Goal: Contribute content: Contribute content

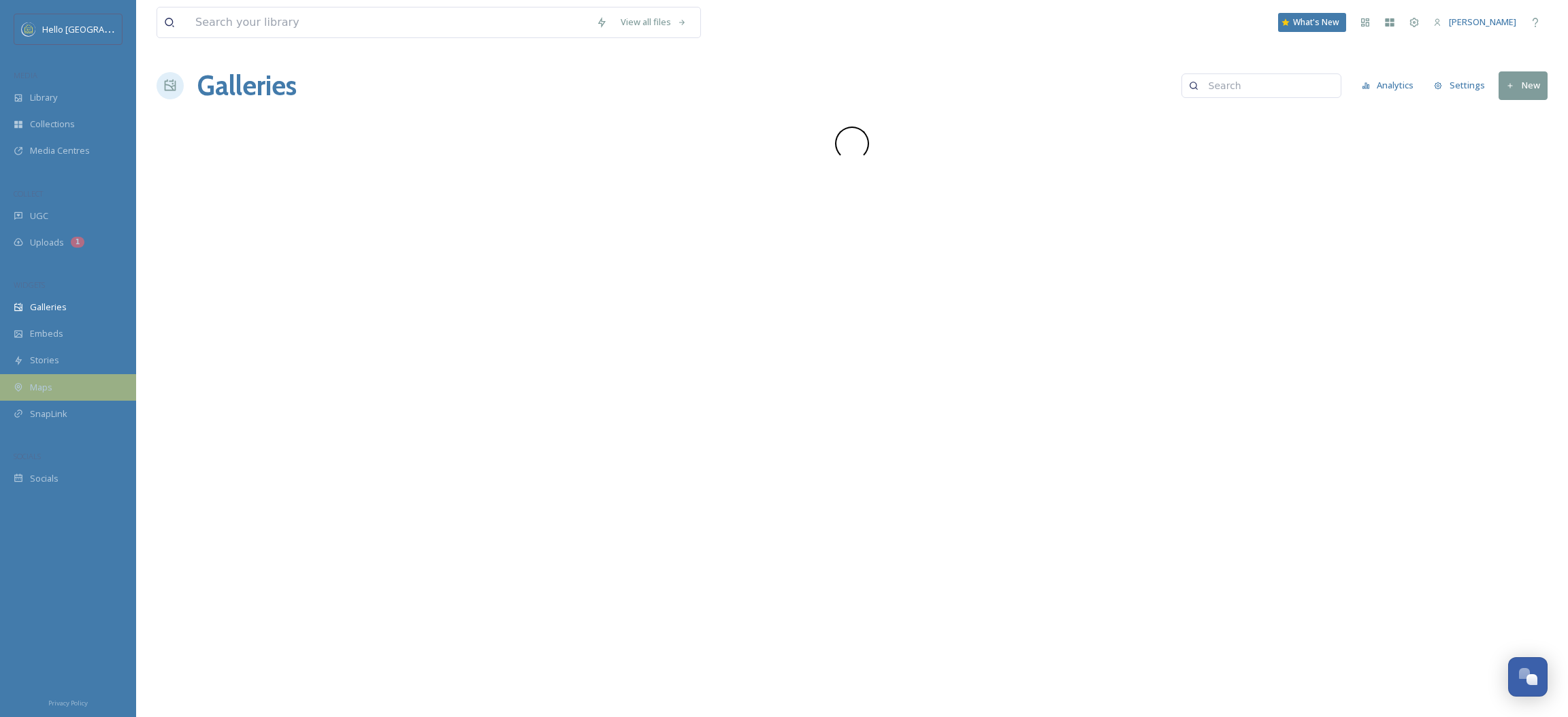
click at [81, 374] on div "Maps" at bounding box center [68, 388] width 136 height 27
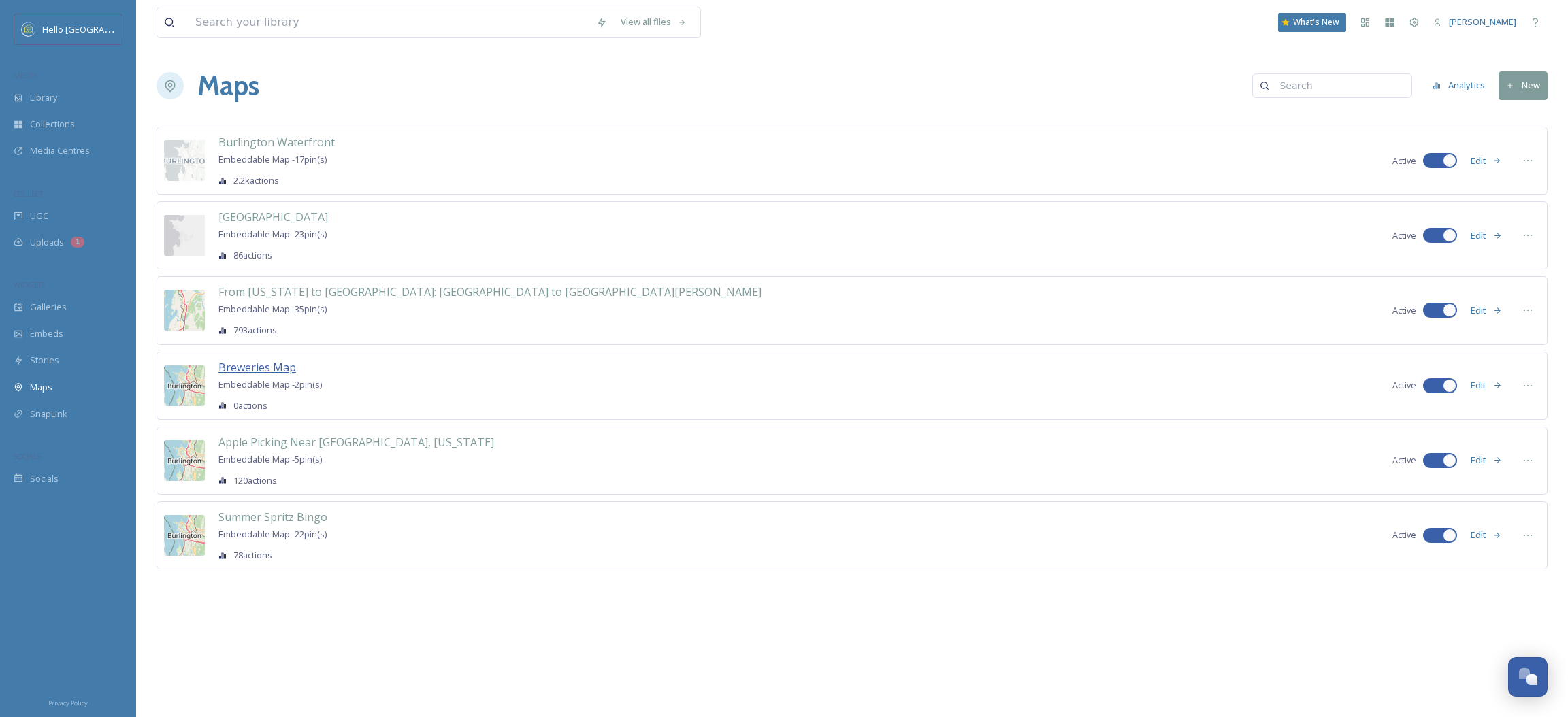
click at [265, 373] on span "Breweries Map" at bounding box center [257, 367] width 77 height 15
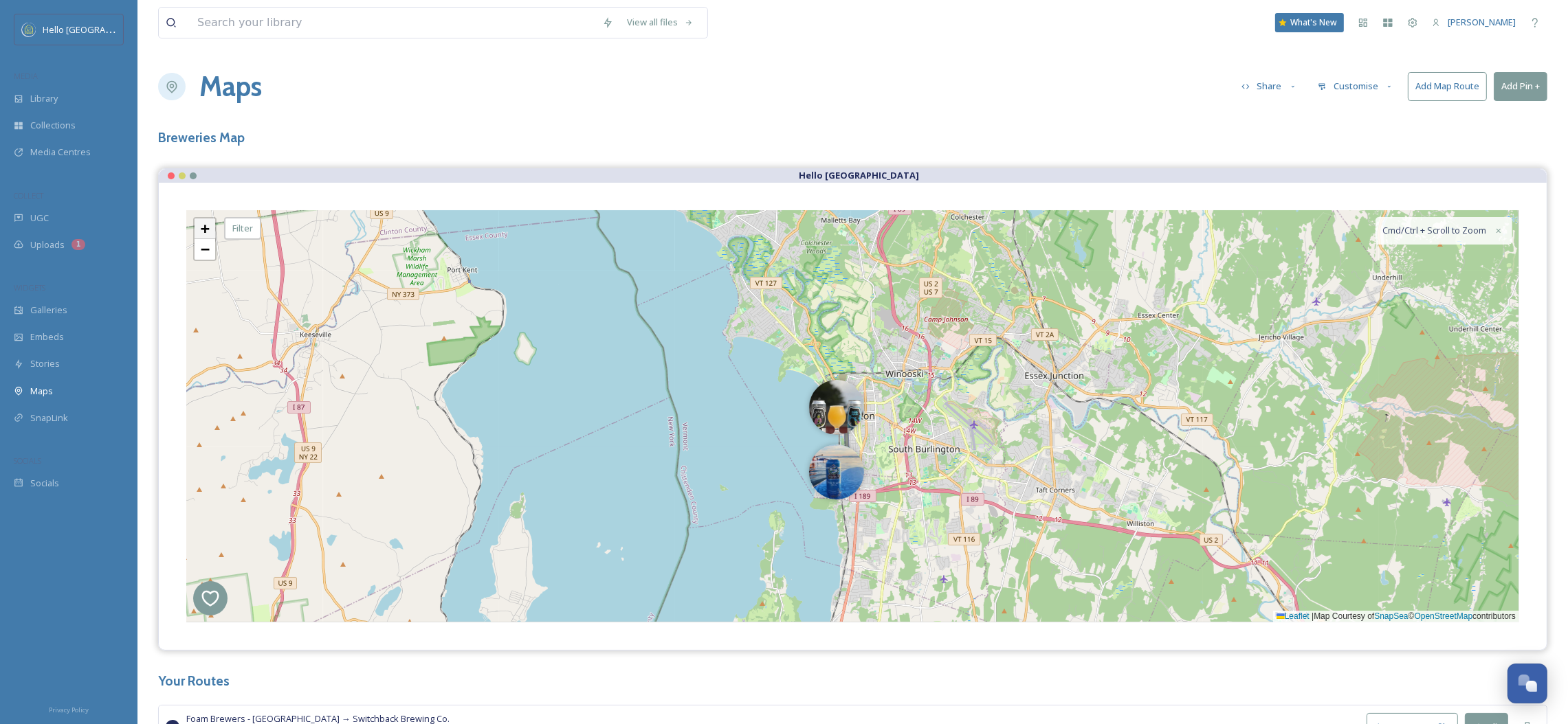
click at [201, 225] on span "+" at bounding box center [205, 228] width 9 height 17
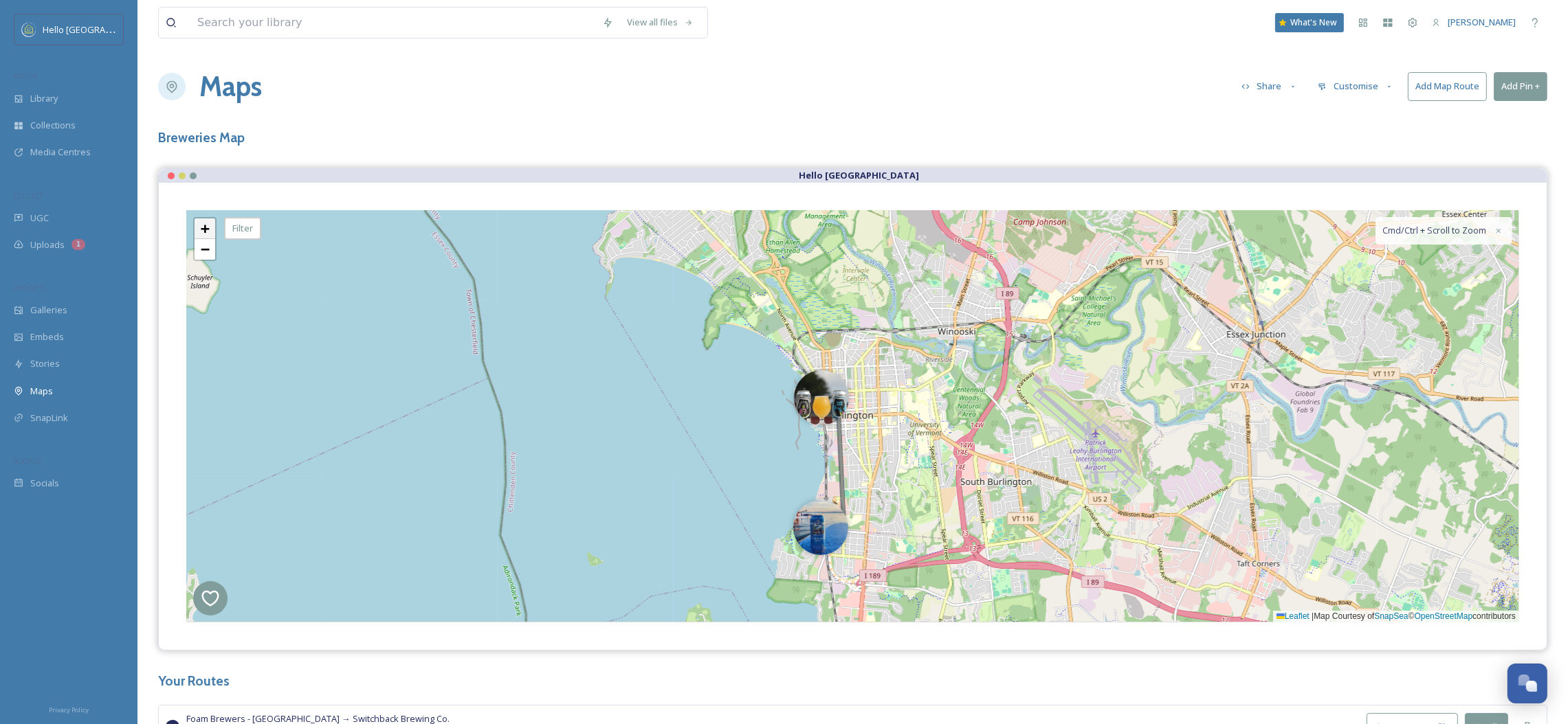
click at [201, 225] on span "+" at bounding box center [205, 228] width 9 height 17
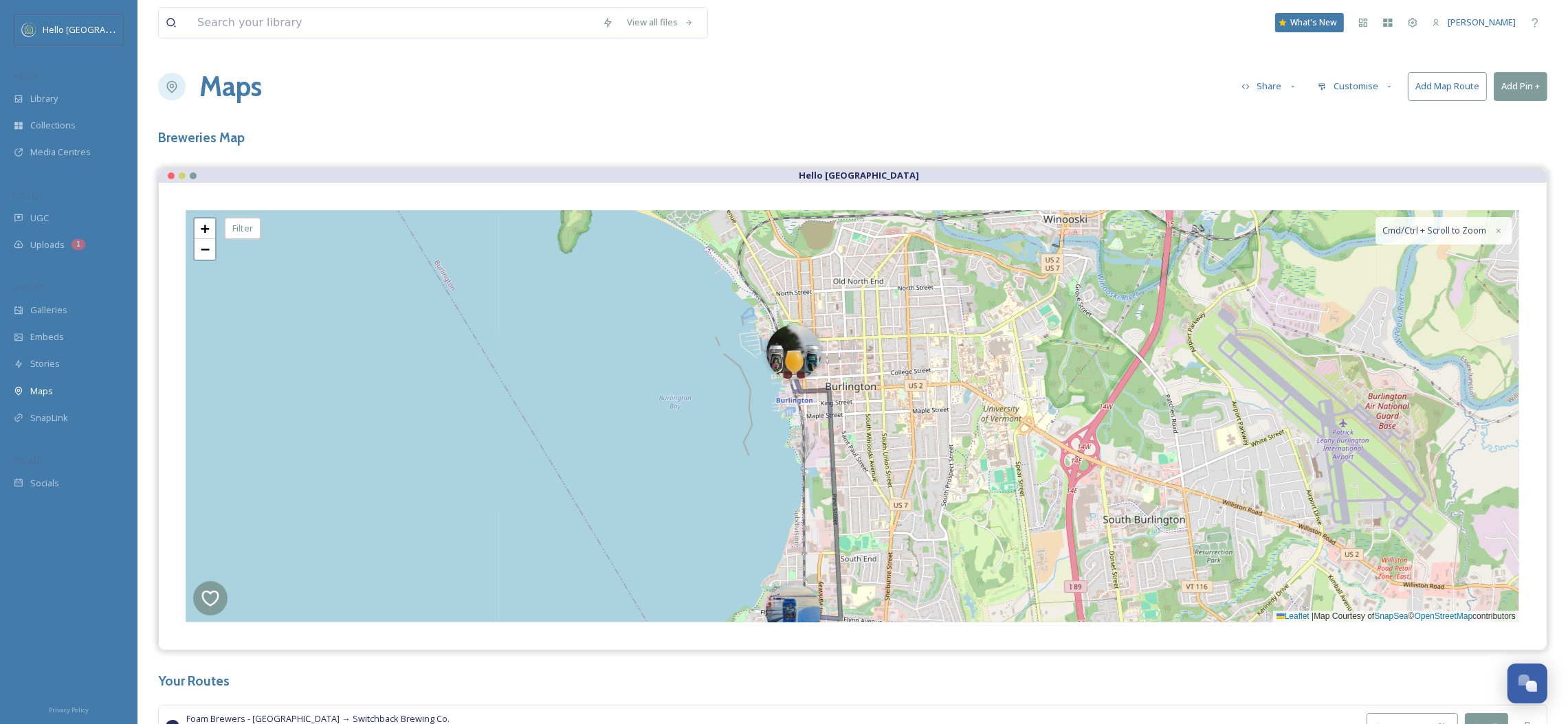
drag, startPoint x: 896, startPoint y: 485, endPoint x: 898, endPoint y: 444, distance: 41.0
click at [898, 444] on div "+ − Leaflet | Map Courtesy of SnapSea © OpenStreetMap contributors Cmd/Ctrl + S…" at bounding box center [852, 416] width 1333 height 412
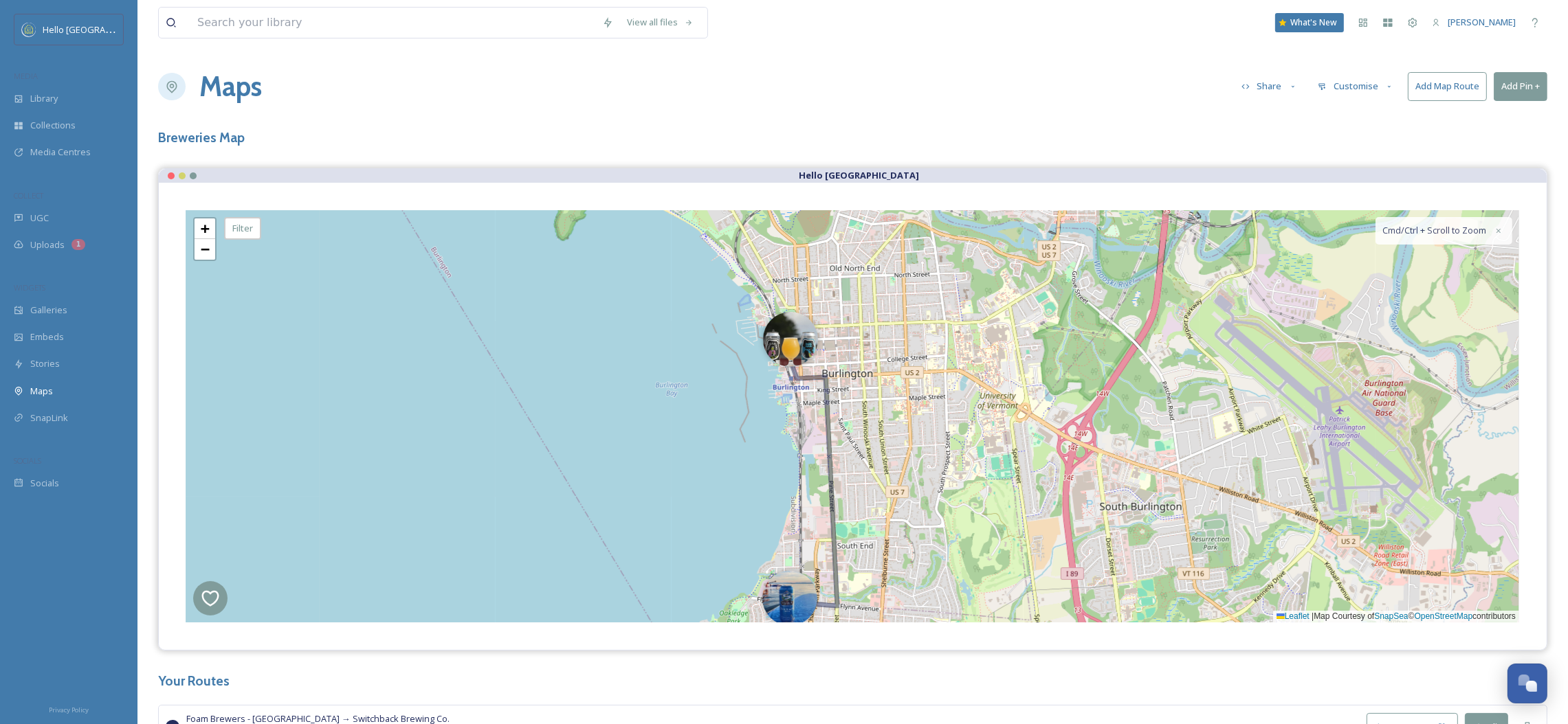
click at [1508, 86] on button "Add Pin +" at bounding box center [1521, 87] width 54 height 28
click at [1499, 113] on span "Add New Pin" at bounding box center [1482, 118] width 52 height 13
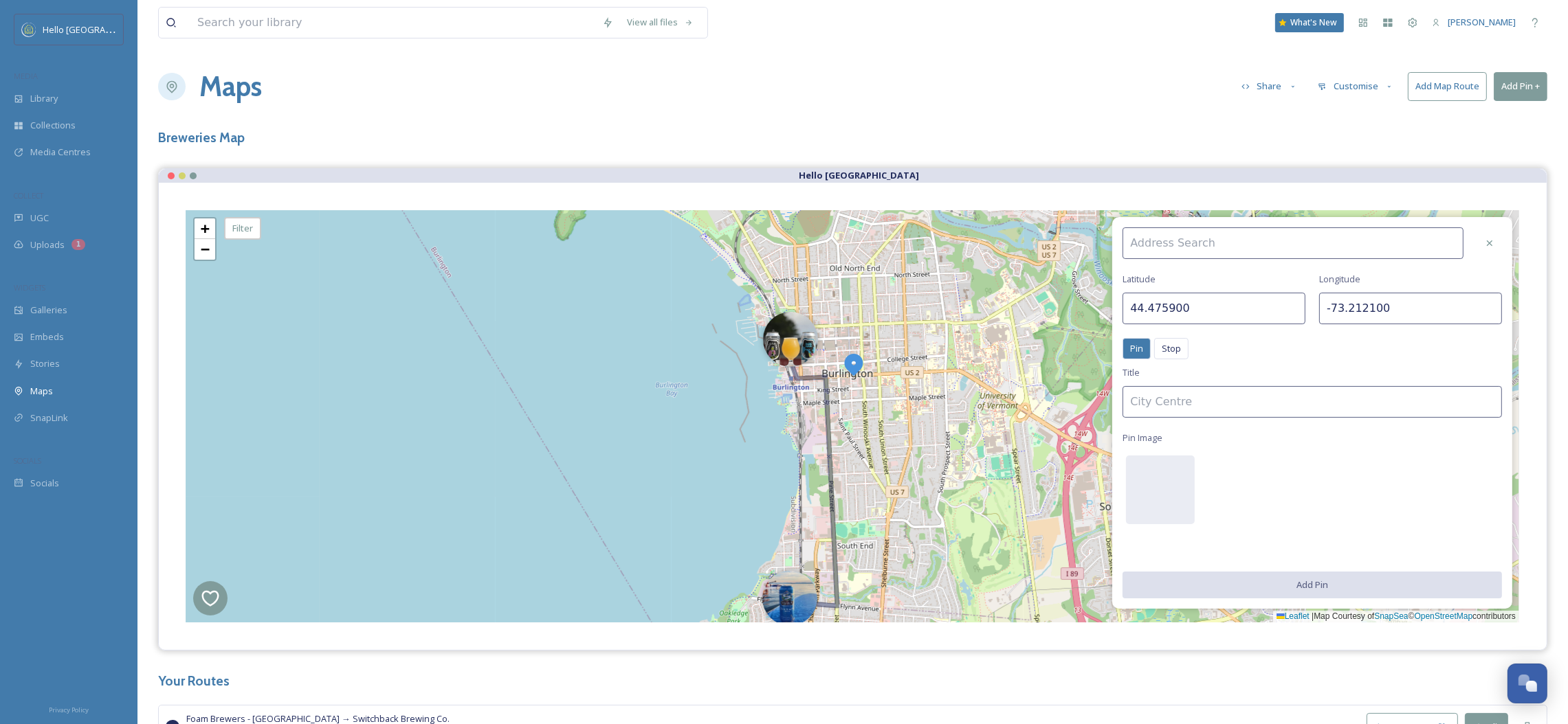
click at [1179, 264] on div "[GEOGRAPHIC_DATA] Pin Stop Pin Stop Title Pin Image Add Pin" at bounding box center [1312, 413] width 400 height 392
click at [1179, 236] on input at bounding box center [1293, 243] width 341 height 32
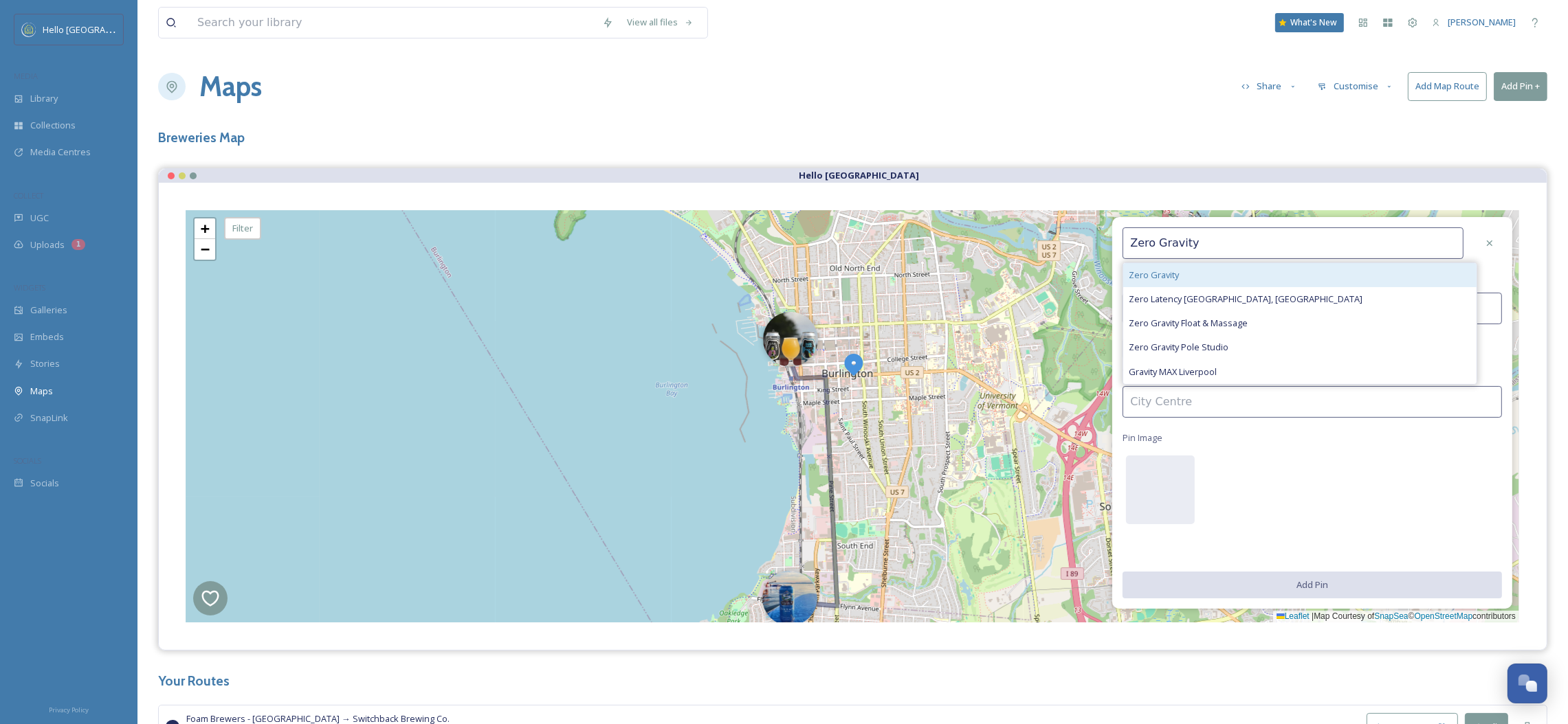
type input "Zero Gravity"
click at [1193, 271] on div "Zero Gravity" at bounding box center [1300, 275] width 353 height 24
type input "51.523949"
type input "-0.094066"
type input "Zero Gravity"
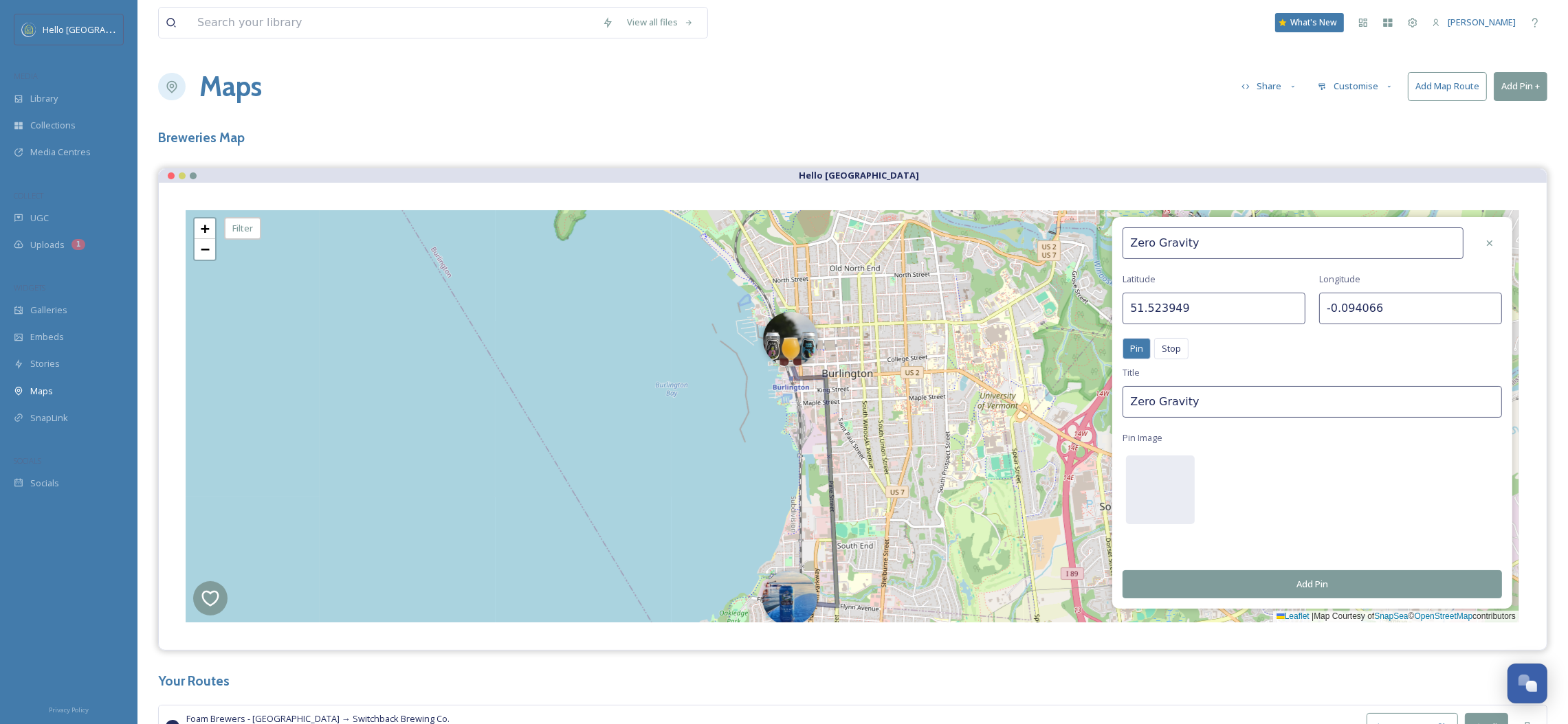
click at [1202, 243] on input "Zero Gravity" at bounding box center [1293, 243] width 341 height 32
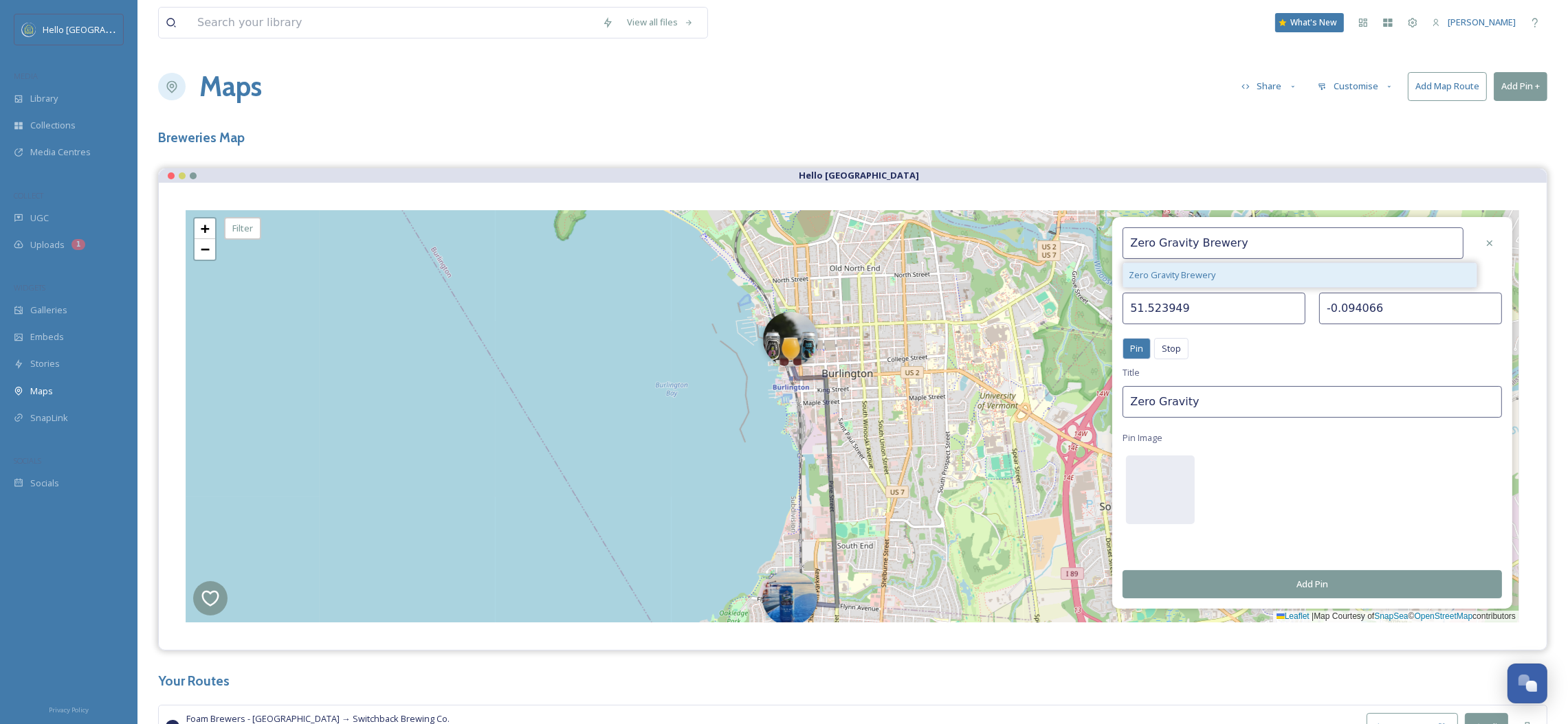
type input "Zero Gravity Brewery"
click at [1264, 271] on div "Zero Gravity Brewery" at bounding box center [1300, 275] width 353 height 24
type input "44.459649"
type input "-73.213706"
type input "Zero Gravity Brewery"
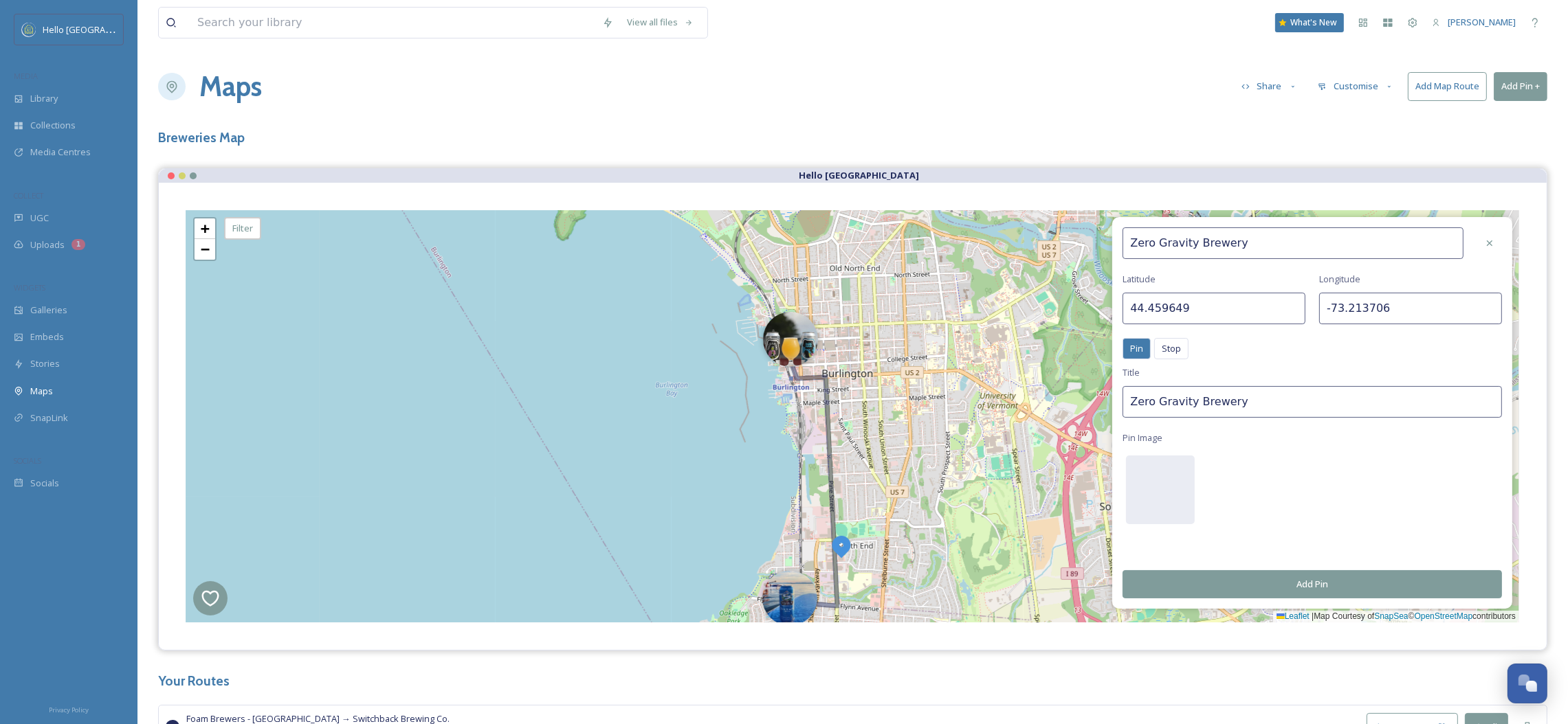
click at [1235, 588] on button "Add Pin" at bounding box center [1312, 585] width 379 height 28
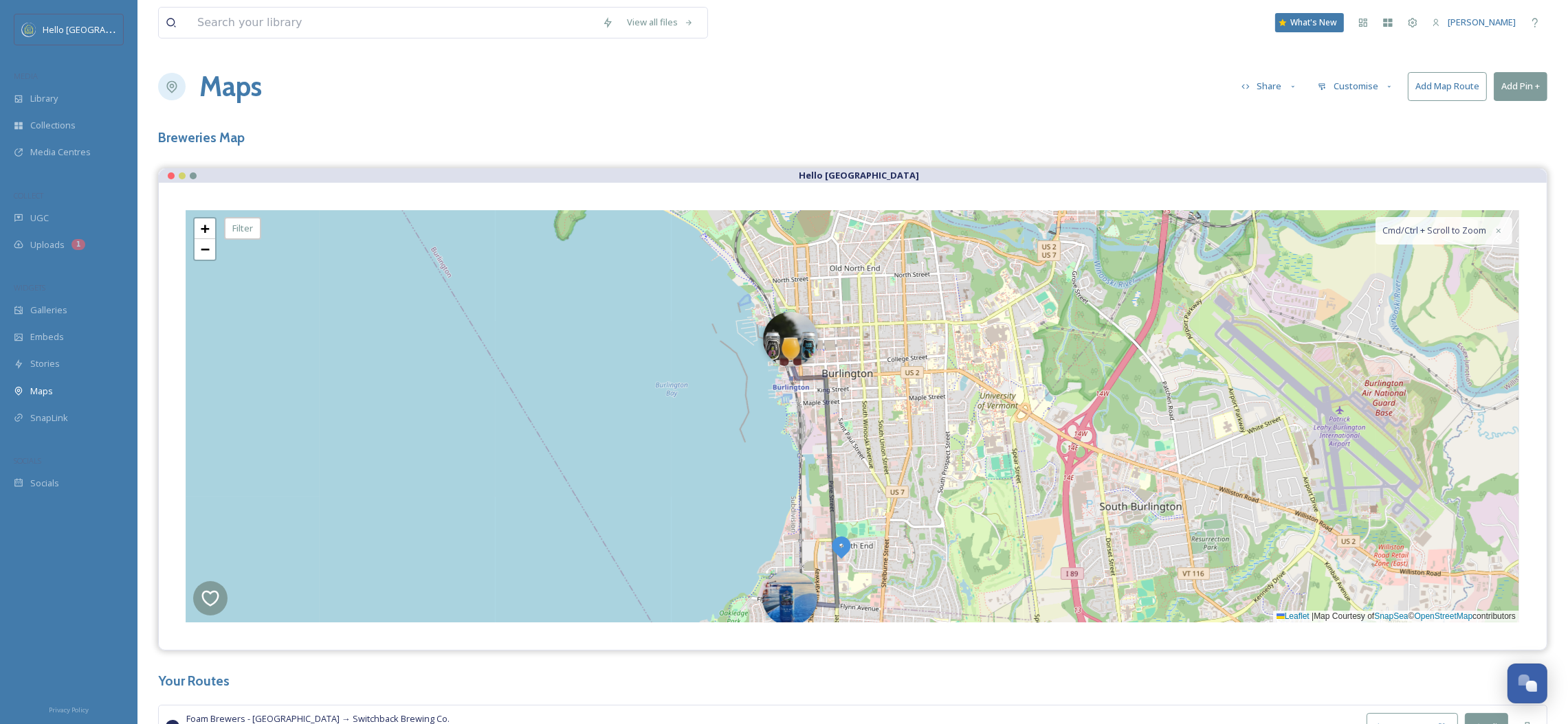
click at [1515, 92] on button "Add Pin +" at bounding box center [1521, 87] width 54 height 28
click at [1459, 122] on span "Add New Pin" at bounding box center [1482, 118] width 52 height 13
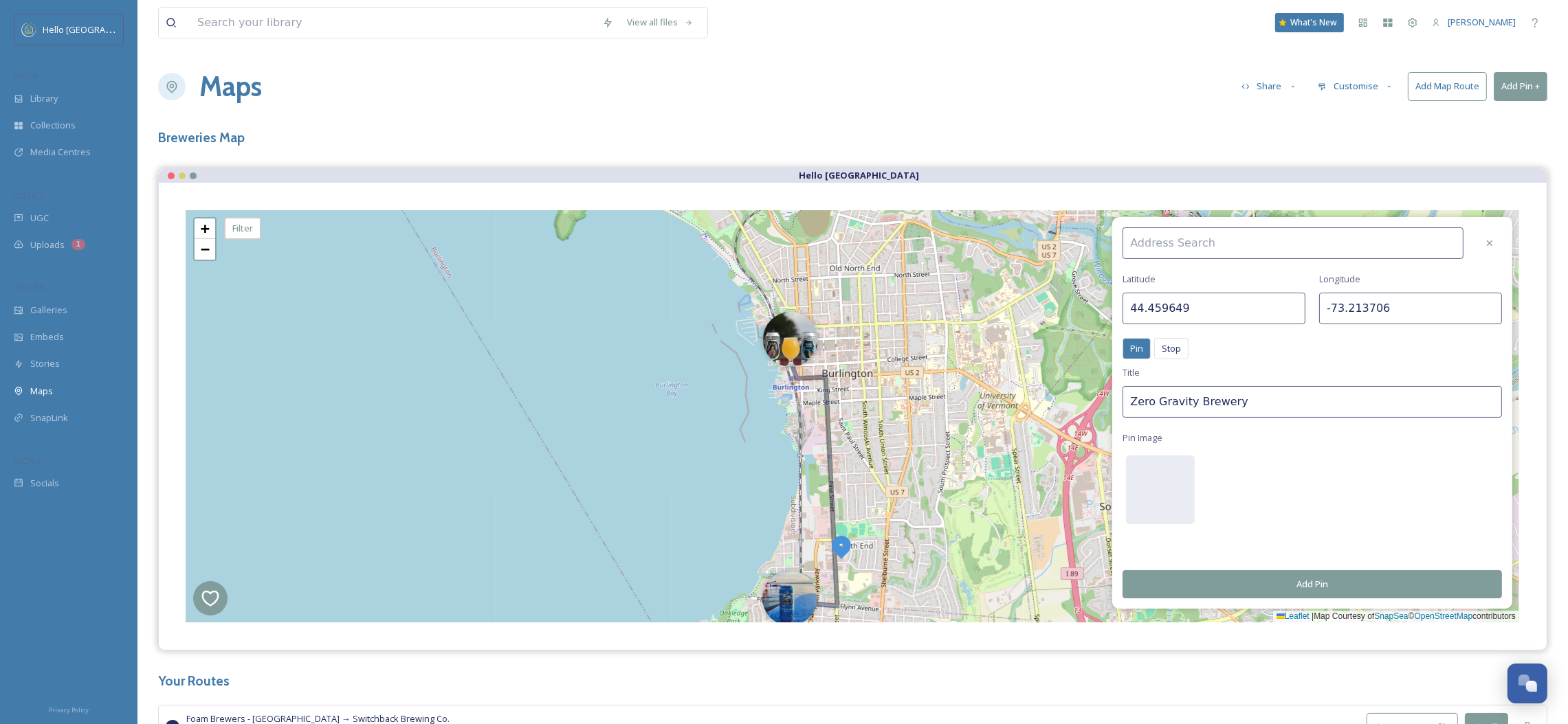
click at [1271, 247] on input at bounding box center [1293, 243] width 341 height 32
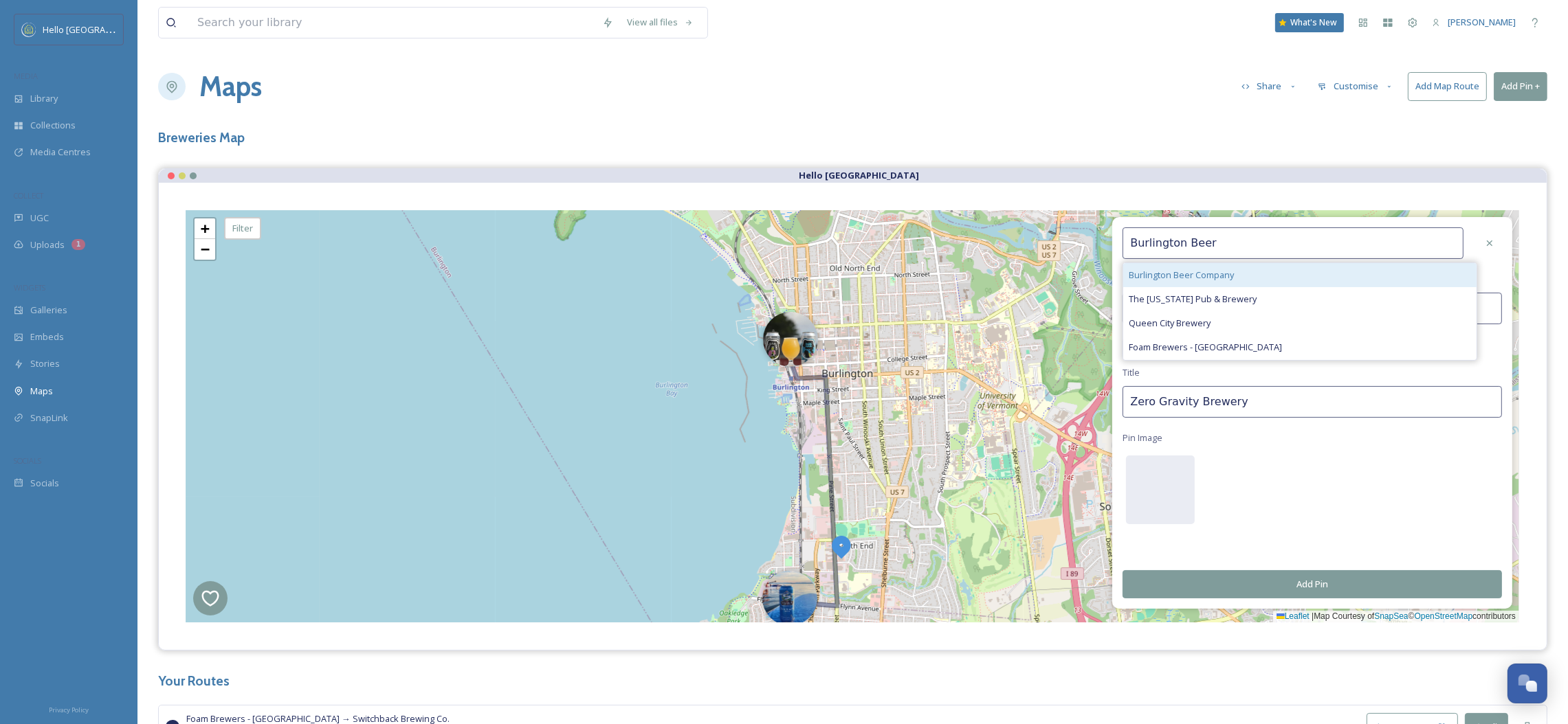
type input "Burlington Beer"
click at [1257, 273] on div "Burlington Beer Company" at bounding box center [1300, 275] width 353 height 24
type input "44.456802"
type input "-73.220407"
type input "Burlington Beer Company"
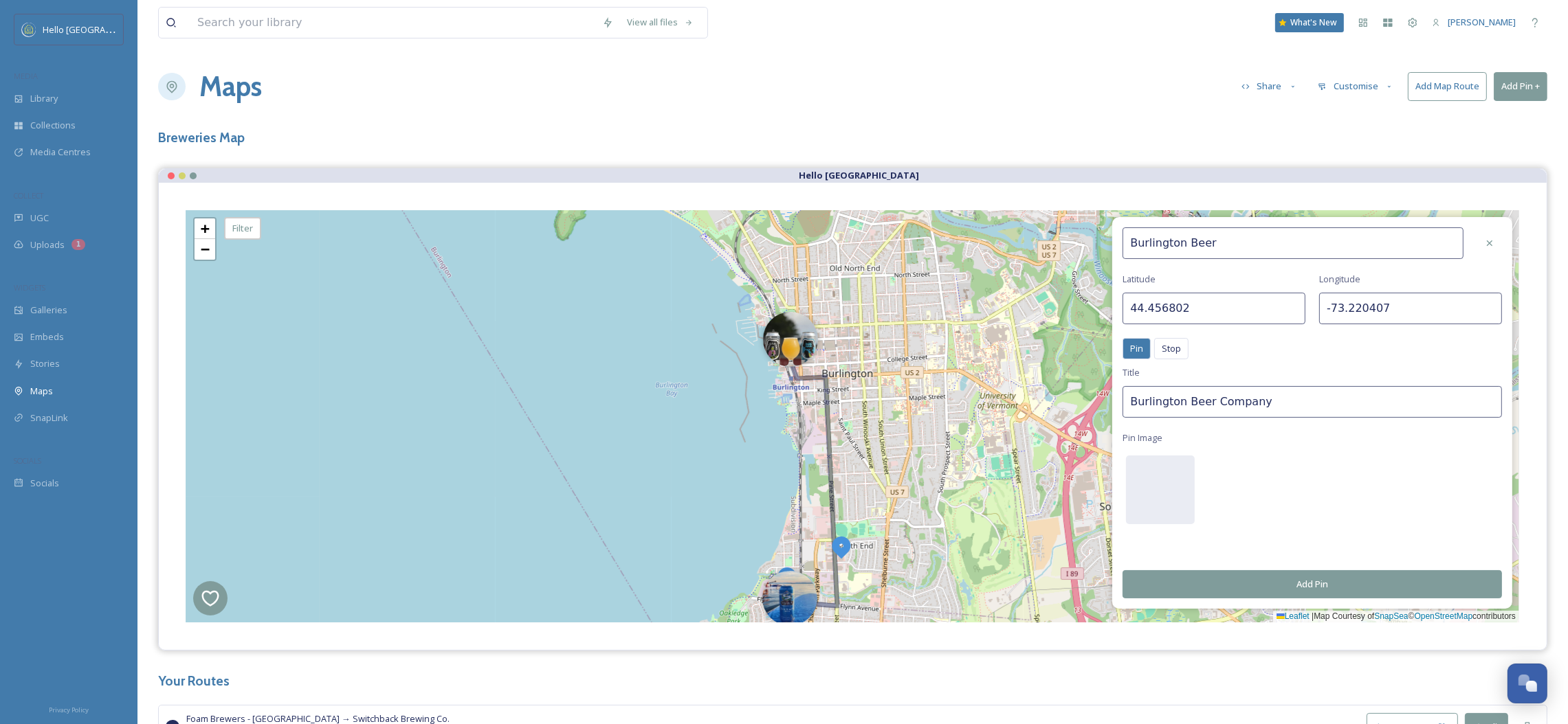
click at [1212, 587] on button "Add Pin" at bounding box center [1312, 585] width 379 height 28
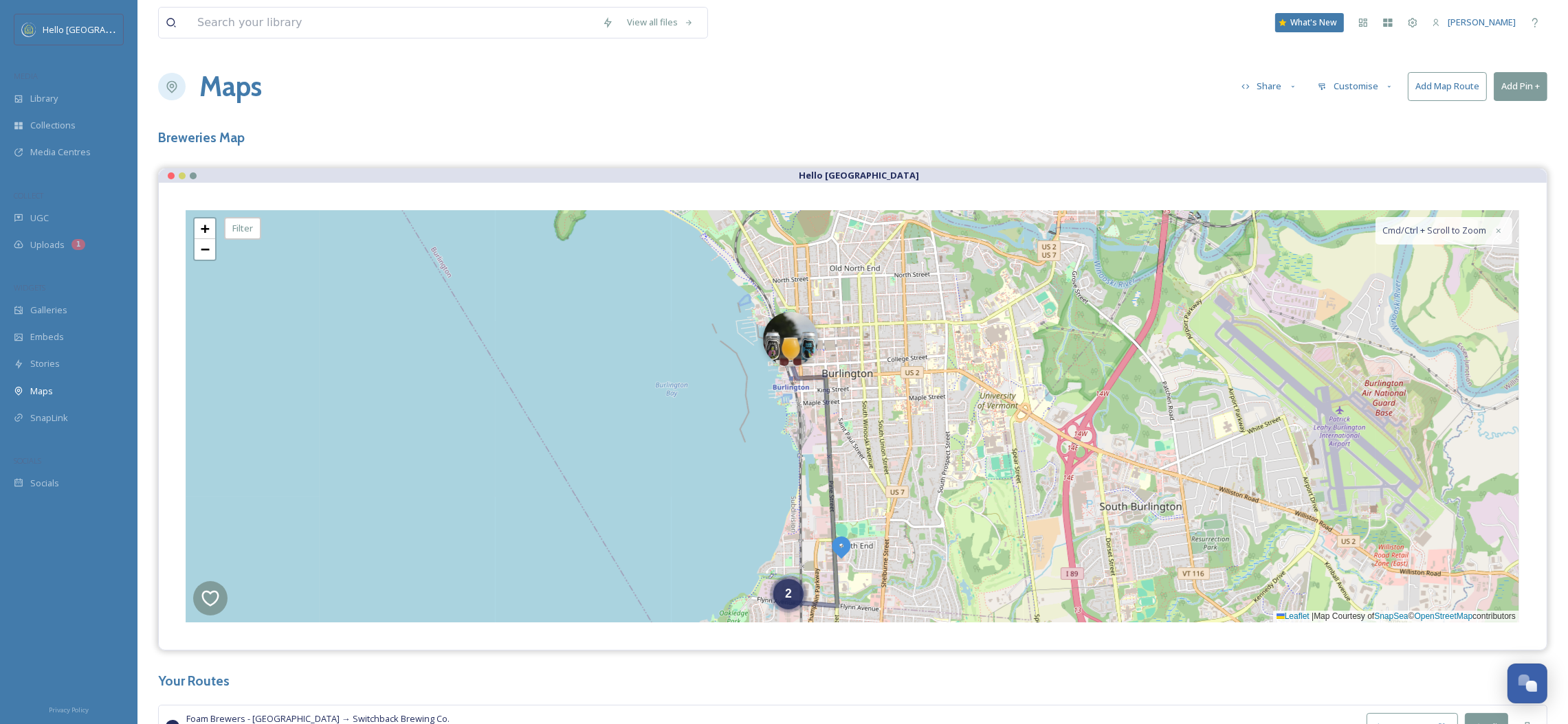
click at [1495, 88] on button "Add Pin +" at bounding box center [1521, 87] width 54 height 28
click at [1473, 117] on span "Add New Pin" at bounding box center [1482, 118] width 52 height 13
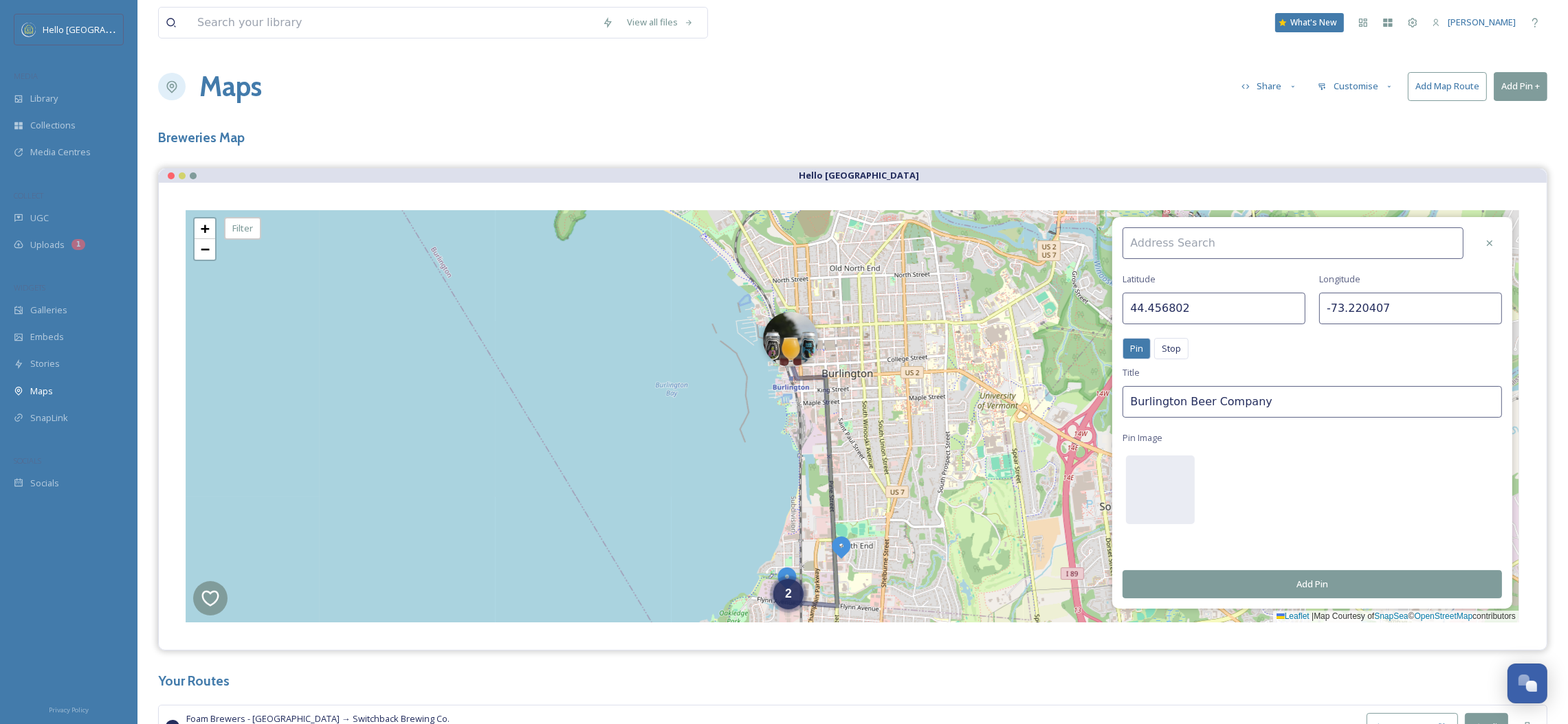
click at [1371, 236] on input at bounding box center [1293, 243] width 341 height 32
type input "Fiddlehead"
click at [1324, 298] on div "Fiddlehead Brewing Company" at bounding box center [1300, 299] width 353 height 24
type input "44.366194"
type input "-73.232661"
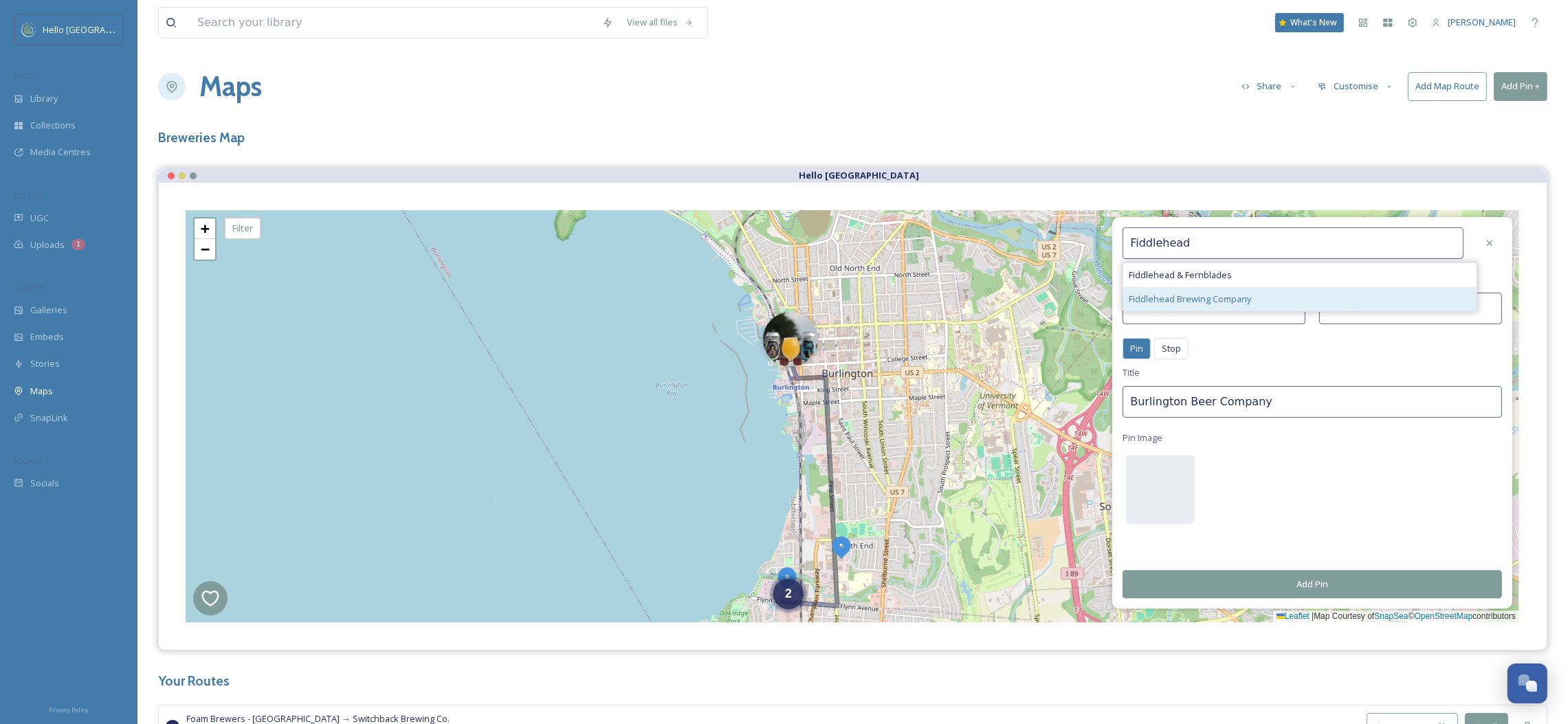
type input "Fiddlehead Brewing Company"
click at [1244, 587] on button "Add Pin" at bounding box center [1312, 585] width 379 height 28
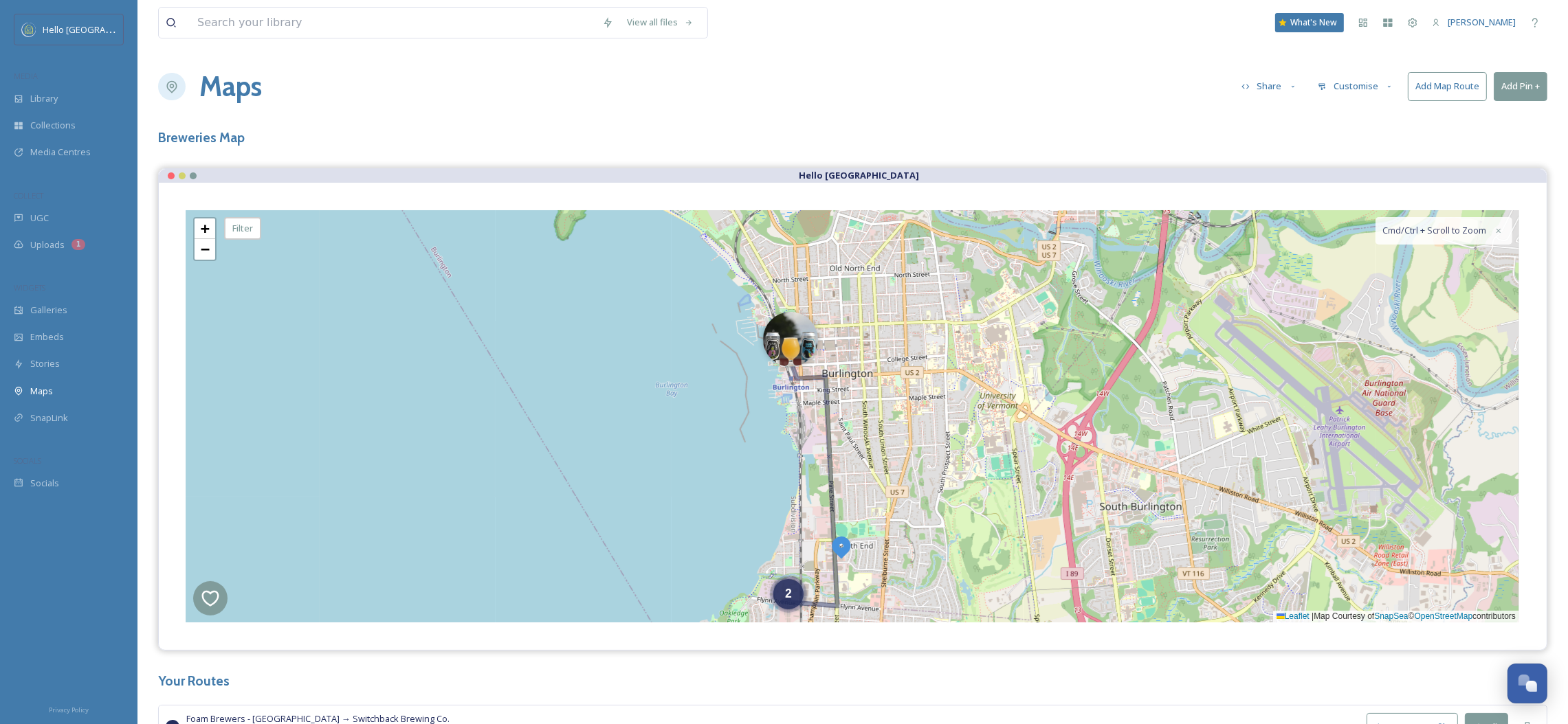
click at [1512, 92] on button "Add Pin +" at bounding box center [1521, 87] width 54 height 28
click at [1468, 115] on span "Add New Pin" at bounding box center [1482, 118] width 52 height 13
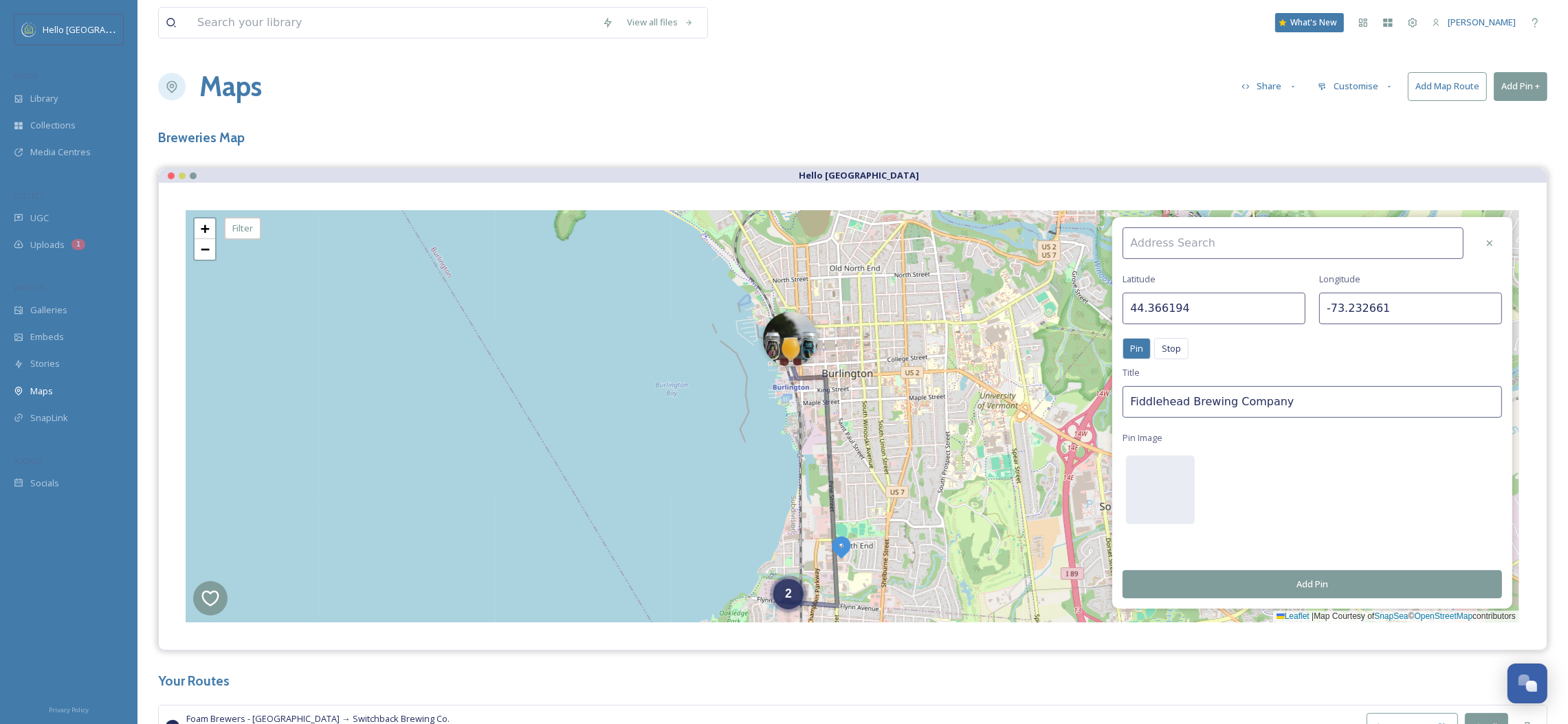
click at [1222, 247] on input at bounding box center [1293, 243] width 341 height 32
type input "Simple Roots"
click at [1224, 292] on div "Simple Roots Brewing" at bounding box center [1300, 299] width 353 height 24
type input "44.506850"
type input "-73.245884"
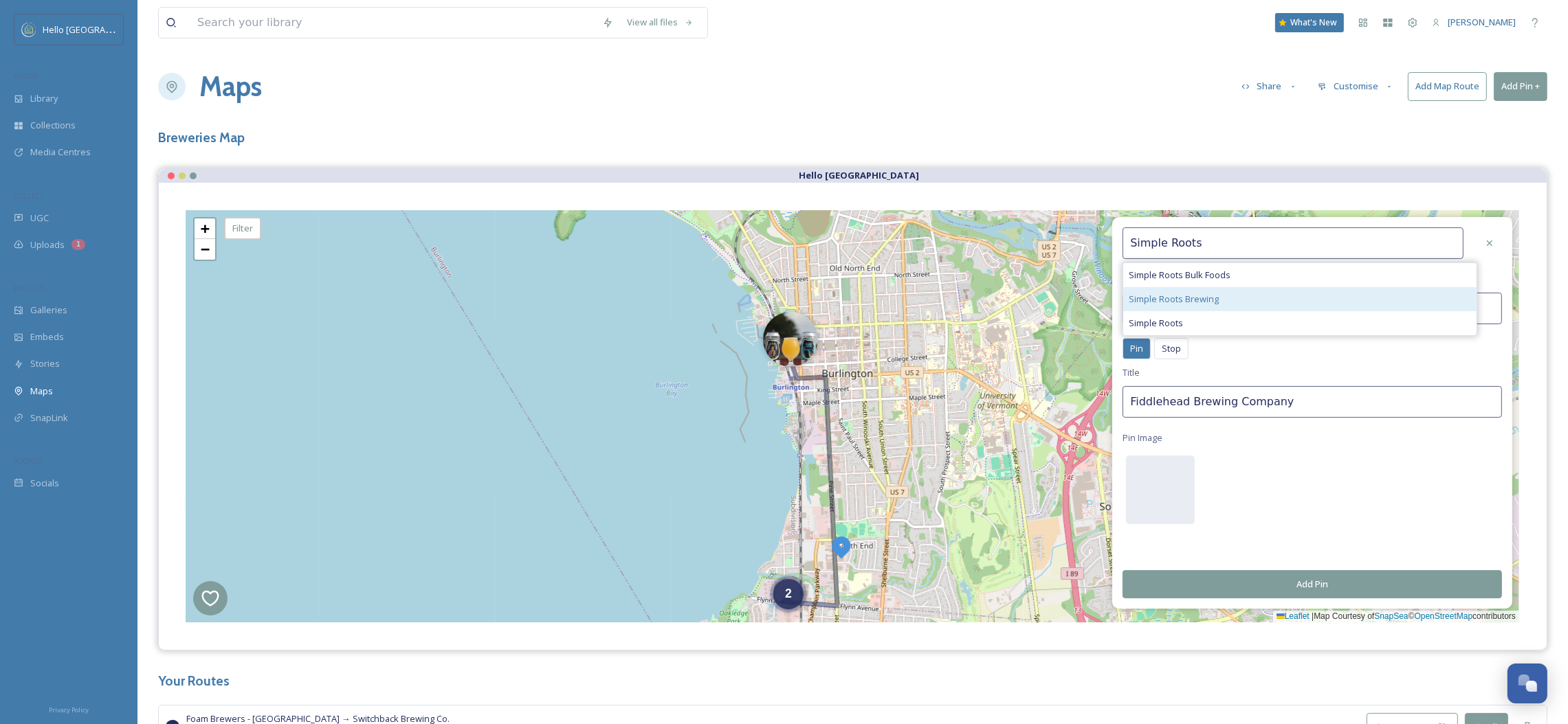
type input "Simple Roots Brewing"
click at [1227, 575] on button "Add Pin" at bounding box center [1312, 585] width 379 height 28
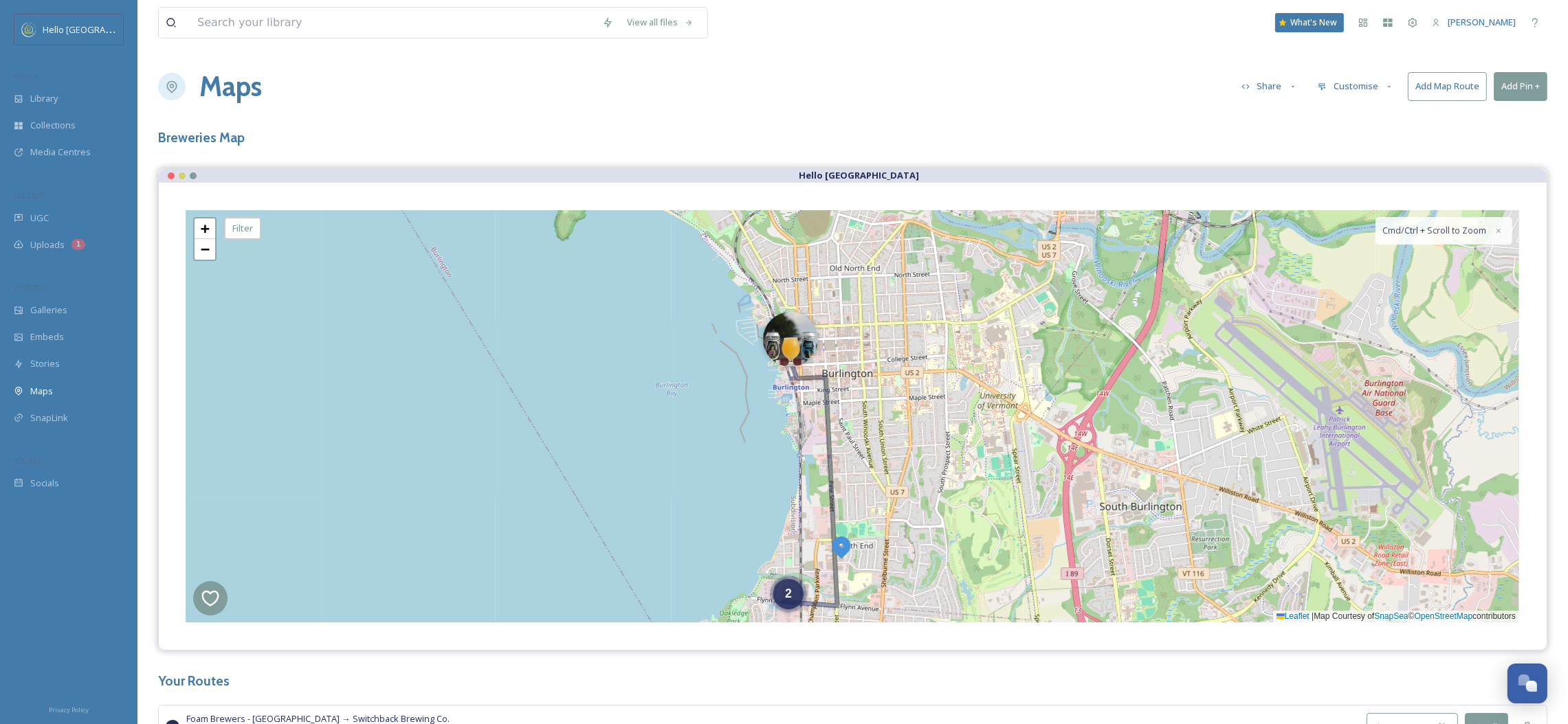
click at [1509, 89] on button "Add Pin +" at bounding box center [1521, 87] width 54 height 28
click at [1495, 110] on div "Add New Pin" at bounding box center [1498, 118] width 98 height 27
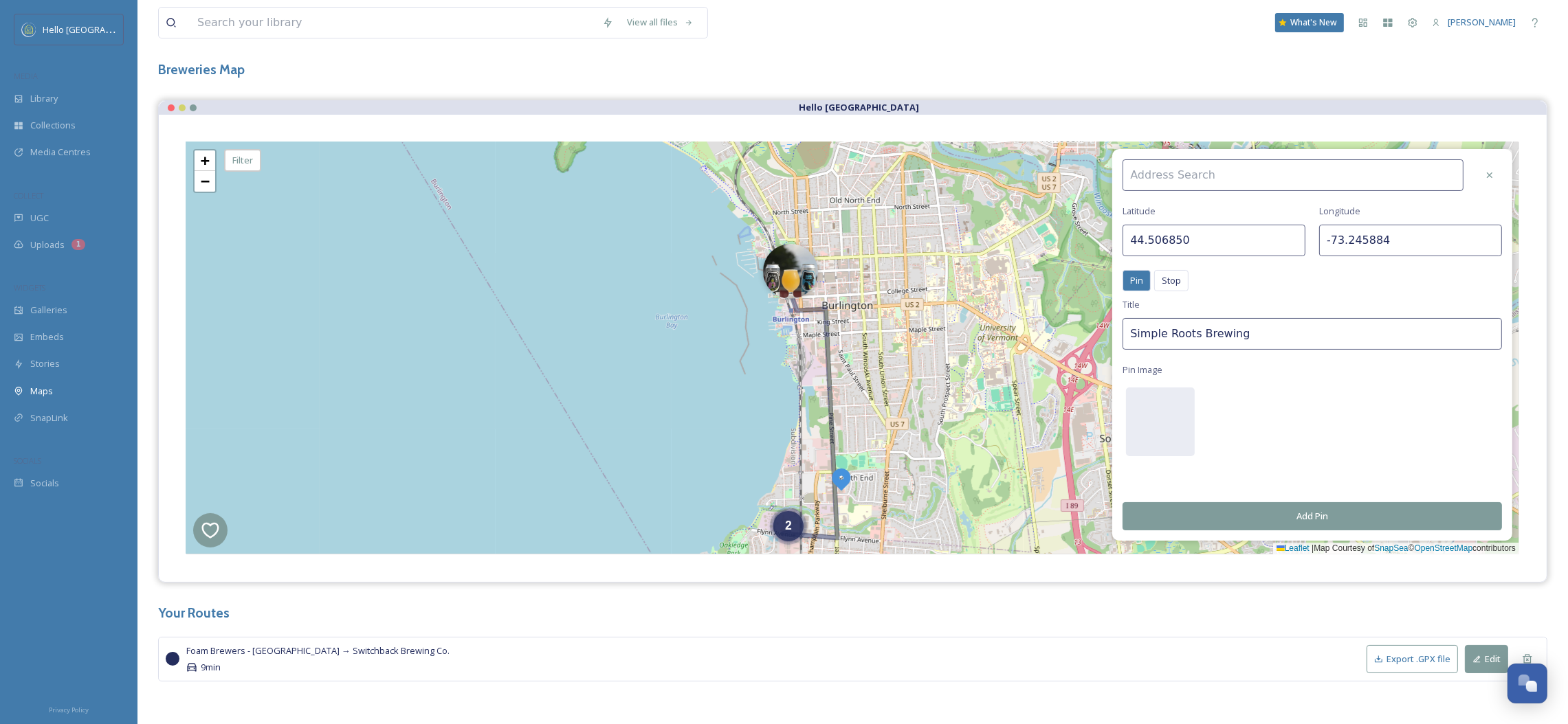
scroll to position [72, 0]
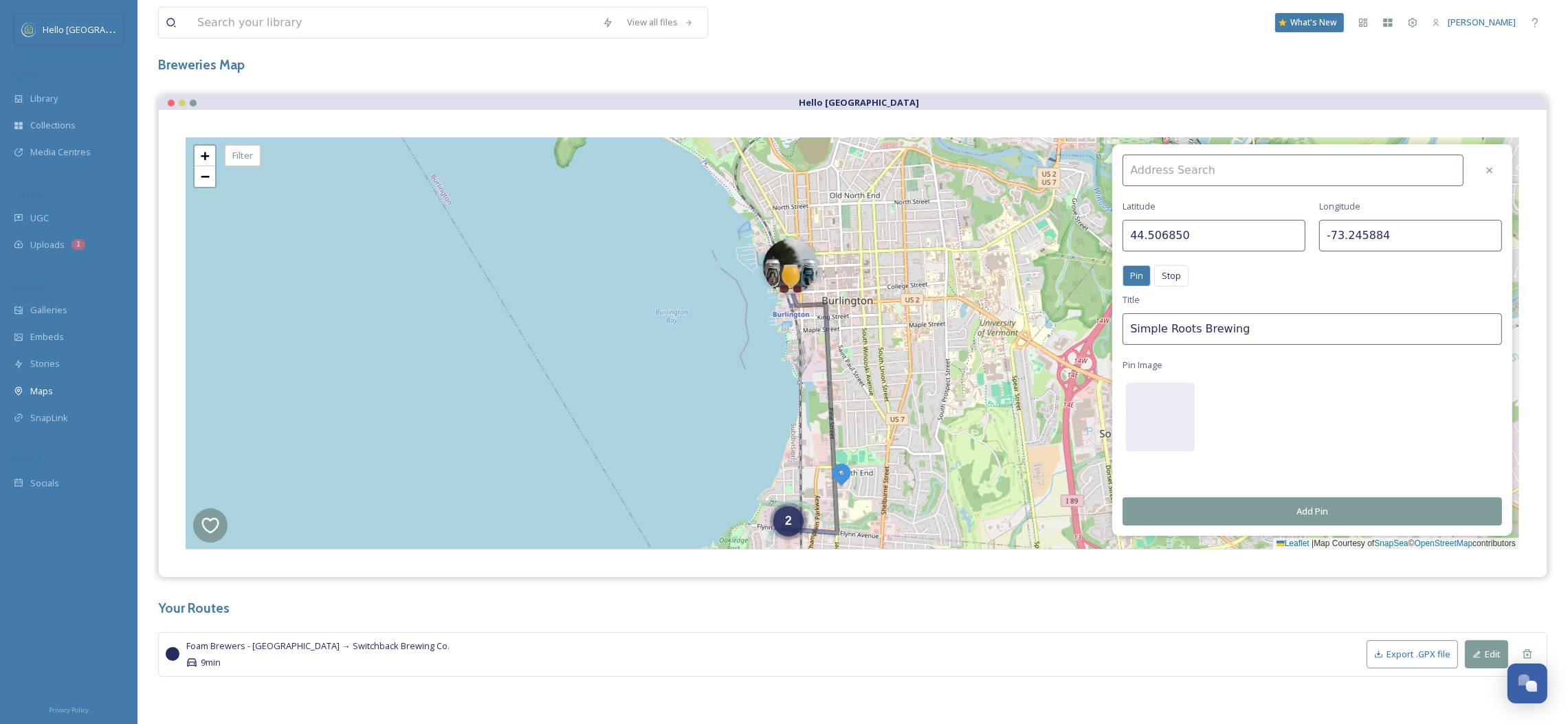
click at [1248, 170] on input at bounding box center [1293, 170] width 341 height 32
type input "Weird Window"
click at [1259, 196] on div "Weird Window Brewing" at bounding box center [1300, 202] width 353 height 24
type input "44.483349"
type input "-73.156336"
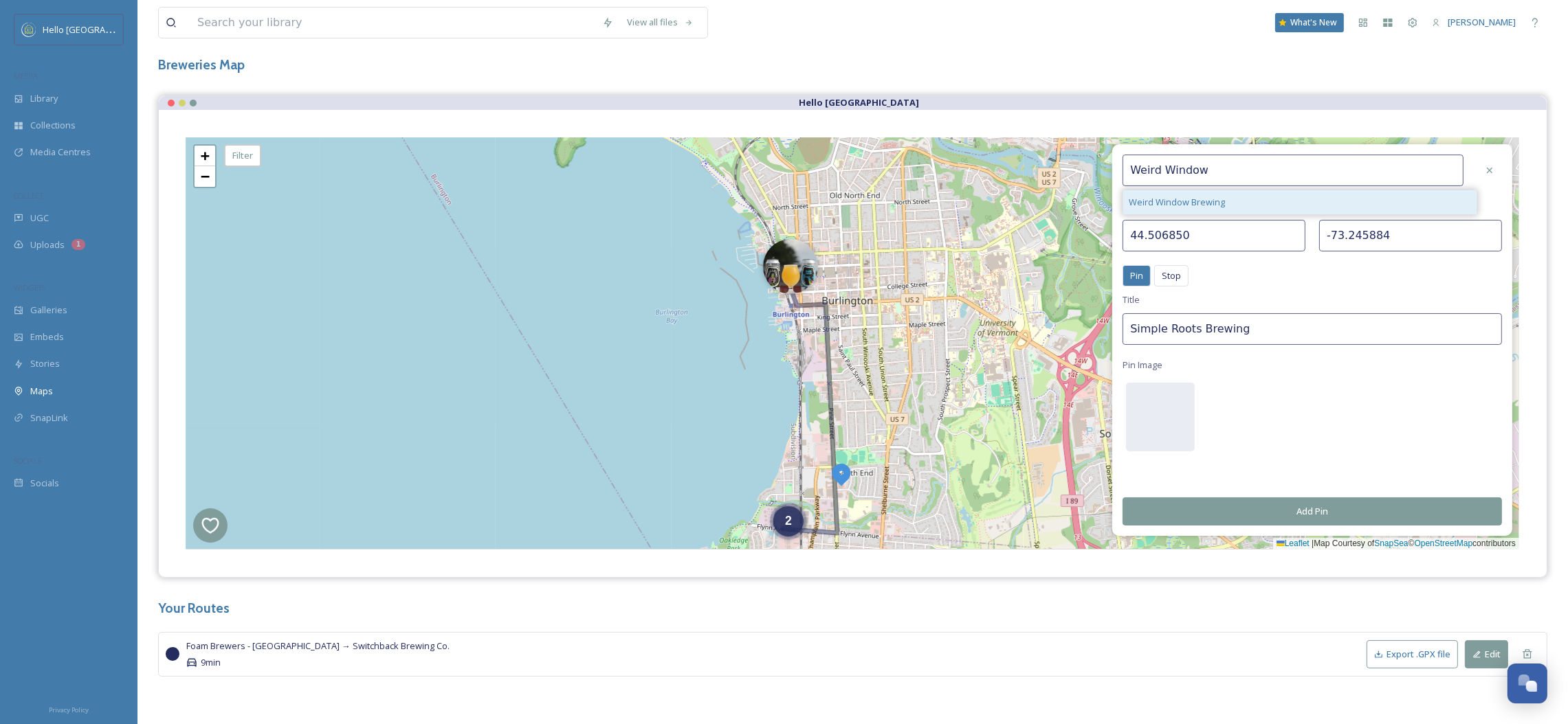
type input "Weird Window Brewing"
click at [1261, 522] on button "Add Pin" at bounding box center [1312, 511] width 379 height 28
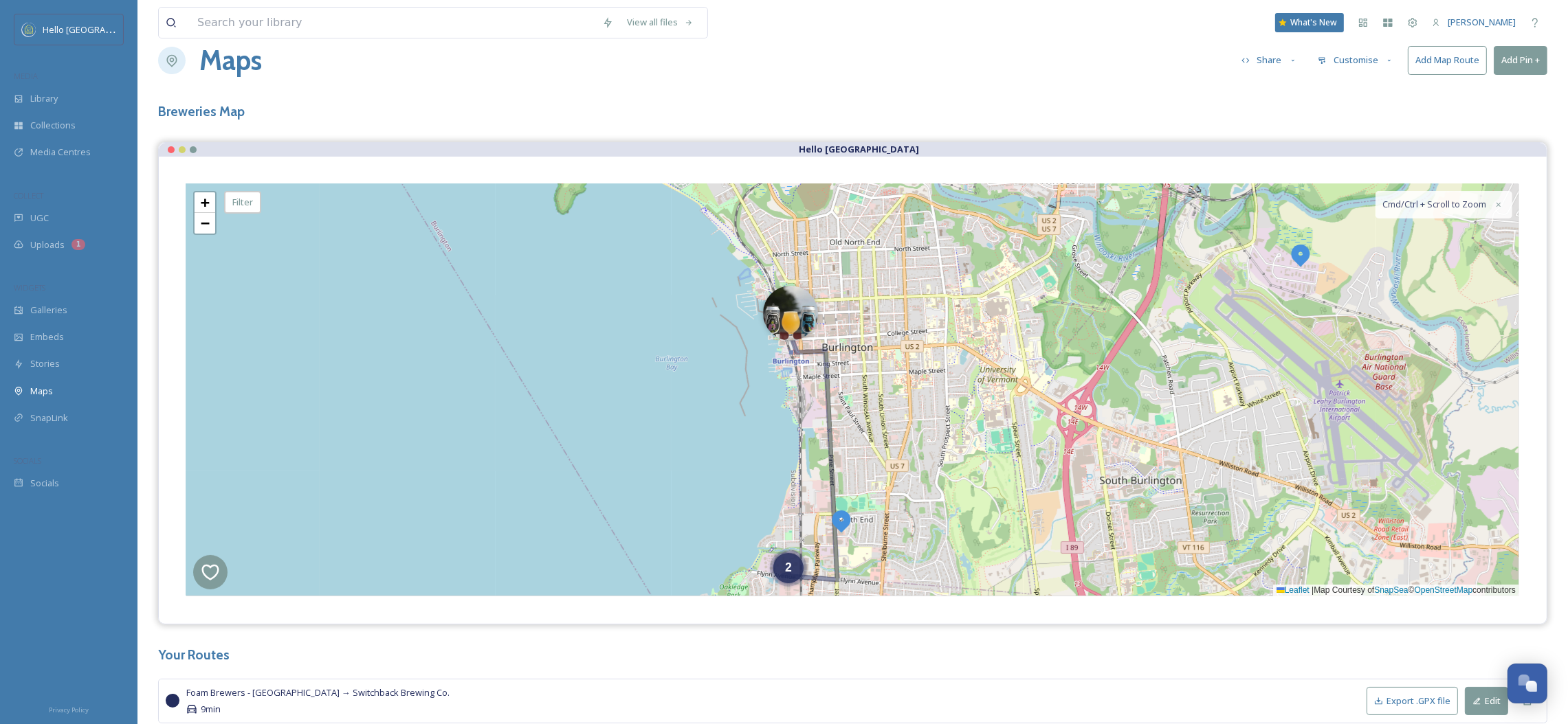
scroll to position [0, 0]
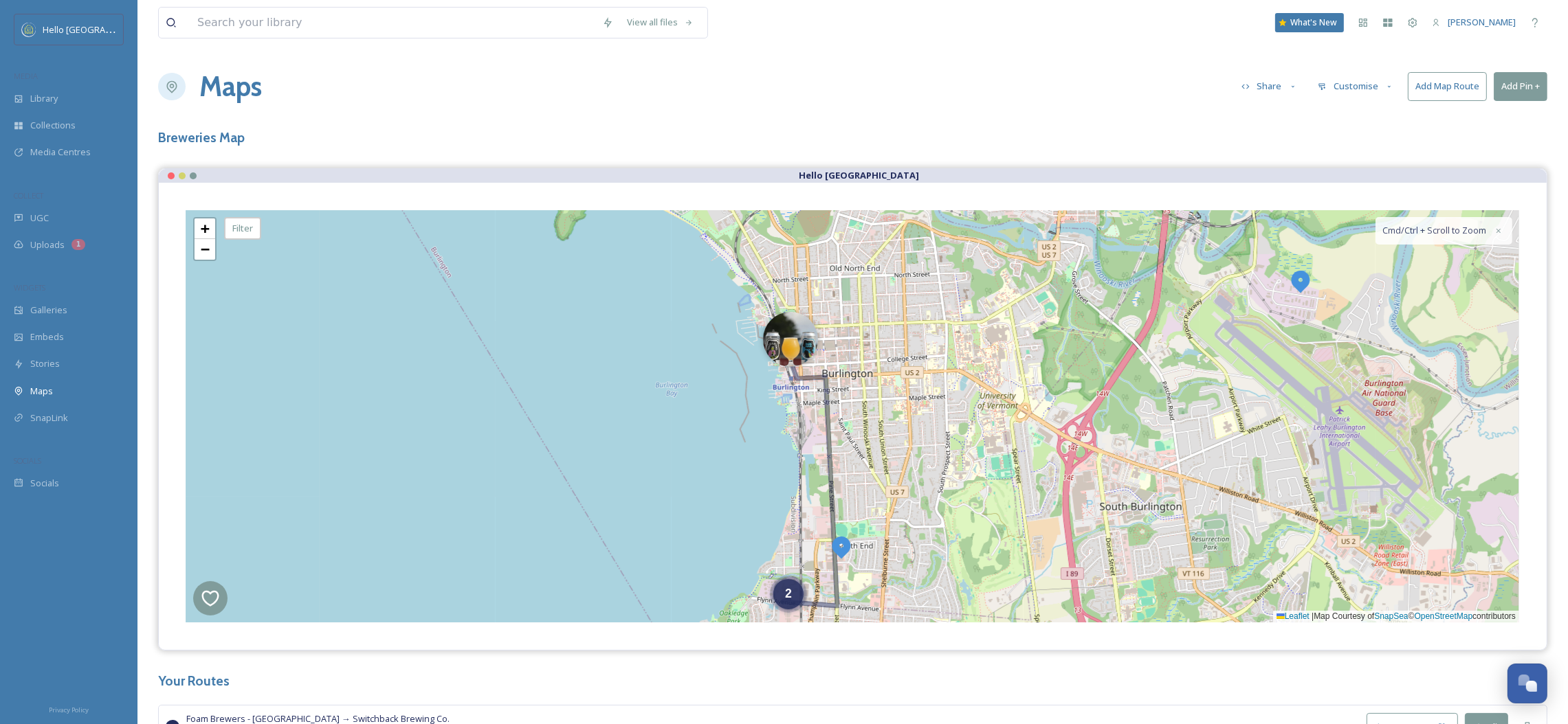
click at [1511, 78] on button "Add Pin +" at bounding box center [1521, 87] width 54 height 28
click at [1512, 110] on div "Add New Pin" at bounding box center [1498, 118] width 98 height 27
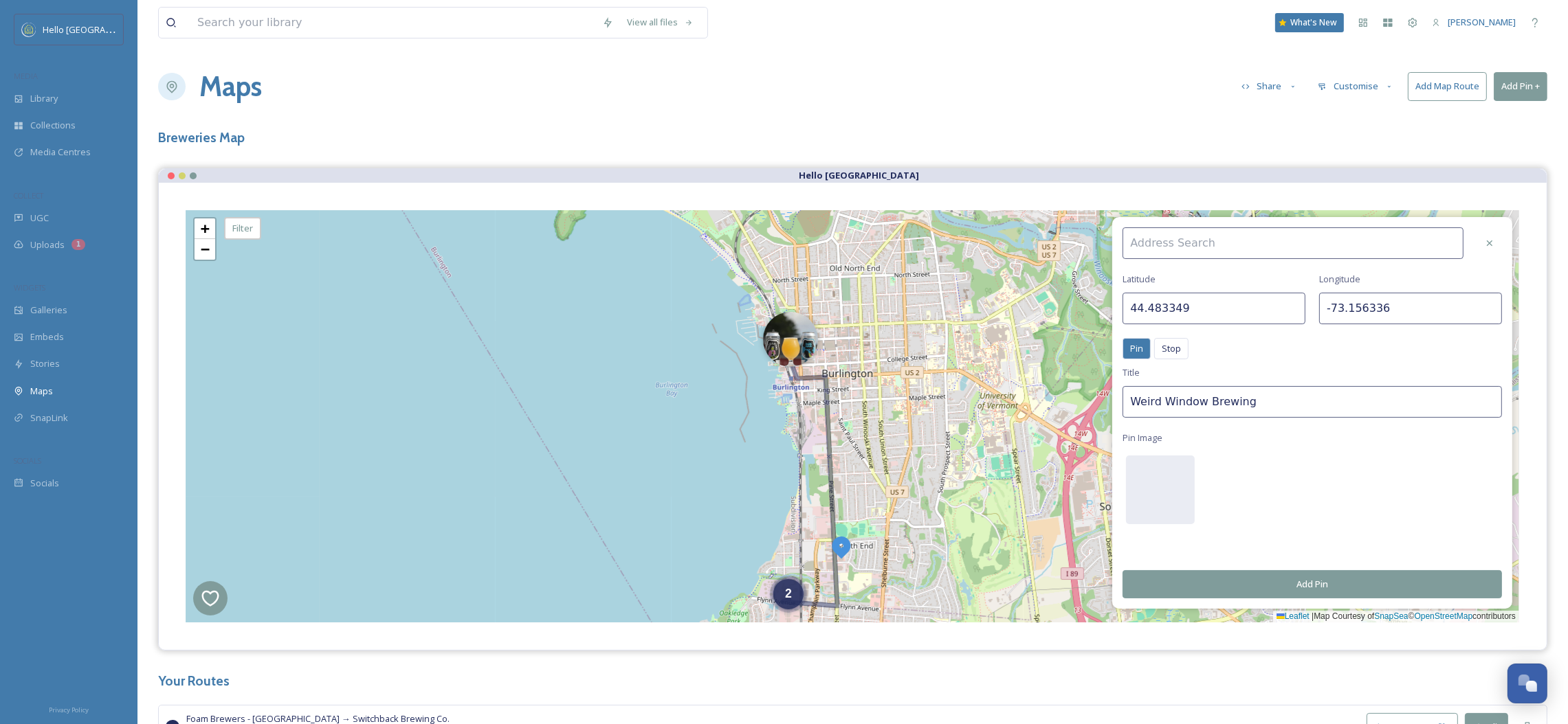
click at [1280, 250] on input at bounding box center [1293, 243] width 341 height 32
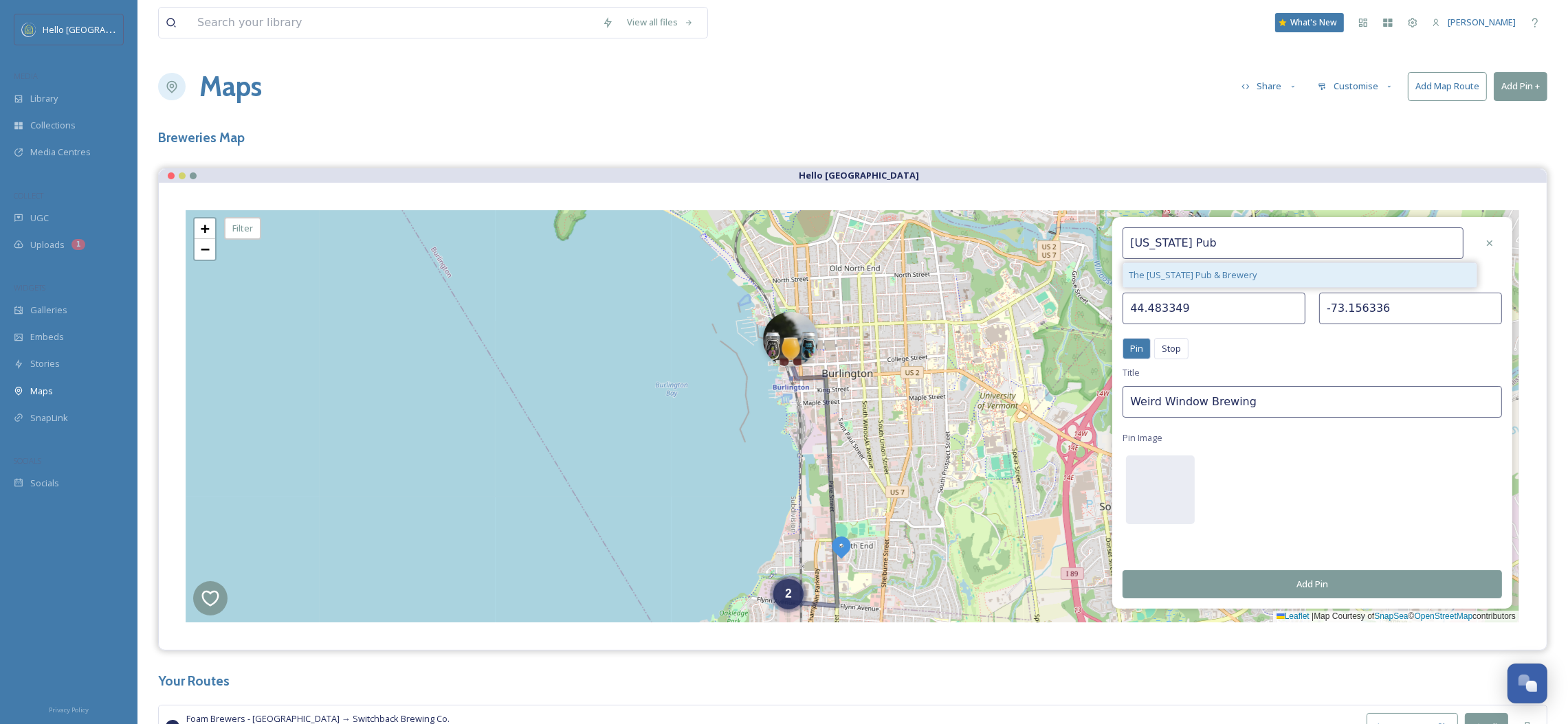
type input "[US_STATE] Pub"
click at [1256, 276] on div "The [US_STATE] Pub & Brewery" at bounding box center [1300, 275] width 353 height 24
type input "44.477174"
type input "-73.214265"
type input "The [US_STATE] Pub & Brewery"
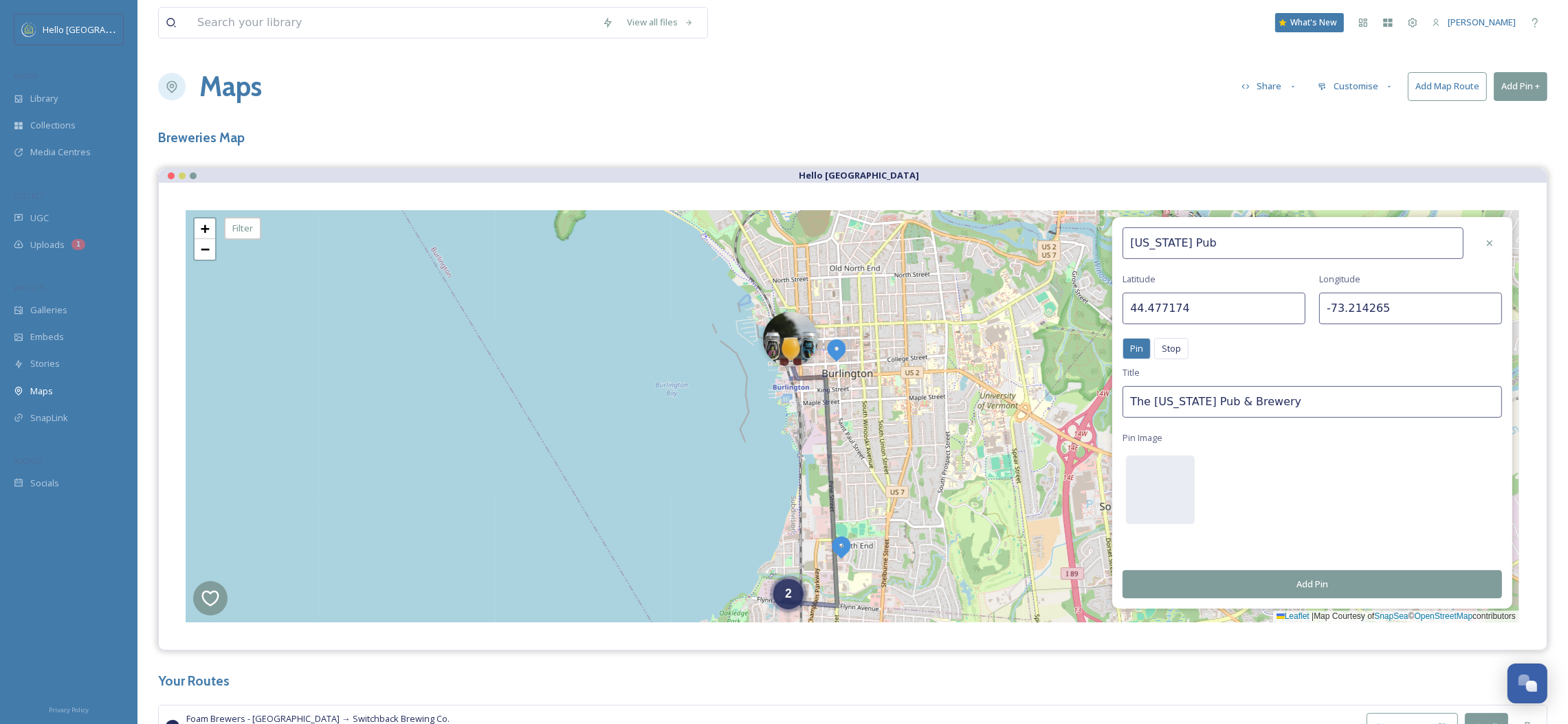
click at [1232, 570] on button "Add Pin" at bounding box center [1312, 585] width 379 height 28
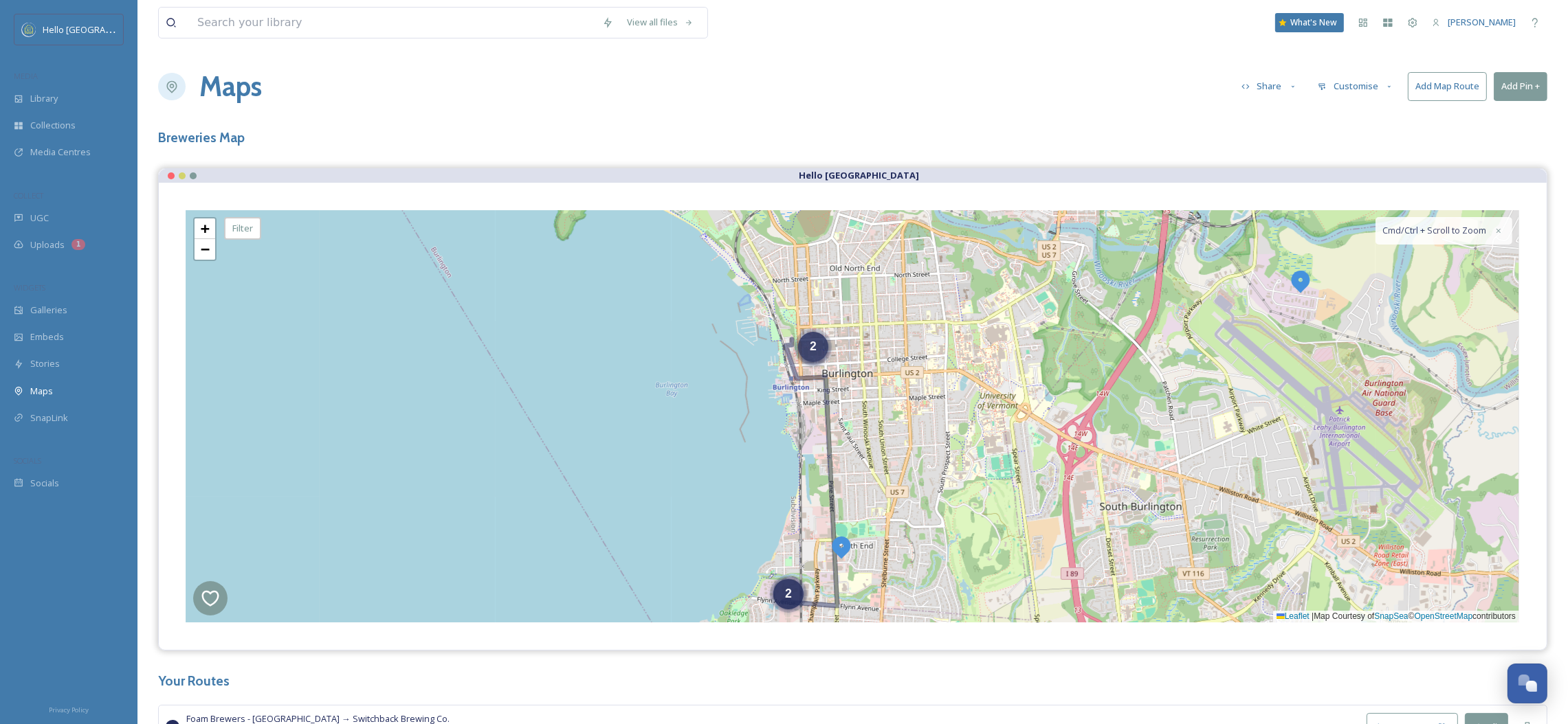
click at [808, 353] on div "2" at bounding box center [813, 347] width 30 height 30
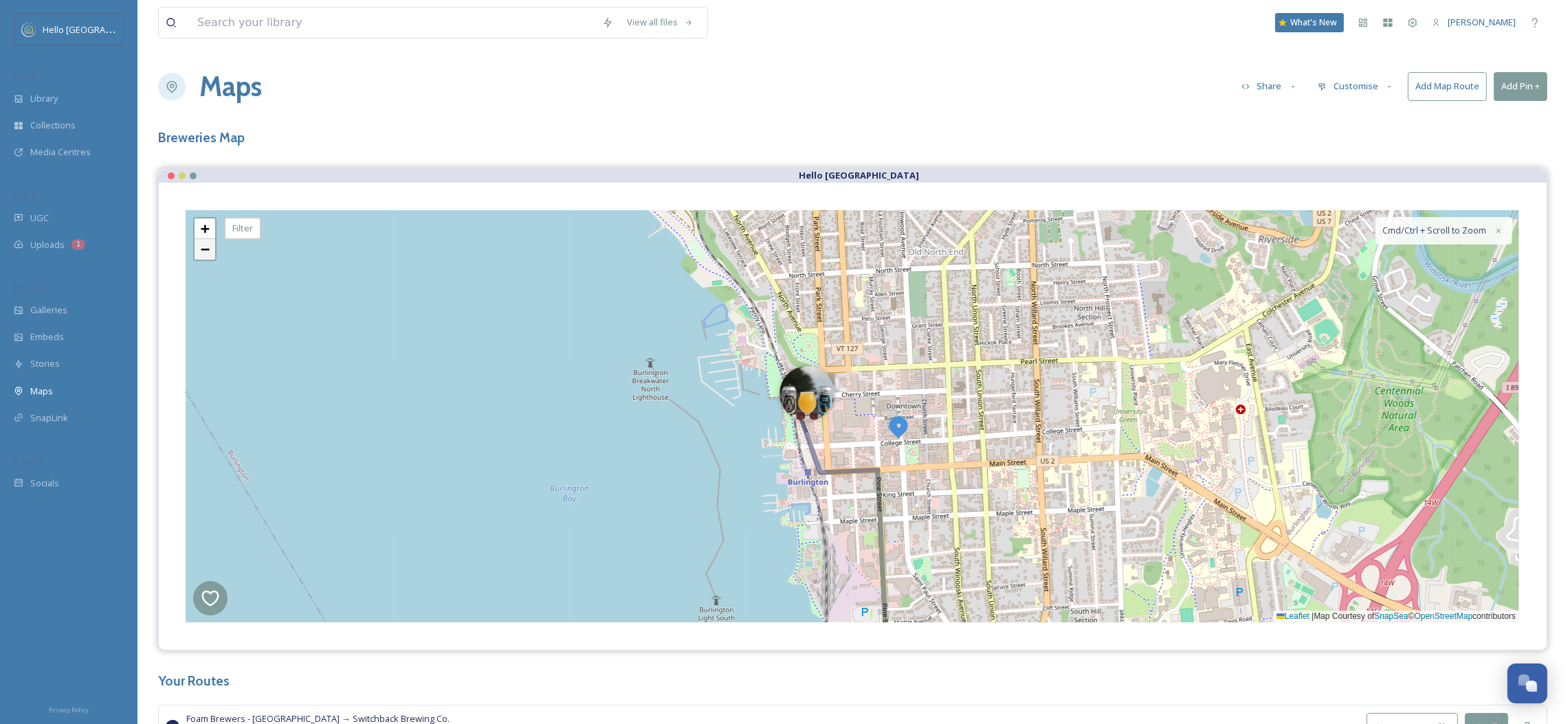
click at [203, 254] on span "−" at bounding box center [205, 249] width 9 height 17
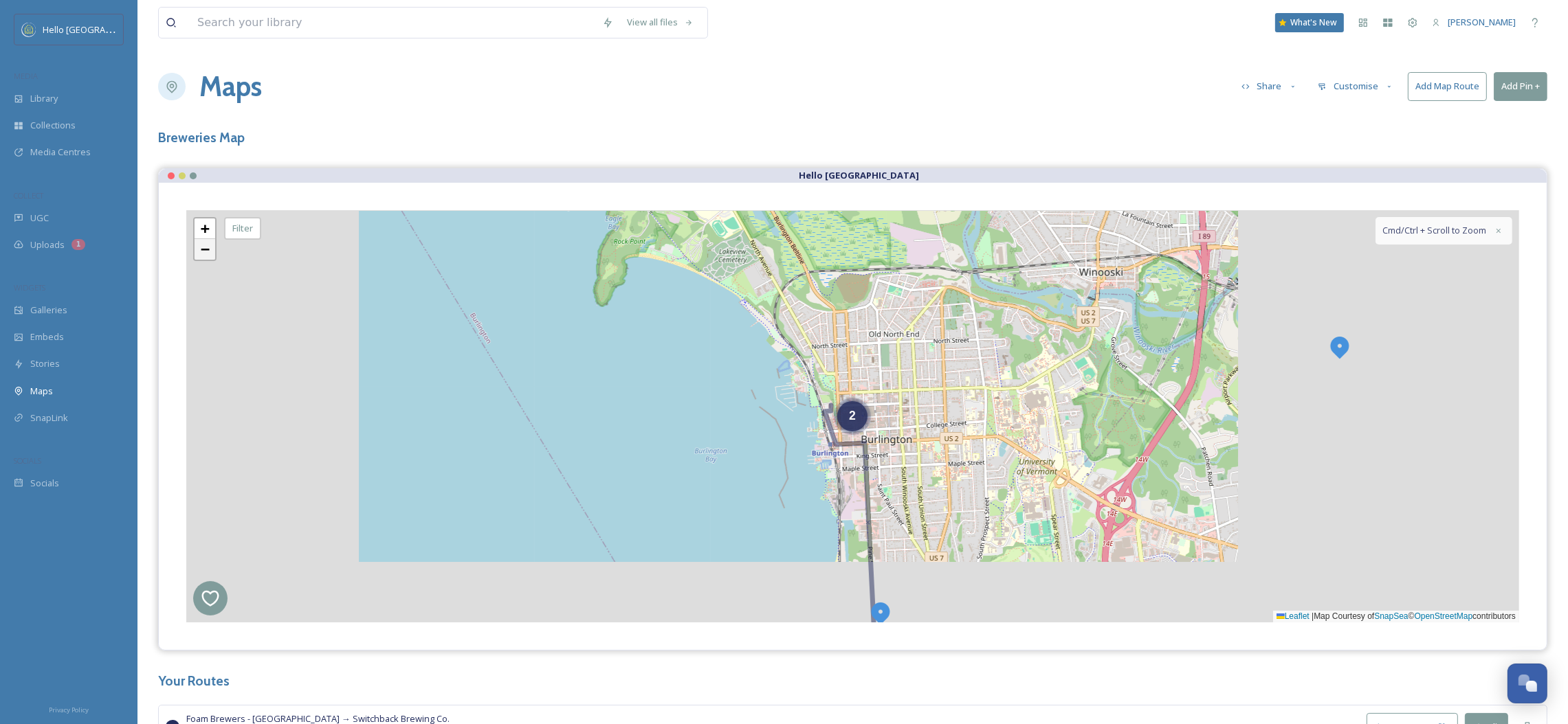
click at [203, 254] on span "−" at bounding box center [205, 249] width 9 height 17
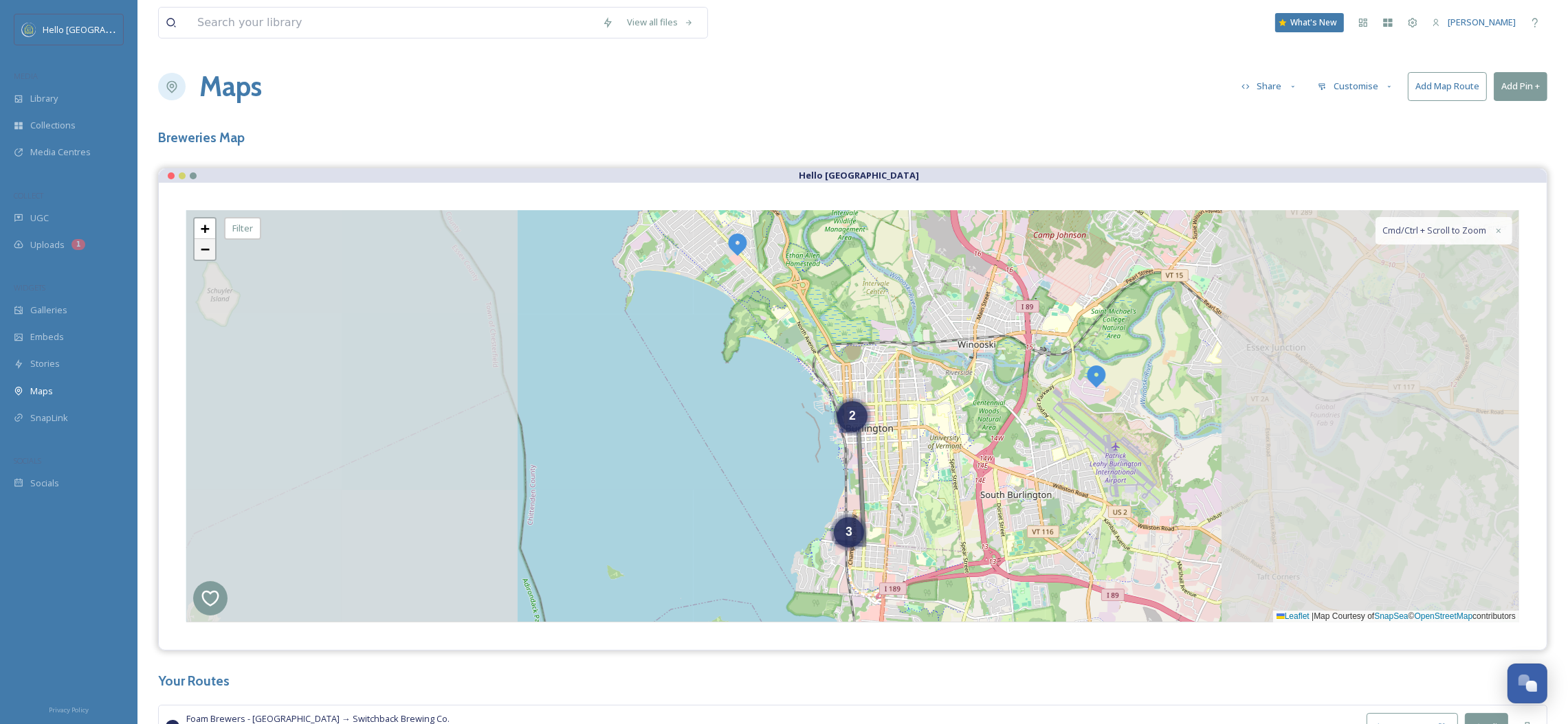
click at [203, 254] on span "−" at bounding box center [205, 249] width 9 height 17
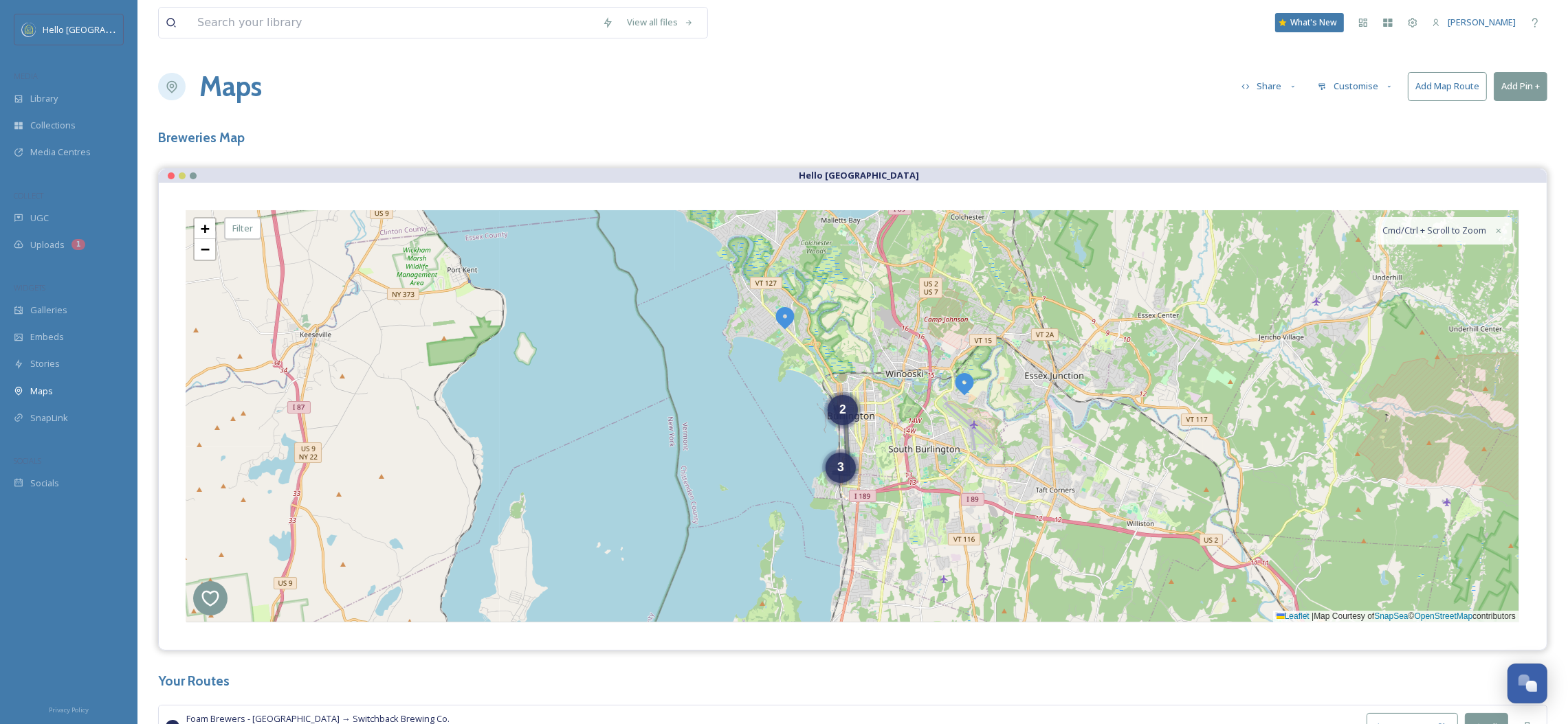
click at [859, 432] on div "2 3 + − Leaflet | Map Courtesy of SnapSea © OpenStreetMap contributors Cmd/Ctrl…" at bounding box center [852, 416] width 1333 height 412
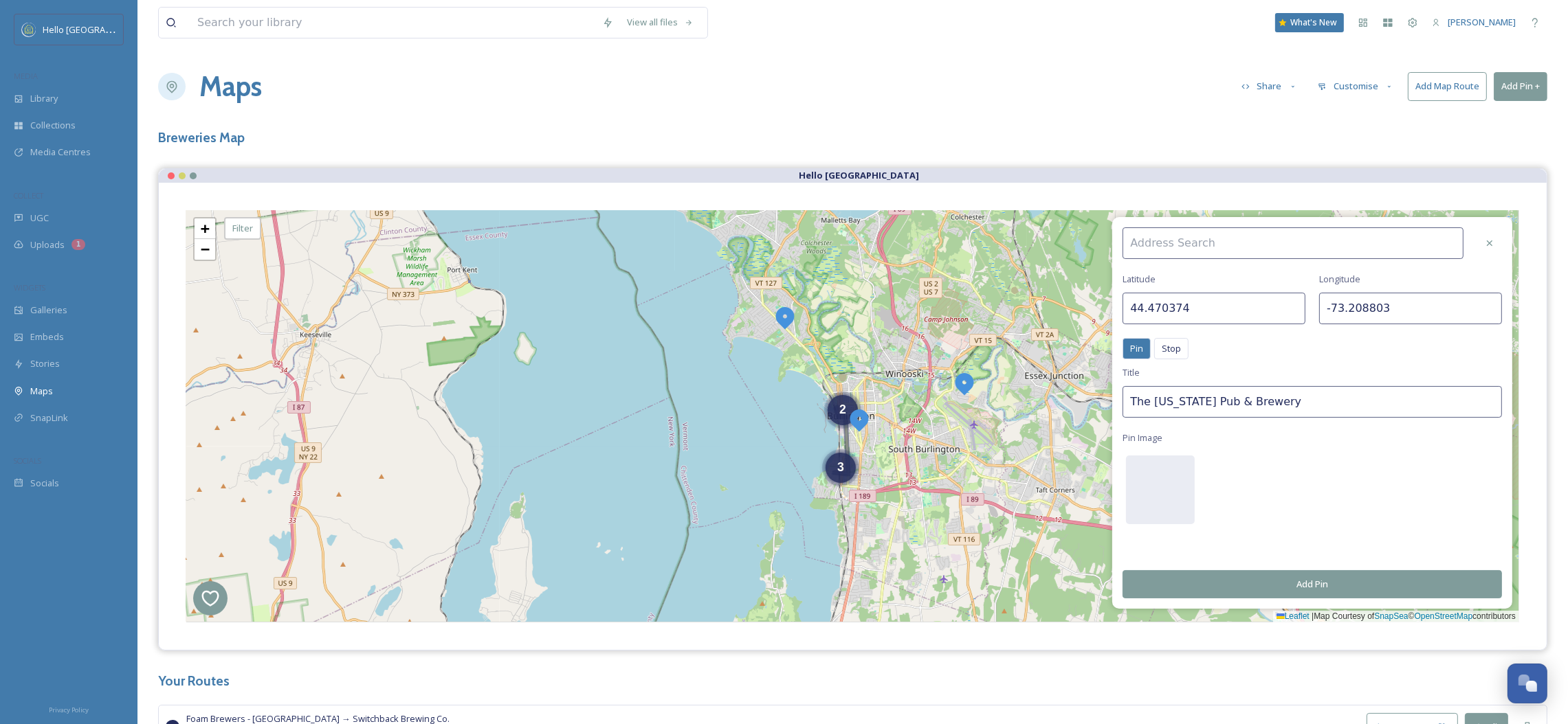
click at [859, 432] on div "3 2 + − Leaflet | Map Courtesy of SnapSea © OpenStreetMap contributors Cmd/Ctrl…" at bounding box center [852, 416] width 1333 height 412
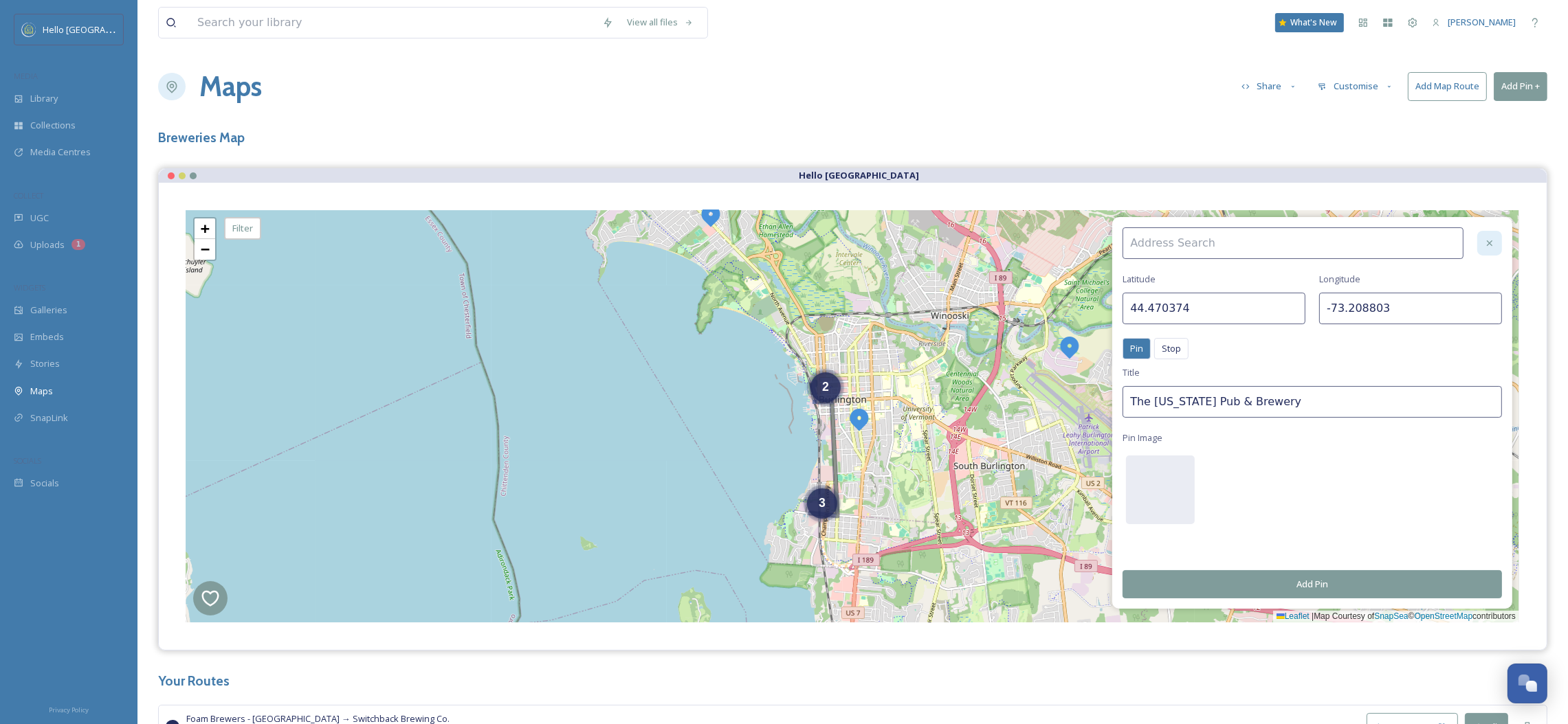
click at [1492, 238] on icon at bounding box center [1490, 243] width 11 height 11
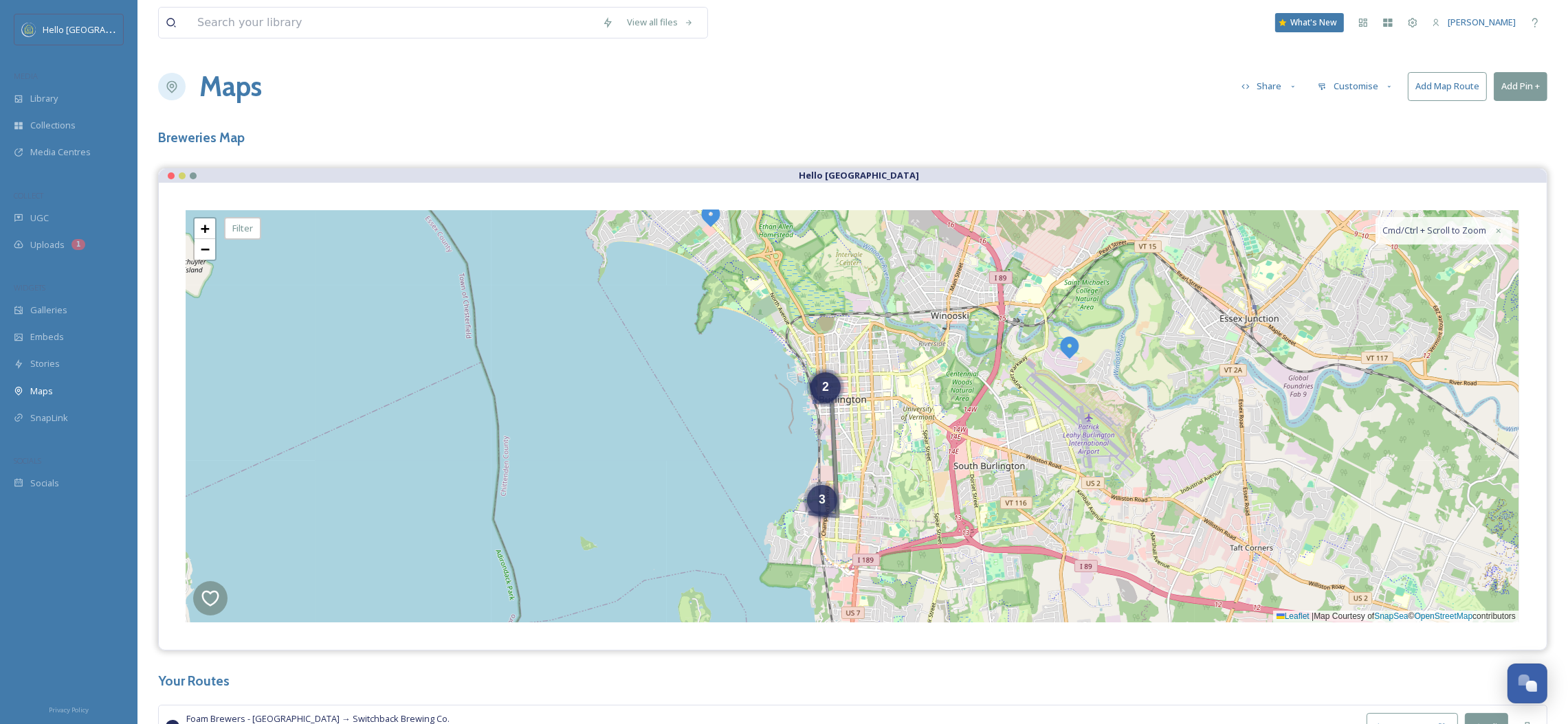
click at [823, 504] on span "3" at bounding box center [821, 499] width 7 height 13
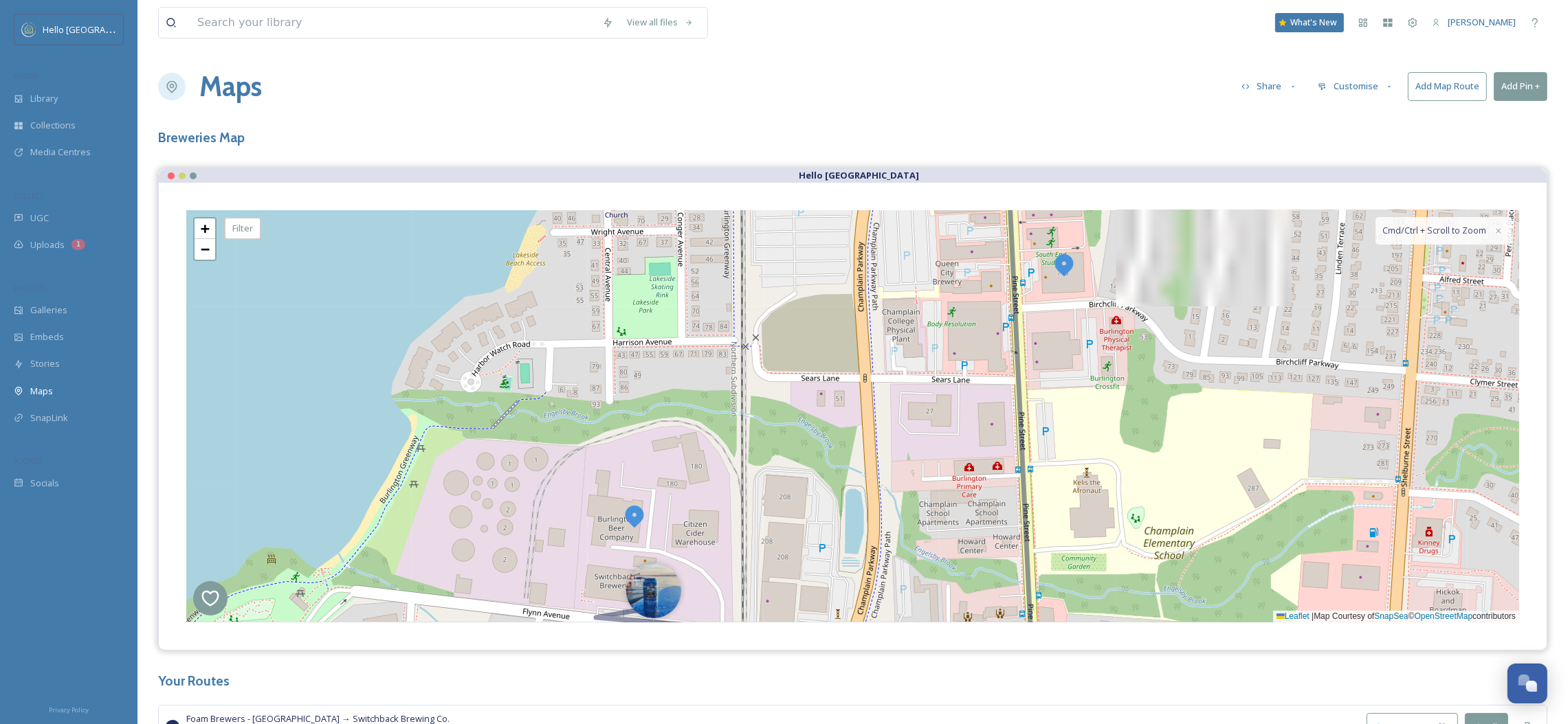
drag, startPoint x: 826, startPoint y: 502, endPoint x: 822, endPoint y: 518, distance: 16.5
click at [822, 518] on div "+ − Leaflet | Map Courtesy of SnapSea © OpenStreetMap contributors Cmd/Ctrl + S…" at bounding box center [852, 416] width 1333 height 412
click at [1069, 265] on img at bounding box center [1063, 264] width 24 height 24
click at [376, 405] on div at bounding box center [379, 412] width 24 height 24
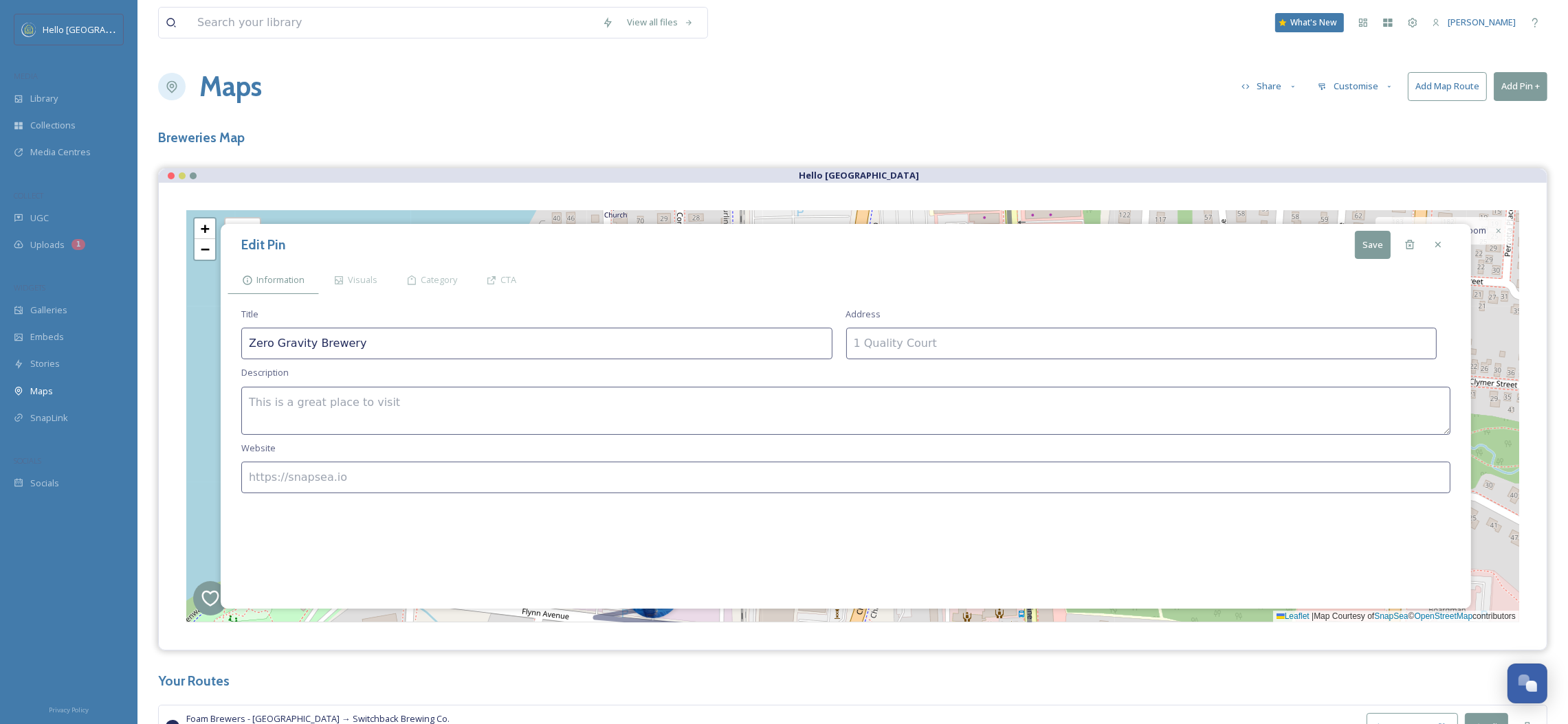
click at [531, 405] on textarea at bounding box center [846, 410] width 1209 height 48
paste textarea "Zero Gravity has been a watering hole for craft beer lovers since opening as a …"
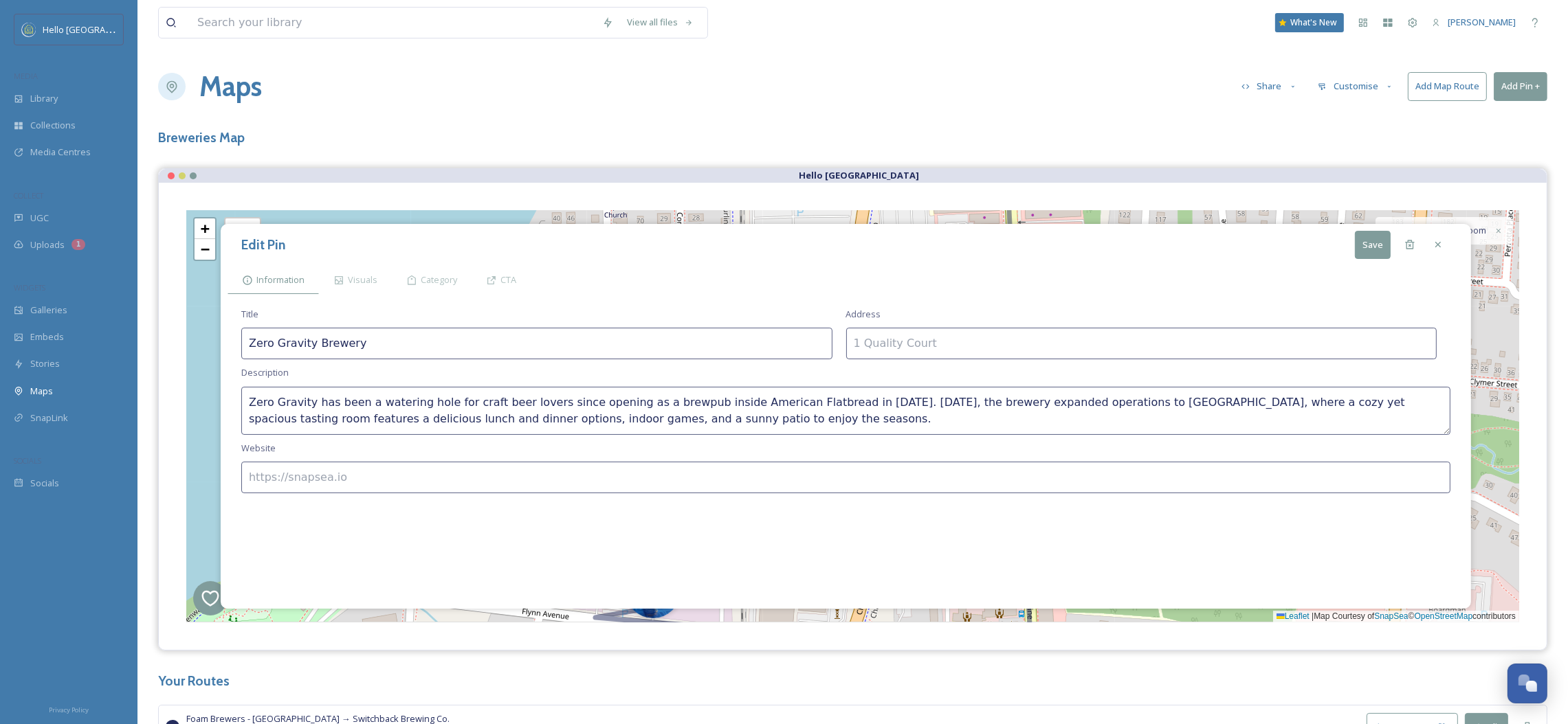
scroll to position [24, 0]
type textarea "Zero Gravity has been a watering hole for craft beer lovers since opening as a …"
click at [1098, 333] on input at bounding box center [1142, 343] width 591 height 32
paste input "[STREET_ADDRESS]"
type input "[STREET_ADDRESS]"
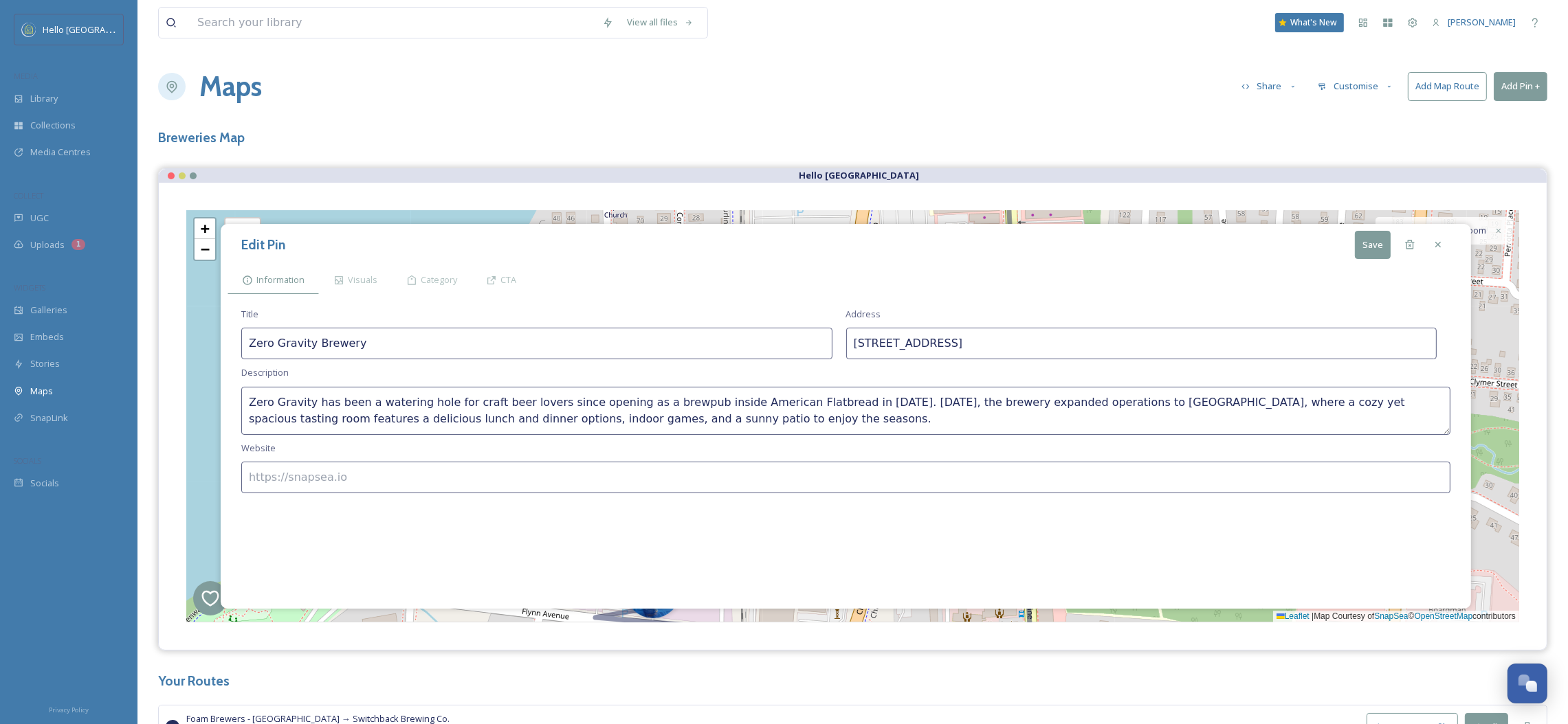
drag, startPoint x: 456, startPoint y: 460, endPoint x: 459, endPoint y: 480, distance: 20.2
click at [460, 480] on div "Title Zero Gravity Brewery Address [STREET_ADDRESS] Description Zero Gravity ha…" at bounding box center [846, 451] width 1237 height 301
click at [456, 481] on input at bounding box center [846, 477] width 1209 height 32
paste input "[URL][DOMAIN_NAME]"
type input "[URL][DOMAIN_NAME]"
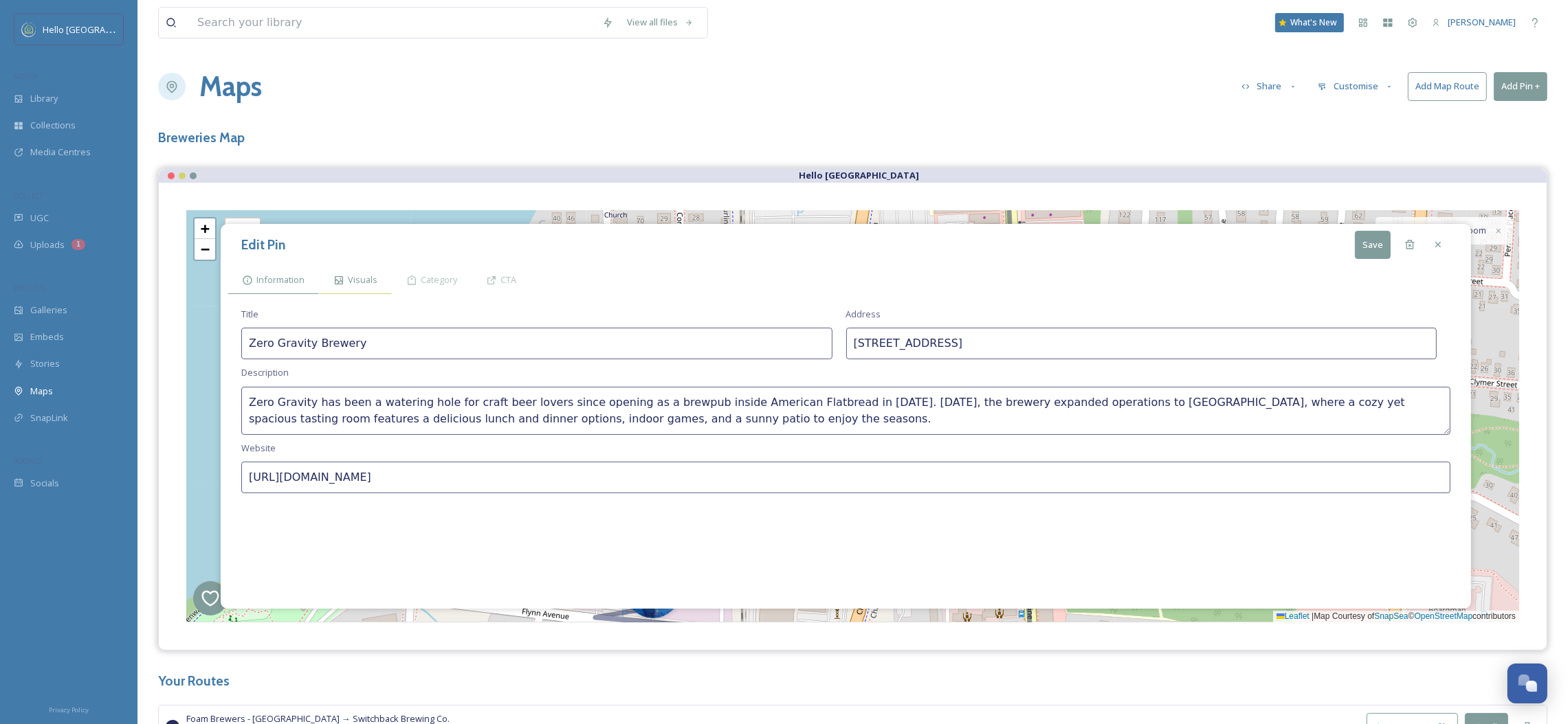
click at [353, 280] on span "Visuals" at bounding box center [362, 280] width 29 height 13
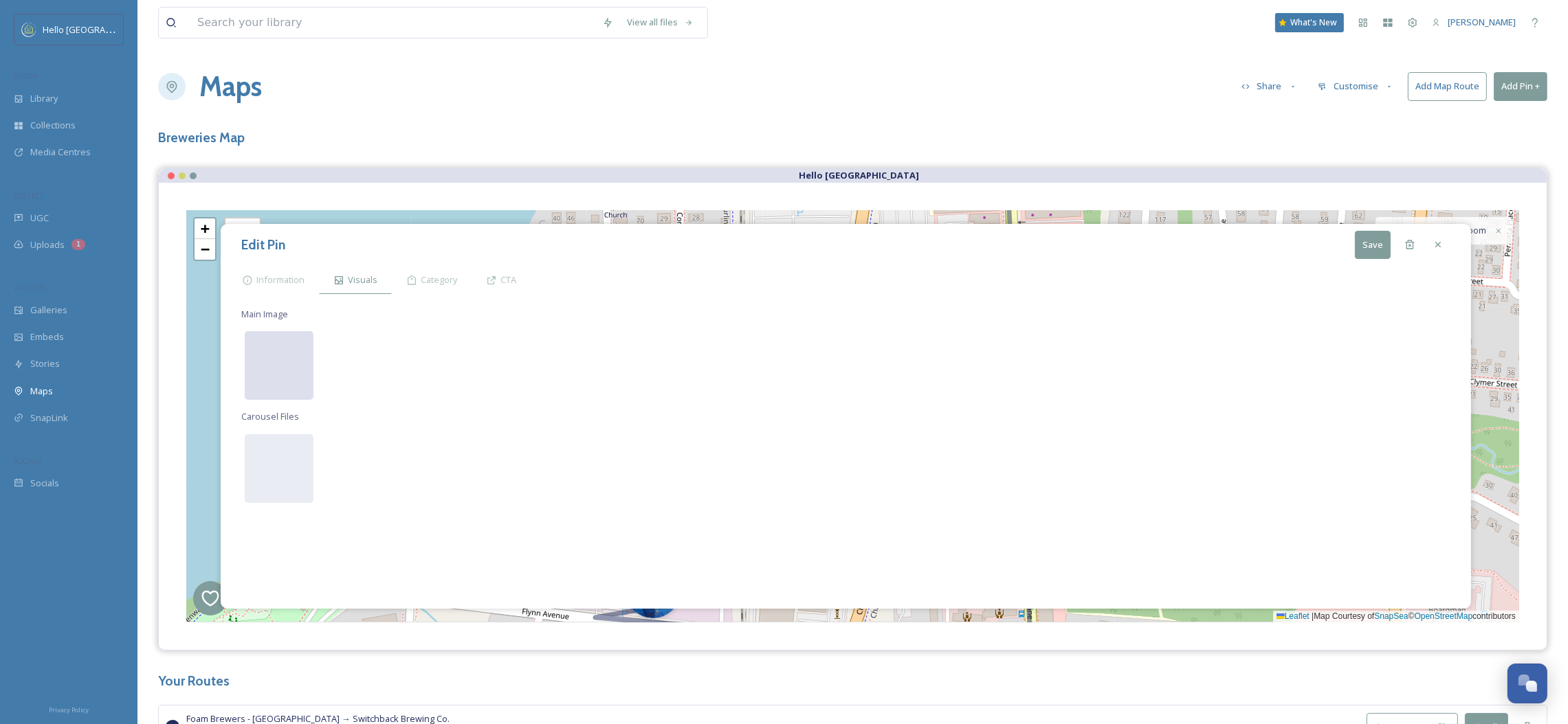
click at [262, 364] on div at bounding box center [278, 365] width 69 height 69
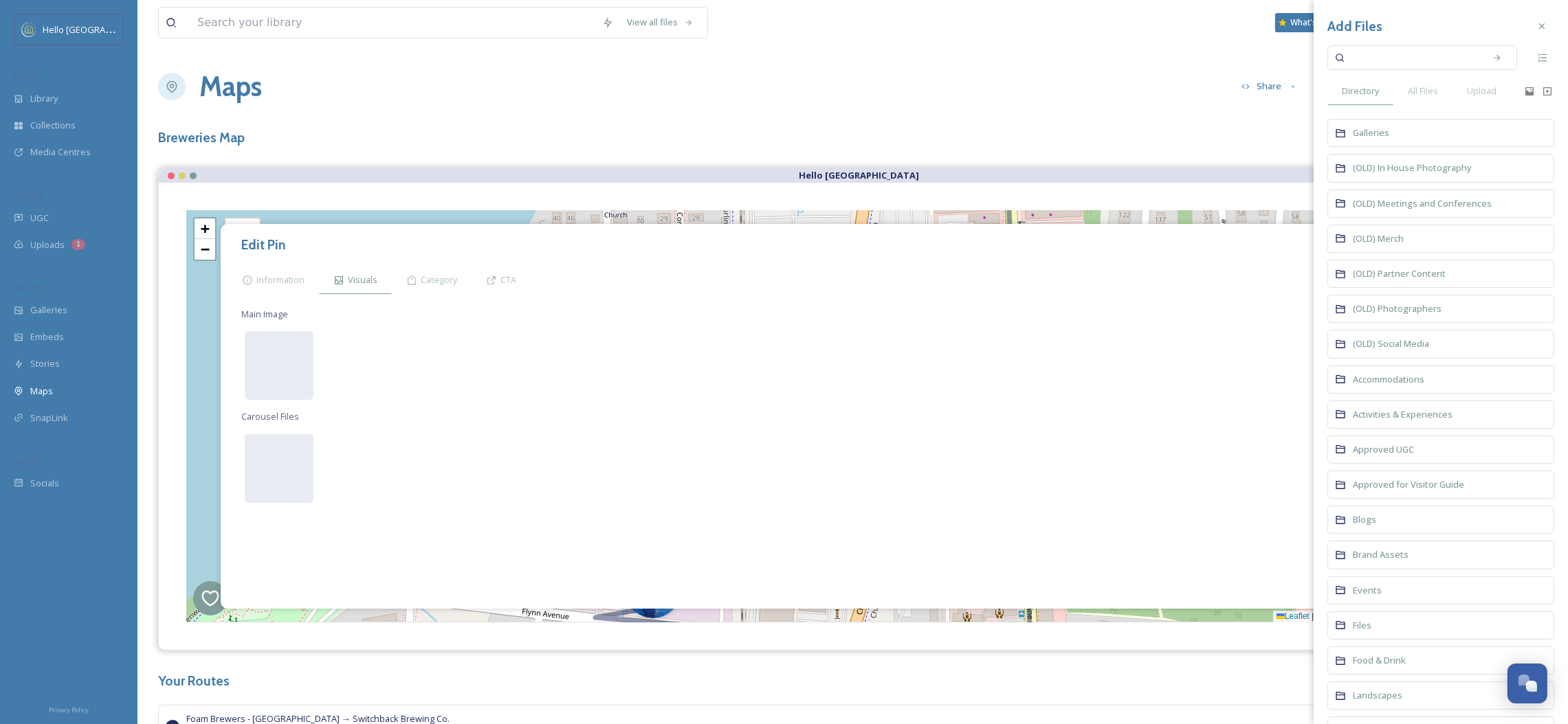
drag, startPoint x: 1433, startPoint y: 74, endPoint x: 1428, endPoint y: 65, distance: 10.3
click at [1433, 73] on div "Add Files Directory All Files Upload Galleries (OLD) In House Photography (OLD)…" at bounding box center [1440, 529] width 255 height 1060
click at [1416, 69] on input at bounding box center [1413, 58] width 130 height 30
type input "Zero Gravity"
click at [1448, 85] on div "All Files" at bounding box center [1422, 91] width 59 height 28
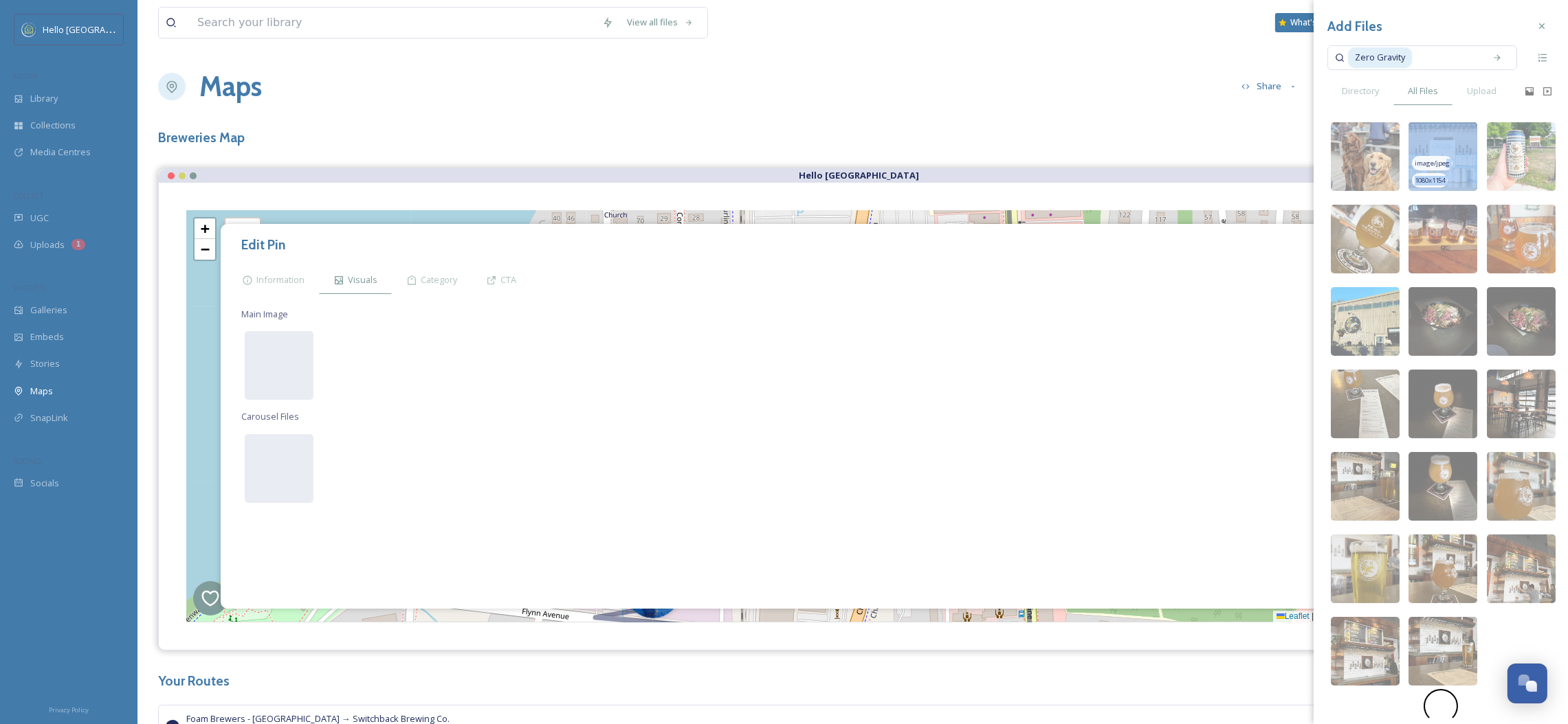
drag, startPoint x: 1440, startPoint y: 174, endPoint x: 1447, endPoint y: 164, distance: 12.2
click at [1447, 164] on div "image/jpeg 1080 x 1154" at bounding box center [1443, 156] width 69 height 69
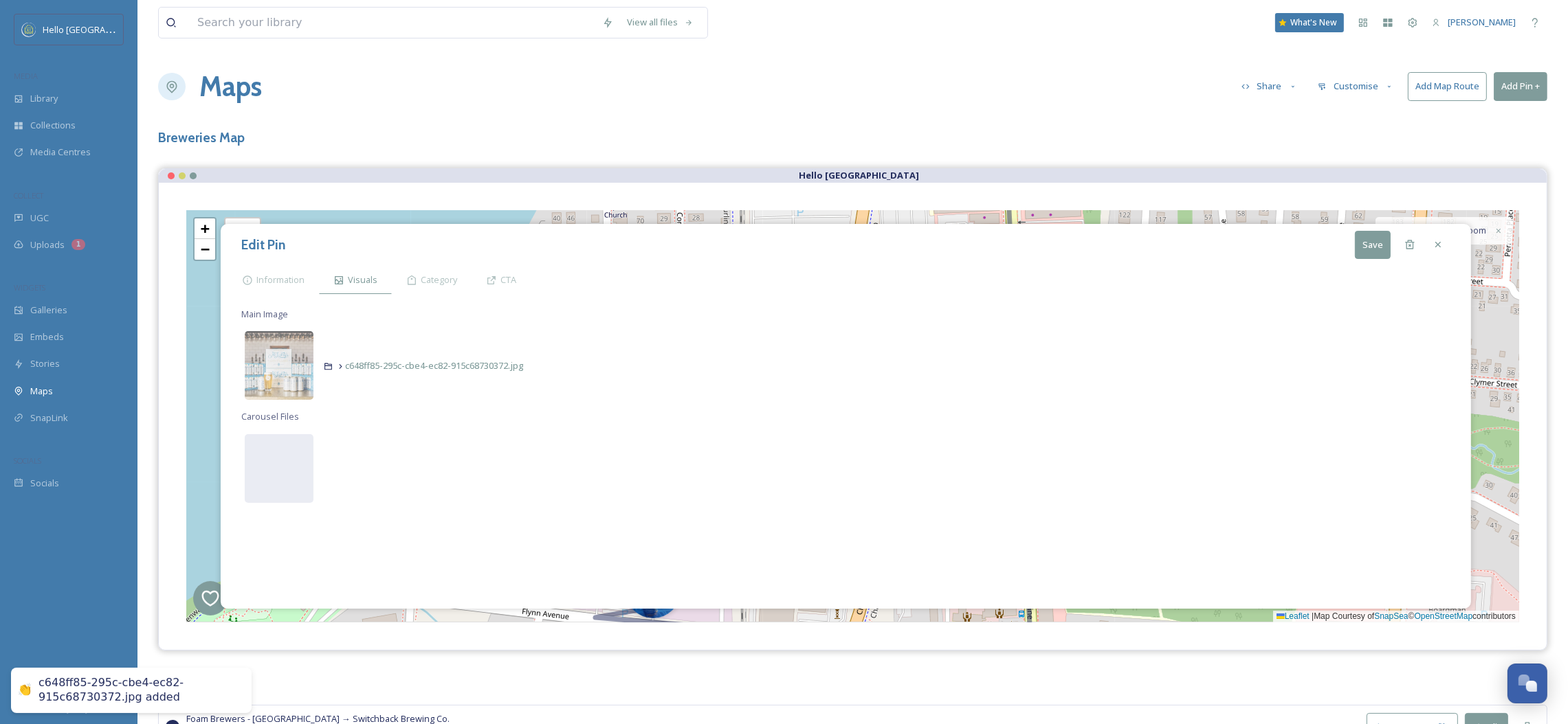
click at [1447, 164] on div "View all files What's New [PERSON_NAME] Maps Share Customise Add Map Route Add …" at bounding box center [852, 399] width 1431 height 797
click at [277, 361] on img at bounding box center [278, 365] width 69 height 69
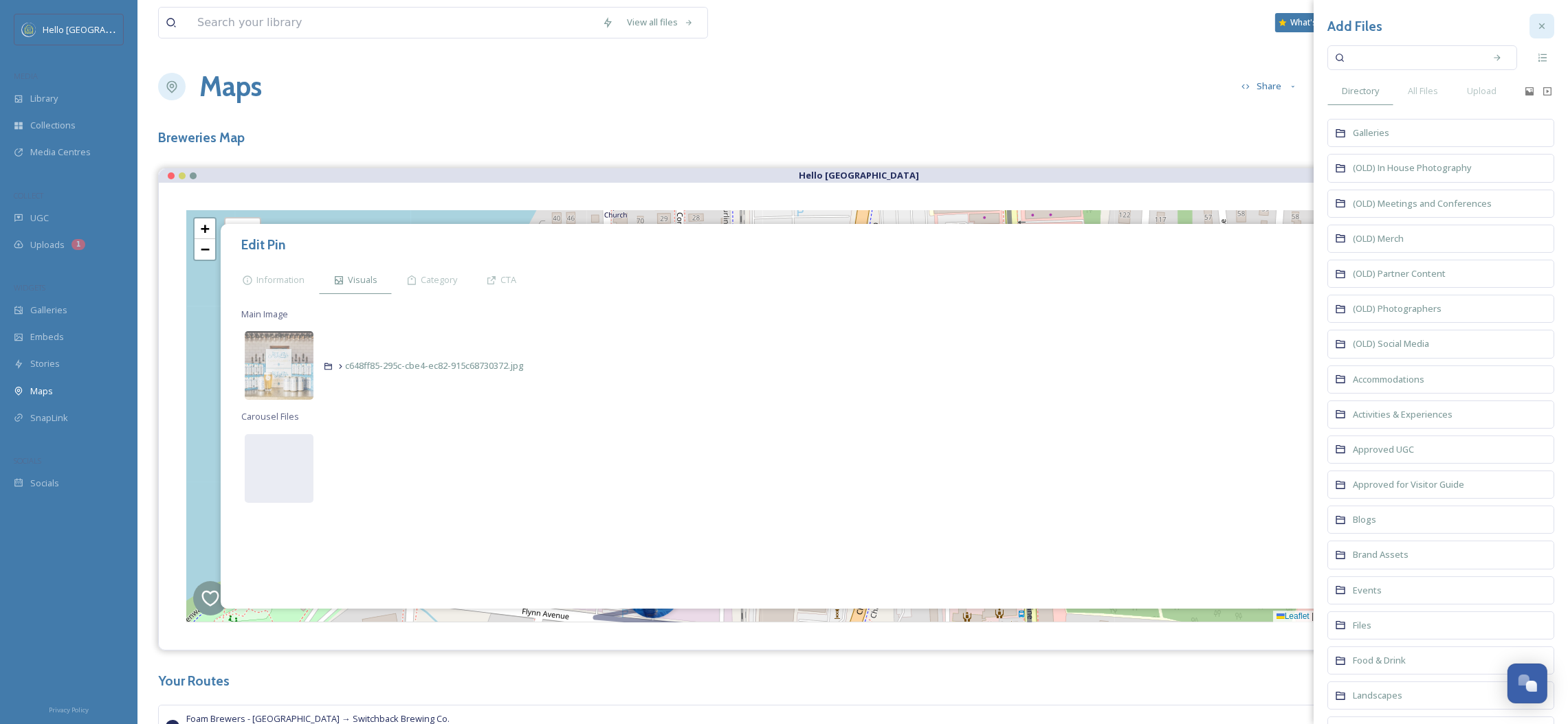
click at [1533, 32] on div at bounding box center [1541, 25] width 24 height 24
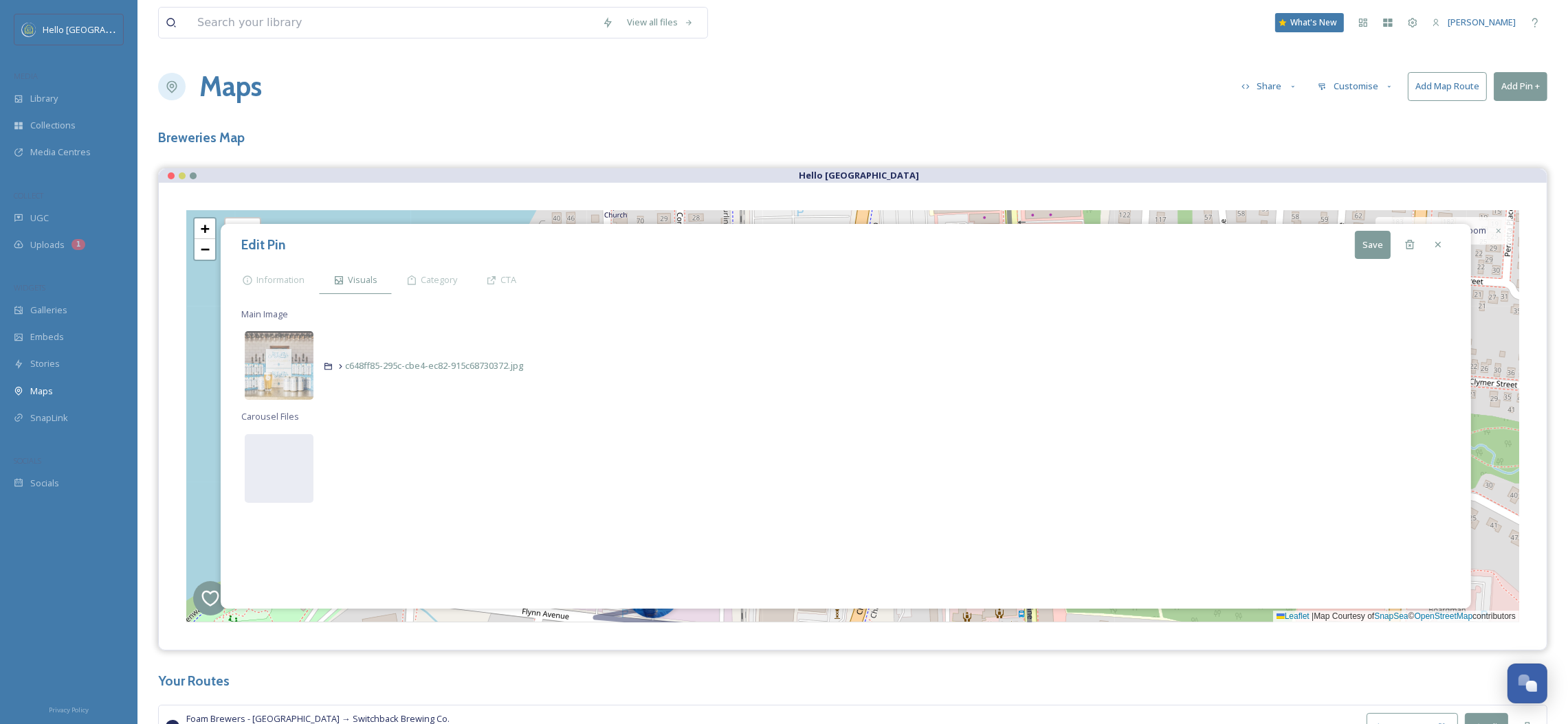
click at [1378, 247] on button "Save" at bounding box center [1372, 245] width 35 height 28
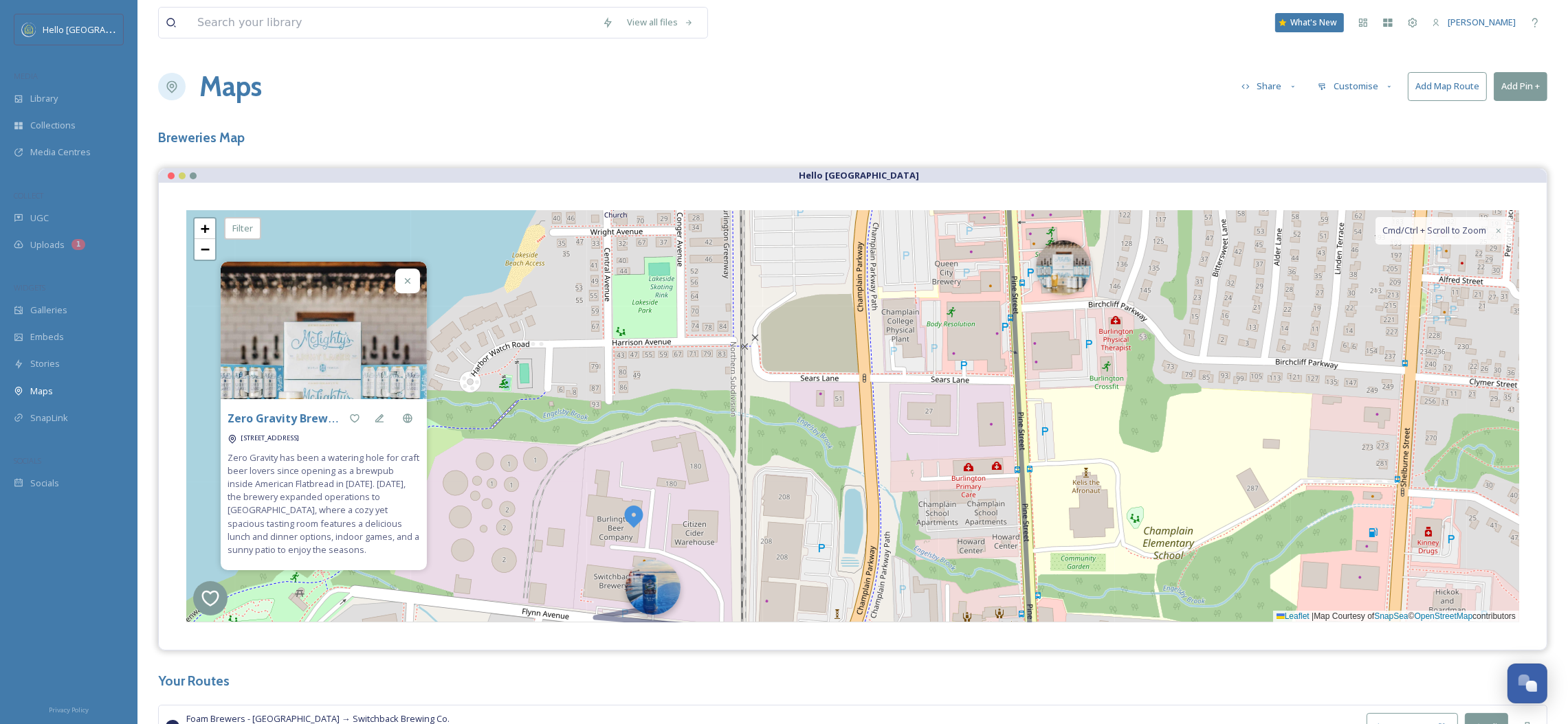
click at [663, 566] on img at bounding box center [653, 588] width 55 height 55
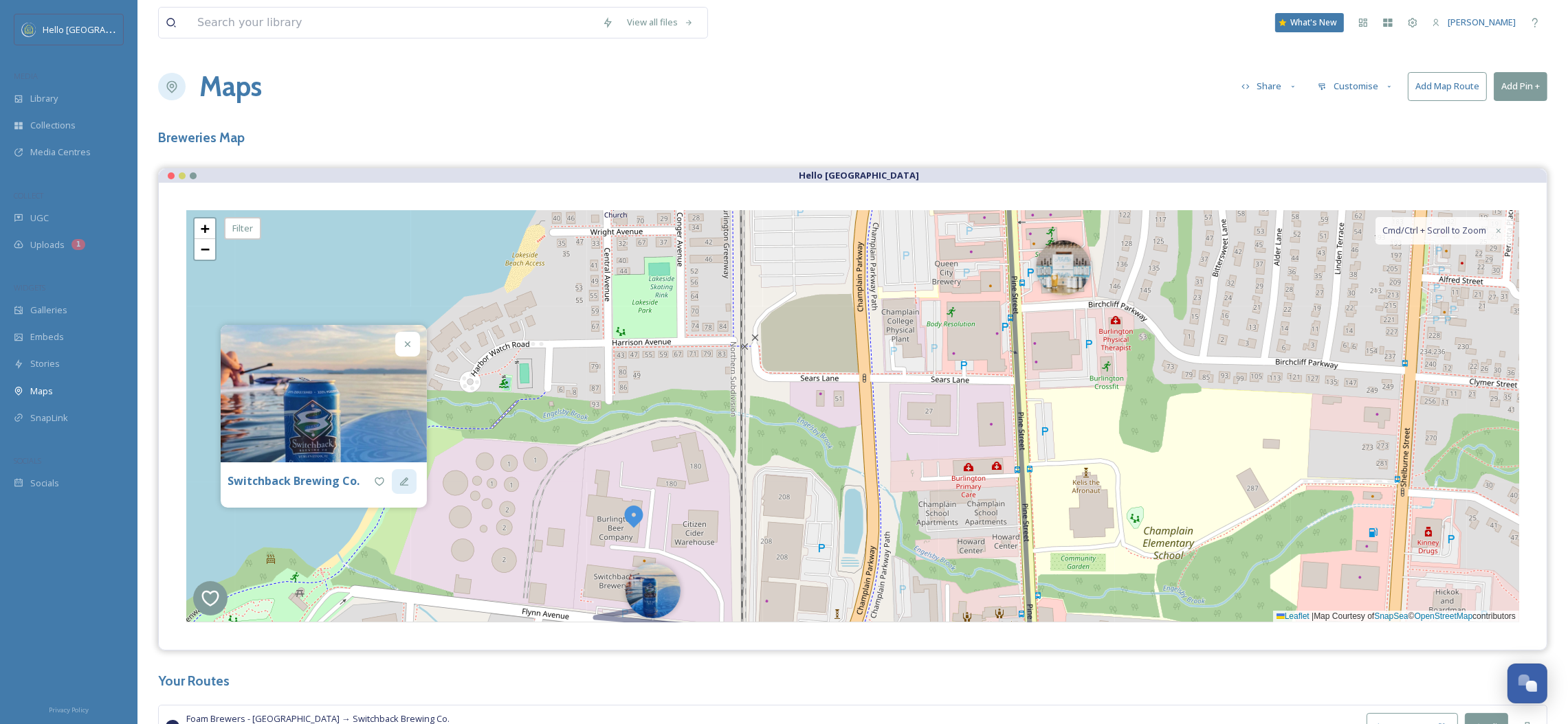
click at [414, 485] on div at bounding box center [404, 481] width 24 height 24
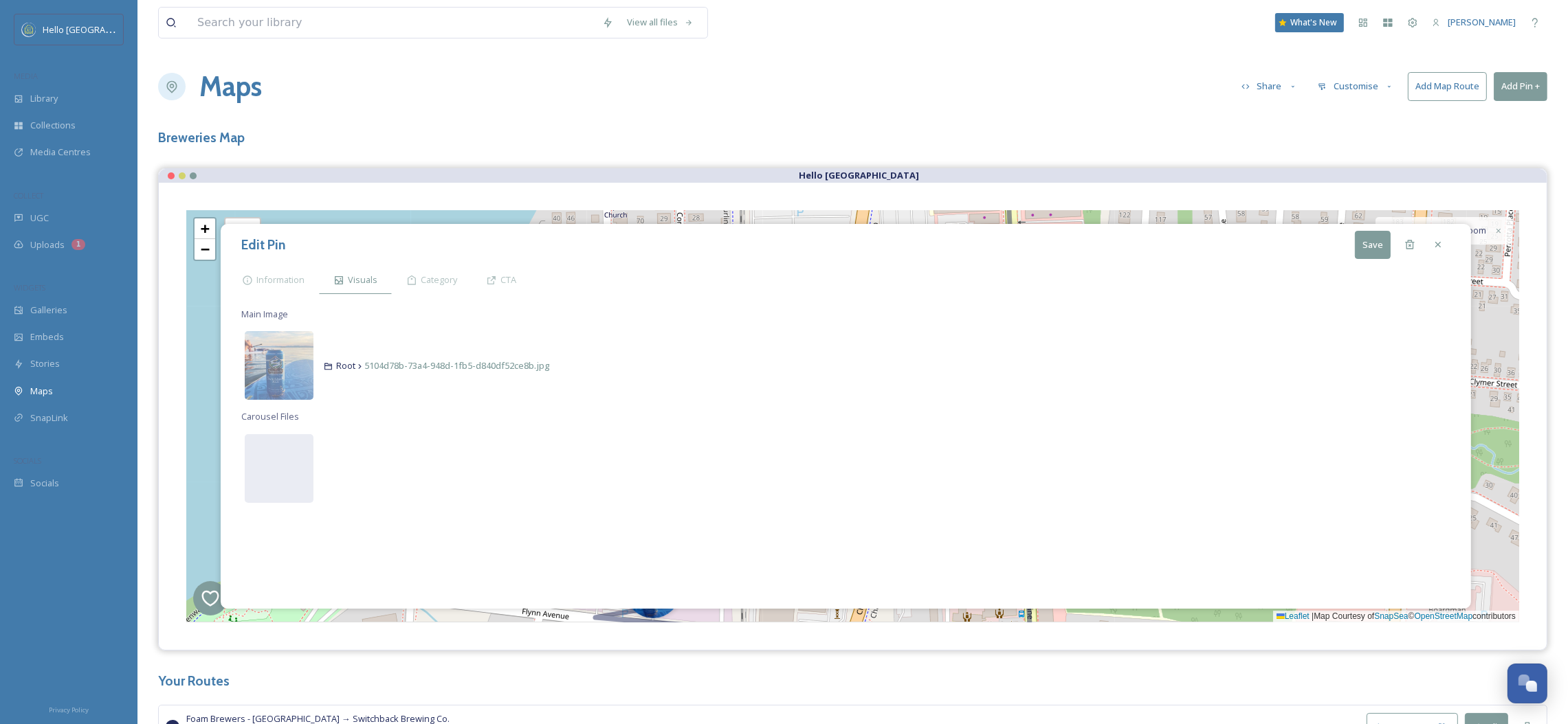
click at [228, 296] on div "Edit Pin Save Information Visuals Category CTA Main Image Root 5104d78b-73a4-94…" at bounding box center [846, 416] width 1250 height 384
click at [242, 282] on icon at bounding box center [248, 280] width 11 height 11
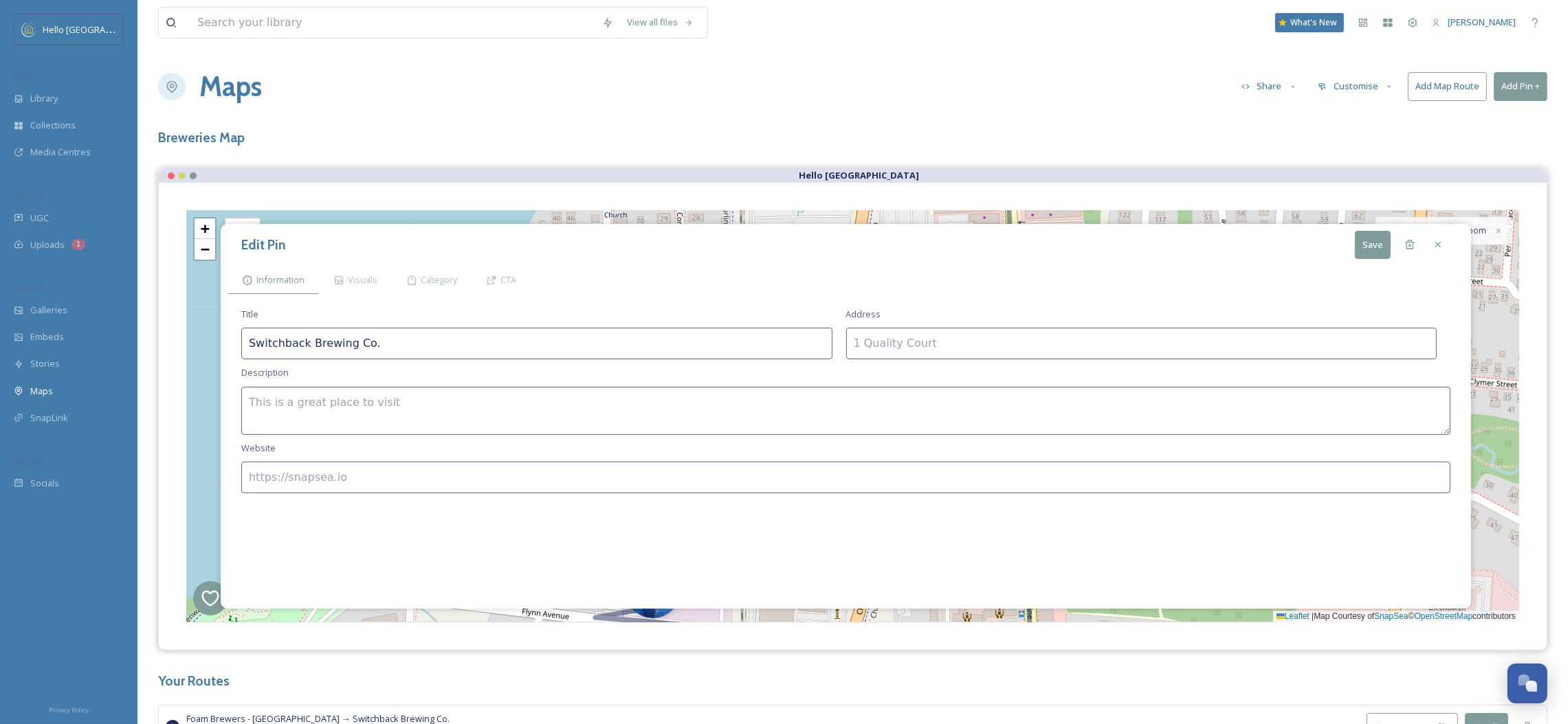
click at [337, 420] on textarea at bounding box center [846, 410] width 1209 height 48
paste textarea "Switchback Brewery has been a pillar in the South End brewing community, brewin…"
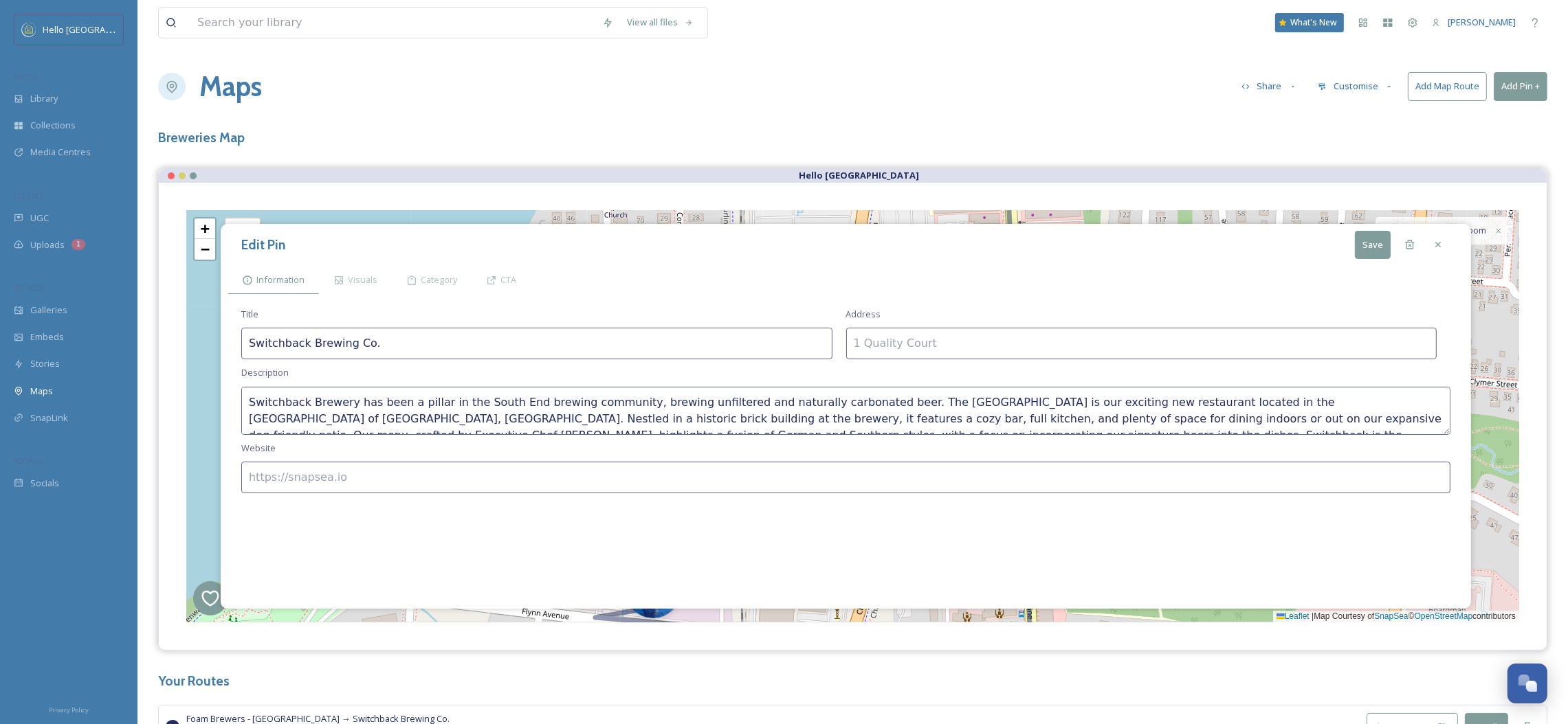
scroll to position [57, 0]
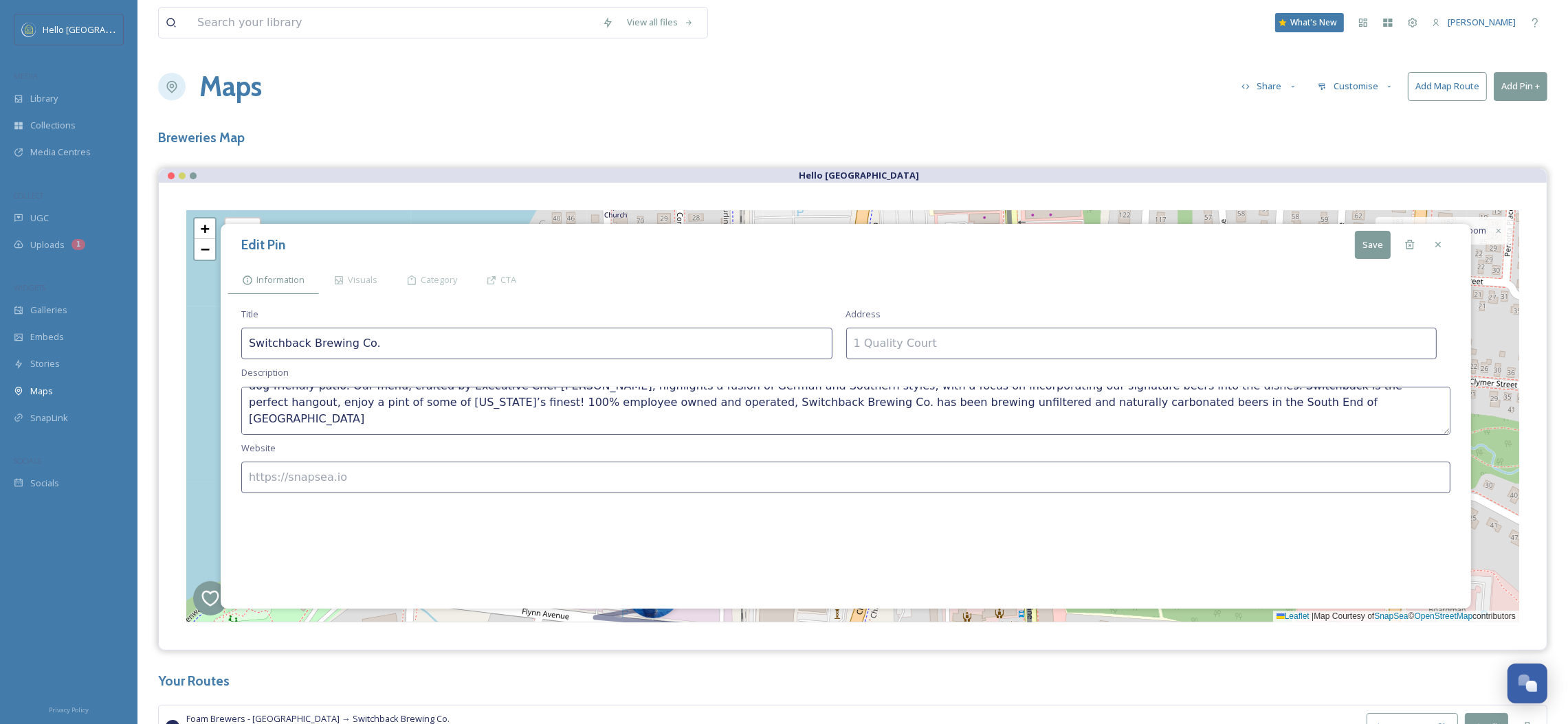
type textarea "Switchback Brewery has been a pillar in the South End brewing community, brewin…"
click at [1082, 340] on input at bounding box center [1142, 343] width 591 height 32
paste input "[STREET_ADDRESS][PERSON_NAME]"
type input "[STREET_ADDRESS][PERSON_NAME]"
click at [290, 489] on input at bounding box center [846, 477] width 1209 height 32
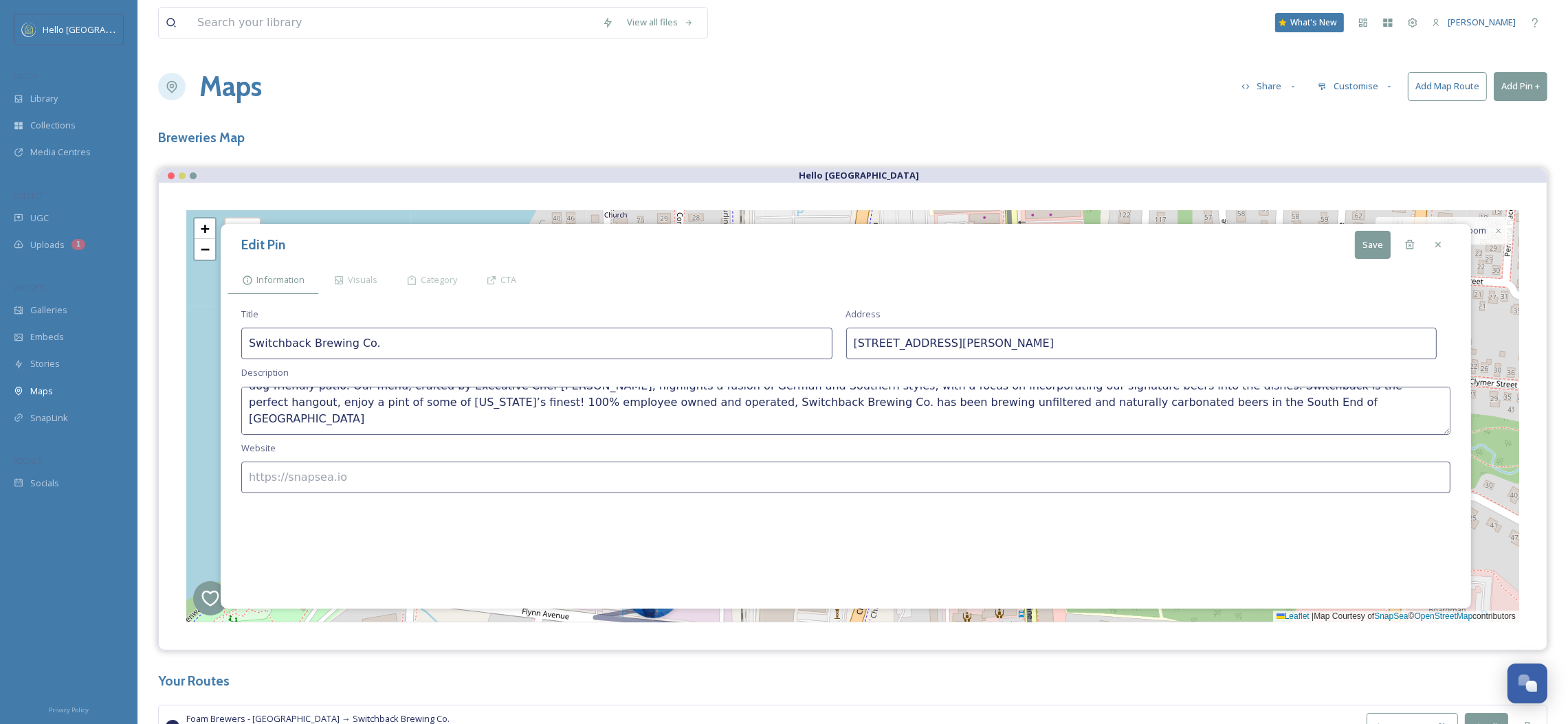
paste input "[URL][DOMAIN_NAME]"
type input "[URL][DOMAIN_NAME]"
click at [352, 287] on div "Visuals" at bounding box center [356, 280] width 73 height 28
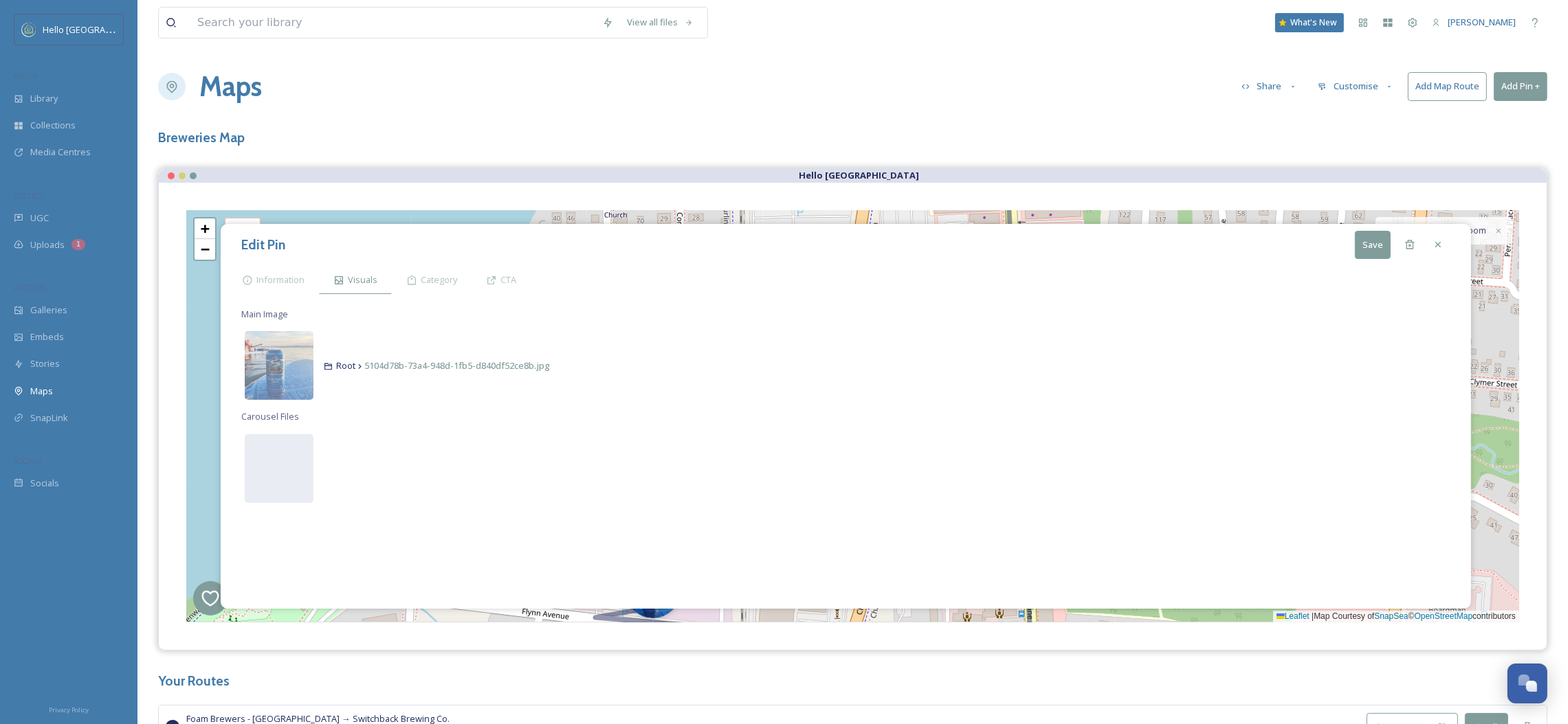
click at [1368, 246] on button "Save" at bounding box center [1372, 245] width 35 height 28
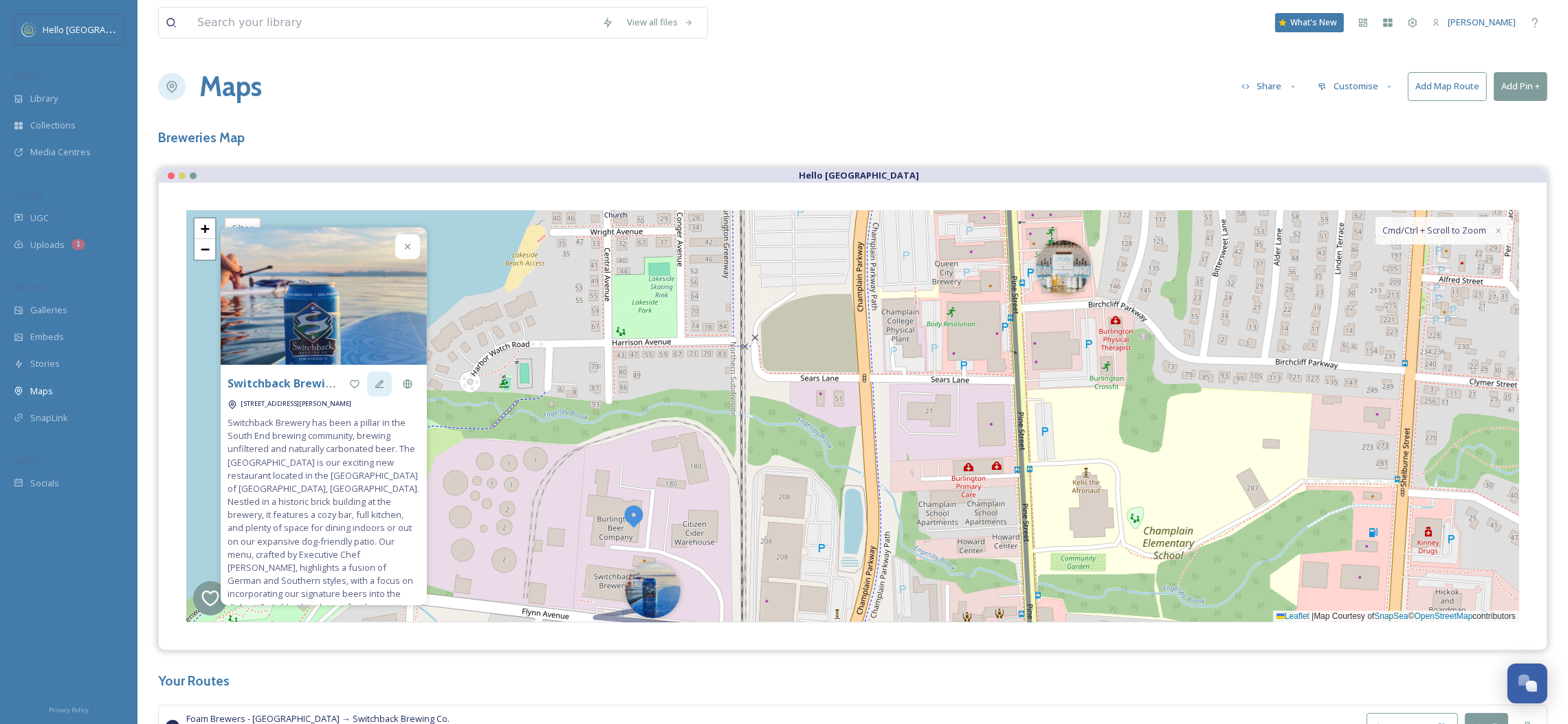
click at [374, 387] on icon at bounding box center [379, 384] width 11 height 11
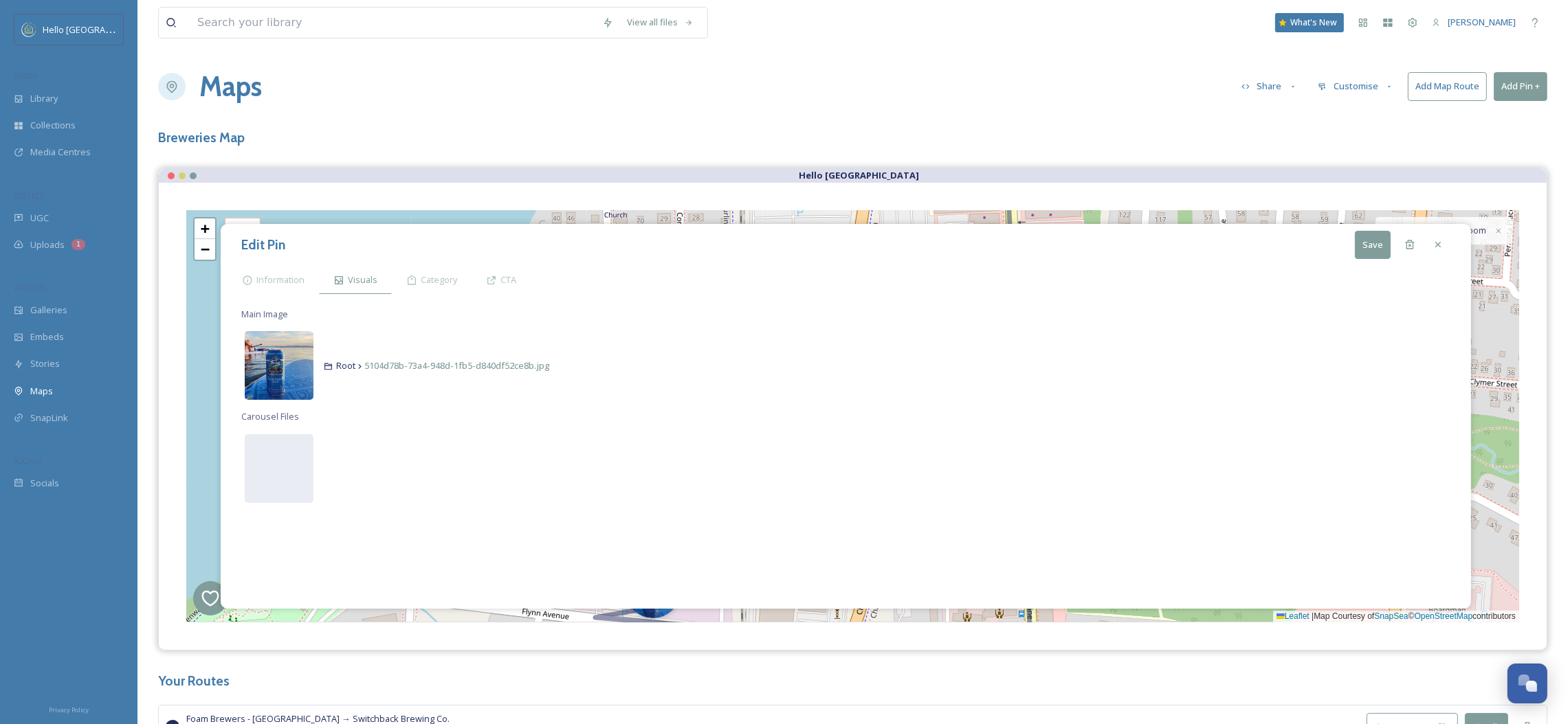
click at [292, 371] on img at bounding box center [278, 365] width 69 height 69
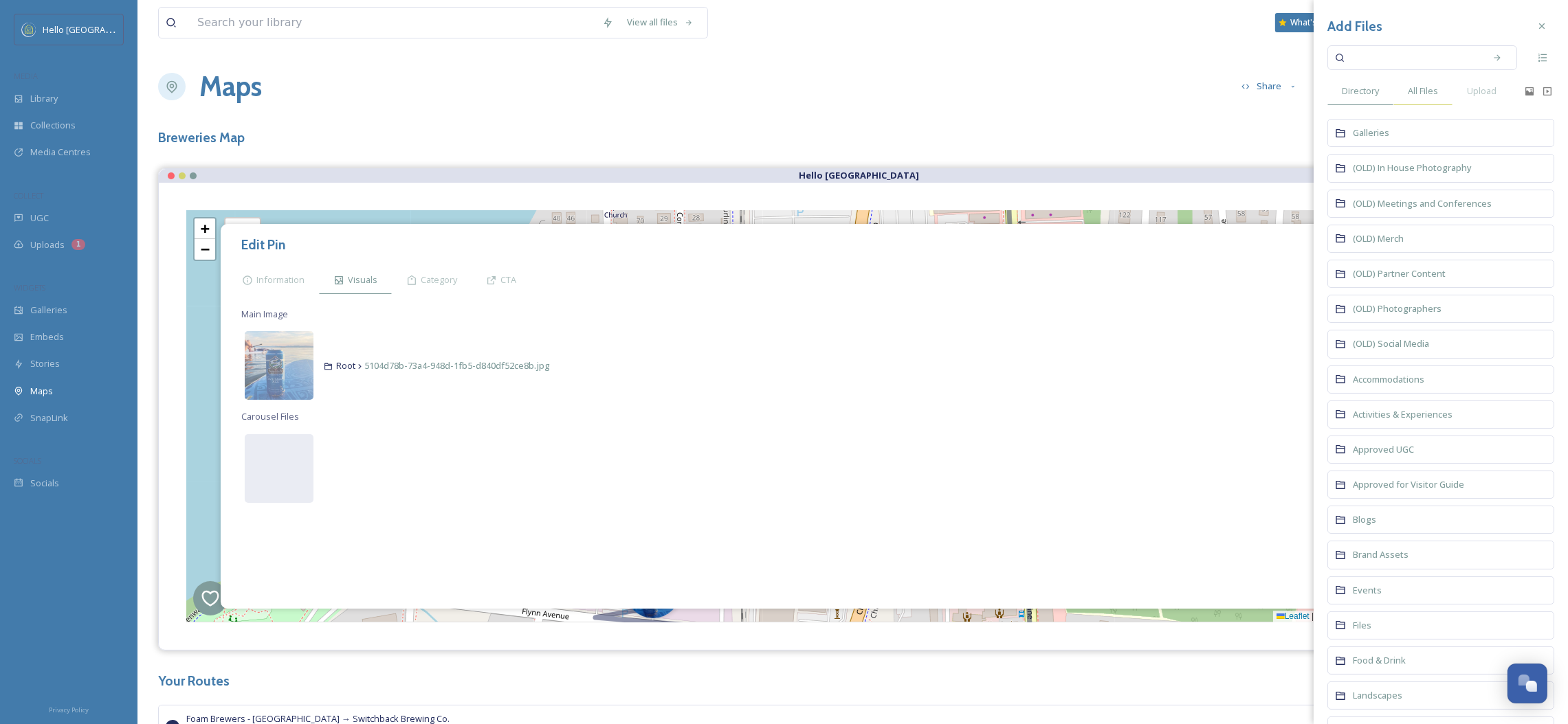
click at [1439, 90] on div "All Files" at bounding box center [1422, 91] width 59 height 28
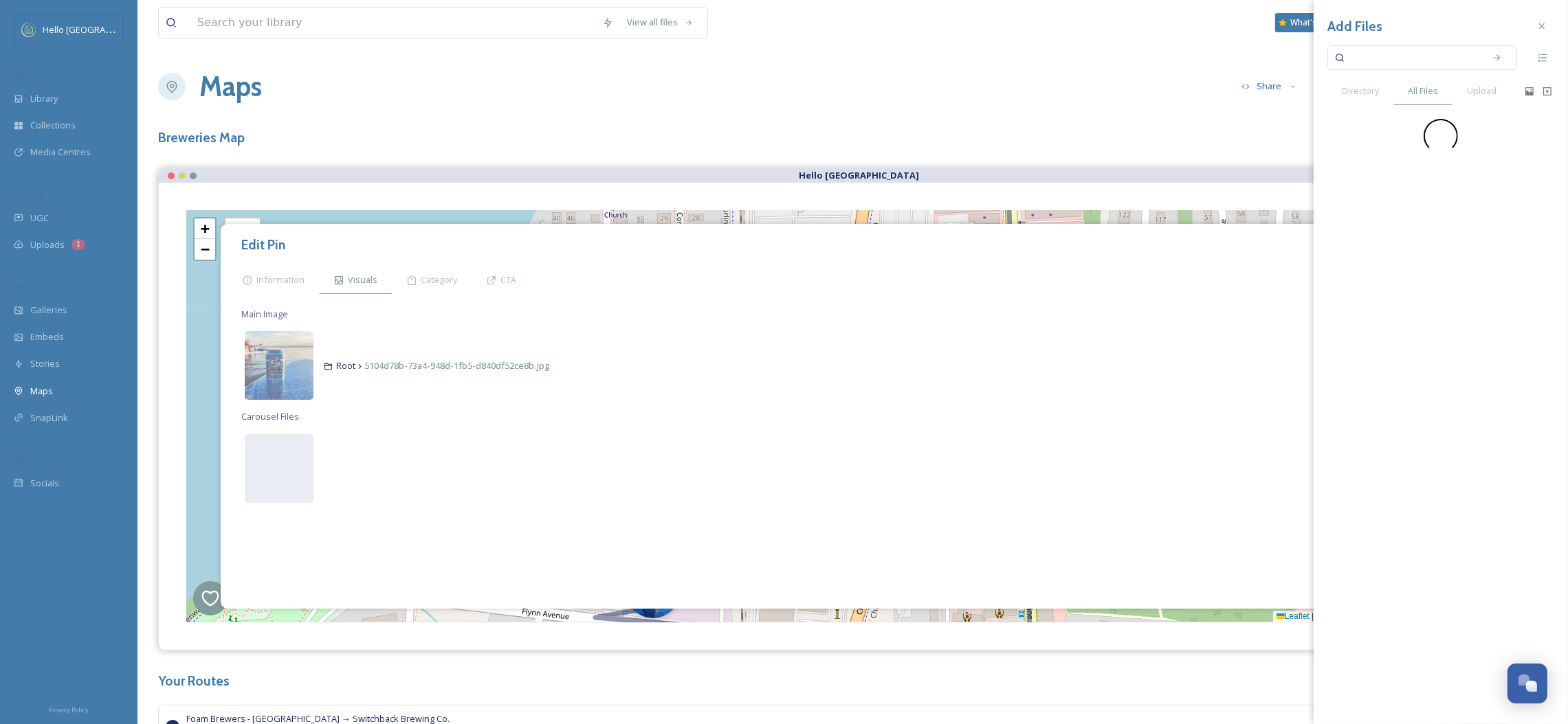
click at [1411, 56] on input at bounding box center [1413, 58] width 130 height 30
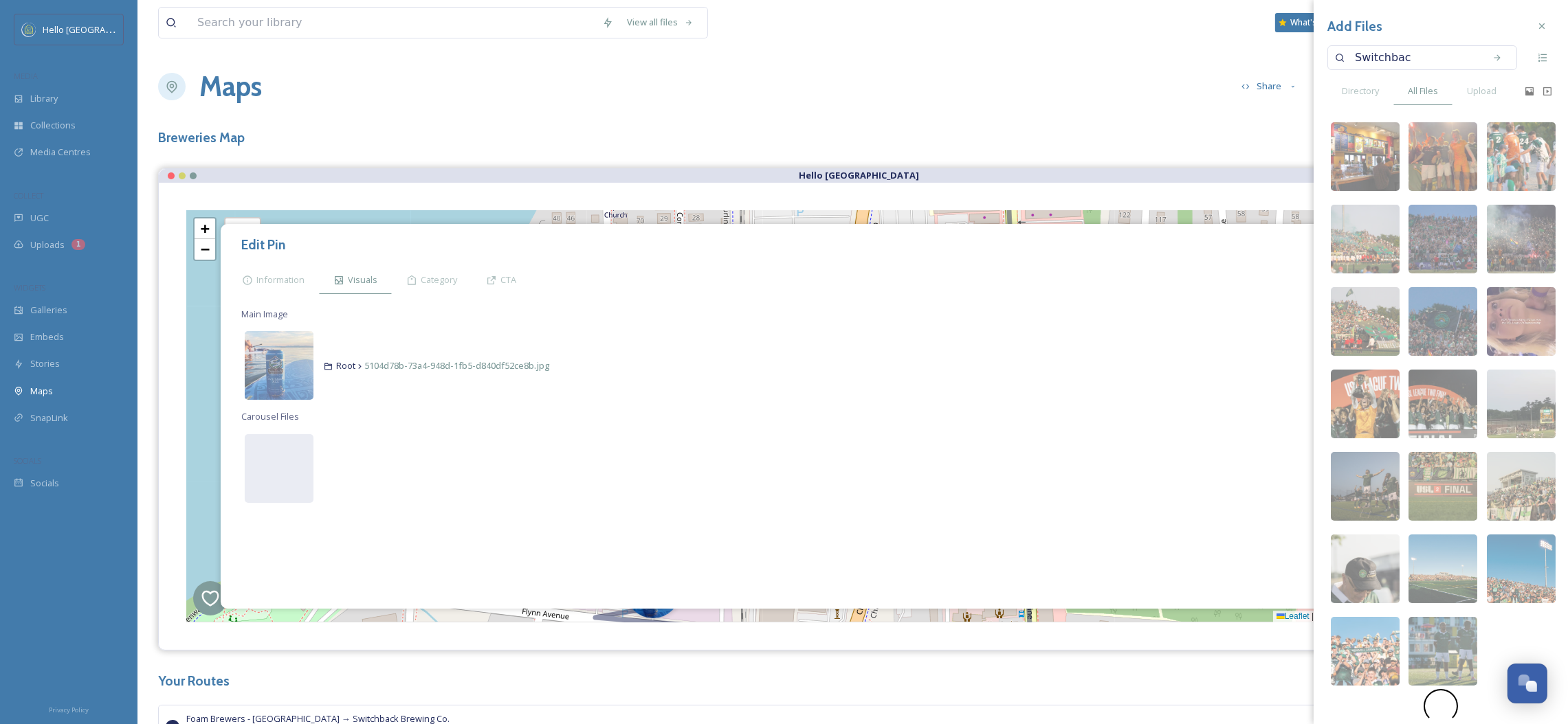
type input "Switchback"
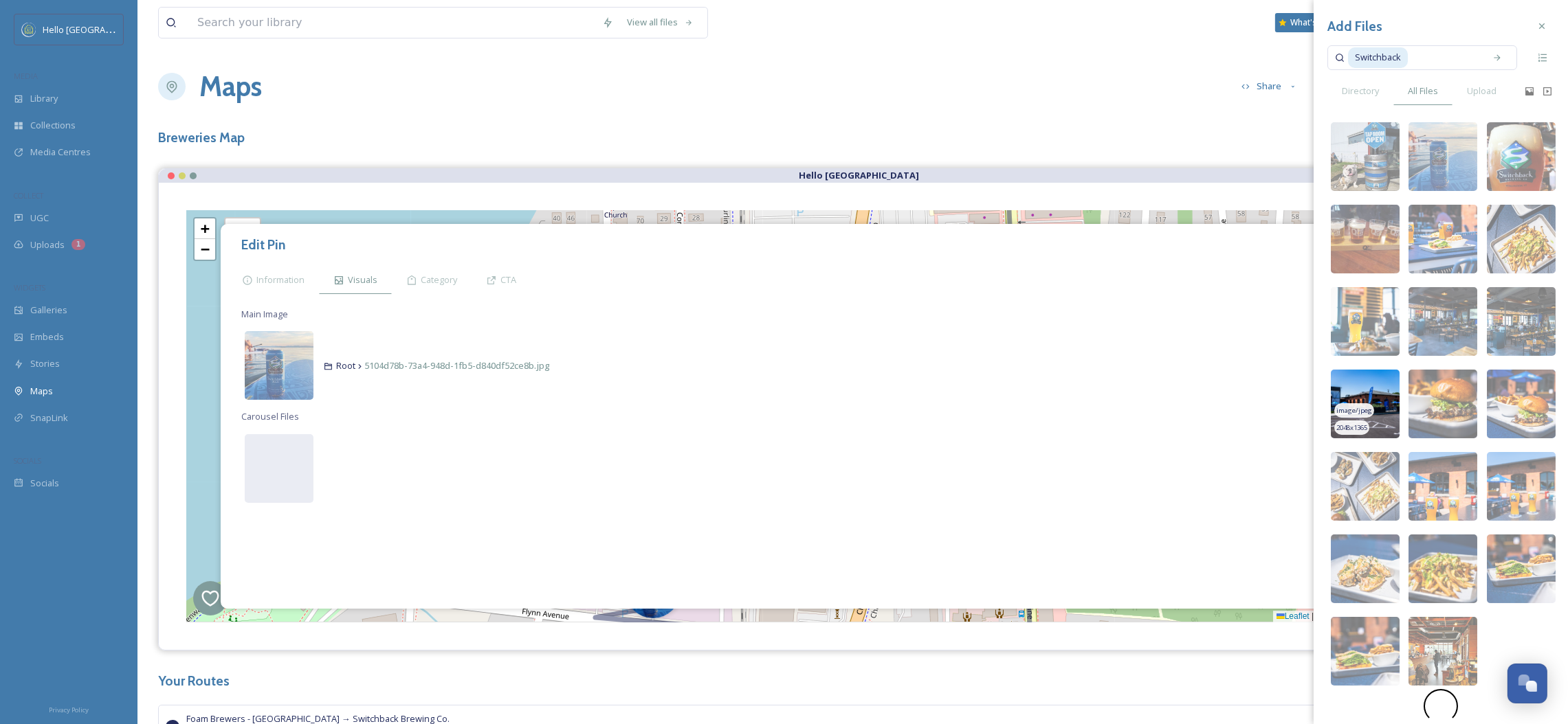
click at [1370, 399] on img at bounding box center [1365, 403] width 69 height 69
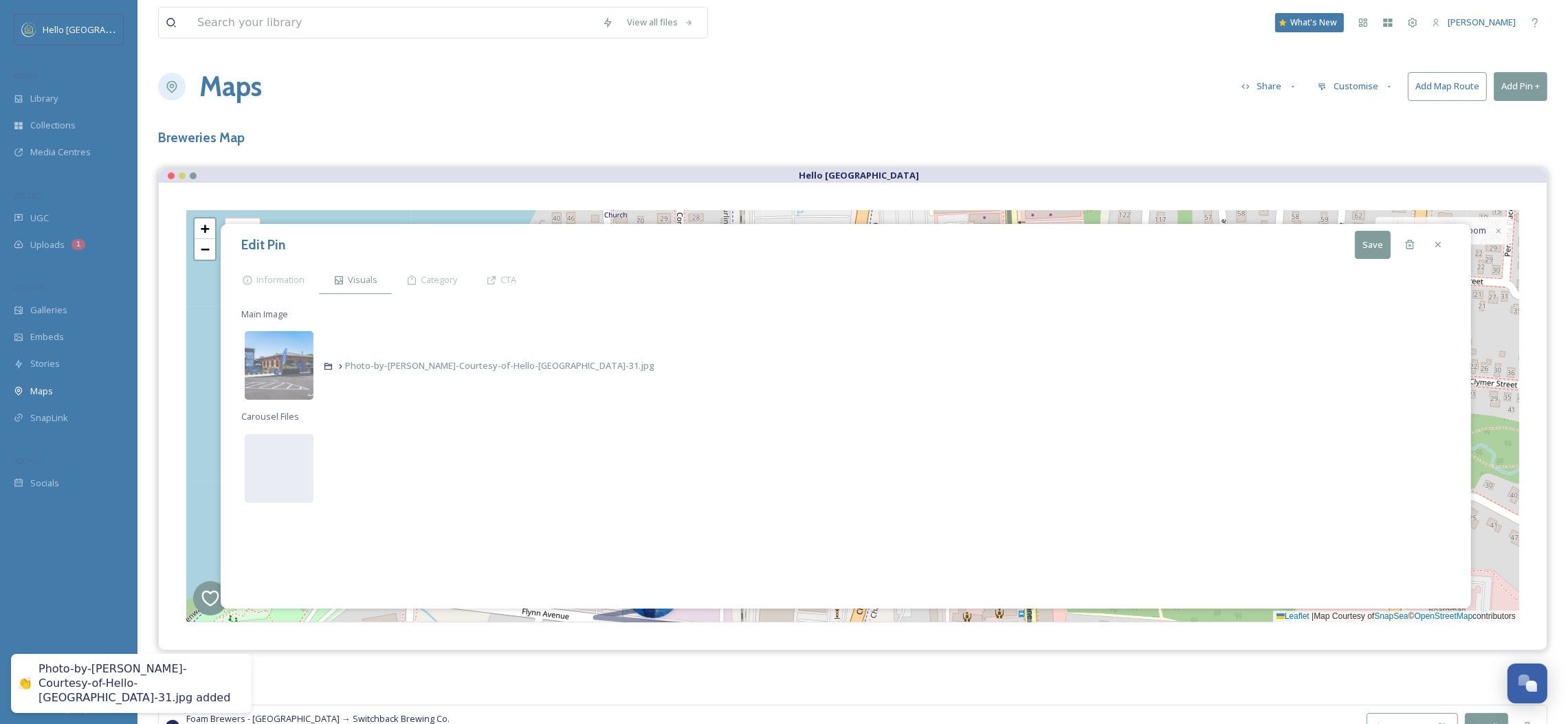
click at [1364, 243] on button "Save" at bounding box center [1372, 245] width 35 height 28
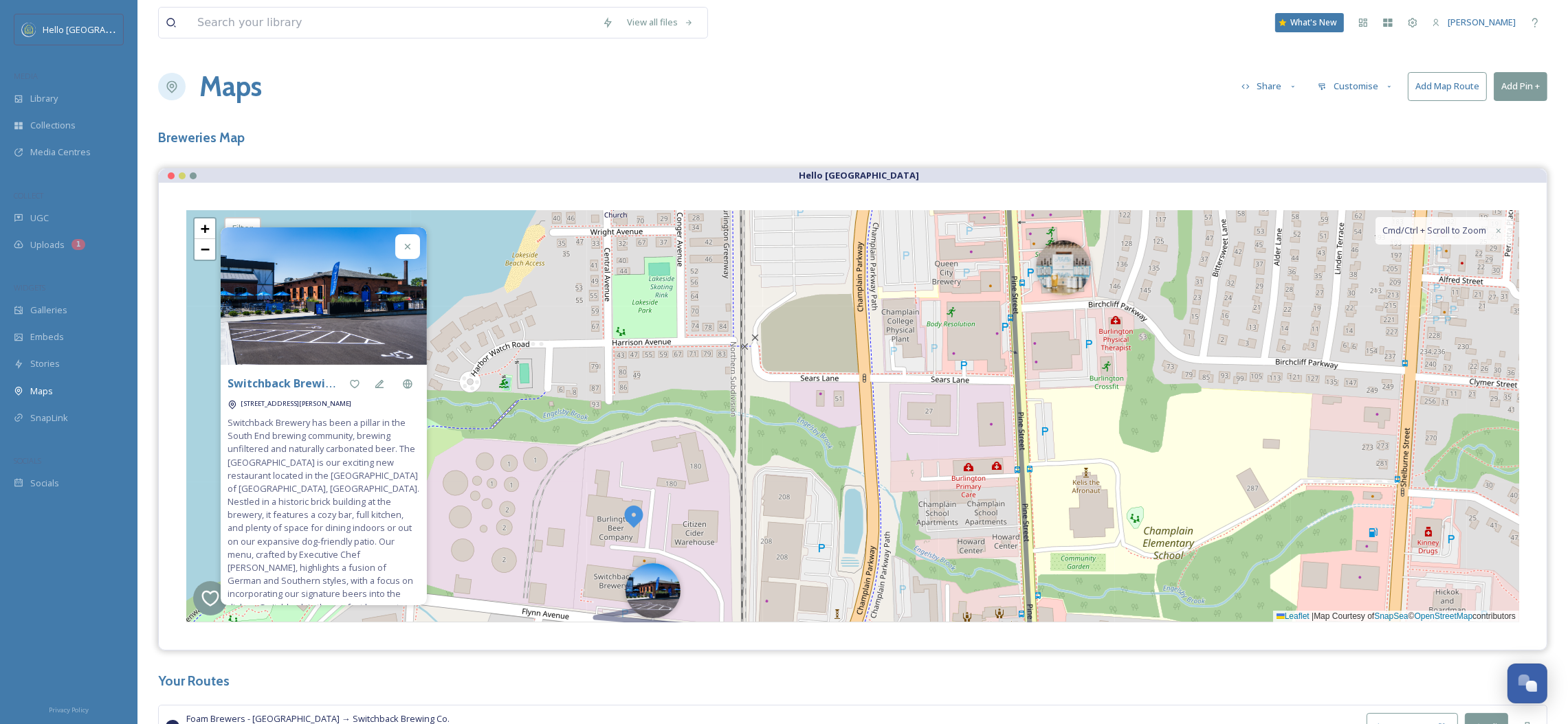
click at [634, 512] on img at bounding box center [633, 515] width 24 height 24
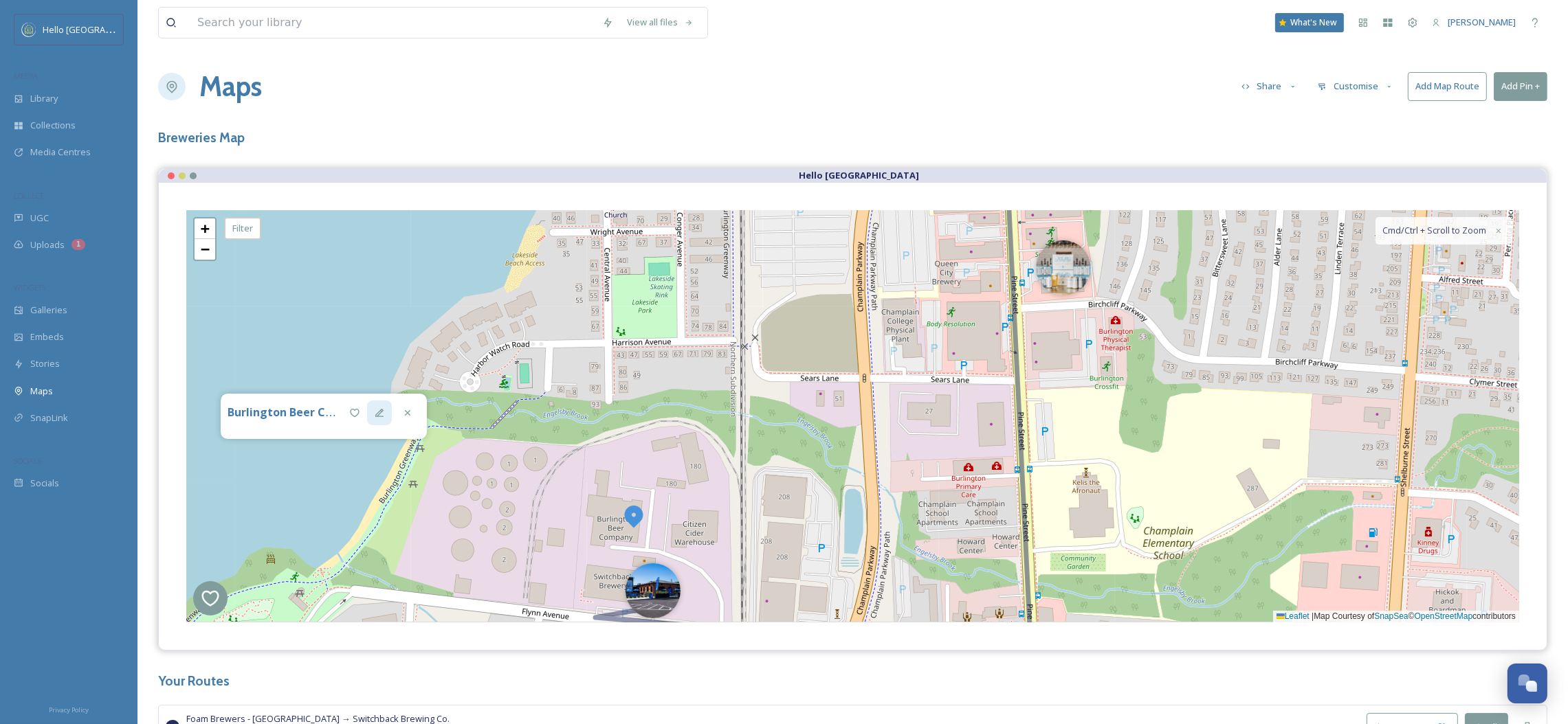
click at [378, 416] on icon at bounding box center [379, 413] width 8 height 8
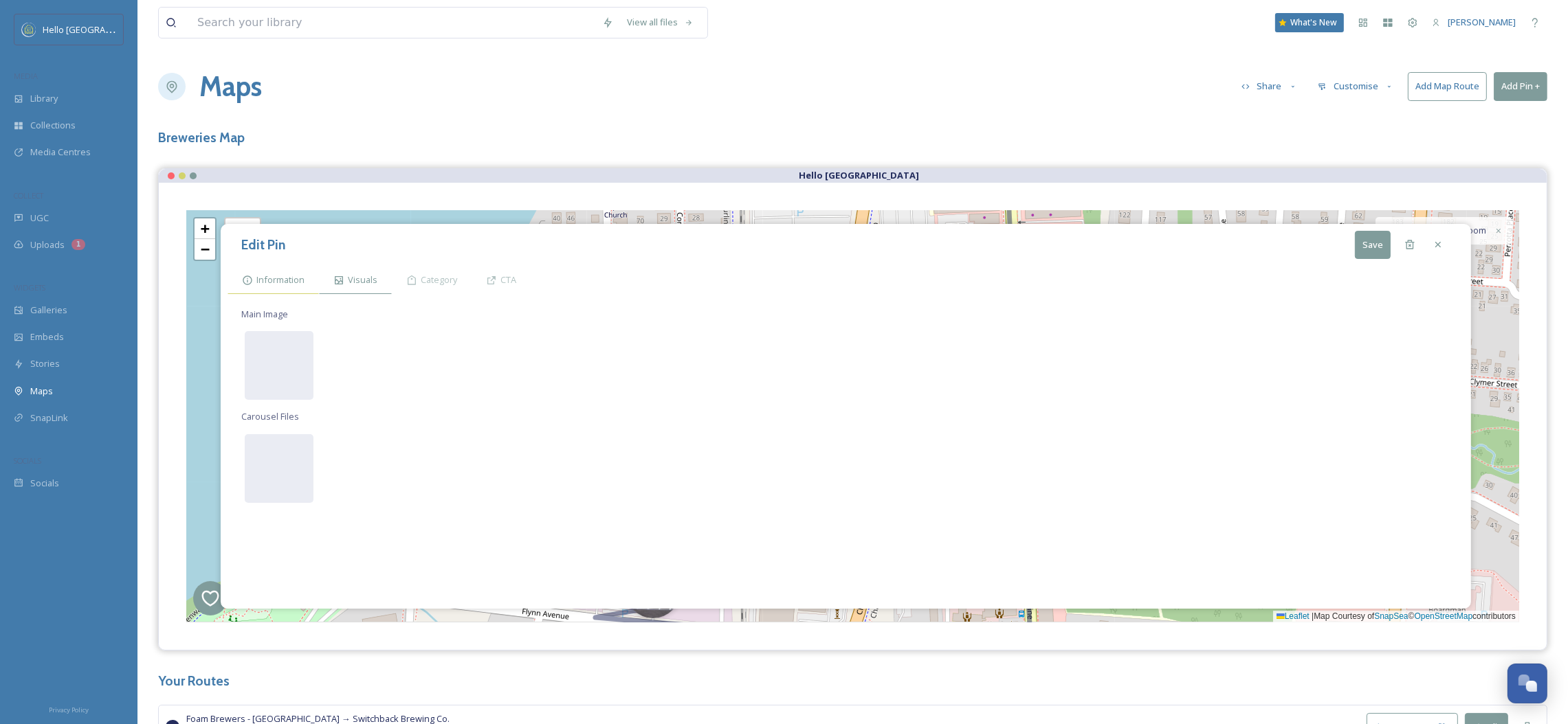
drag, startPoint x: 270, startPoint y: 288, endPoint x: 263, endPoint y: 291, distance: 7.6
click at [263, 291] on div "Information" at bounding box center [274, 280] width 91 height 28
click at [349, 435] on textarea at bounding box center [846, 410] width 1209 height 48
paste textarea "Burlington Beer Company or BBCO is located along [PERSON_NAME][GEOGRAPHIC_DATA]…"
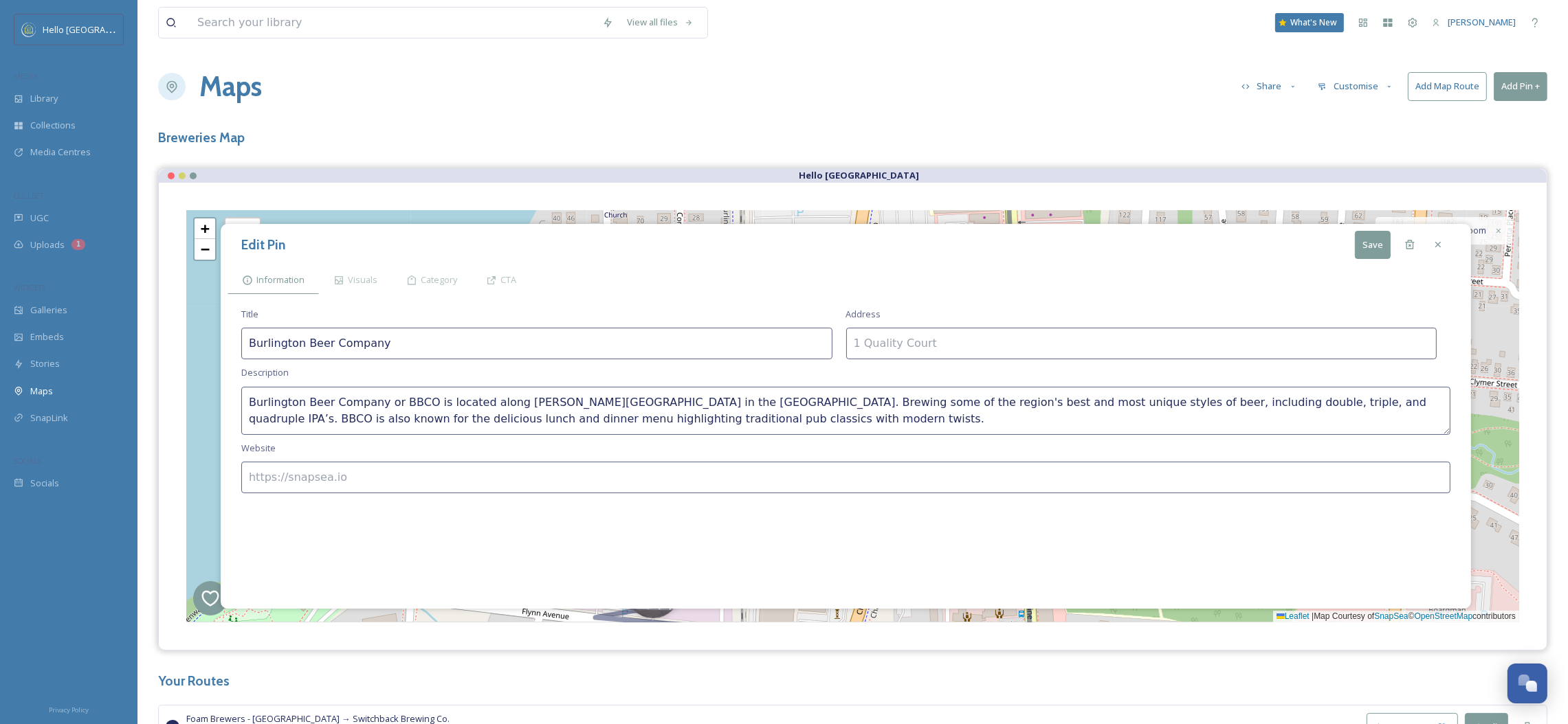
scroll to position [24, 0]
type textarea "Burlington Beer Company or BBCO is located along [PERSON_NAME][GEOGRAPHIC_DATA]…"
click at [1079, 355] on input at bounding box center [1142, 343] width 591 height 32
paste input "[STREET_ADDRESS][PERSON_NAME]"
type input "[STREET_ADDRESS][PERSON_NAME]"
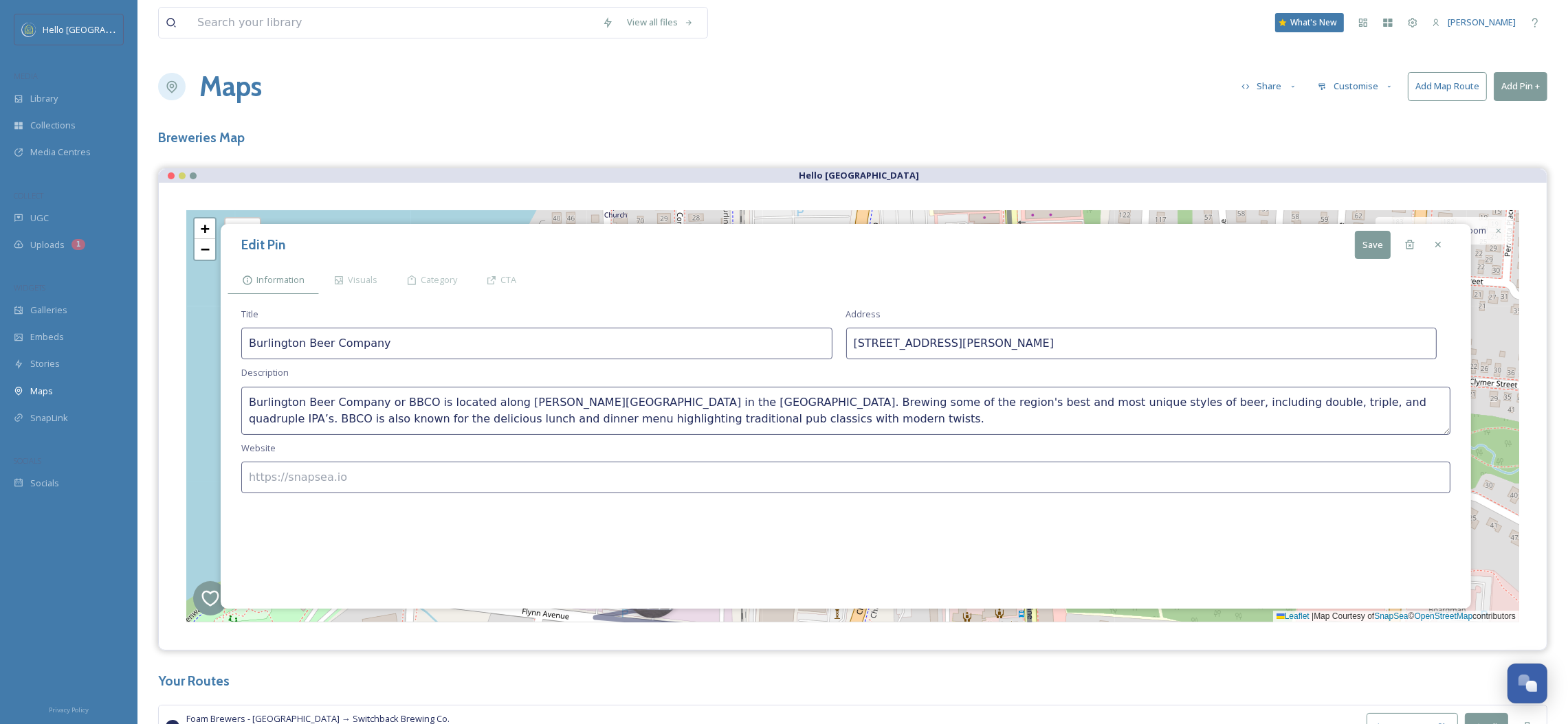
click at [362, 486] on input at bounding box center [846, 477] width 1209 height 32
paste input "[URL][DOMAIN_NAME]"
type input "[URL][DOMAIN_NAME]"
click at [331, 268] on div "Visuals" at bounding box center [356, 280] width 73 height 28
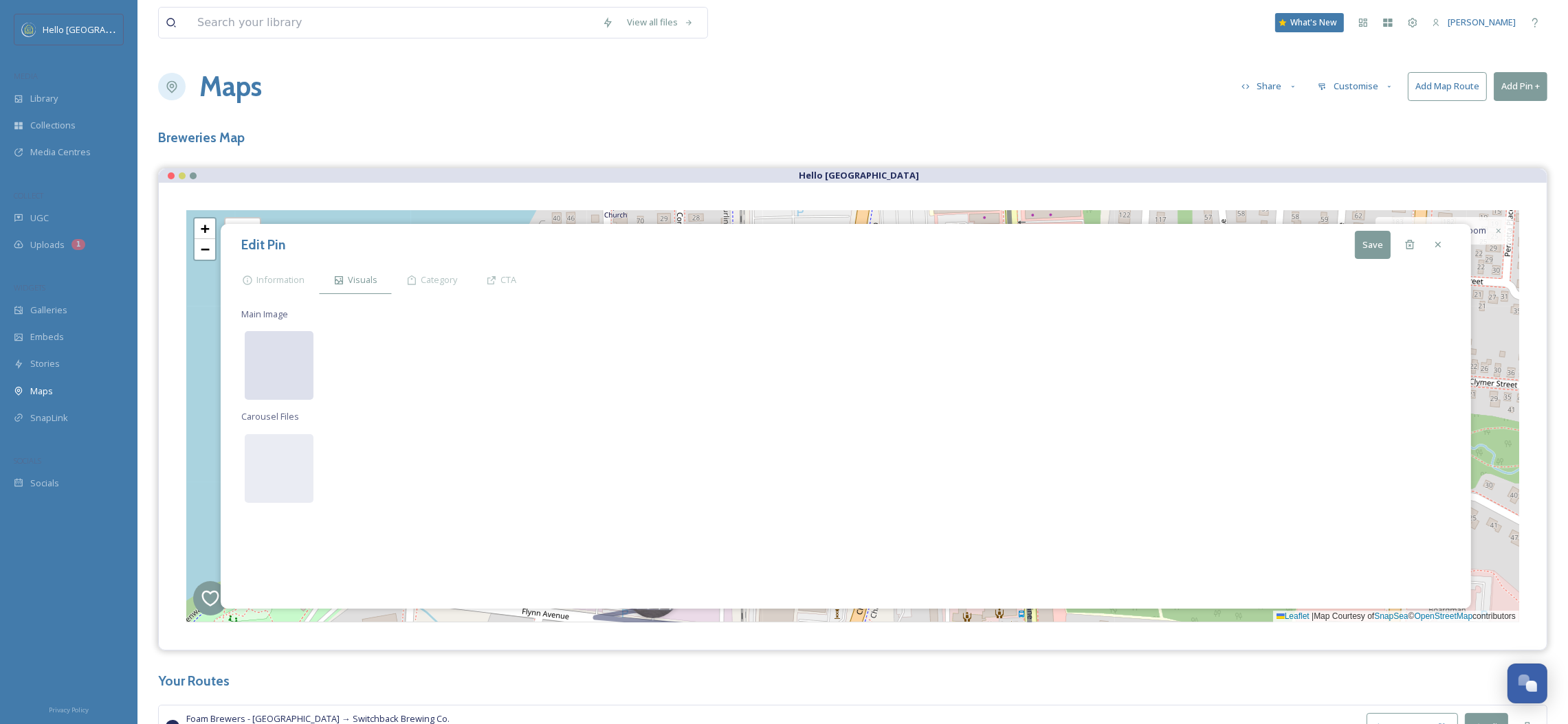
click at [273, 350] on div at bounding box center [278, 365] width 69 height 69
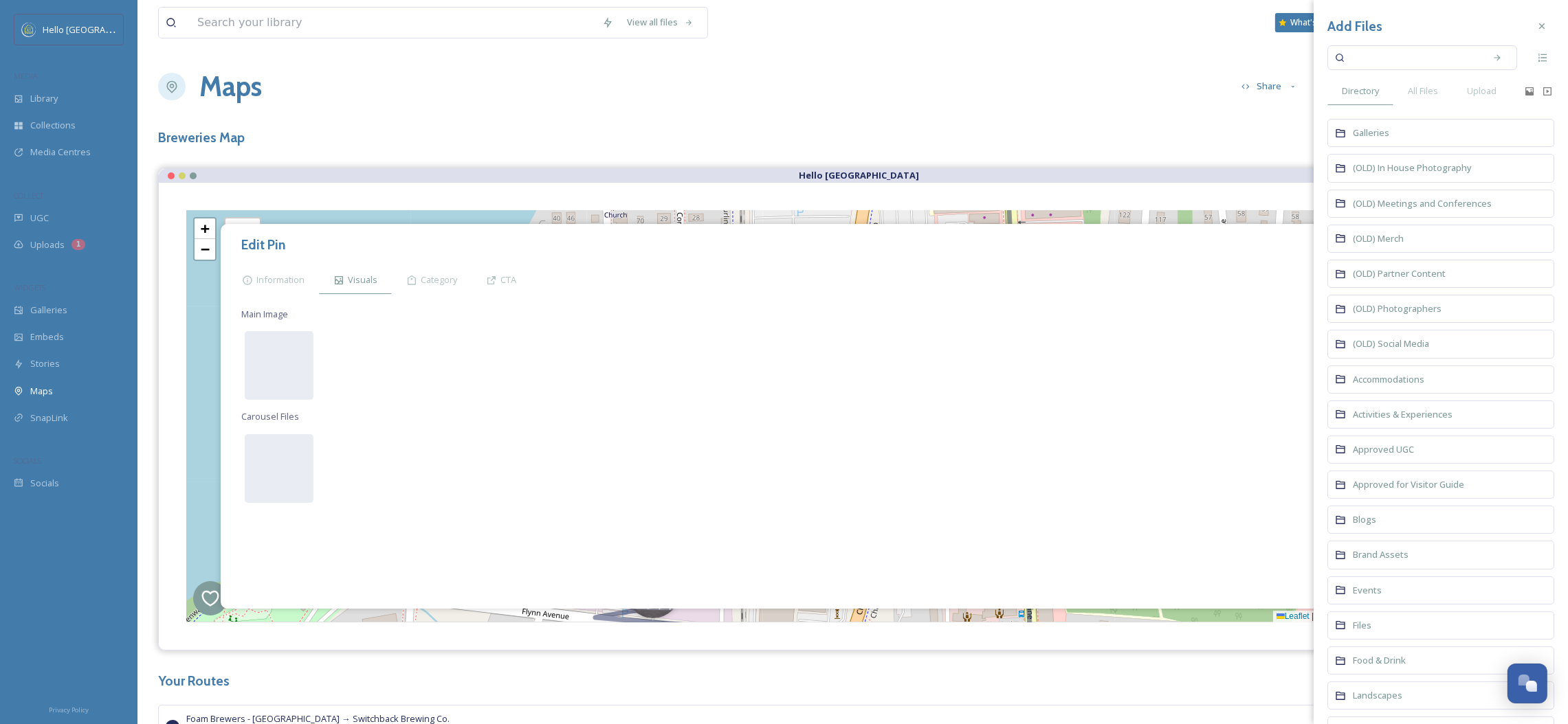
click at [1387, 61] on input at bounding box center [1413, 58] width 130 height 30
click at [1388, 67] on input at bounding box center [1413, 58] width 130 height 30
type input "Burlington Beer"
click at [1406, 86] on div "All Files" at bounding box center [1422, 91] width 59 height 28
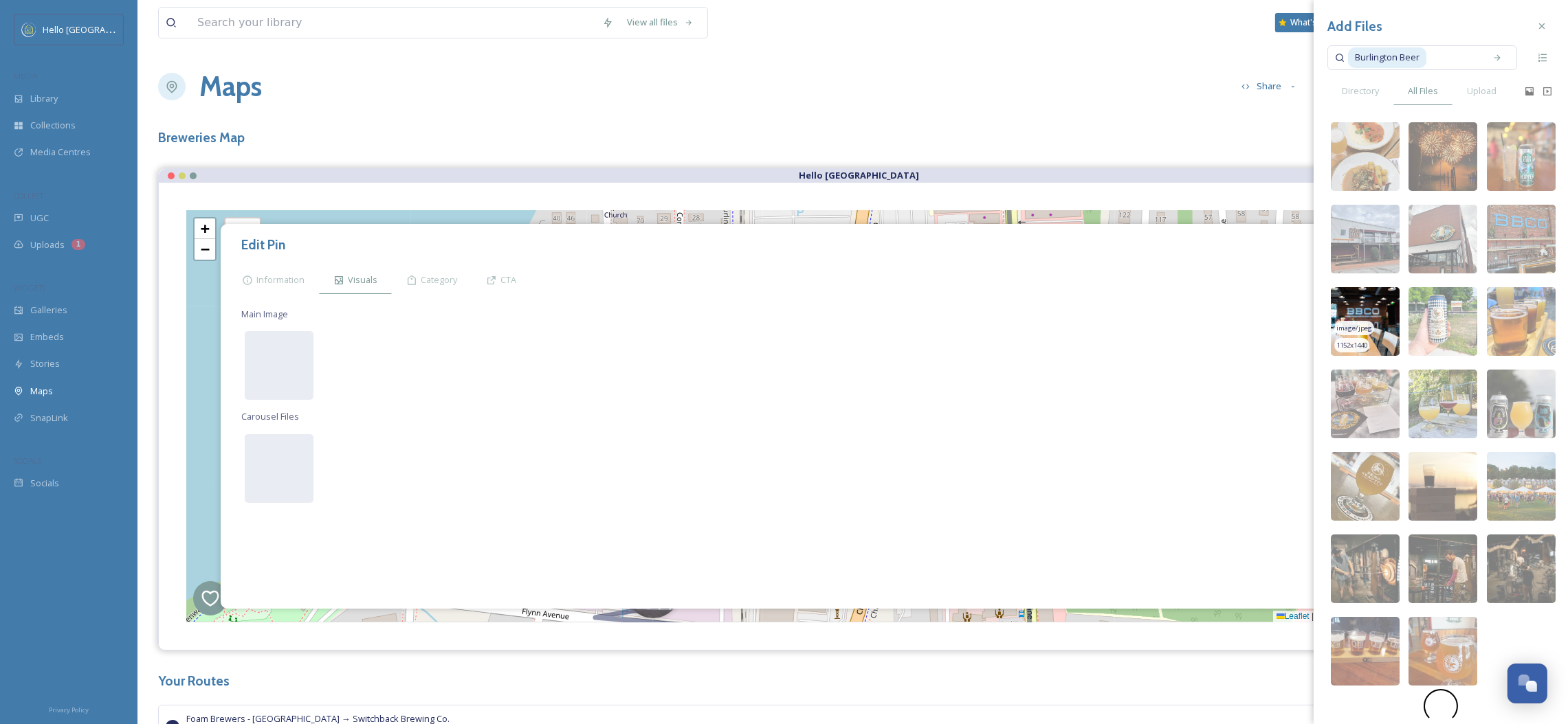
click at [1368, 313] on img at bounding box center [1365, 321] width 69 height 69
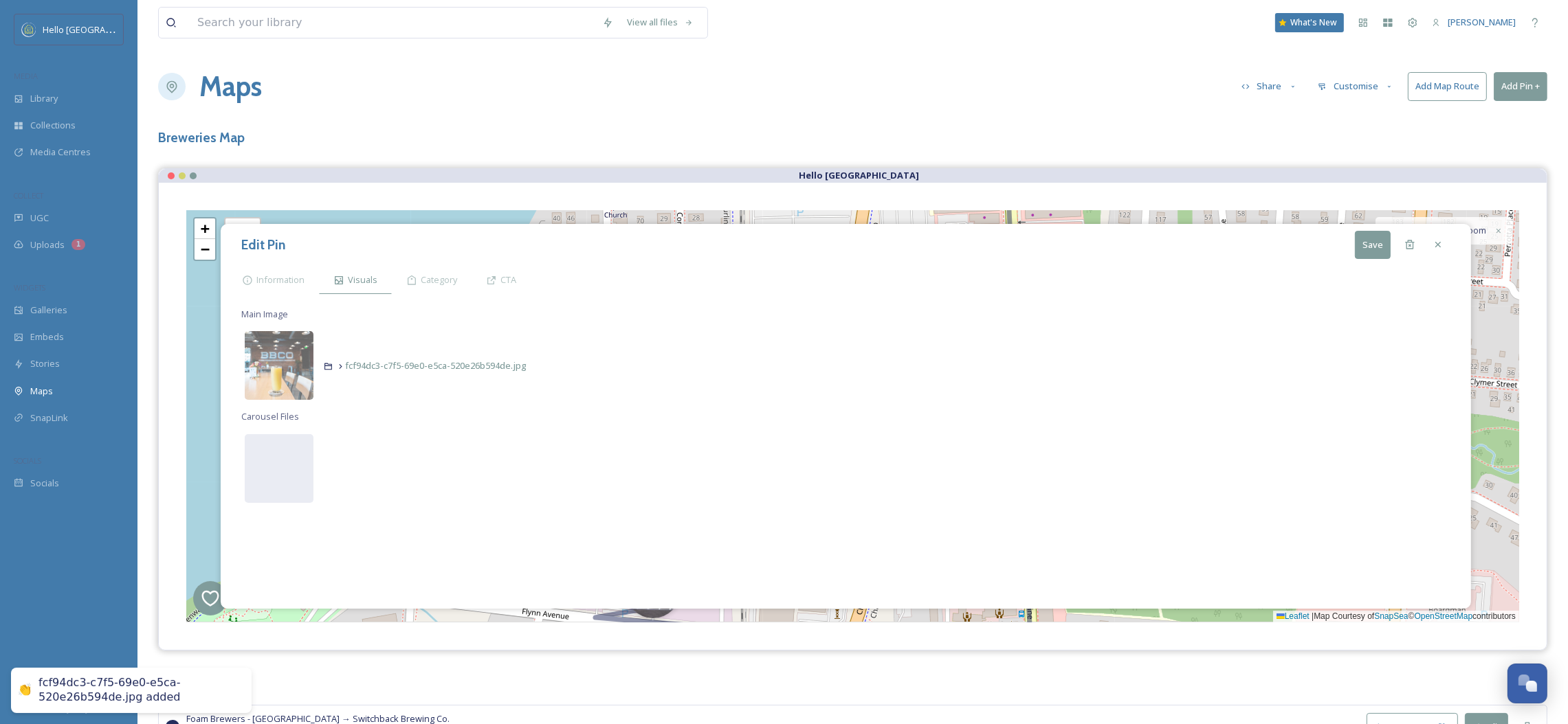
click at [1362, 247] on button "Save" at bounding box center [1372, 245] width 35 height 28
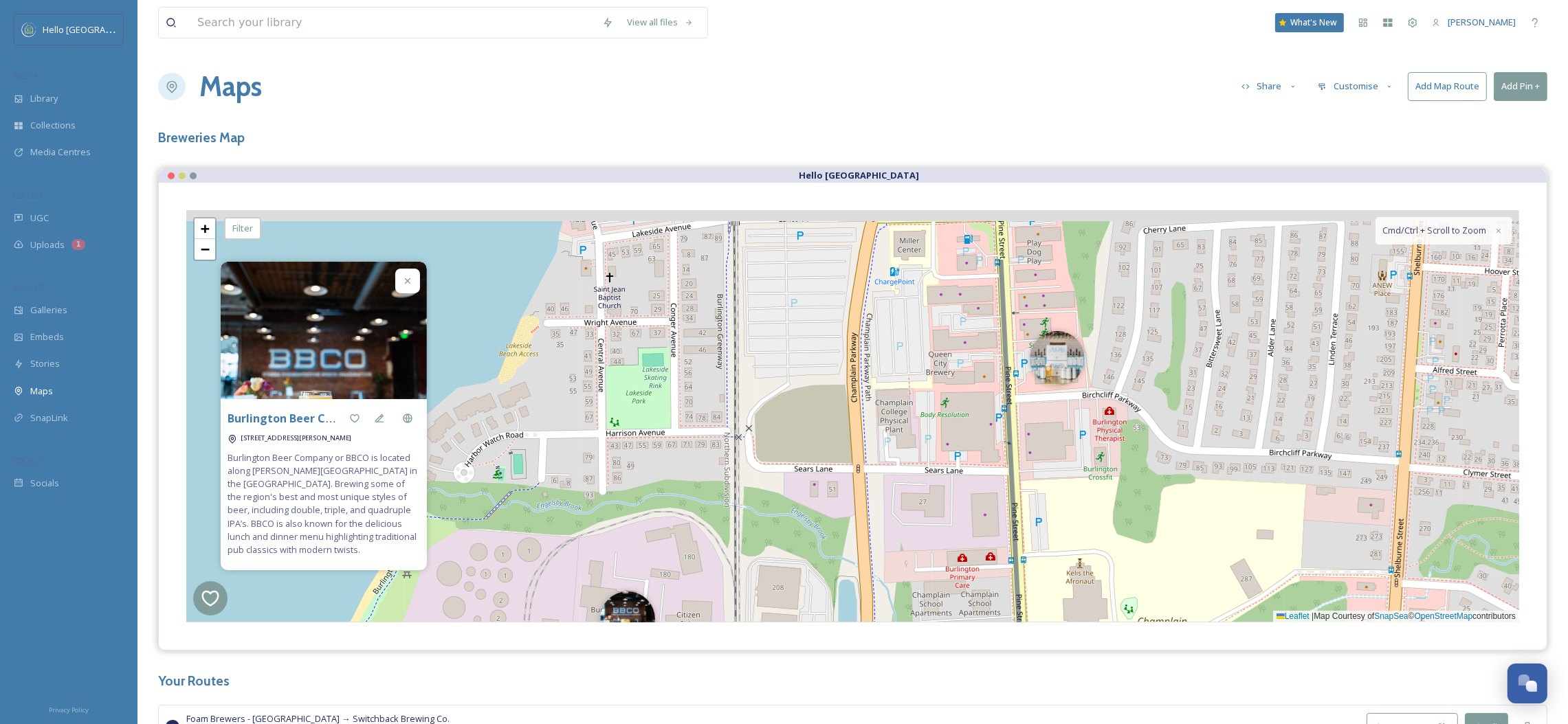
drag, startPoint x: 751, startPoint y: 430, endPoint x: 747, endPoint y: 633, distance: 203.0
click at [747, 633] on div "Burlington Beer Company [STREET_ADDRESS][PERSON_NAME] Burlington Beer Company o…" at bounding box center [852, 416] width 1387 height 467
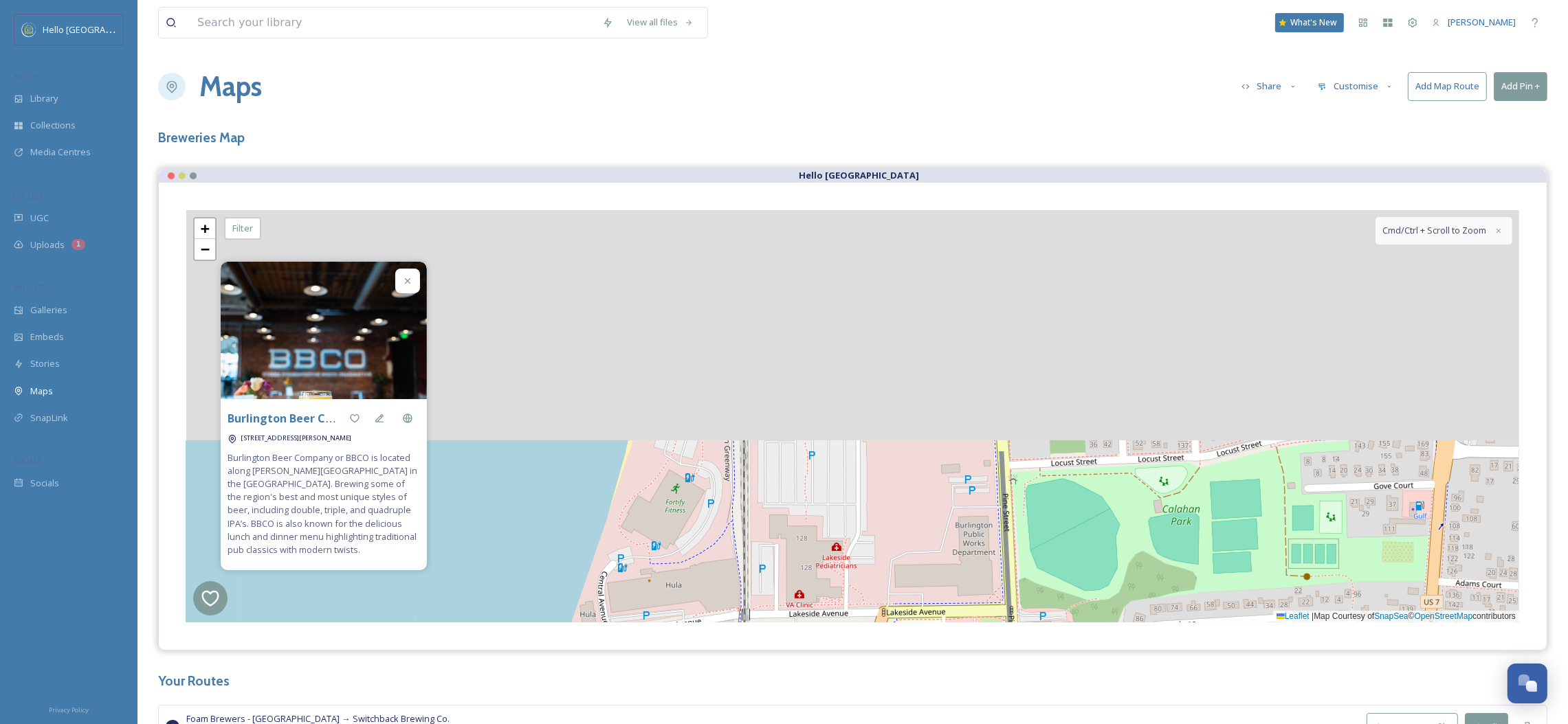
drag, startPoint x: 727, startPoint y: 284, endPoint x: 733, endPoint y: 566, distance: 282.1
click at [733, 566] on div "+ − Leaflet | Map Courtesy of SnapSea © OpenStreetMap contributors Cmd/Ctrl + S…" at bounding box center [852, 416] width 1333 height 412
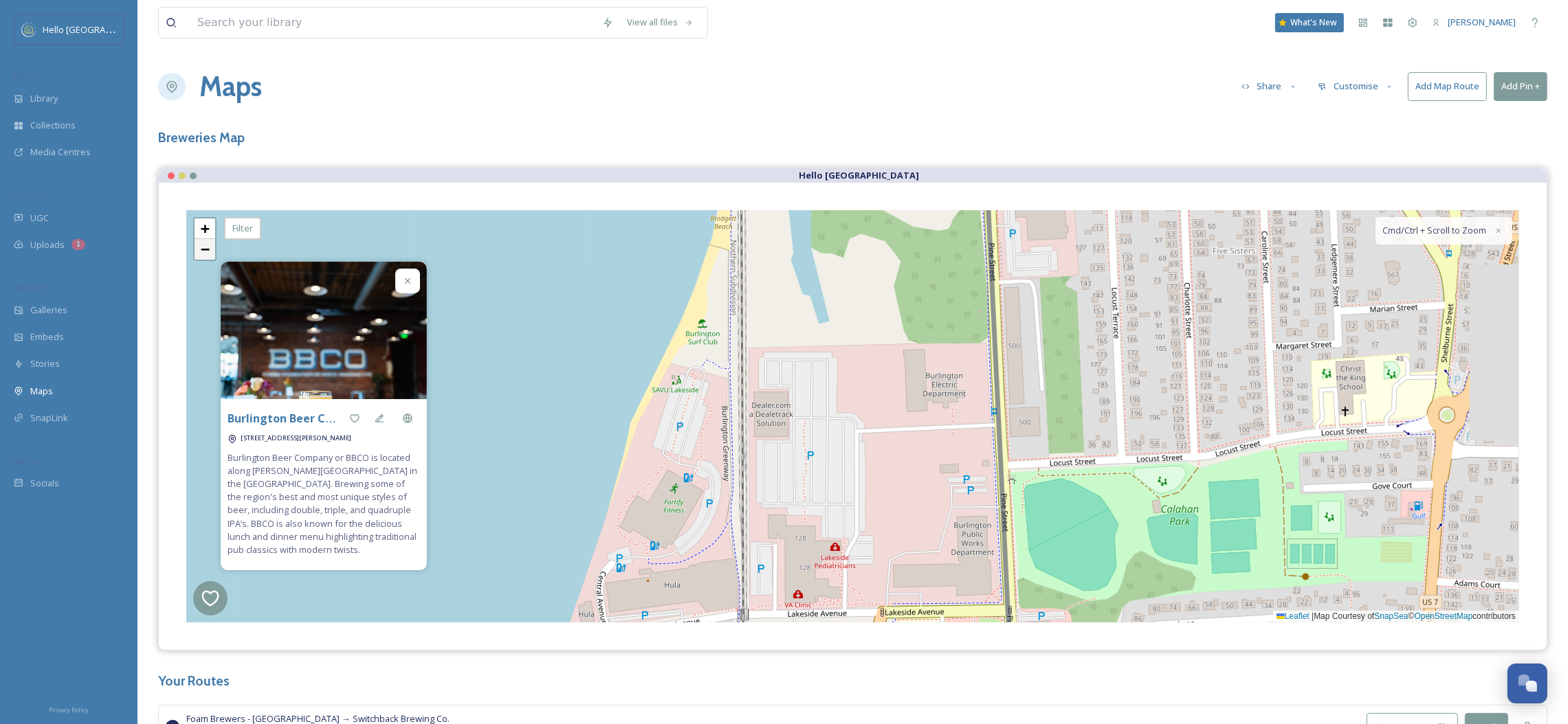
click at [196, 245] on link "−" at bounding box center [205, 249] width 20 height 20
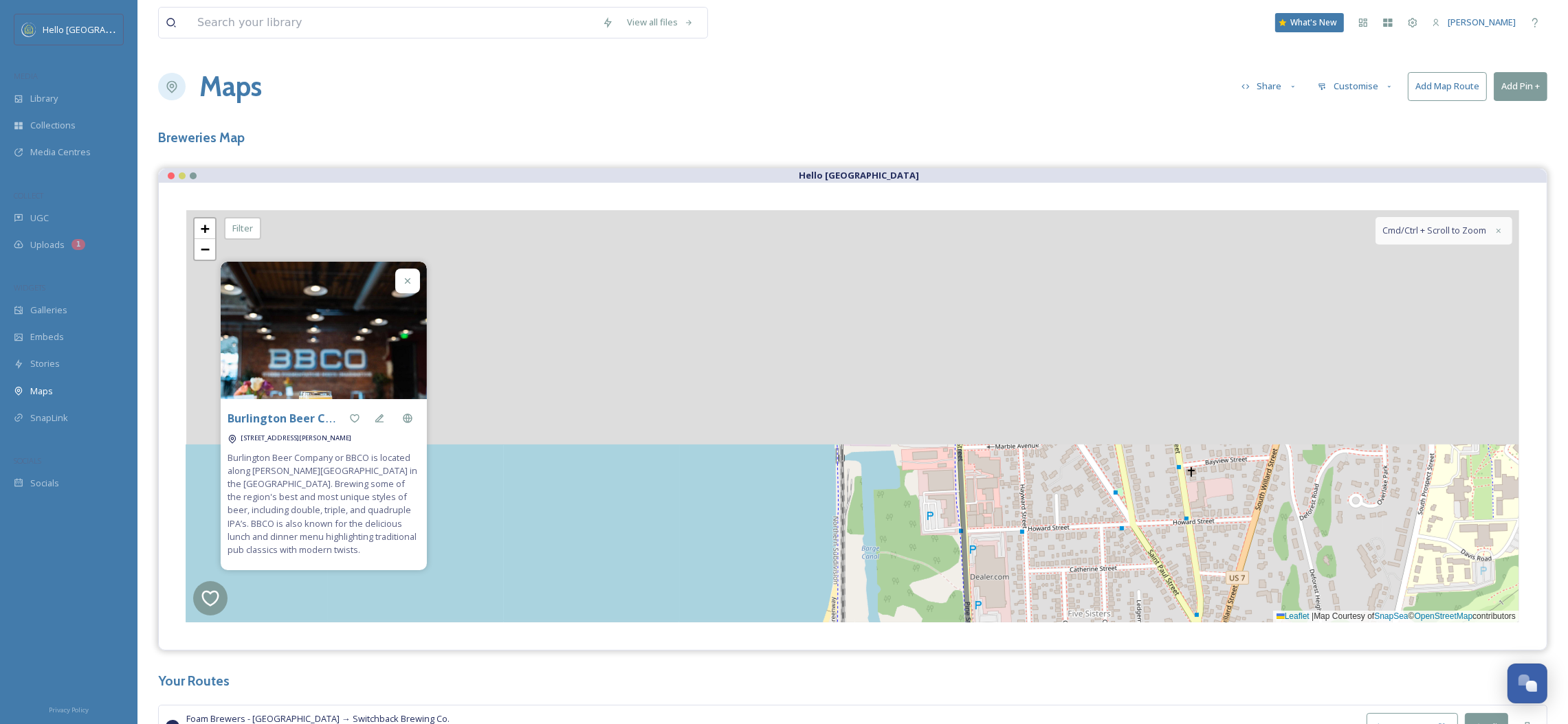
drag, startPoint x: 959, startPoint y: 365, endPoint x: 1004, endPoint y: 647, distance: 285.6
click at [1004, 647] on div "Burlington Beer Company [STREET_ADDRESS][PERSON_NAME] Burlington Beer Company o…" at bounding box center [852, 416] width 1387 height 467
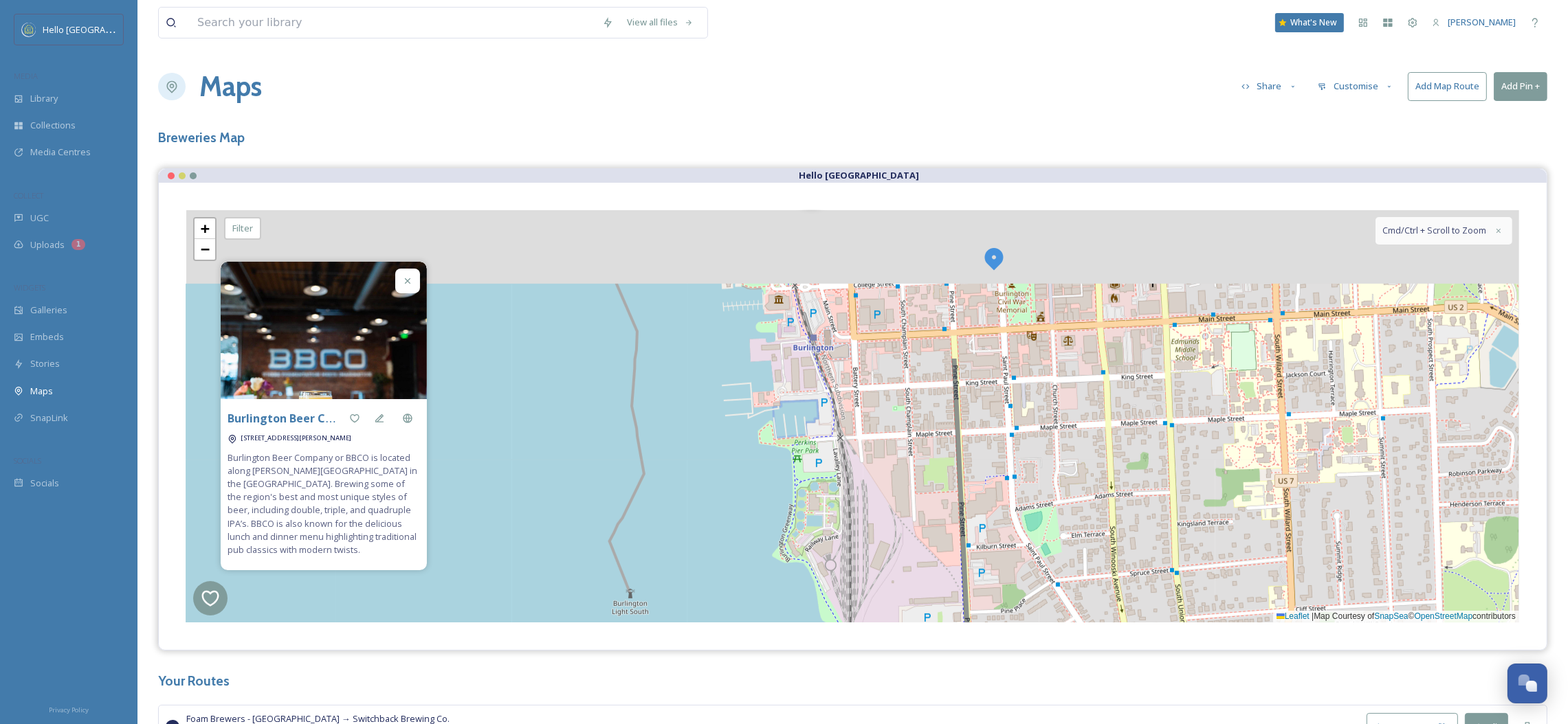
drag, startPoint x: 942, startPoint y: 412, endPoint x: 952, endPoint y: 602, distance: 190.3
click at [952, 602] on div "2 + − Leaflet | Map Courtesy of SnapSea © OpenStreetMap contributors Cmd/Ctrl +…" at bounding box center [852, 416] width 1333 height 412
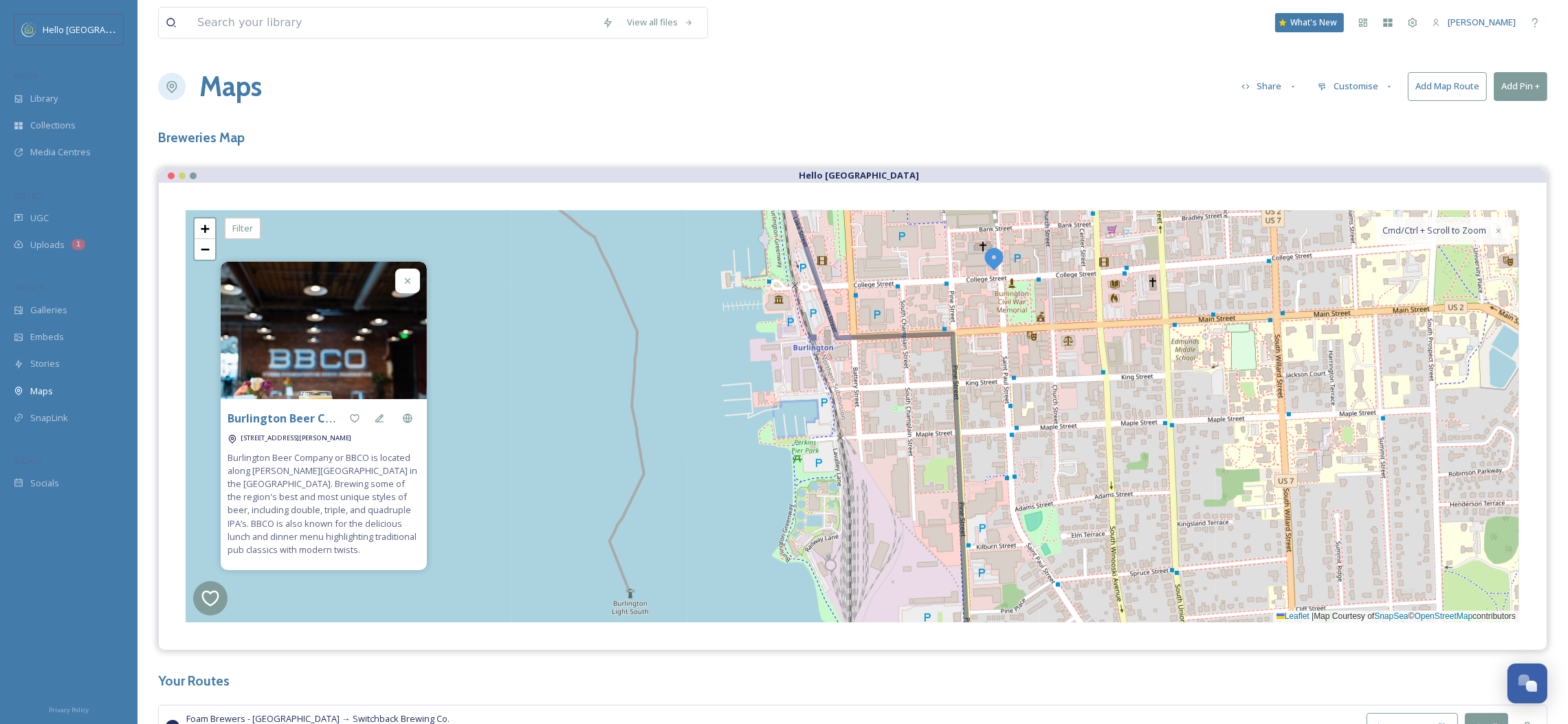
click at [1001, 254] on img at bounding box center [993, 258] width 24 height 24
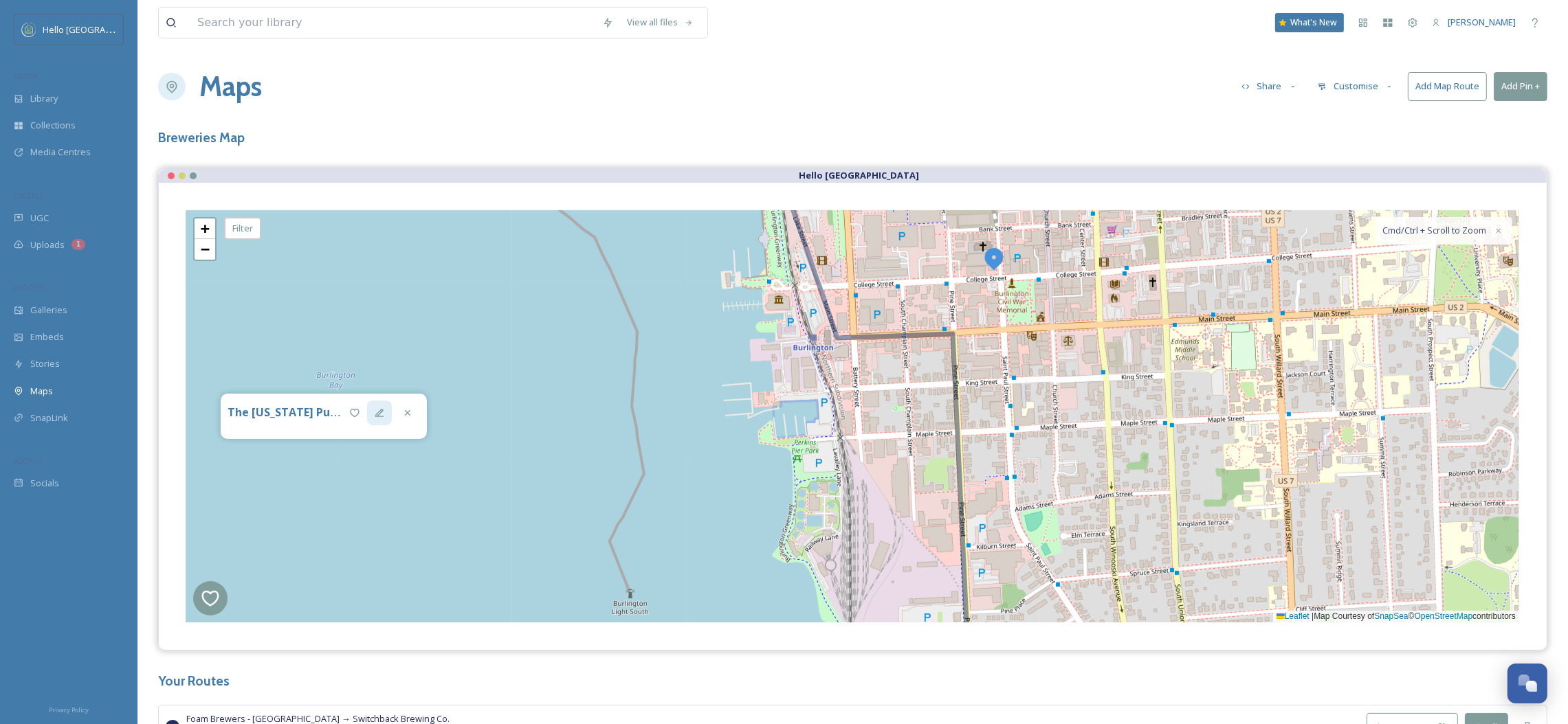
click at [378, 411] on icon at bounding box center [379, 413] width 11 height 11
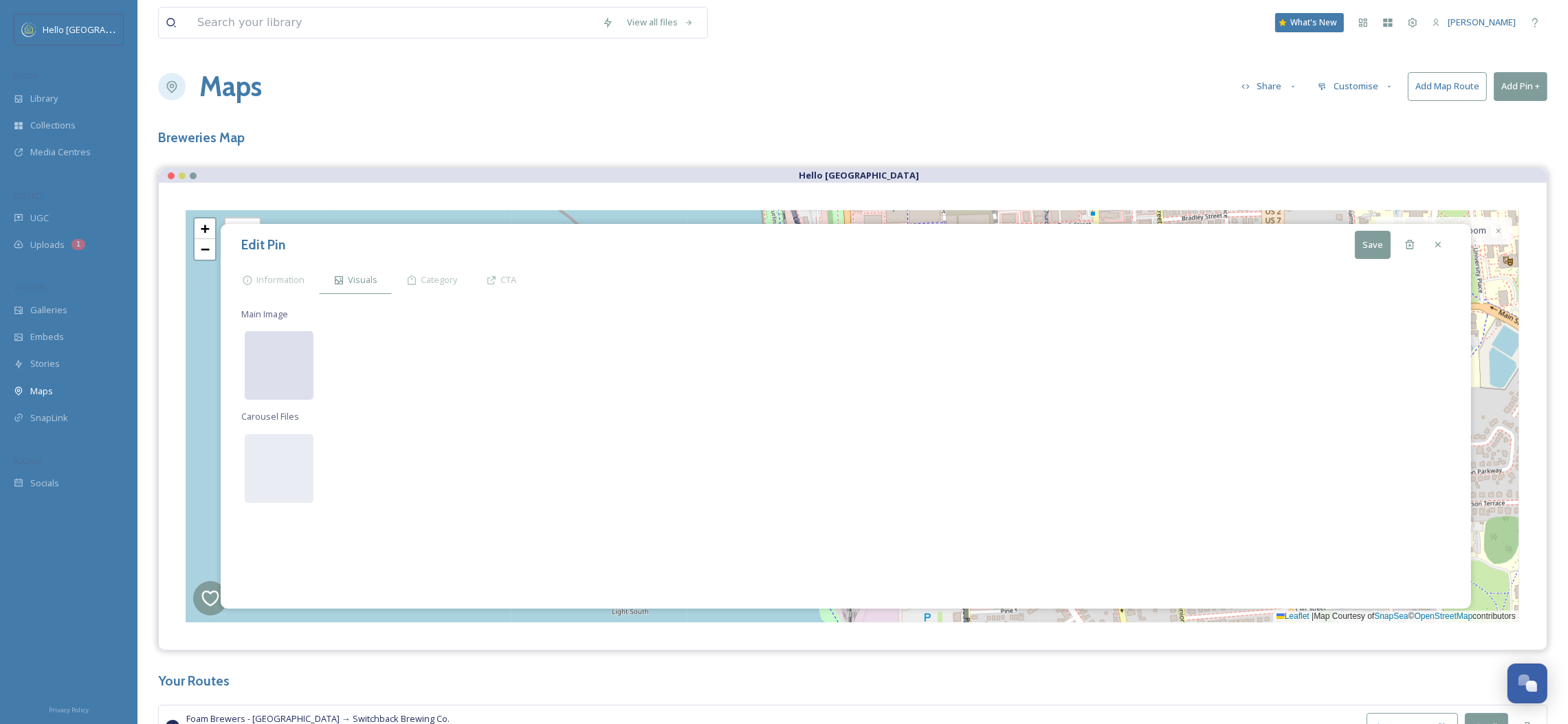
click at [270, 366] on div at bounding box center [278, 365] width 69 height 69
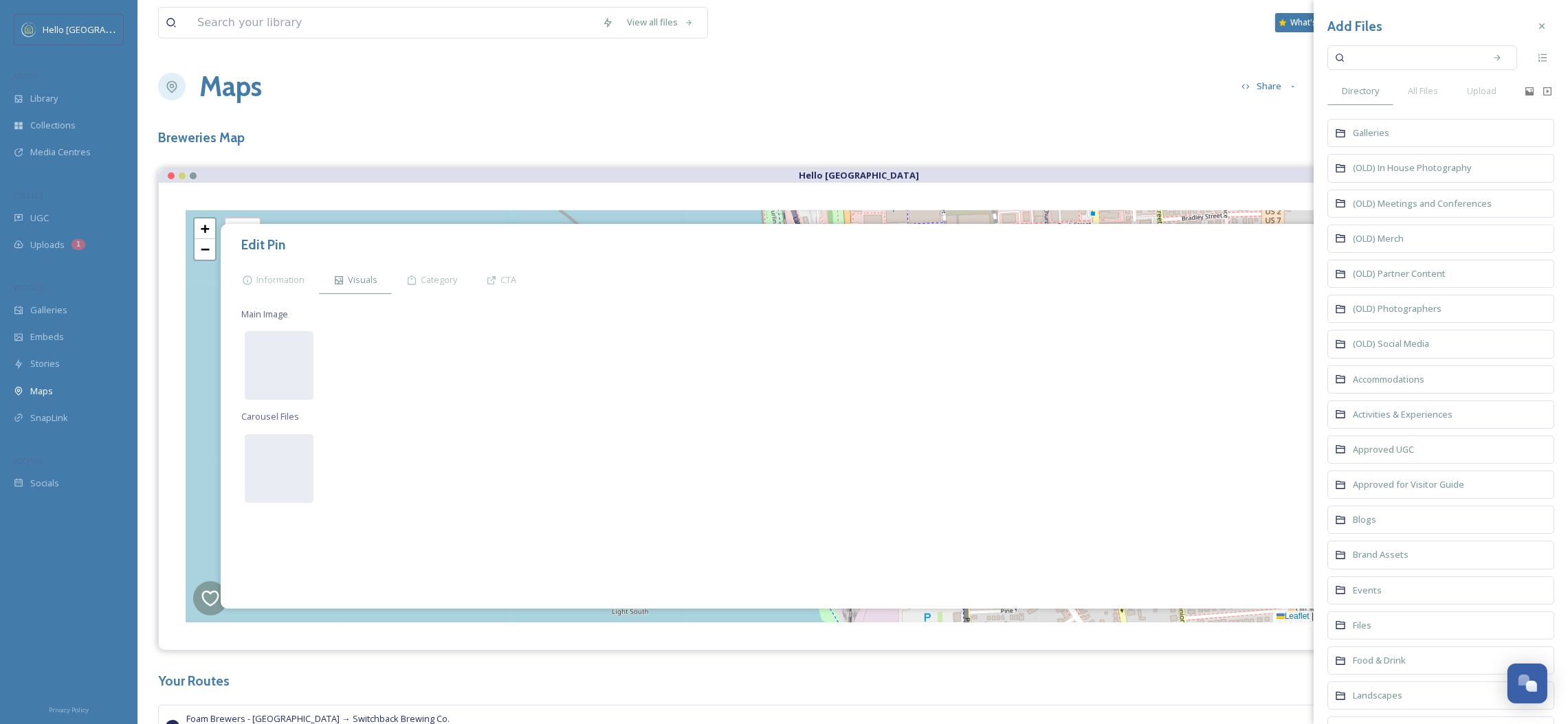
click at [1385, 68] on input at bounding box center [1413, 58] width 130 height 30
type input "VT Pub"
click at [1425, 93] on span "All Files" at bounding box center [1423, 91] width 30 height 13
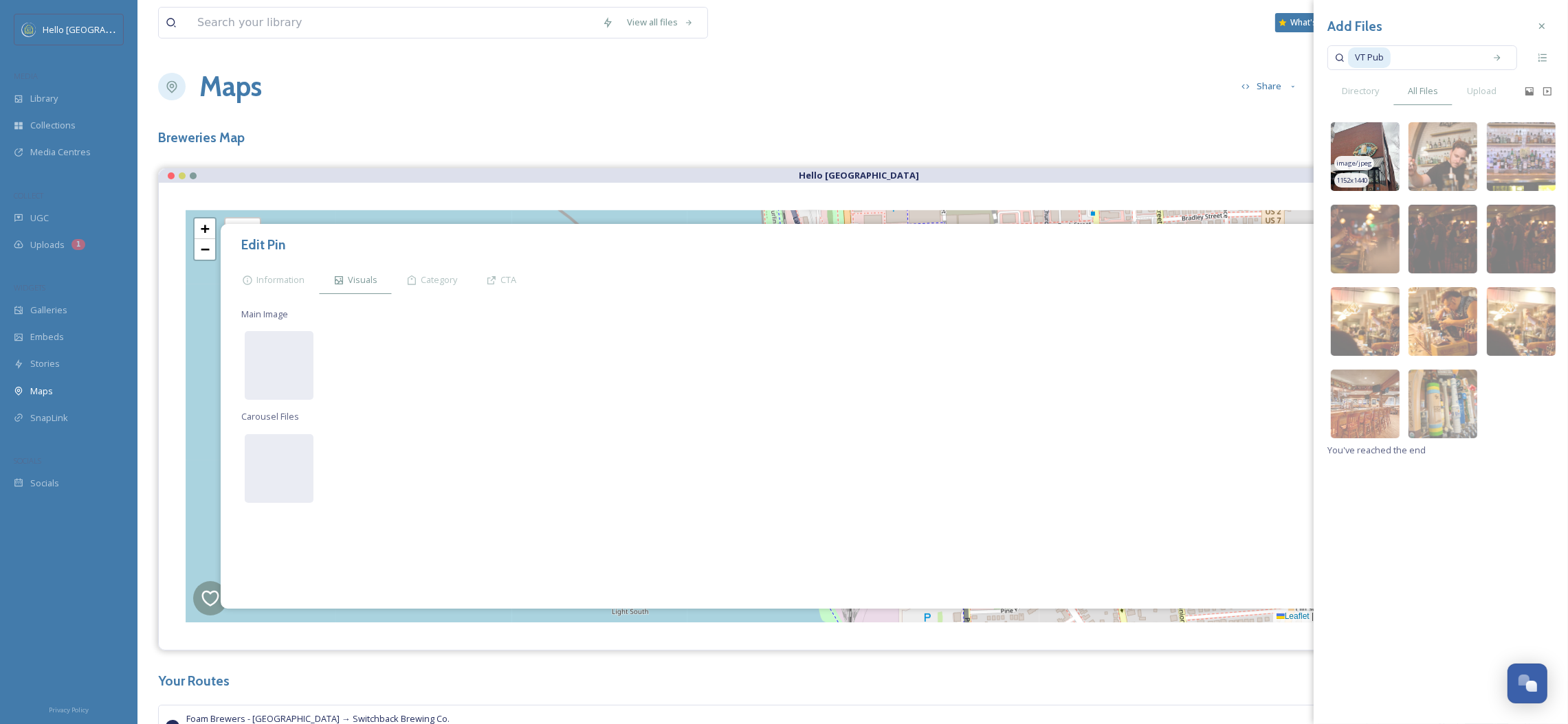
click at [1372, 150] on img at bounding box center [1365, 156] width 69 height 69
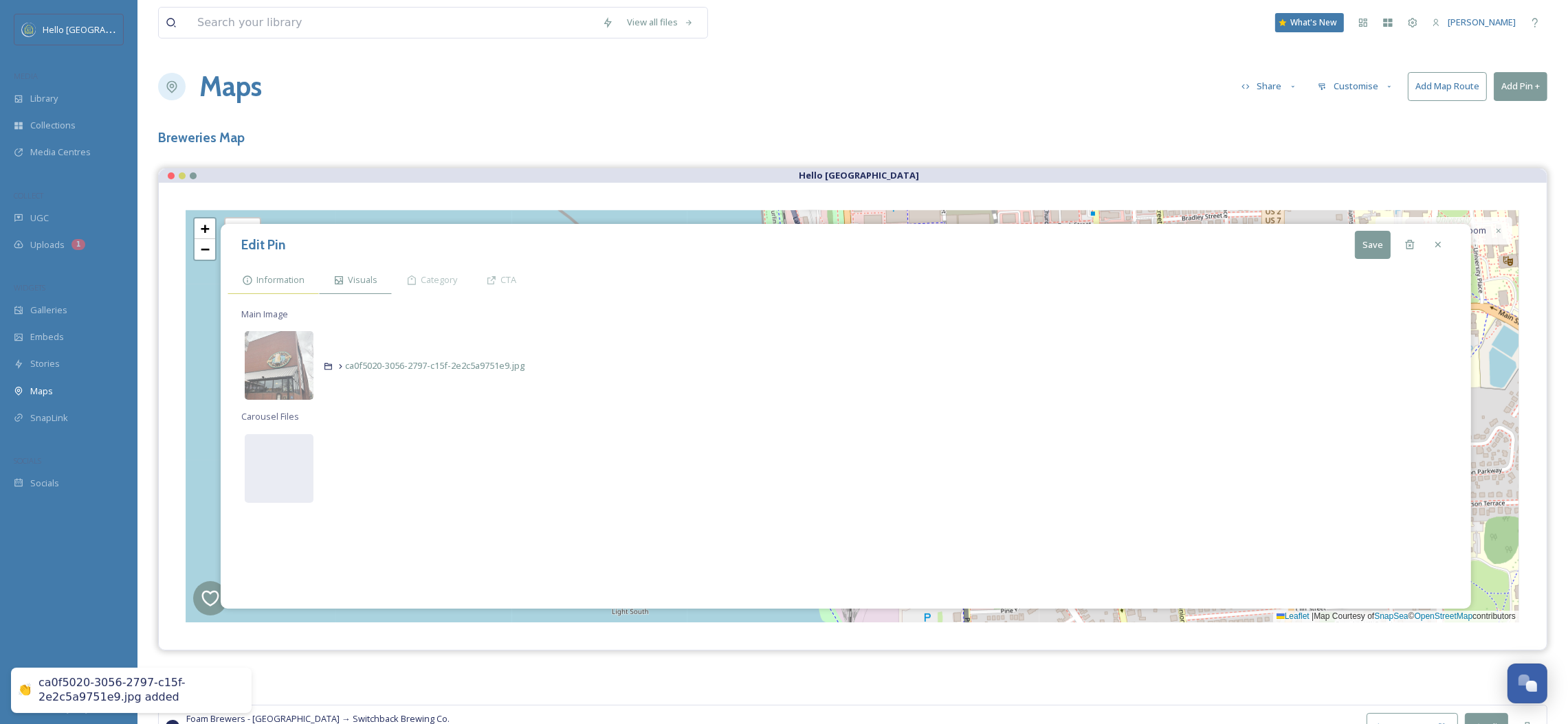
drag, startPoint x: 262, startPoint y: 284, endPoint x: 274, endPoint y: 279, distance: 13.0
click at [262, 284] on span "Information" at bounding box center [280, 280] width 48 height 13
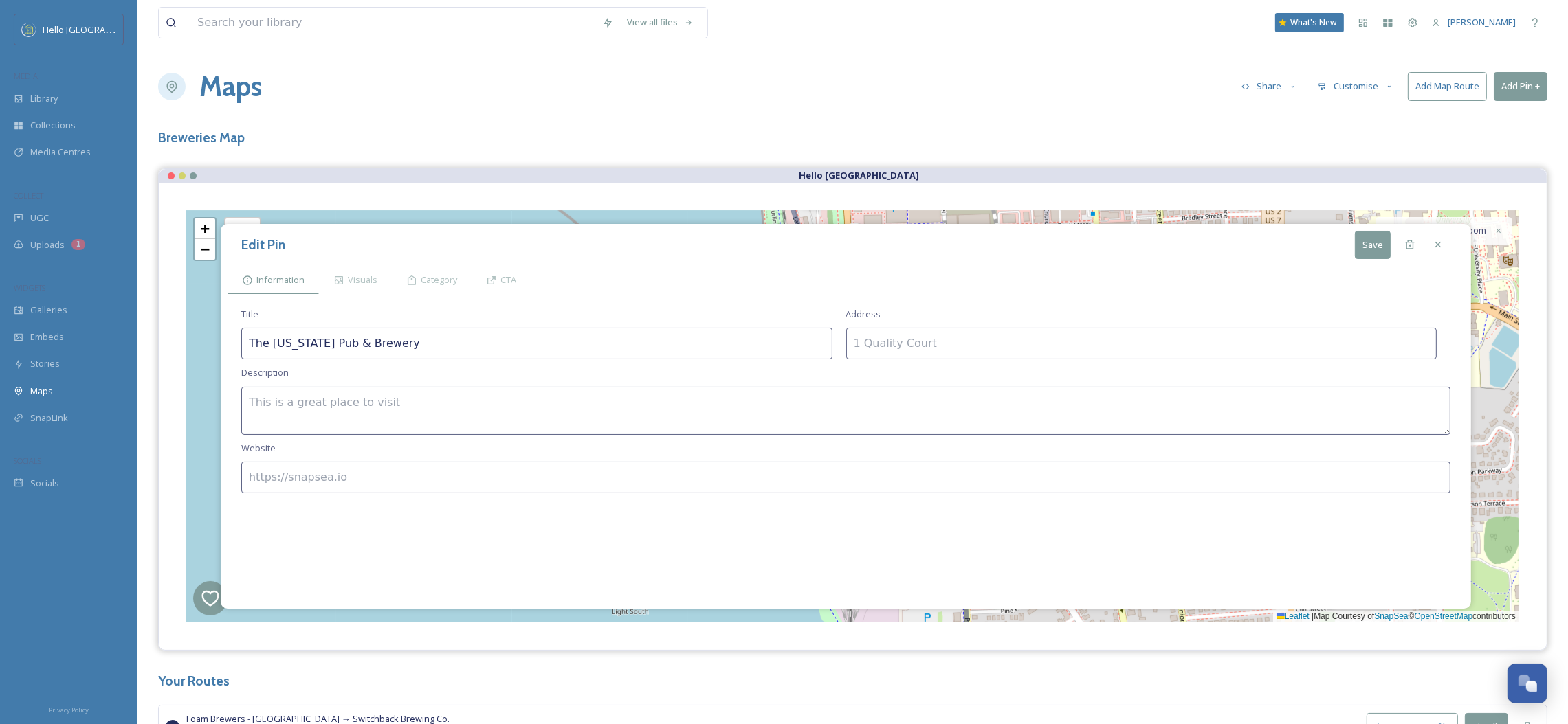
click at [553, 435] on textarea at bounding box center [846, 410] width 1209 height 48
paste textarea "[US_STATE]'s original craft brewpub and a premier local experience was founded …"
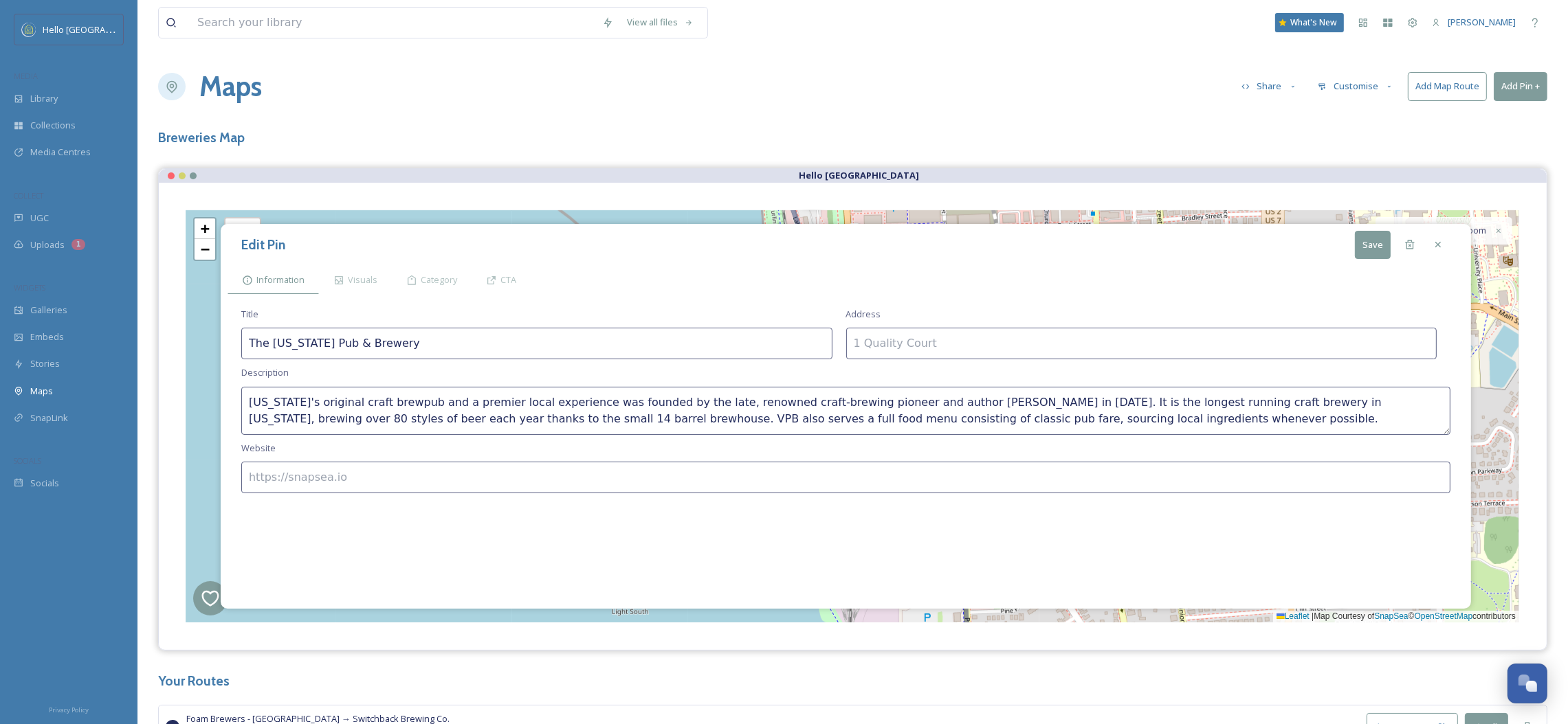
type textarea "[US_STATE]'s original craft brewpub and a premier local experience was founded …"
click at [1009, 333] on input at bounding box center [1142, 343] width 591 height 32
paste input "[STREET_ADDRESS]"
type input "[STREET_ADDRESS]"
click at [362, 468] on input at bounding box center [846, 477] width 1209 height 32
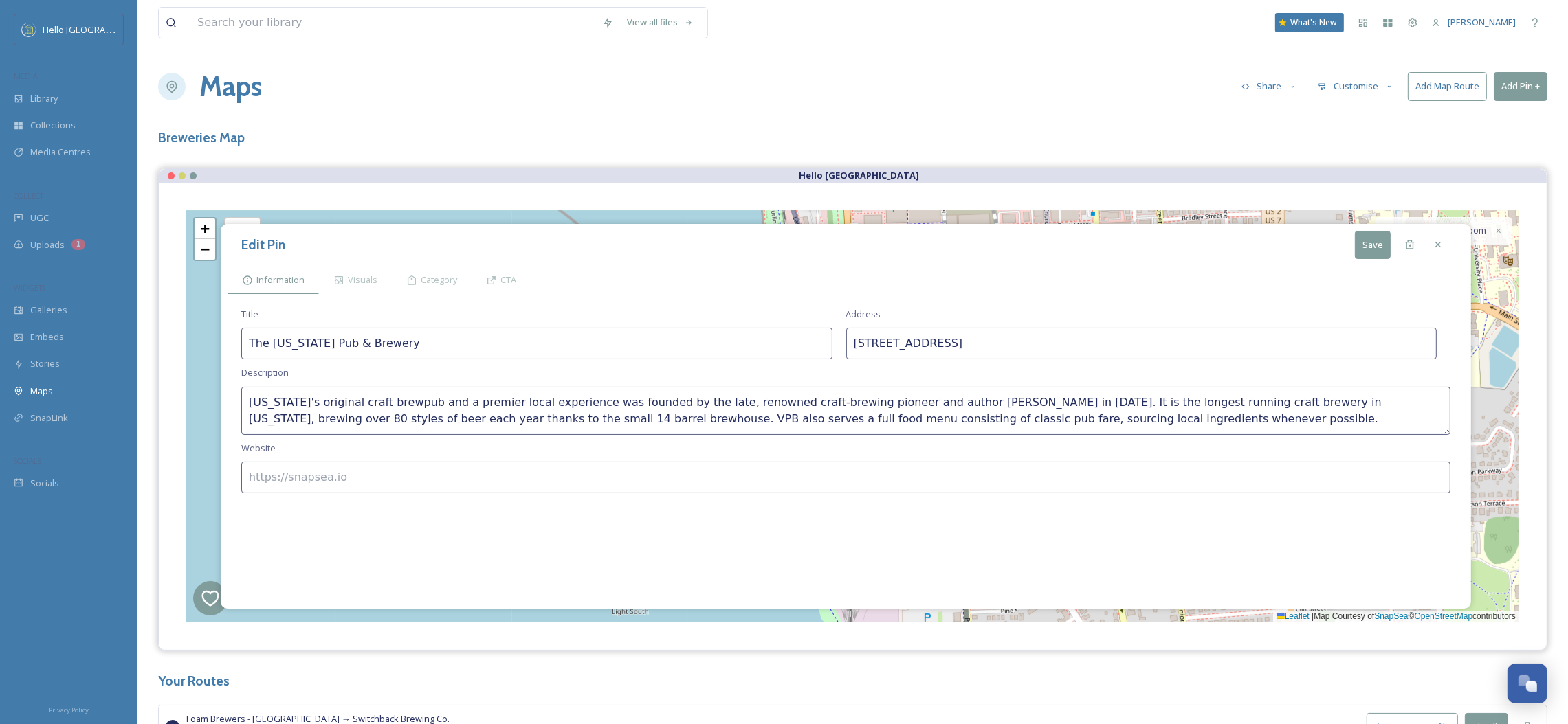
paste input "[URL][DOMAIN_NAME]"
type input "[URL][DOMAIN_NAME]"
click at [377, 292] on div "Visuals" at bounding box center [356, 280] width 73 height 28
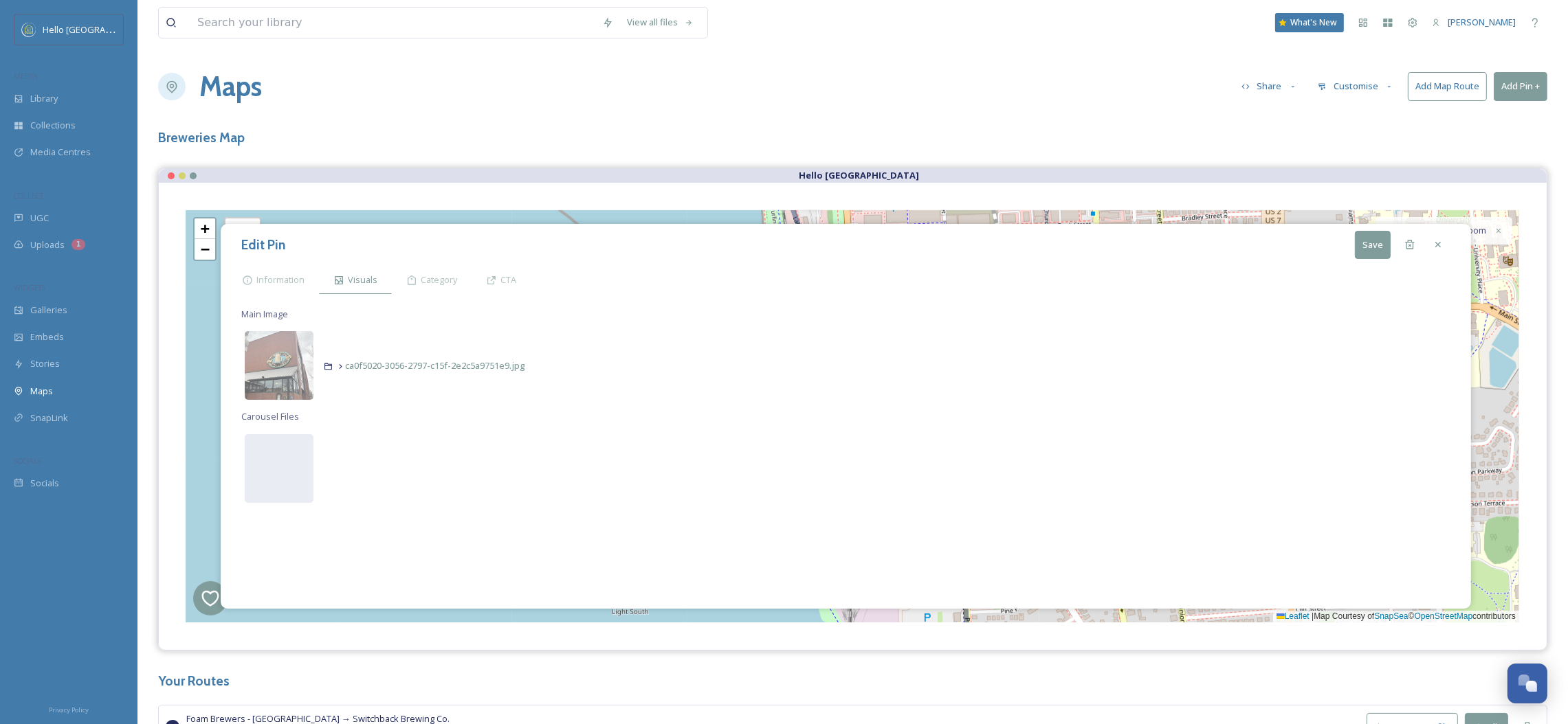
click at [1383, 250] on button "Save" at bounding box center [1372, 245] width 35 height 28
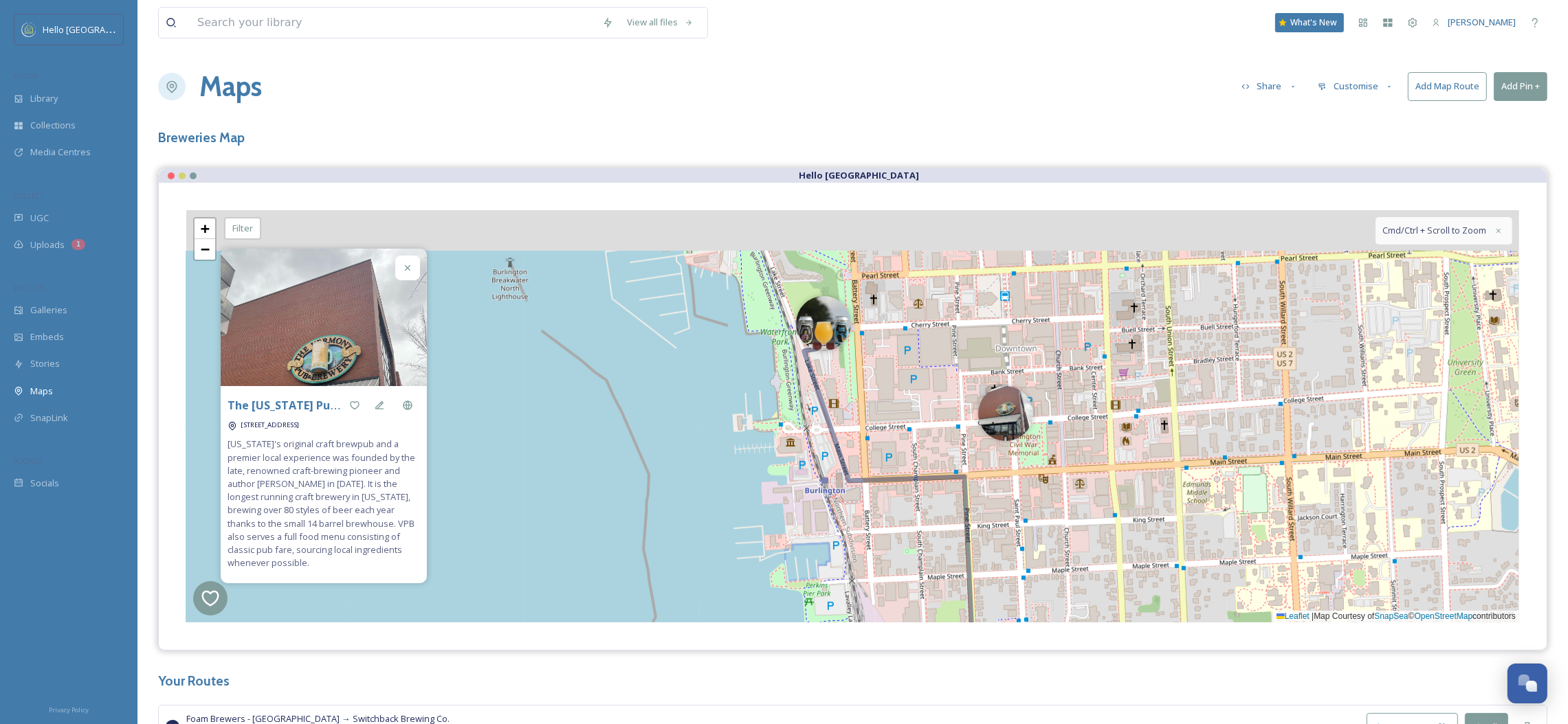
click at [818, 566] on div "+ − Leaflet | Map Courtesy of SnapSea © OpenStreetMap contributors Cmd/Ctrl + S…" at bounding box center [852, 416] width 1333 height 412
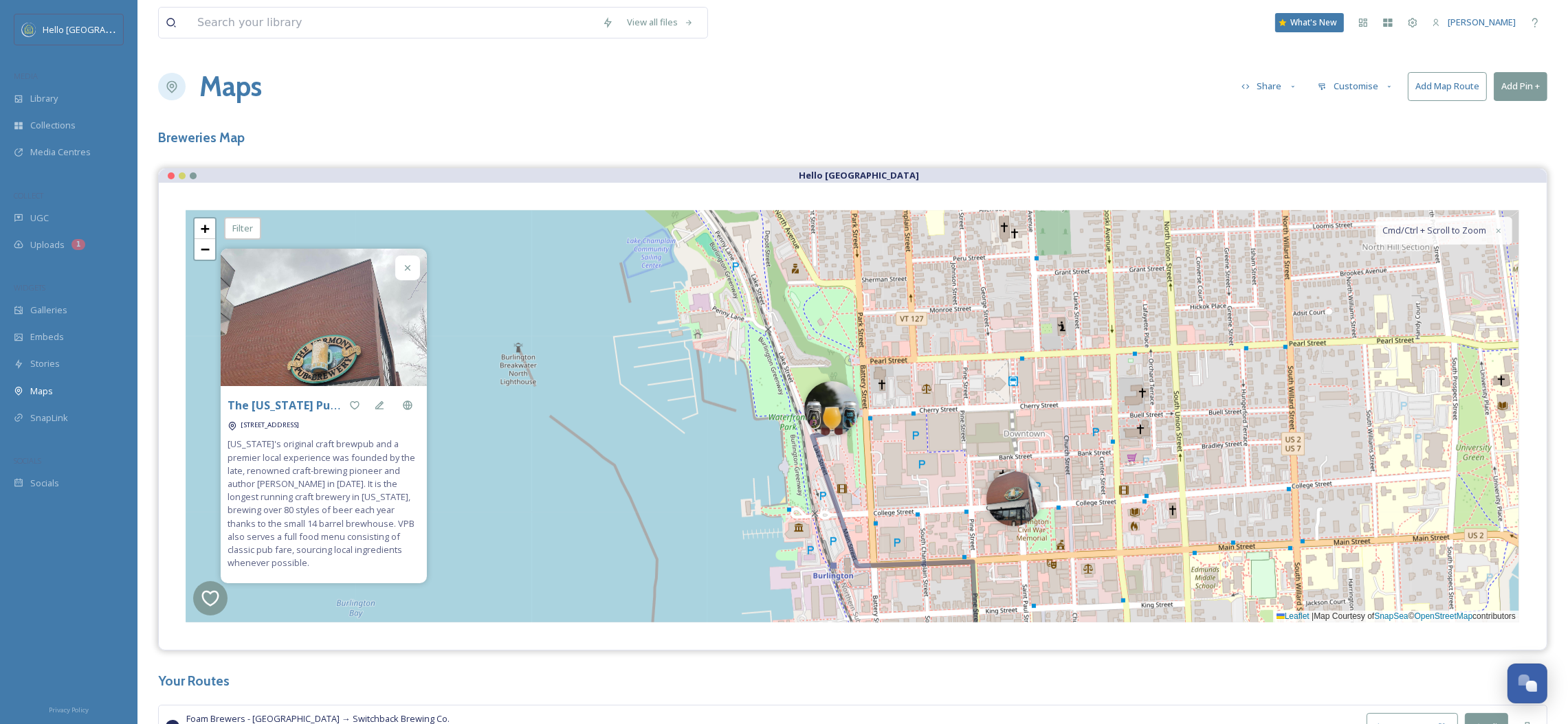
click at [823, 501] on div "+ − Leaflet | Map Courtesy of SnapSea © OpenStreetMap contributors Cmd/Ctrl + S…" at bounding box center [852, 416] width 1333 height 412
click at [836, 418] on img at bounding box center [832, 406] width 55 height 55
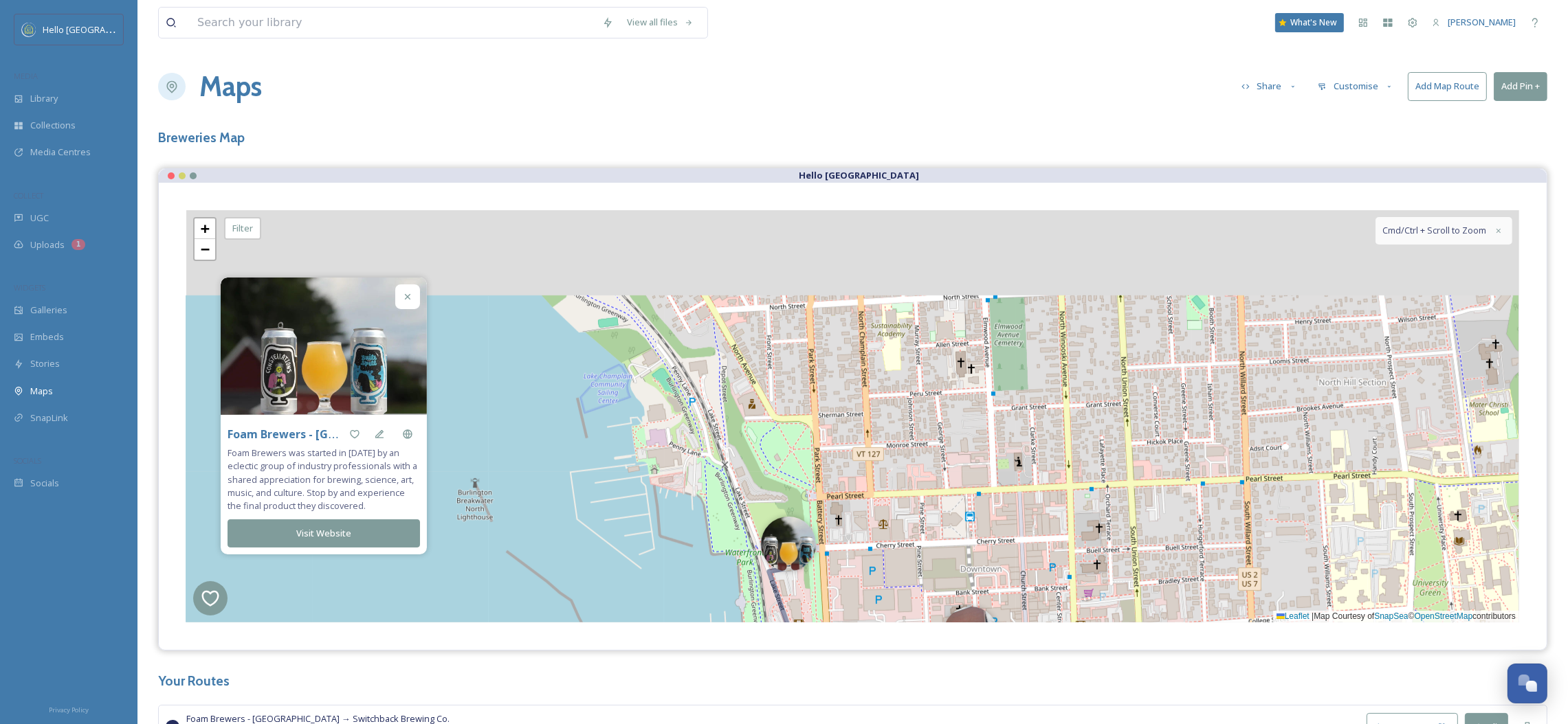
drag, startPoint x: 972, startPoint y: 311, endPoint x: 892, endPoint y: 418, distance: 133.6
click at [926, 447] on div "+ − Leaflet | Map Courtesy of SnapSea © OpenStreetMap contributors Cmd/Ctrl + S…" at bounding box center [852, 416] width 1333 height 412
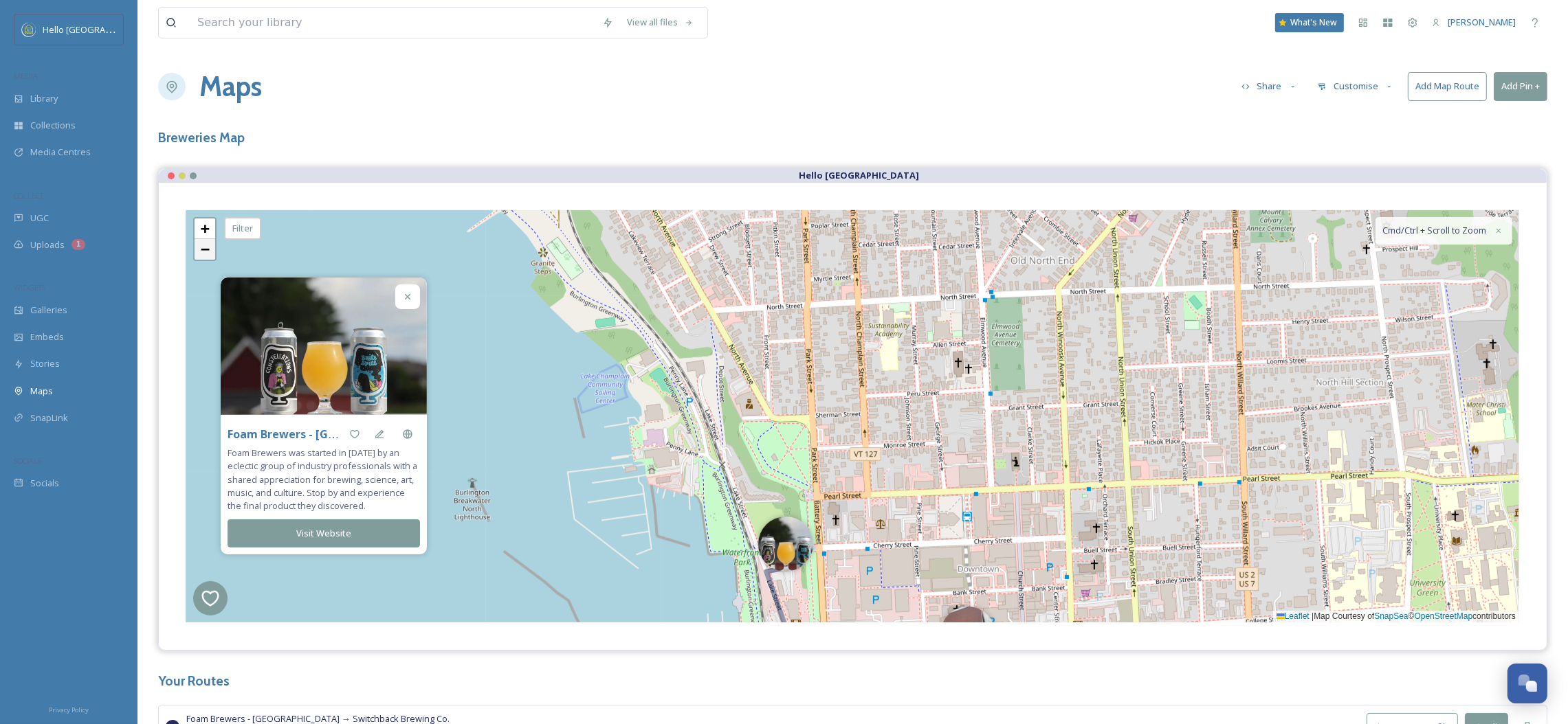
click at [208, 251] on link "−" at bounding box center [205, 249] width 20 height 20
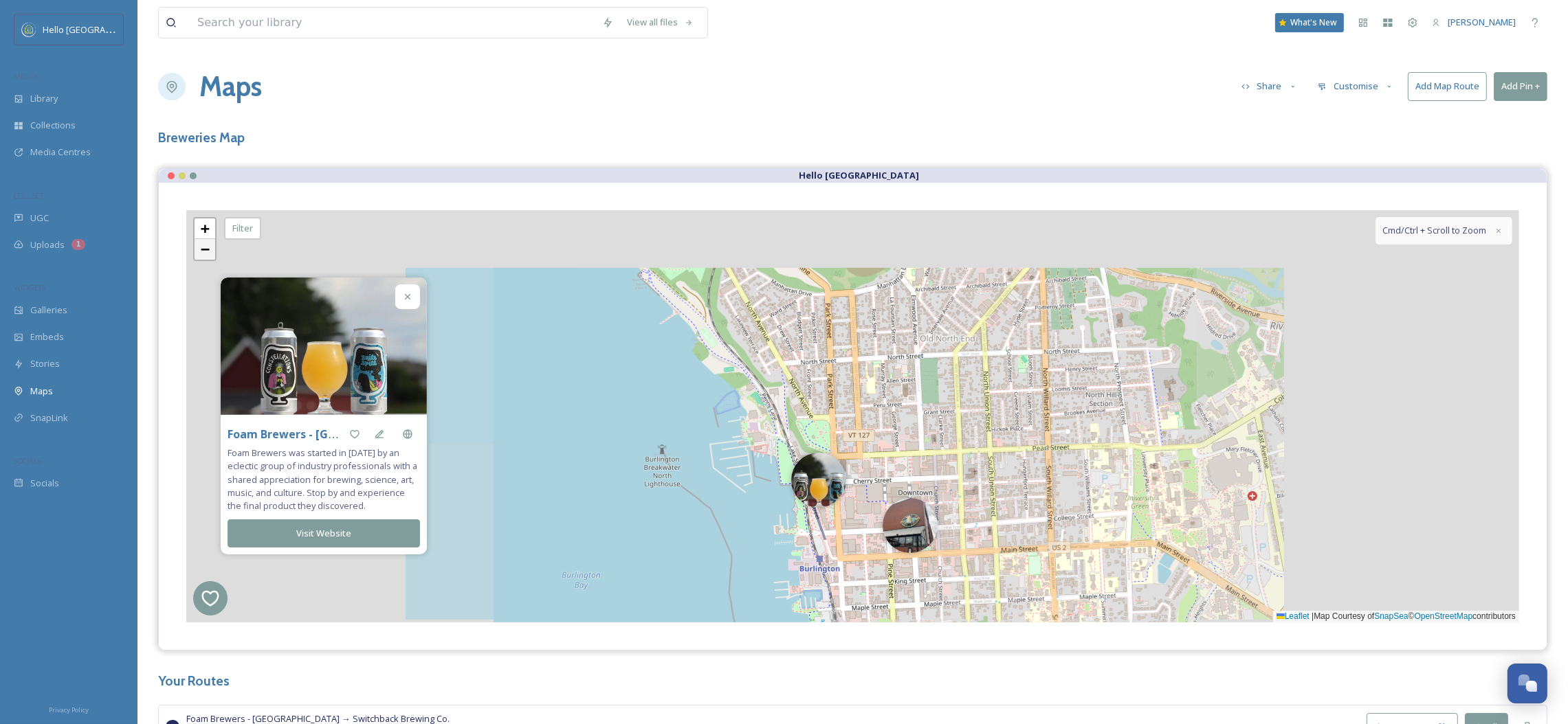
click at [208, 251] on span "−" at bounding box center [205, 249] width 9 height 17
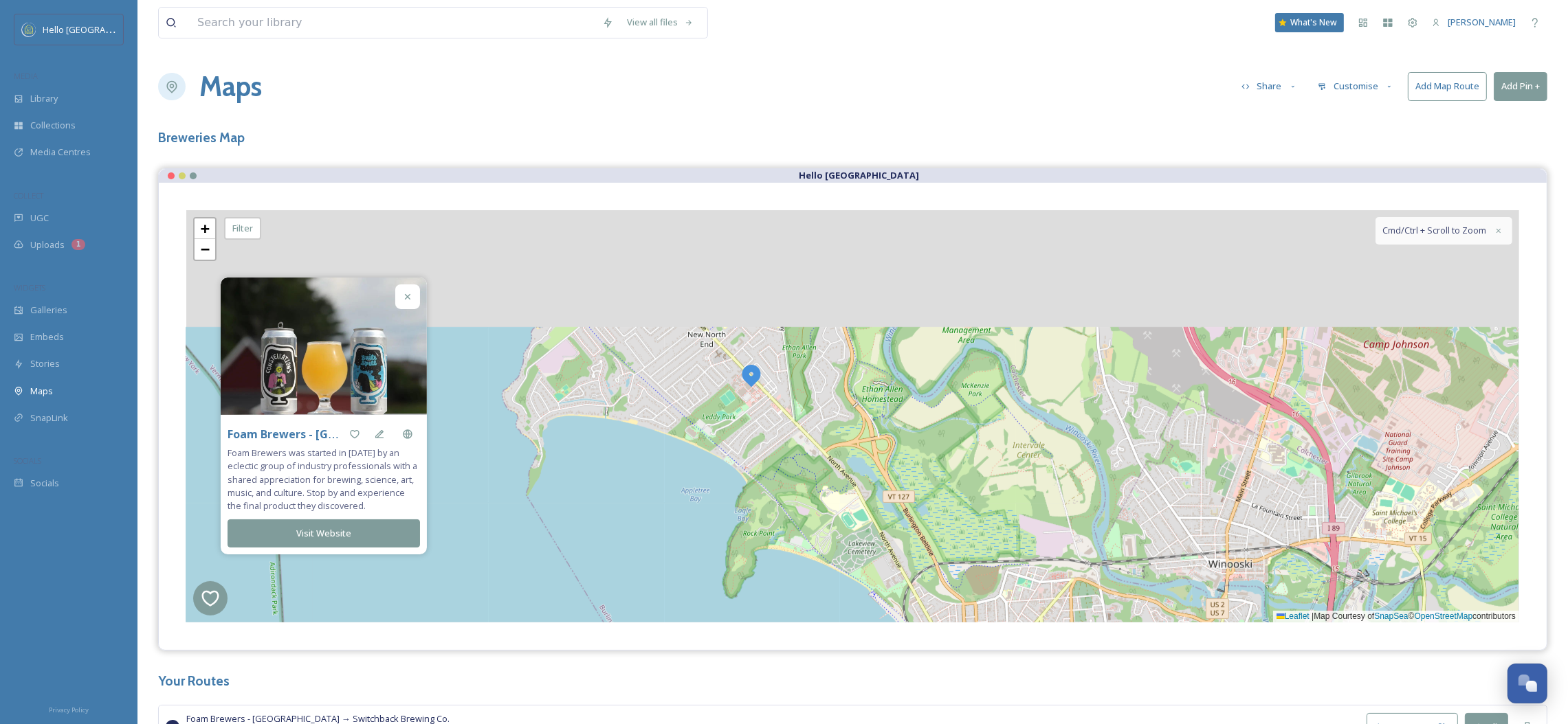
drag, startPoint x: 515, startPoint y: 290, endPoint x: 677, endPoint y: 534, distance: 292.9
click at [662, 573] on div "2 2 + − Leaflet | Map Courtesy of SnapSea © OpenStreetMap contributors Cmd/Ctrl…" at bounding box center [852, 416] width 1333 height 412
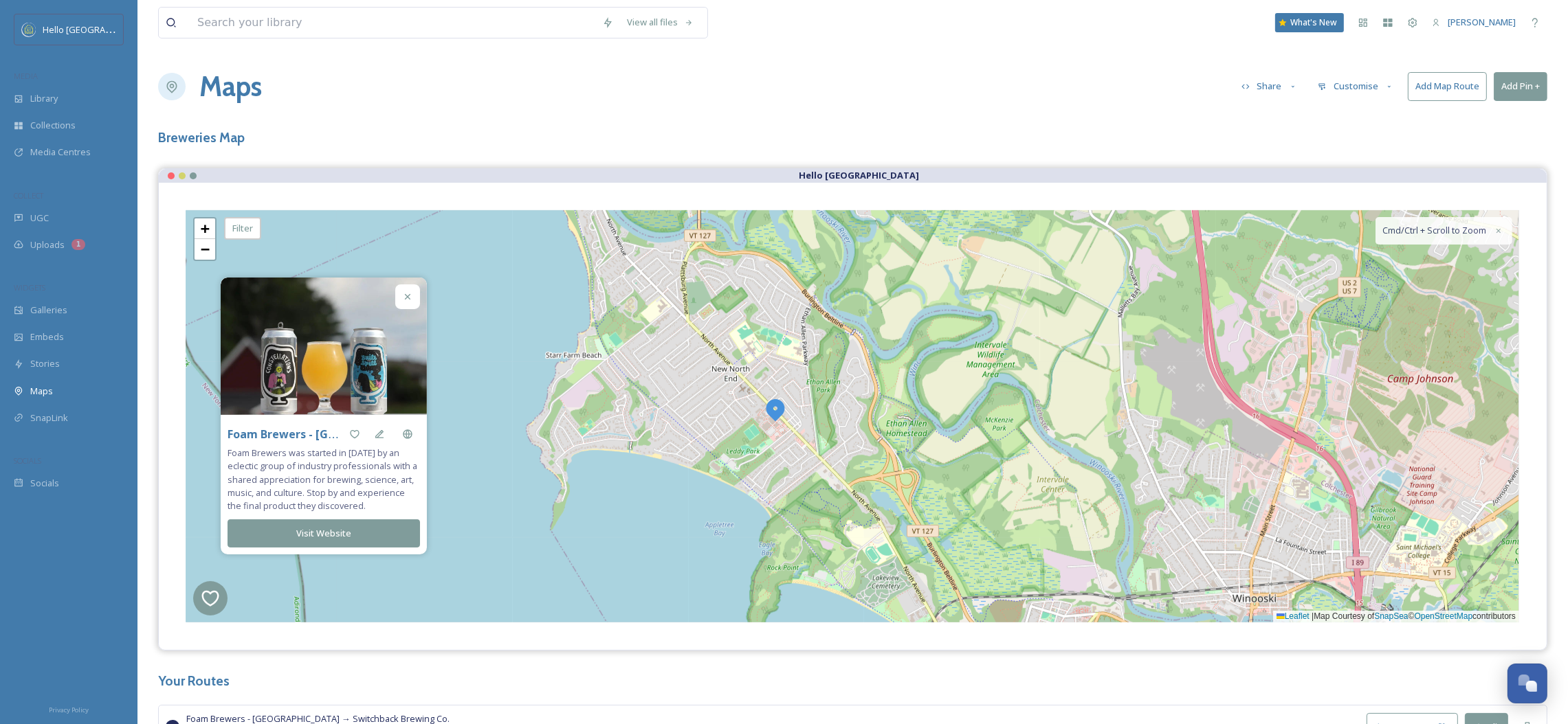
click at [781, 401] on img at bounding box center [775, 409] width 24 height 24
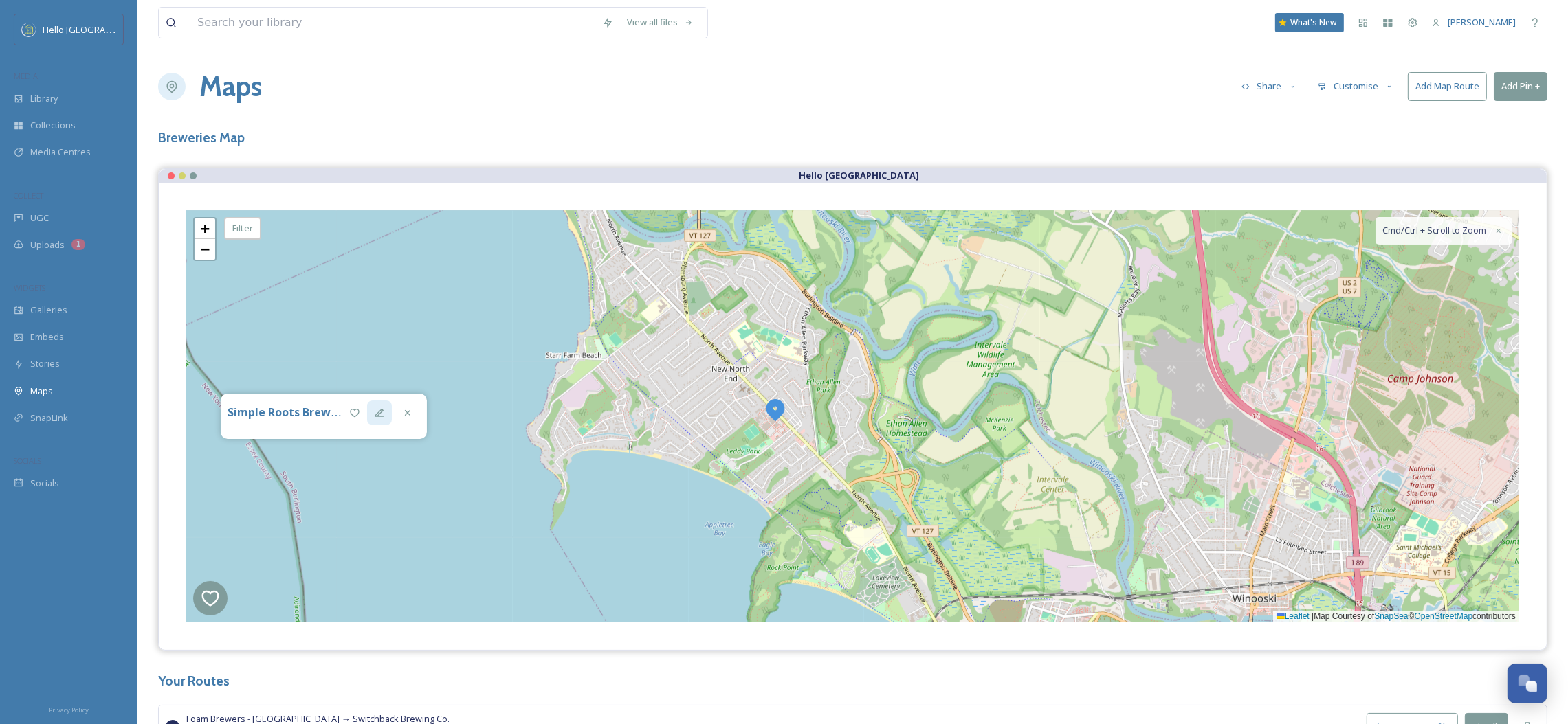
click at [383, 414] on icon at bounding box center [379, 413] width 11 height 11
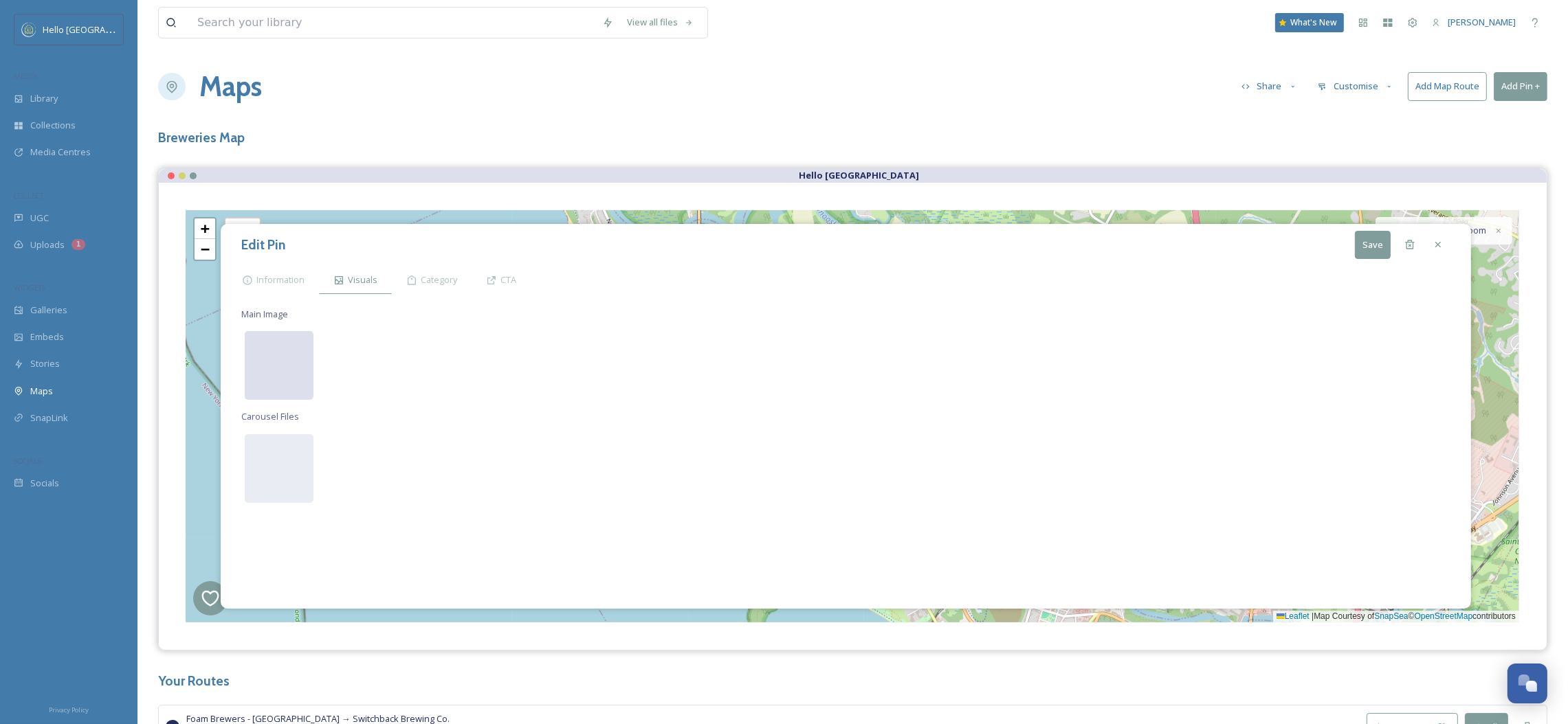
click at [271, 388] on div at bounding box center [278, 365] width 69 height 69
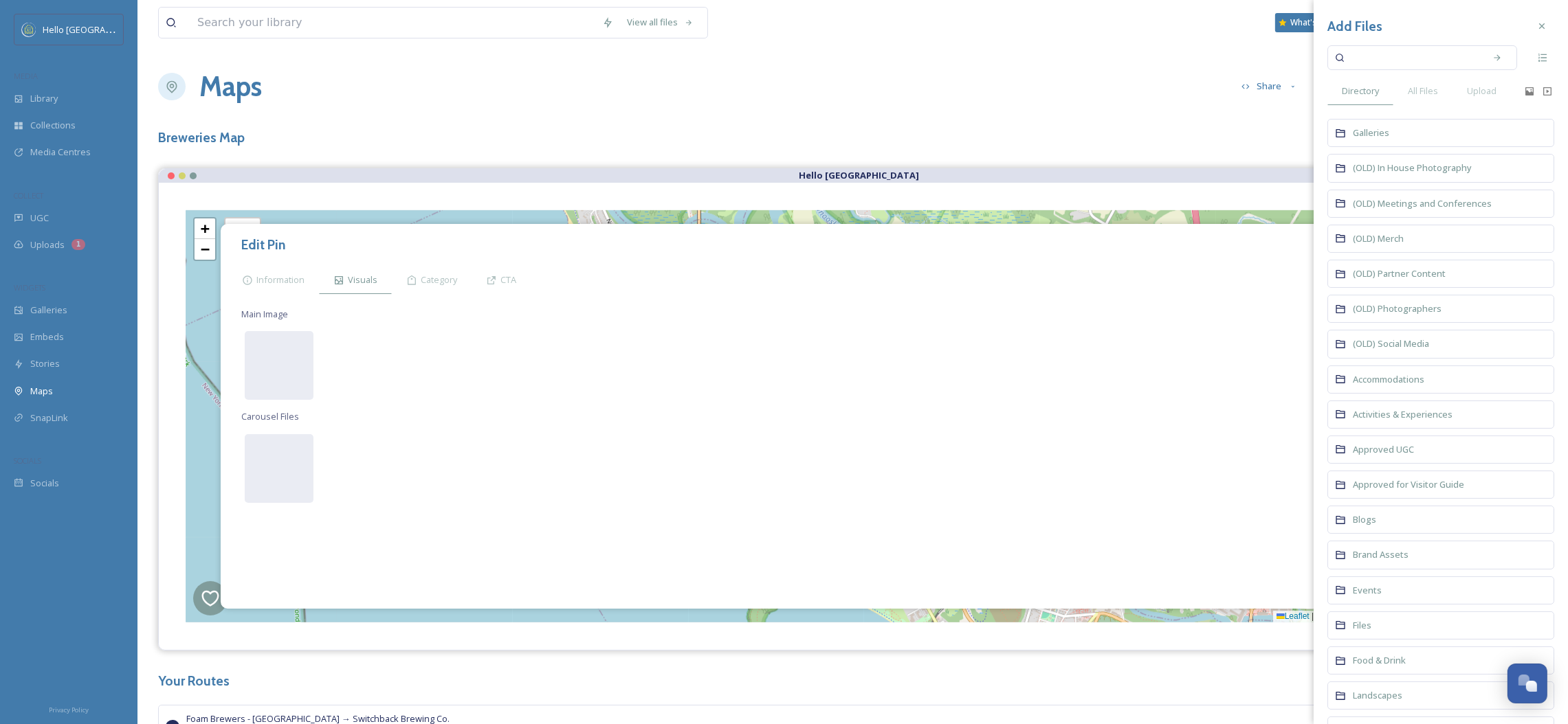
click at [1406, 39] on div "Add Files Directory All Files Upload Galleries (OLD) In House Photography (OLD)…" at bounding box center [1440, 529] width 255 height 1060
click at [1387, 57] on input at bounding box center [1413, 58] width 130 height 30
type input "Simple Roots"
click at [1428, 90] on span "All Files" at bounding box center [1423, 91] width 30 height 13
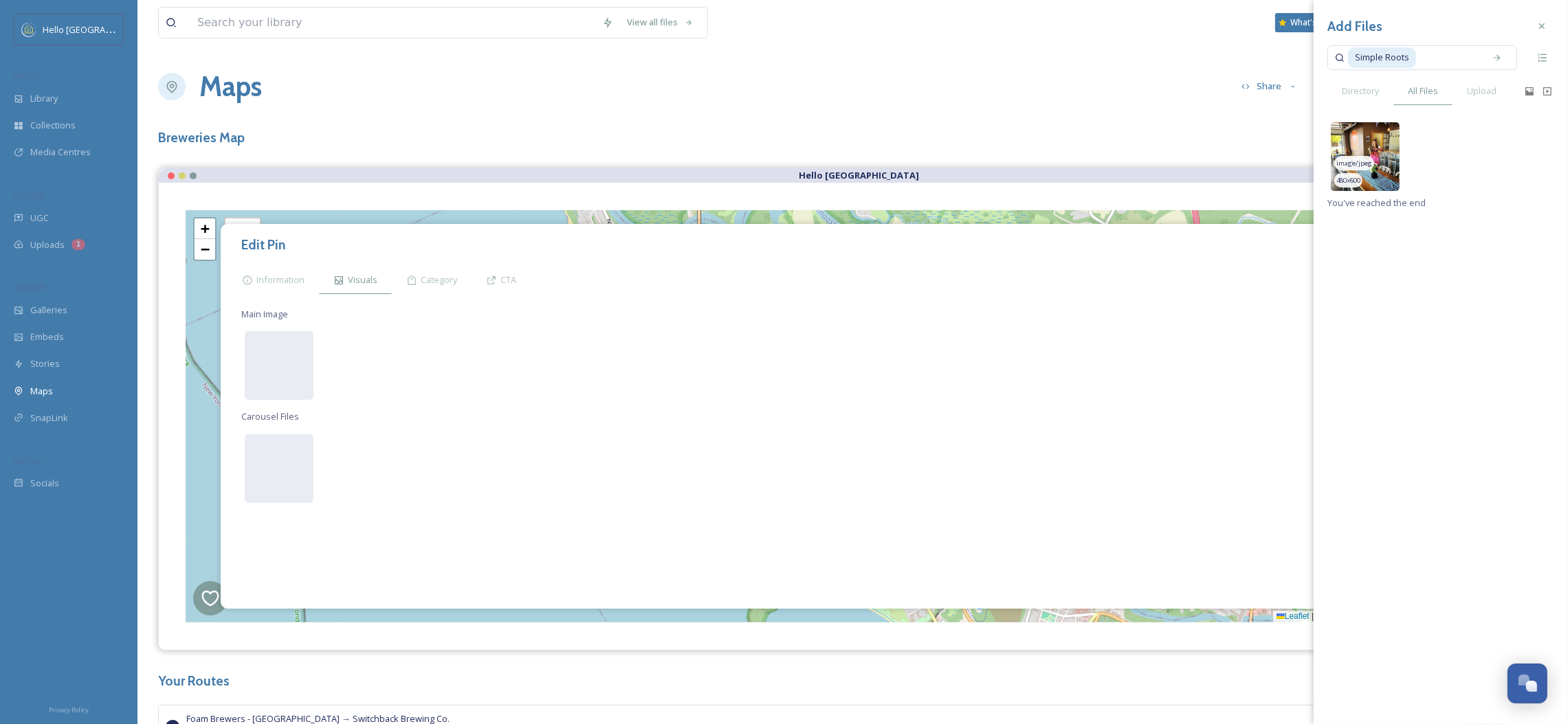
click at [1392, 142] on img at bounding box center [1365, 156] width 69 height 69
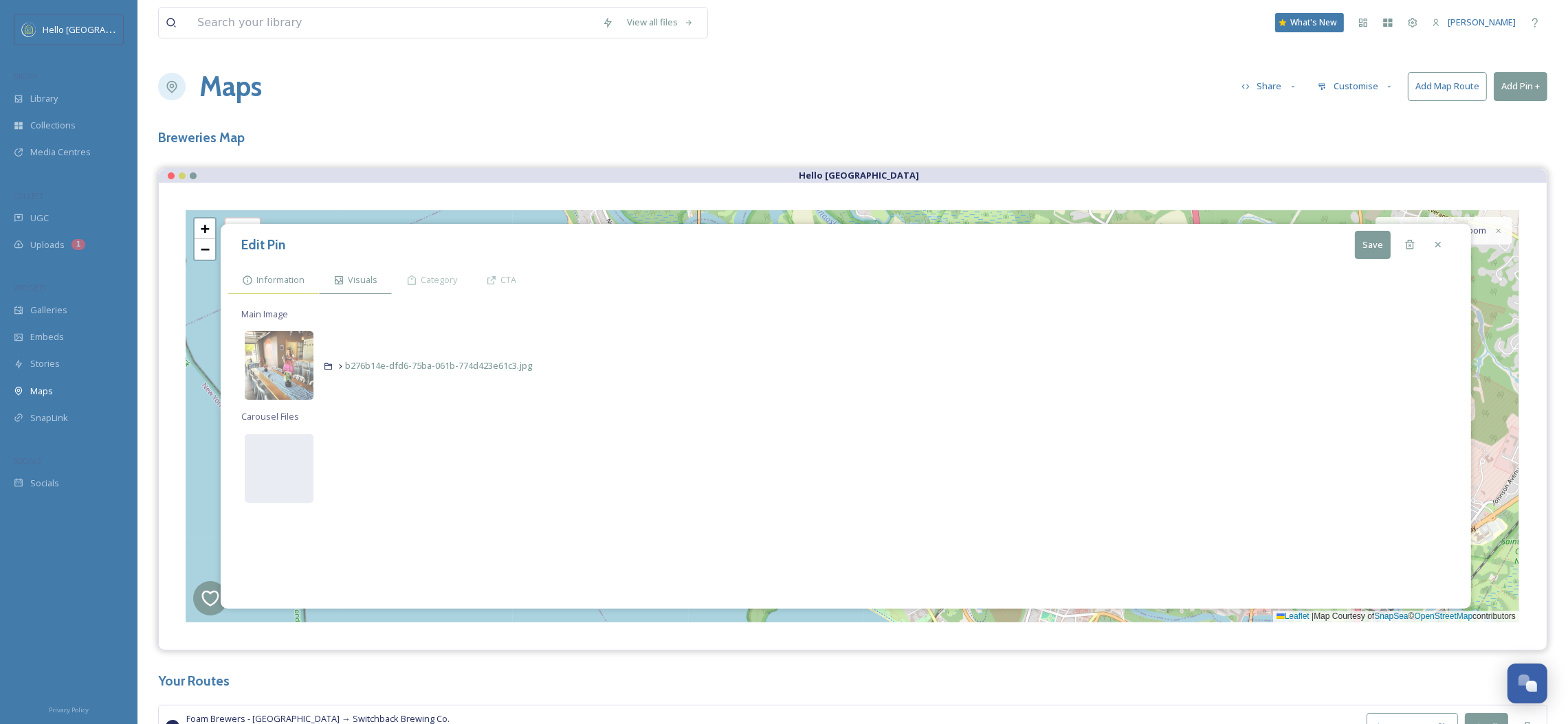
drag, startPoint x: 298, startPoint y: 287, endPoint x: 422, endPoint y: 280, distance: 124.2
click at [298, 287] on div "Information" at bounding box center [274, 280] width 91 height 28
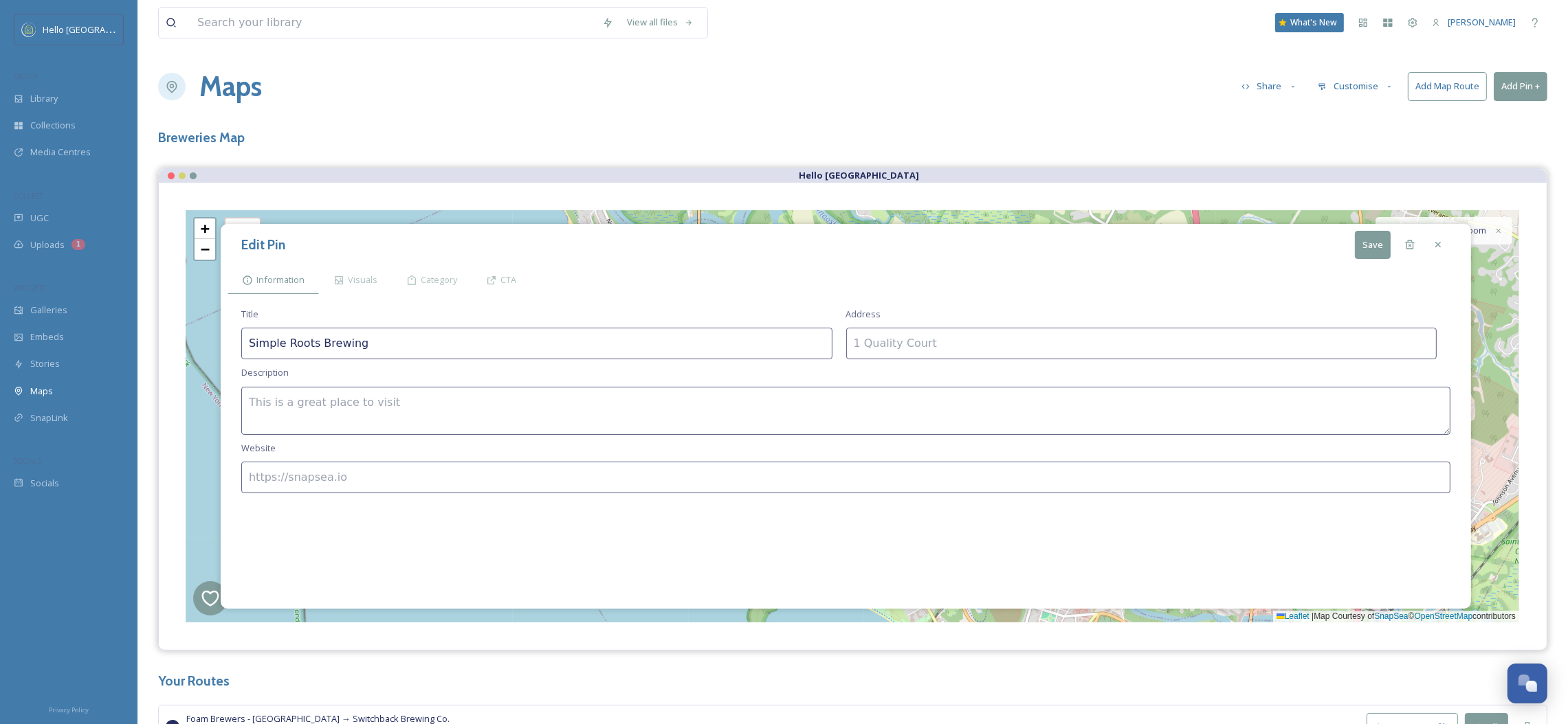
click at [339, 414] on textarea at bounding box center [846, 410] width 1209 height 48
paste textarea "Here at Simple Roots we are passionate about brewing quality craft beer. Our ea…"
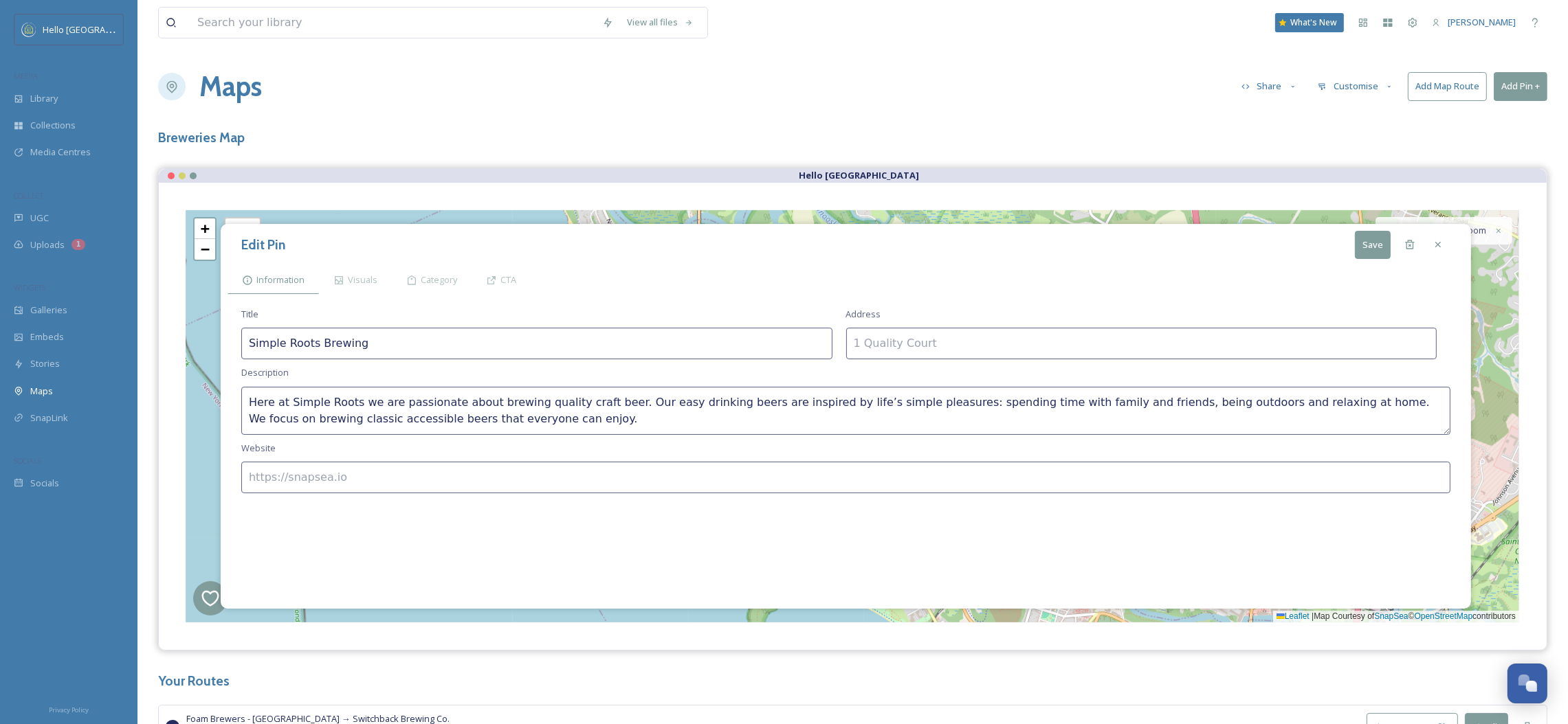
type textarea "Here at Simple Roots we are passionate about brewing quality craft beer. Our ea…"
click at [888, 342] on input at bounding box center [1142, 343] width 591 height 32
paste input "[STREET_ADDRESS]"
type input "[STREET_ADDRESS]"
click at [306, 489] on input at bounding box center [846, 477] width 1209 height 32
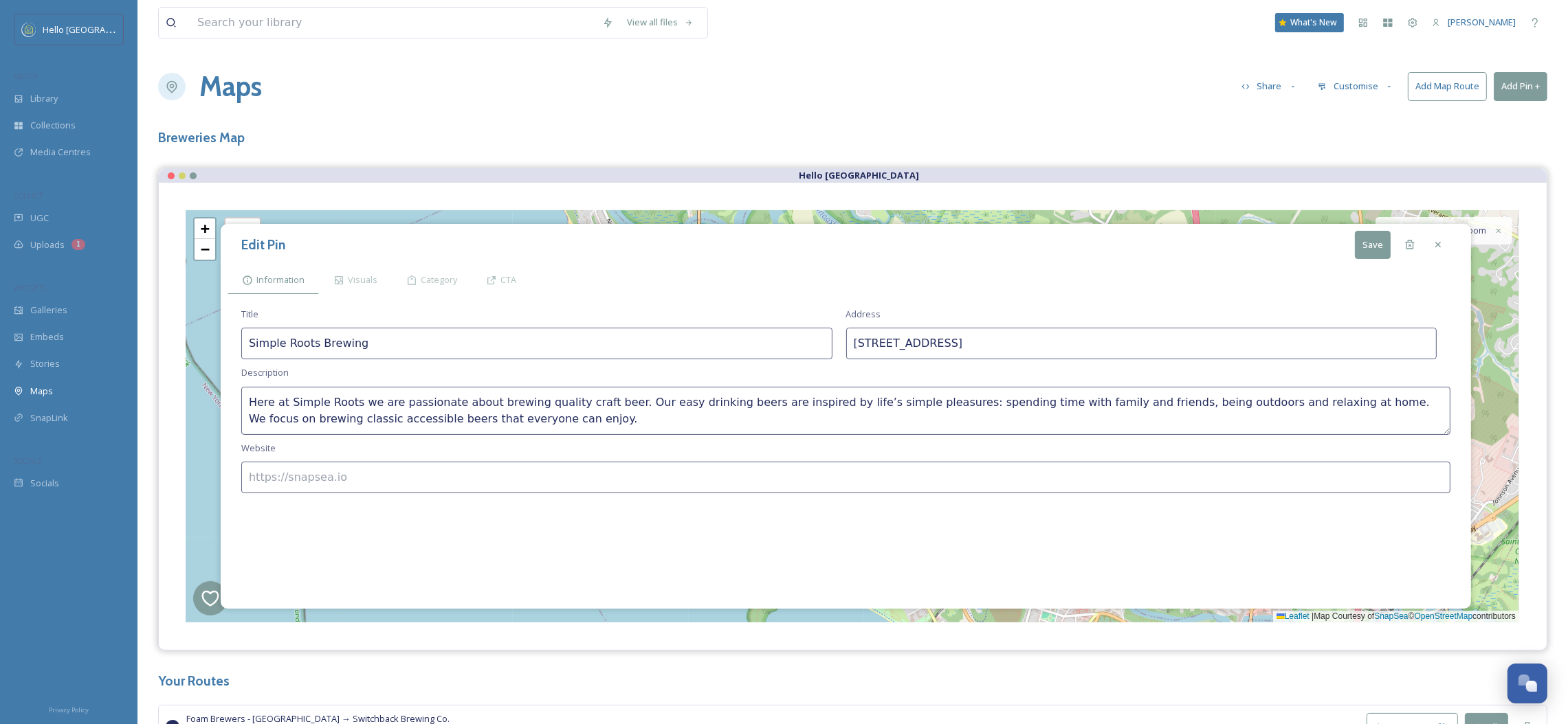
paste input "[URL][DOMAIN_NAME]"
type input "[URL][DOMAIN_NAME]"
click at [1368, 240] on button "Save" at bounding box center [1372, 245] width 35 height 28
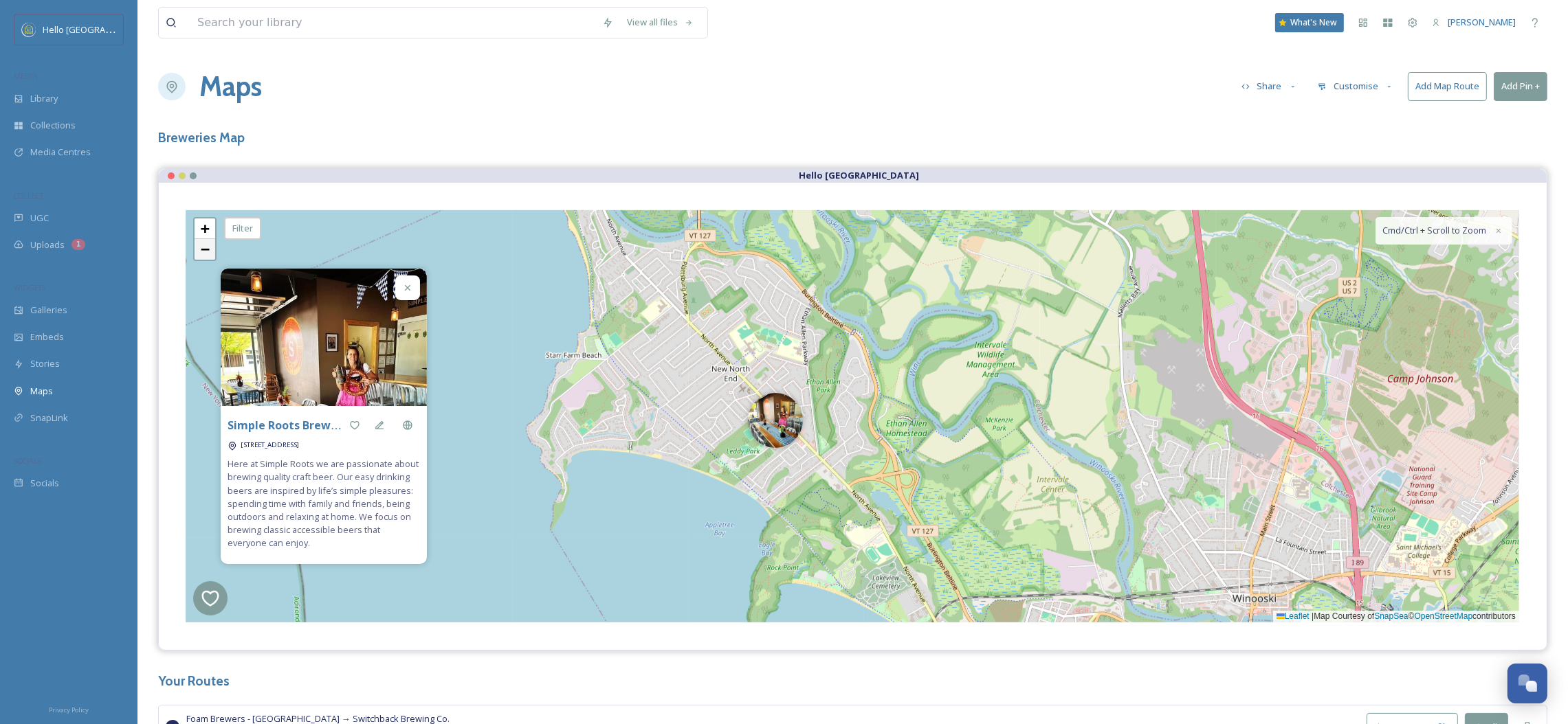
click at [196, 253] on link "−" at bounding box center [205, 249] width 20 height 20
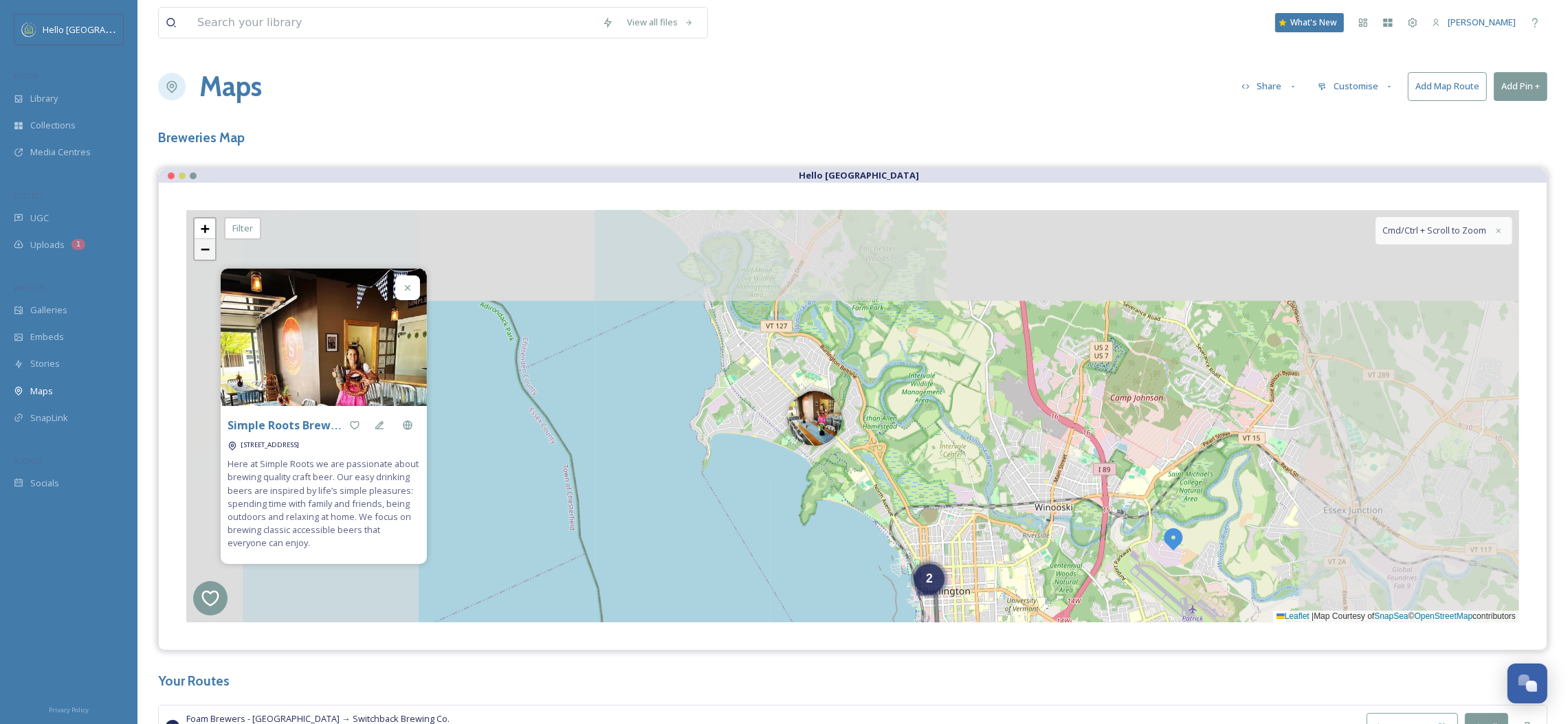
click at [203, 250] on span "−" at bounding box center [205, 249] width 9 height 17
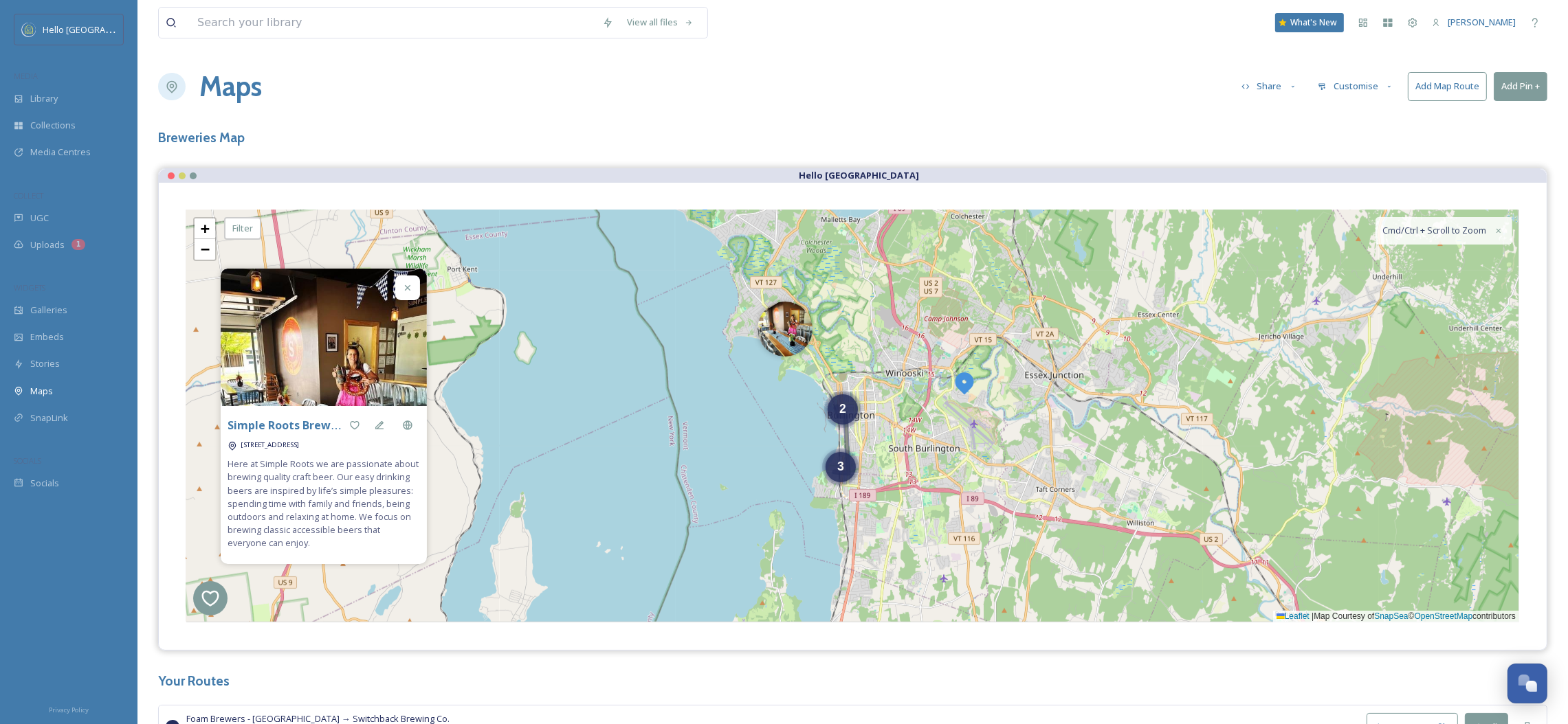
click at [964, 378] on img at bounding box center [964, 382] width 24 height 24
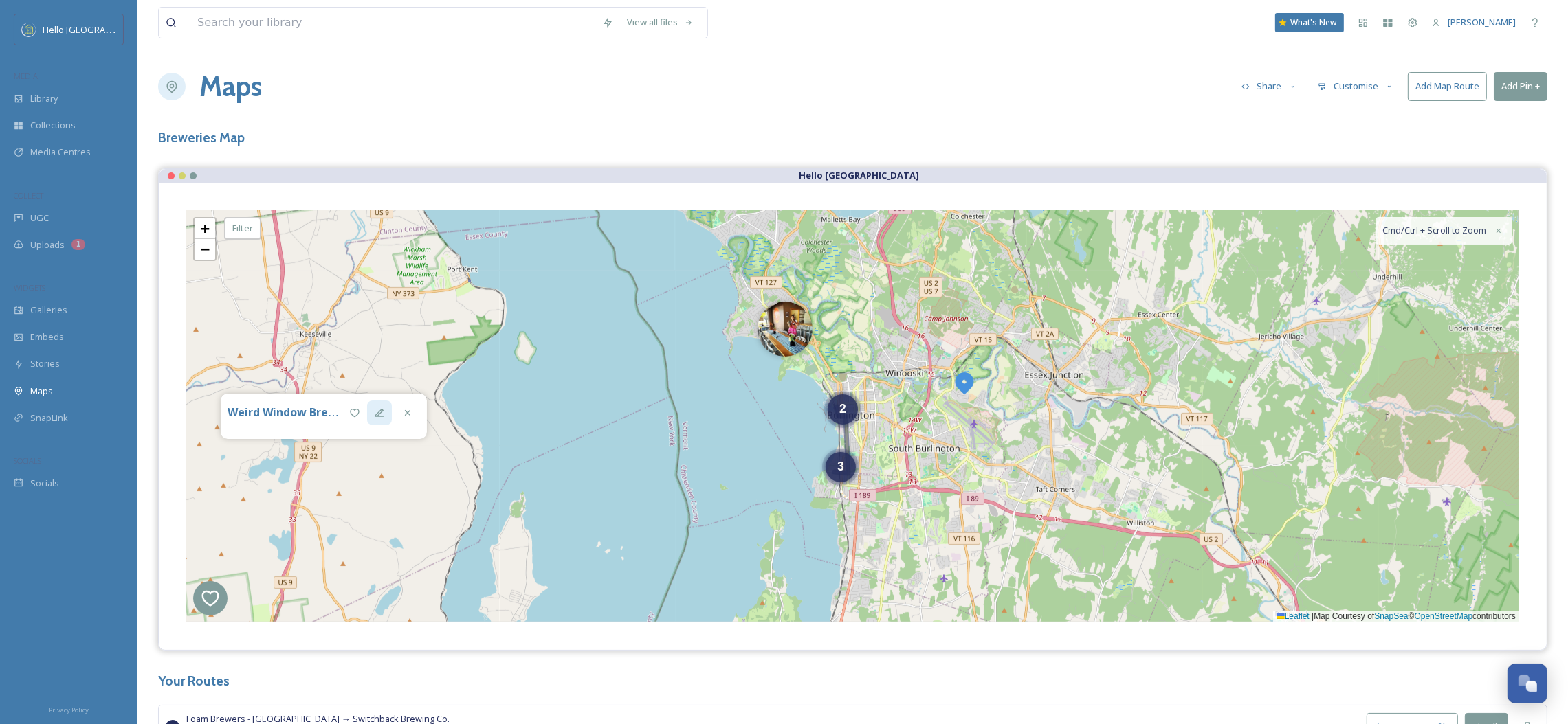
click at [371, 407] on div at bounding box center [379, 412] width 24 height 24
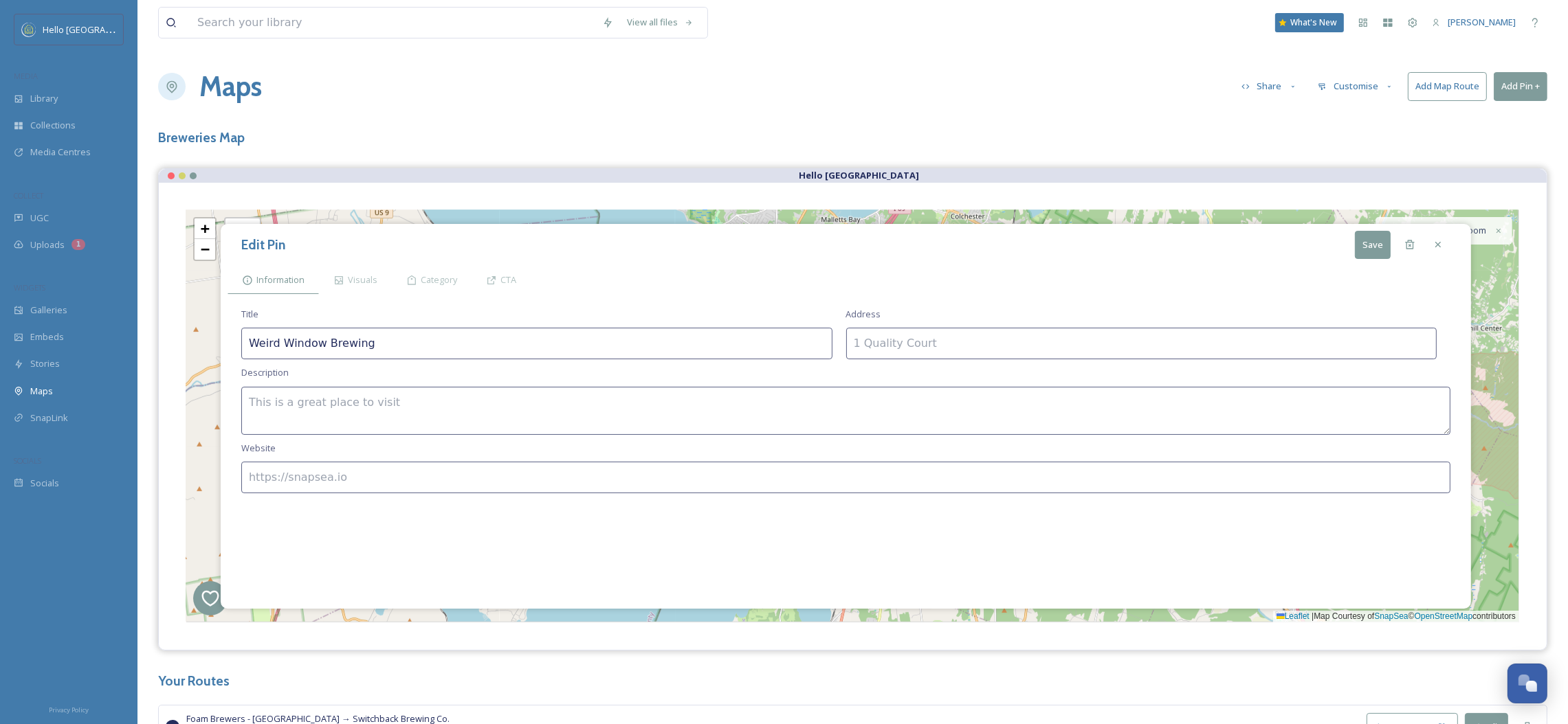
click at [598, 421] on textarea at bounding box center [846, 410] width 1209 height 48
paste textarea "Weird Window Brewing is a small craft brewery located in [GEOGRAPHIC_DATA] dedi…"
type textarea "Weird Window Brewing is a small craft brewery located in [GEOGRAPHIC_DATA] dedi…"
click at [787, 478] on input at bounding box center [846, 477] width 1209 height 32
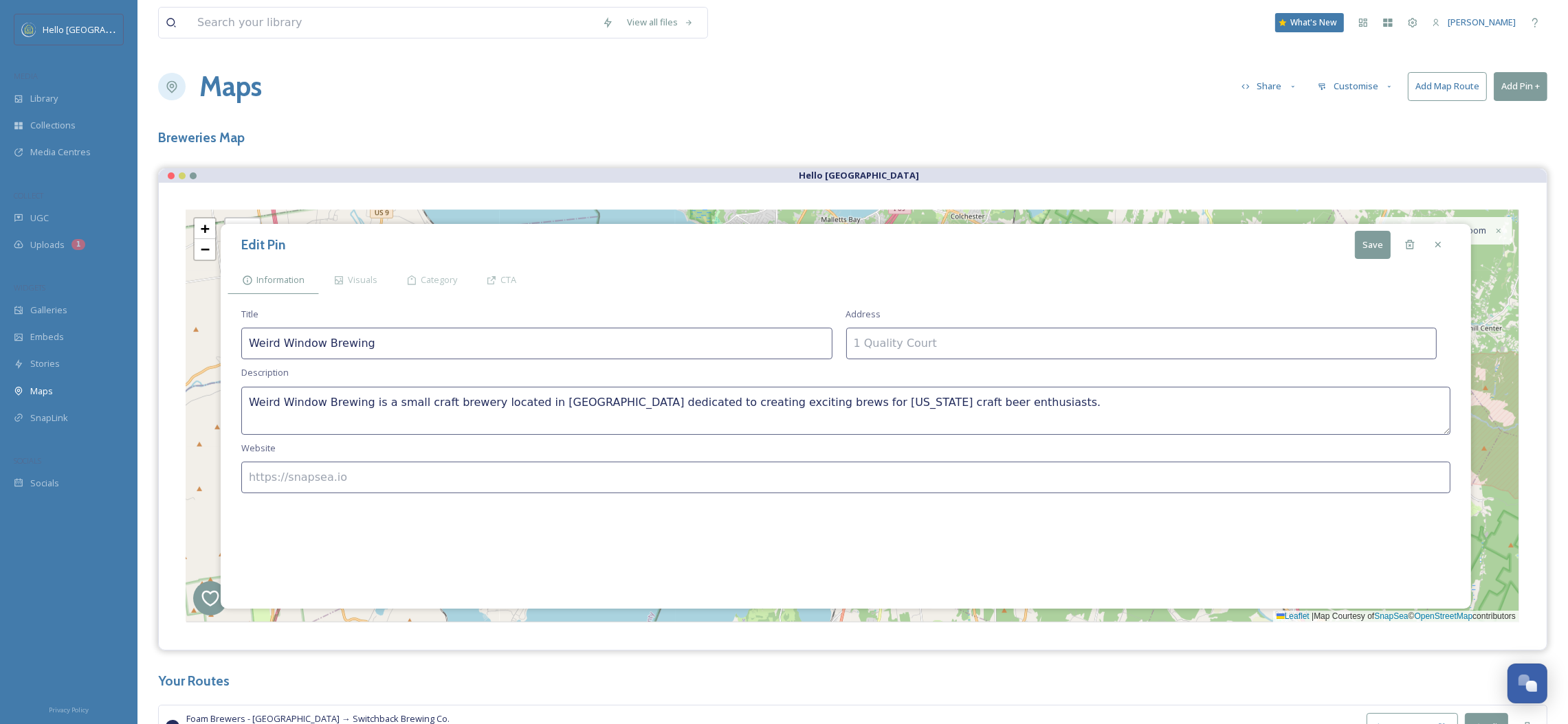
paste input "[STREET_ADDRESS][PERSON_NAME][PERSON_NAME]"
click at [909, 343] on input at bounding box center [1142, 343] width 591 height 32
click at [492, 481] on input "[STREET_ADDRESS][PERSON_NAME][PERSON_NAME]" at bounding box center [846, 477] width 1209 height 32
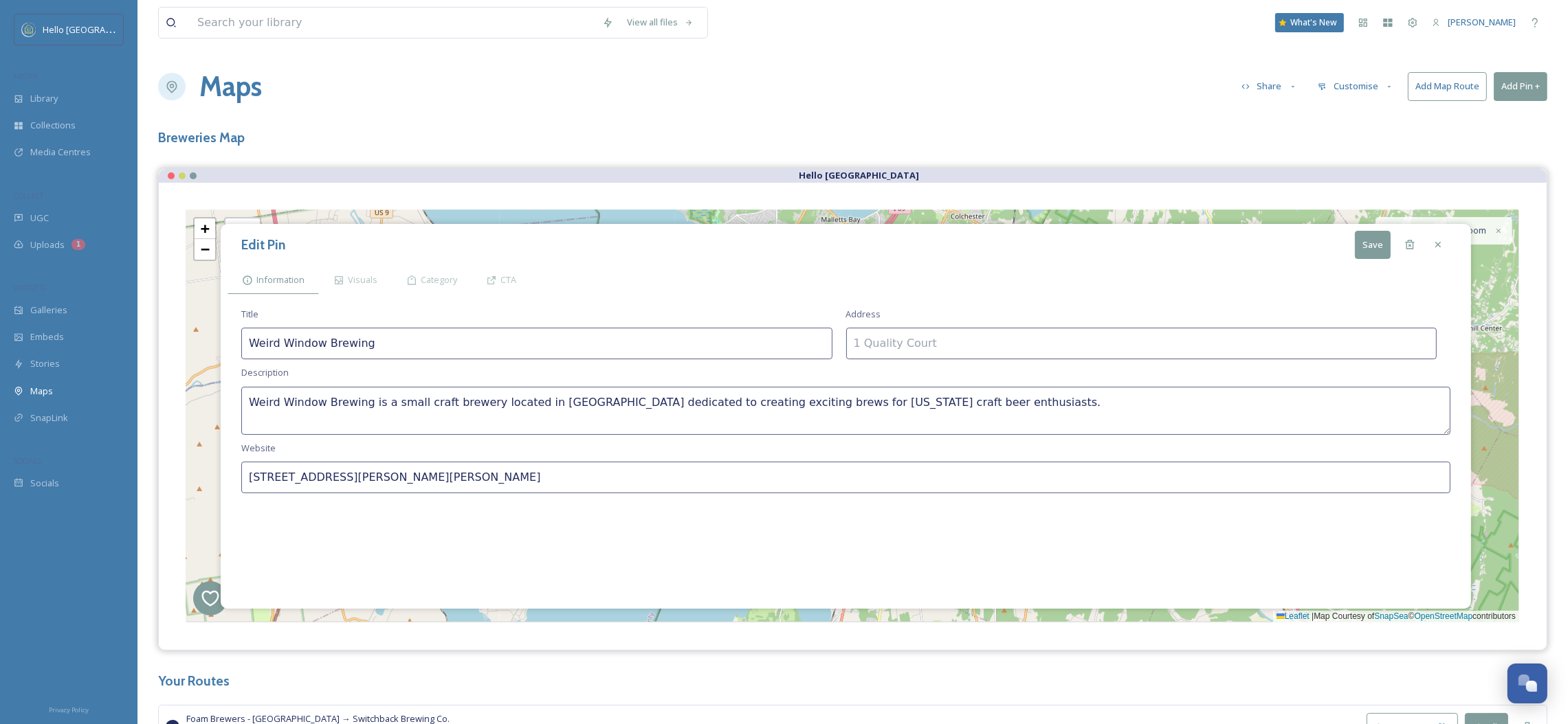
paste input "[URL][DOMAIN_NAME]"
type input "[URL][DOMAIN_NAME]"
click at [1011, 332] on input at bounding box center [1142, 343] width 591 height 32
paste input "[STREET_ADDRESS][PERSON_NAME][PERSON_NAME]"
type input "[STREET_ADDRESS][PERSON_NAME][PERSON_NAME]"
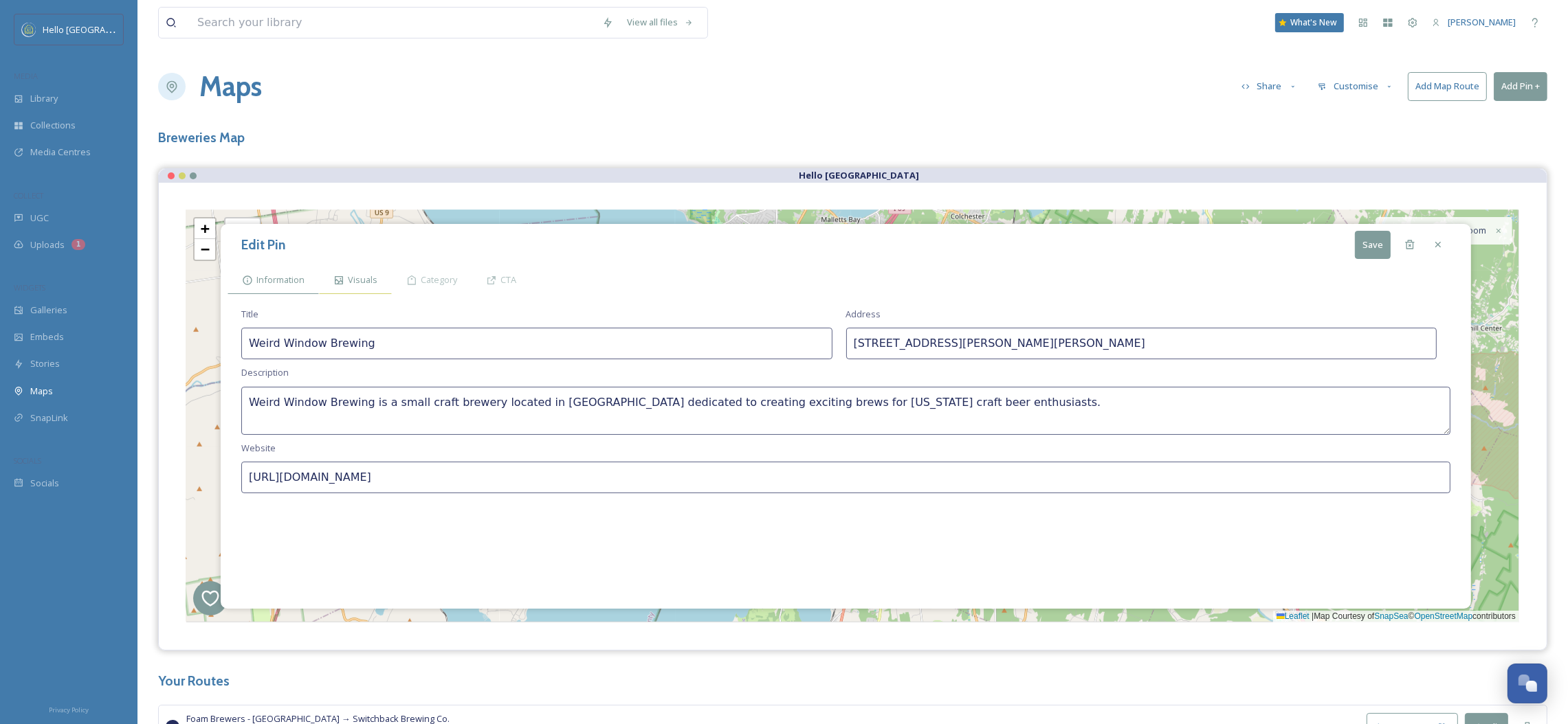
click at [357, 279] on span "Visuals" at bounding box center [362, 280] width 29 height 13
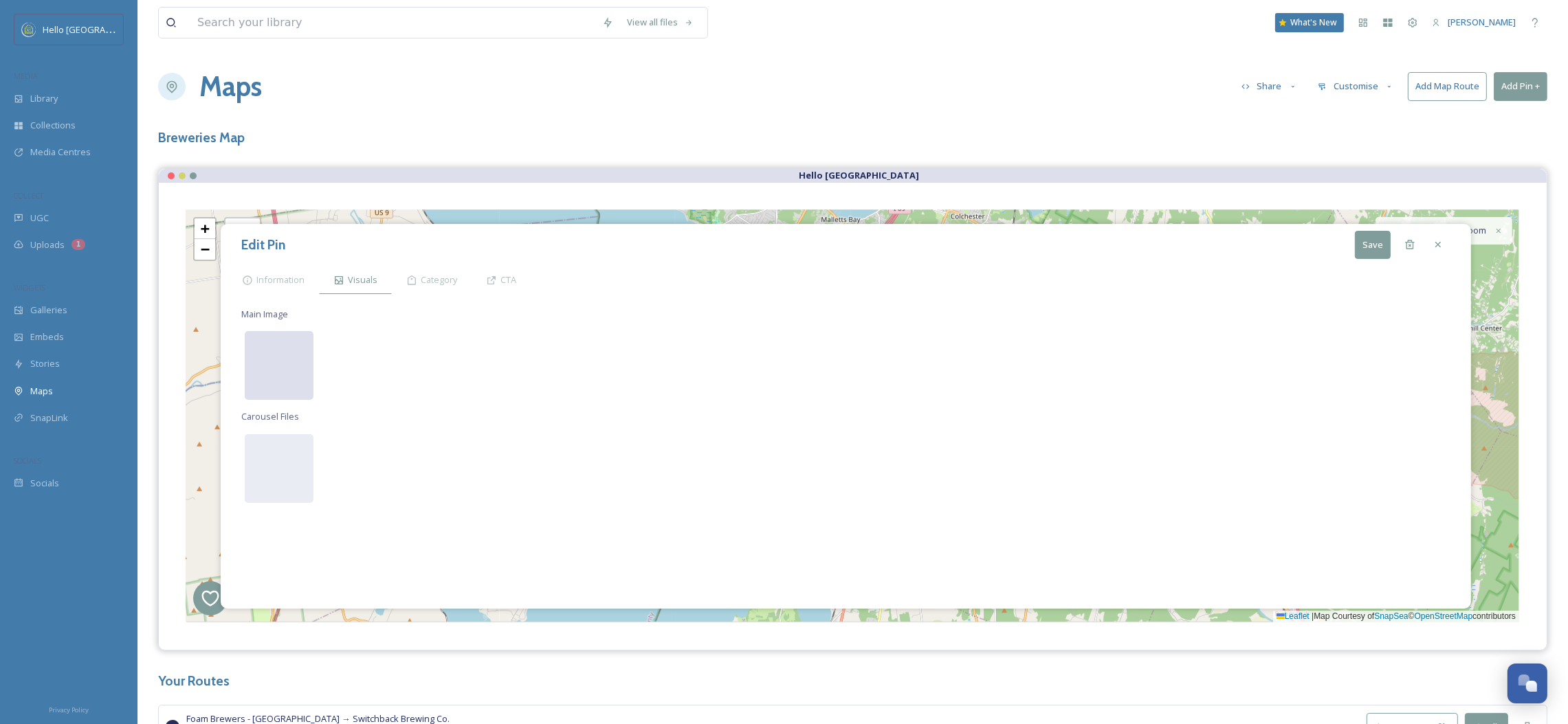
click at [259, 358] on div at bounding box center [278, 365] width 69 height 69
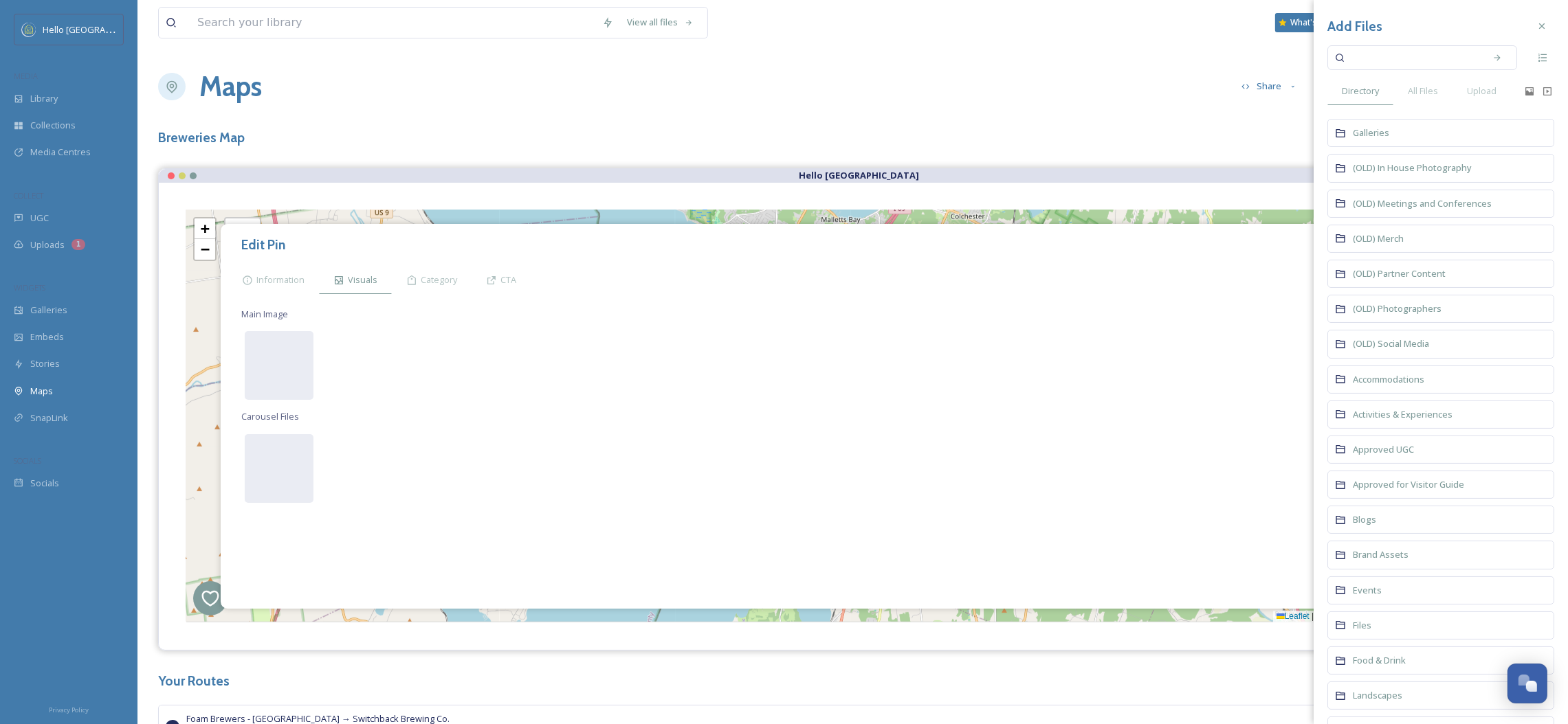
click at [1383, 66] on input at bounding box center [1413, 58] width 130 height 30
type input "Weird Window"
click at [1415, 88] on span "All Files" at bounding box center [1423, 91] width 30 height 13
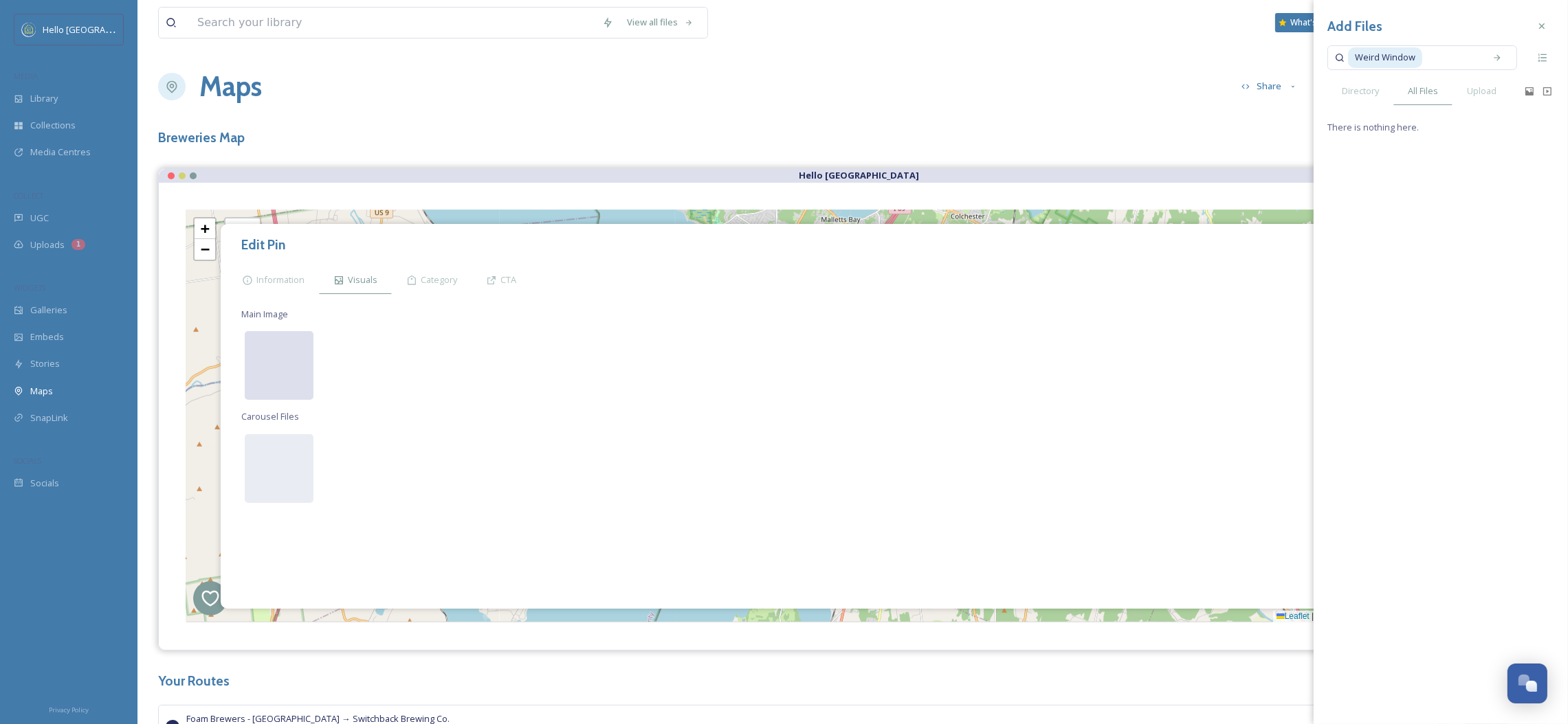
click at [247, 370] on div at bounding box center [278, 365] width 69 height 69
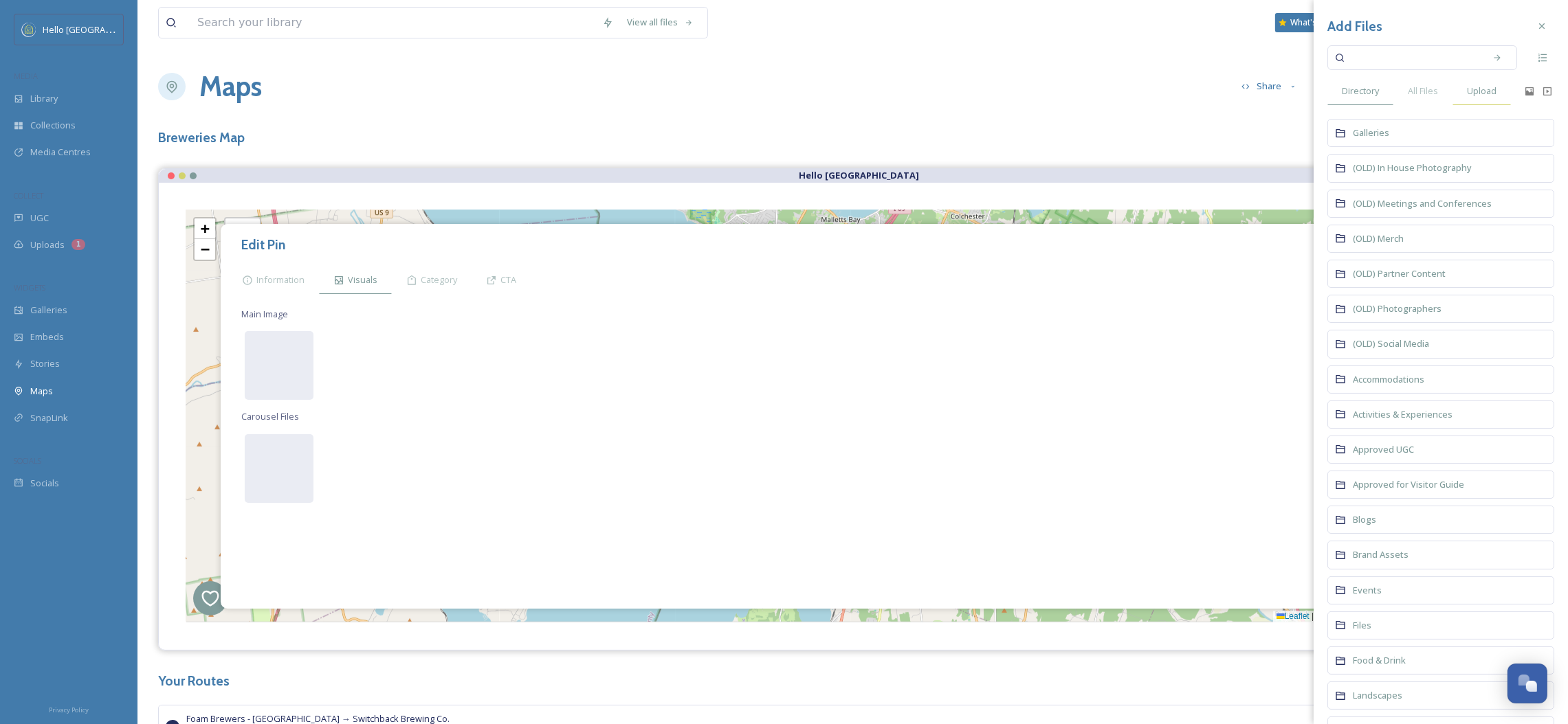
click at [1465, 87] on div "Upload" at bounding box center [1481, 91] width 58 height 28
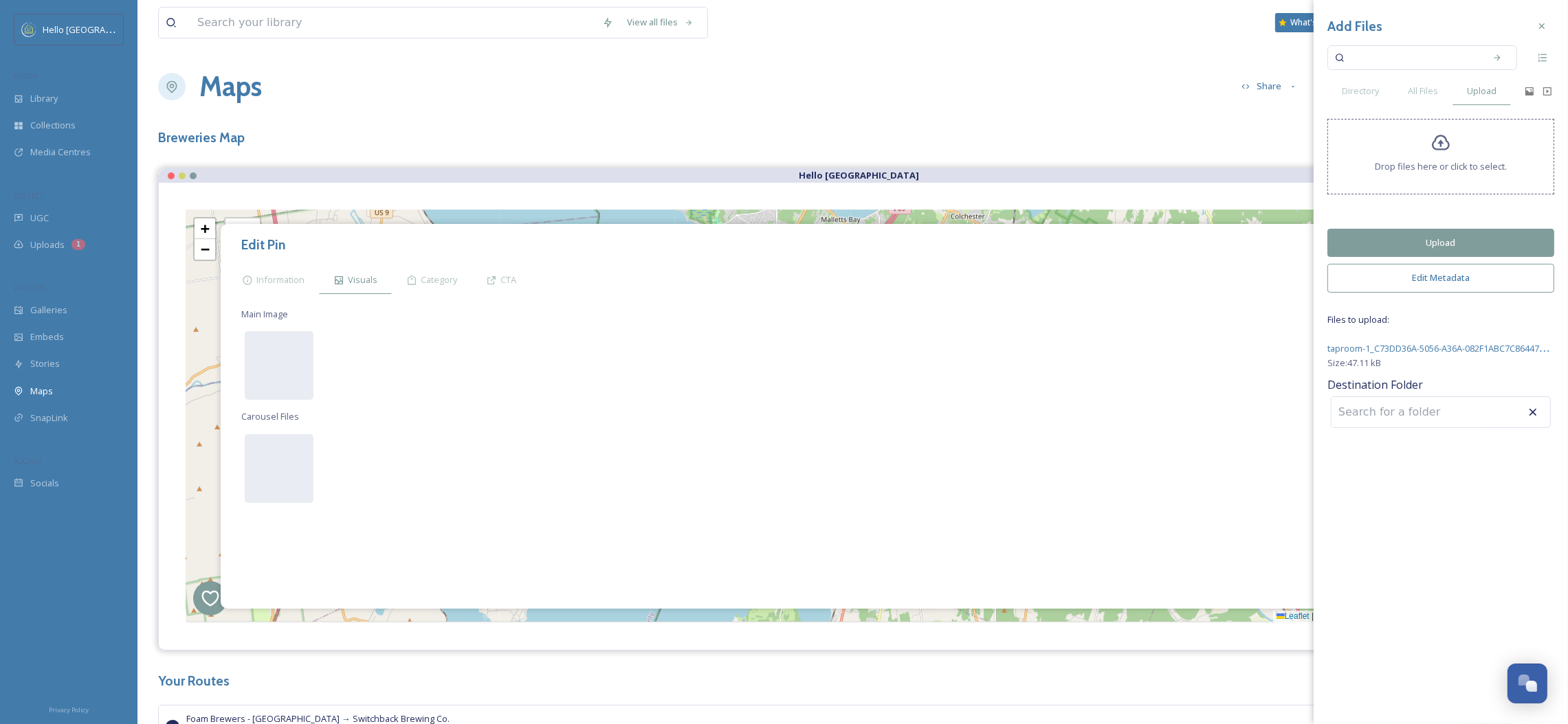
click at [1406, 240] on button "Upload" at bounding box center [1441, 243] width 227 height 28
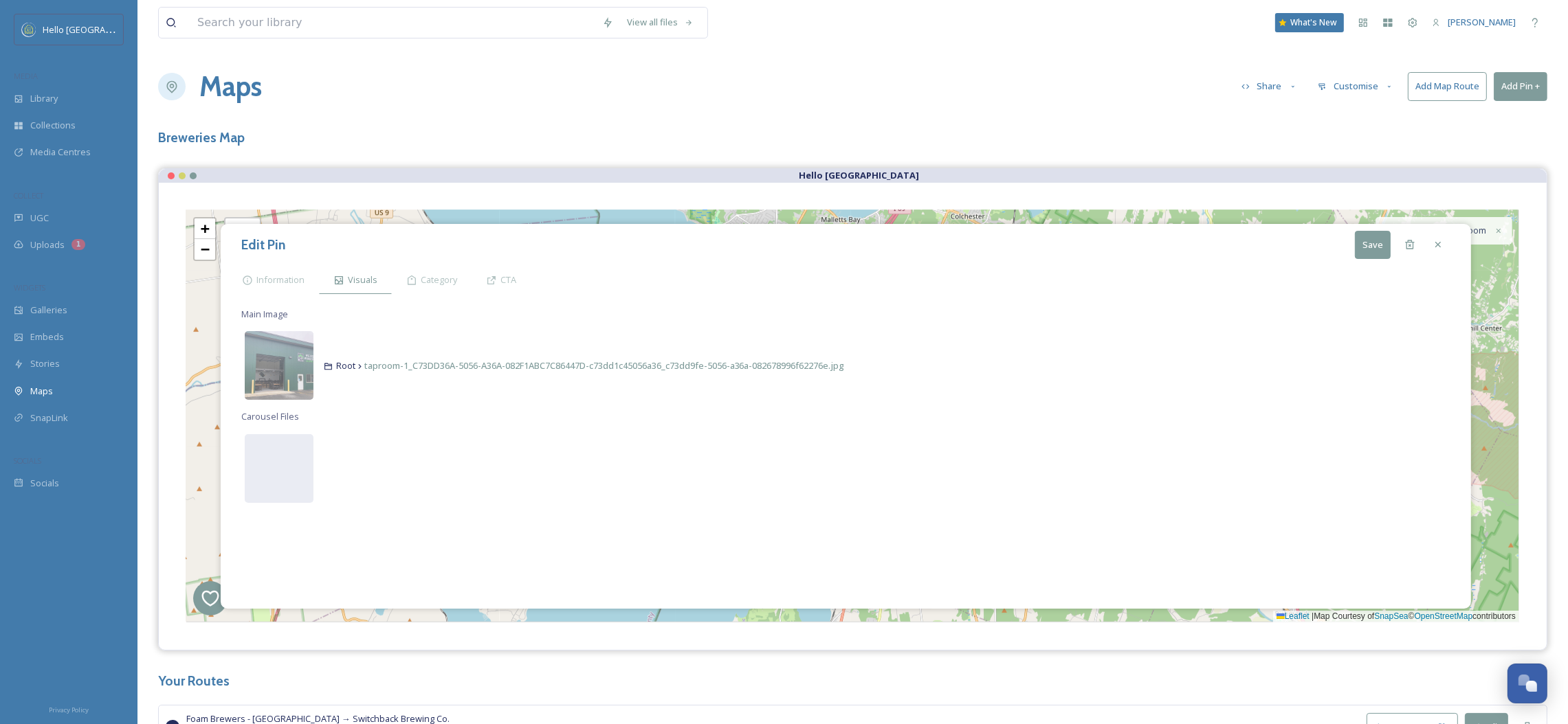
click at [1359, 250] on button "Save" at bounding box center [1372, 245] width 35 height 28
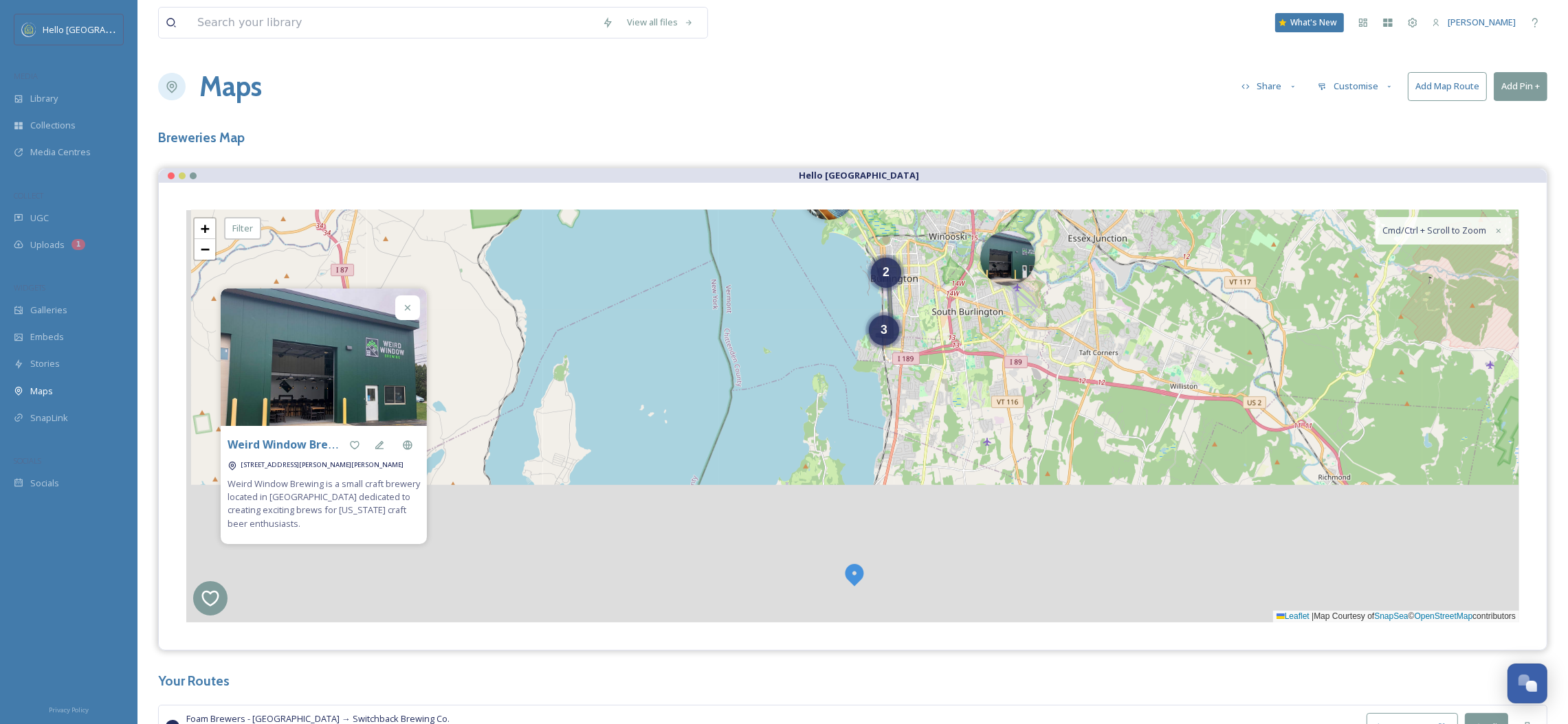
drag, startPoint x: 568, startPoint y: 498, endPoint x: 612, endPoint y: 258, distance: 244.0
click at [612, 258] on div "3 2 + − Leaflet | Map Courtesy of SnapSea © OpenStreetMap contributors Cmd/Ctrl…" at bounding box center [852, 416] width 1333 height 412
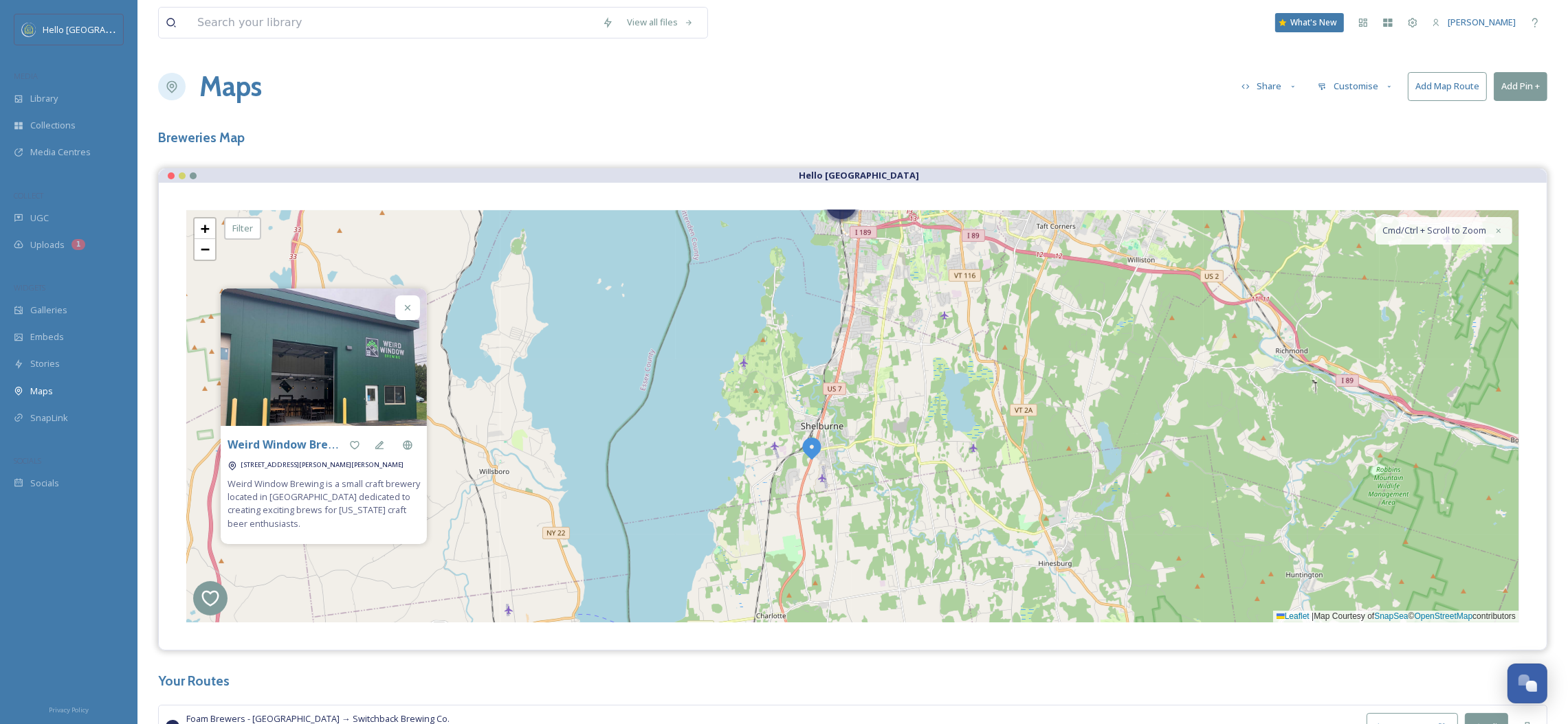
drag, startPoint x: 909, startPoint y: 529, endPoint x: 916, endPoint y: 287, distance: 242.1
click at [916, 287] on div "3 2 + − Leaflet | Map Courtesy of SnapSea © OpenStreetMap contributors Cmd/Ctrl…" at bounding box center [852, 416] width 1333 height 412
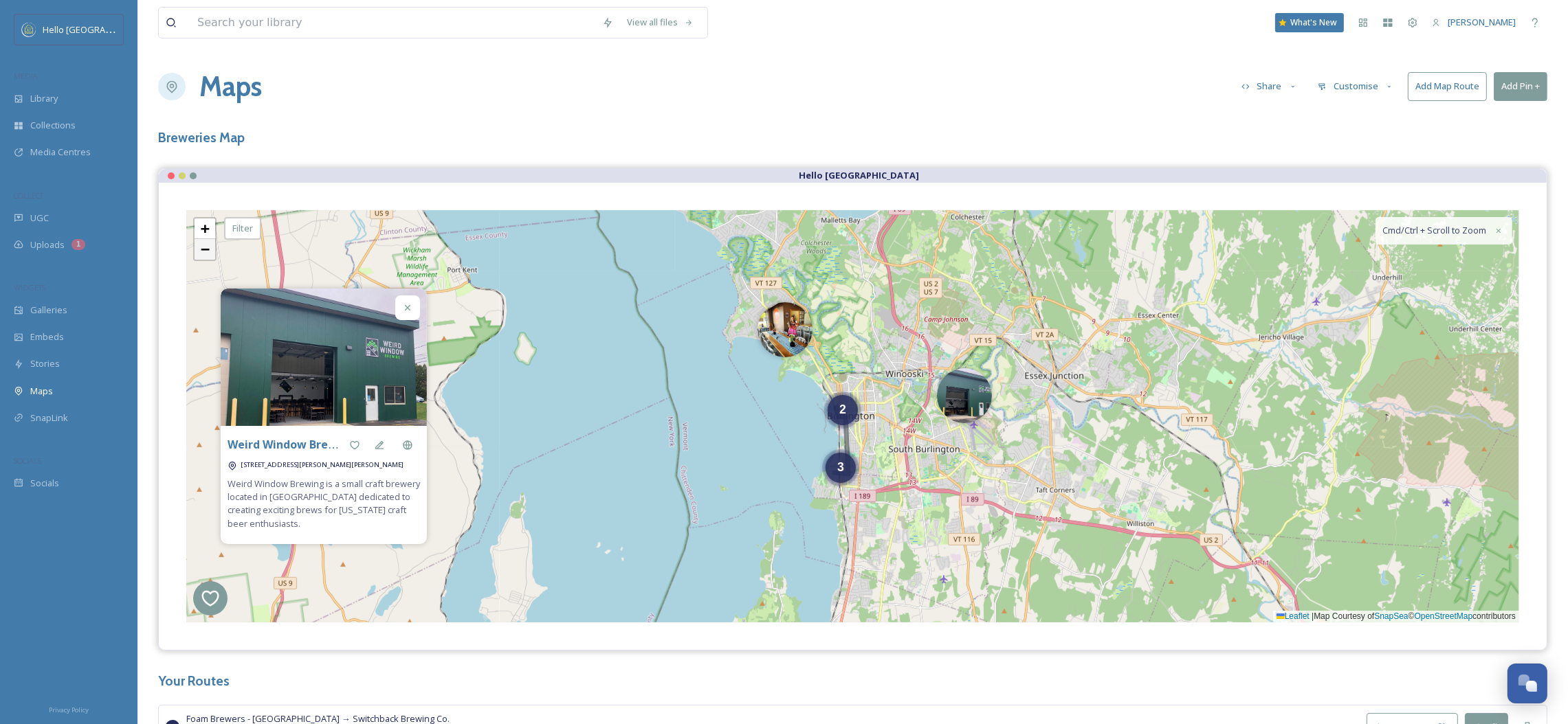
click at [207, 249] on span "−" at bounding box center [205, 249] width 9 height 17
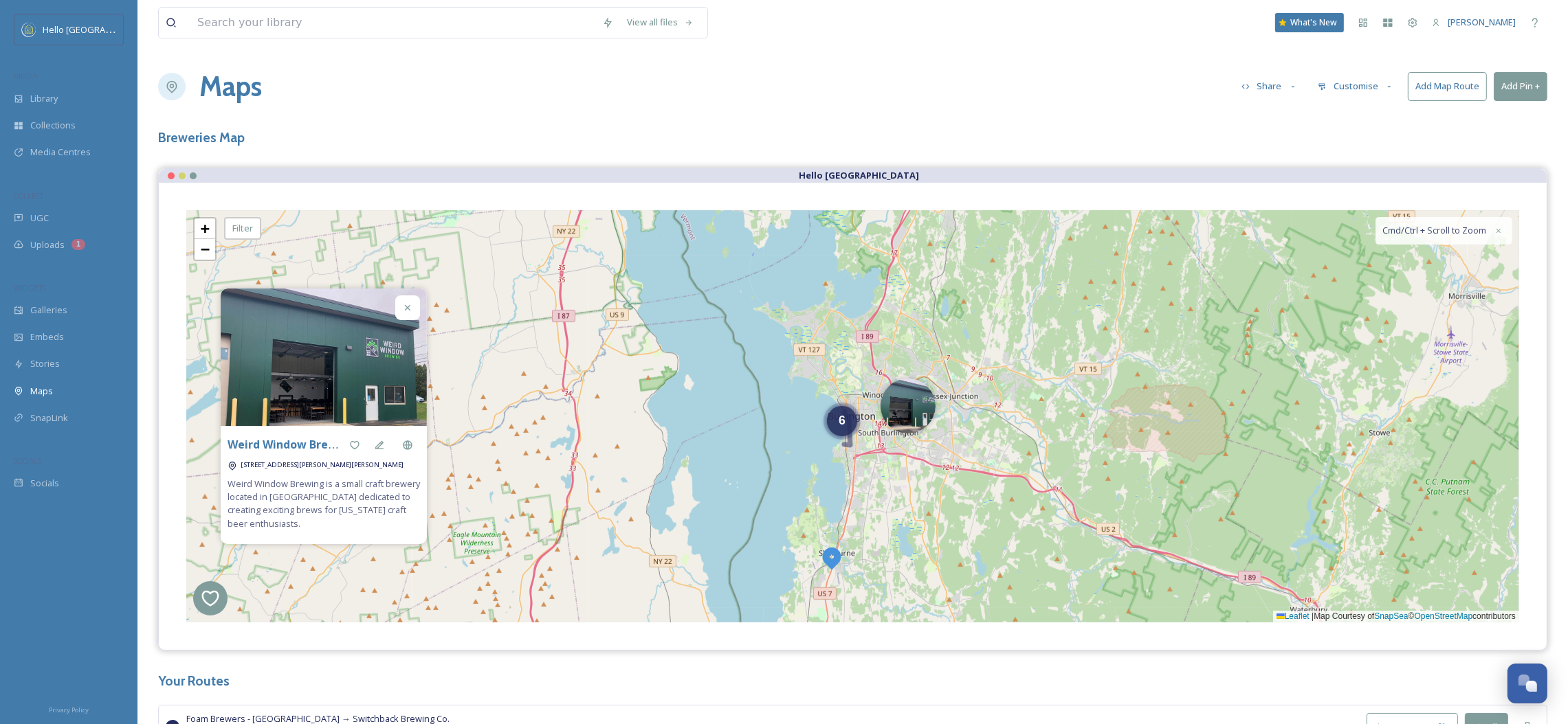
click at [830, 551] on img at bounding box center [831, 557] width 24 height 24
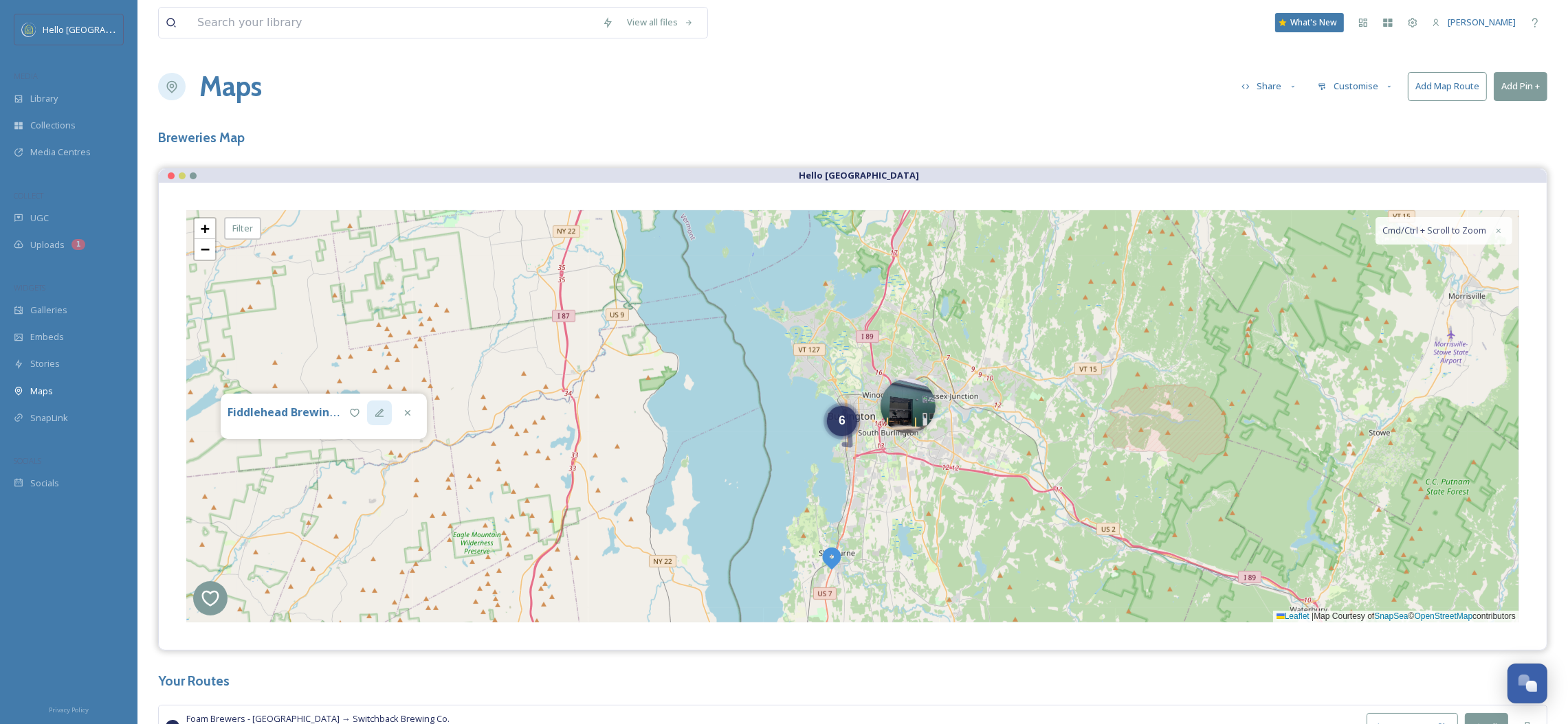
click at [385, 408] on div at bounding box center [379, 412] width 24 height 24
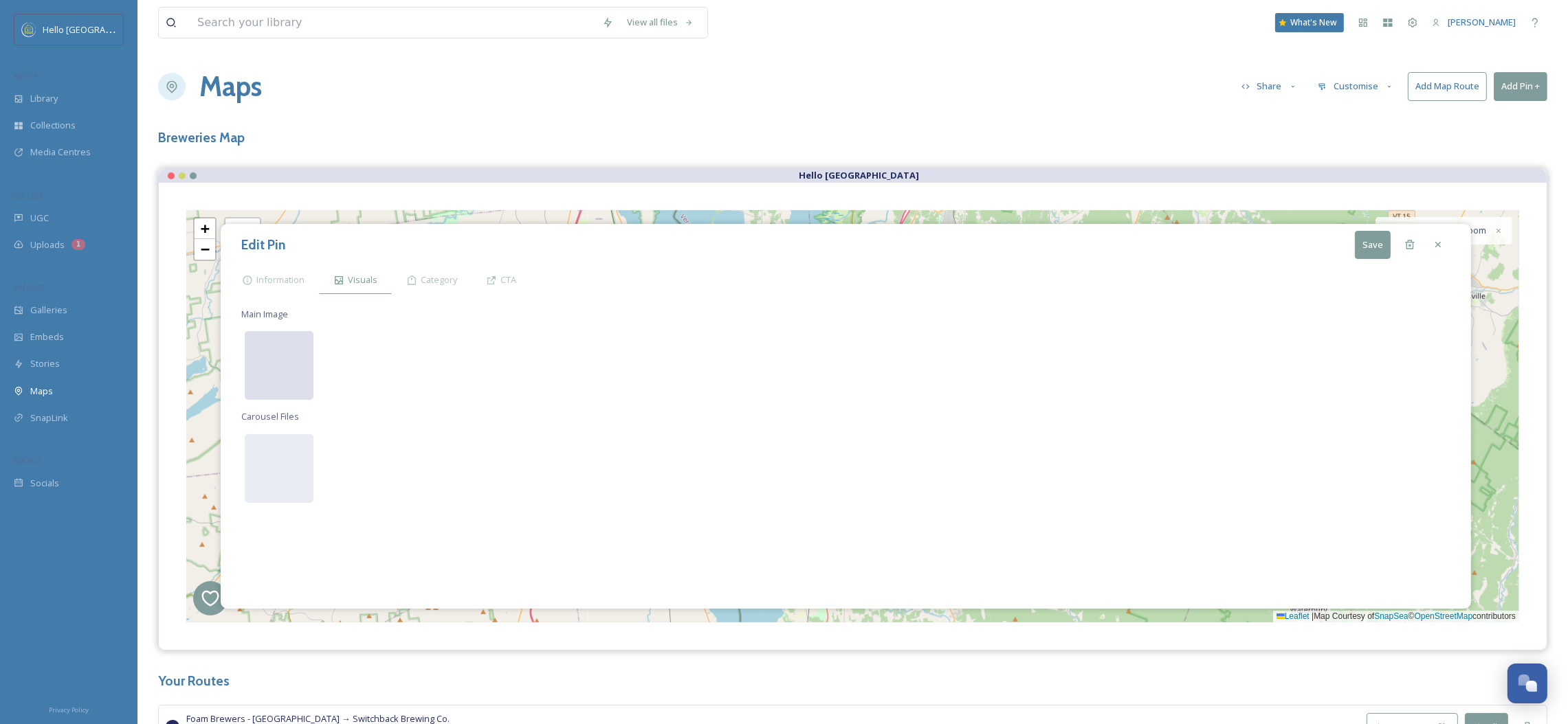
click at [285, 357] on div at bounding box center [278, 365] width 69 height 69
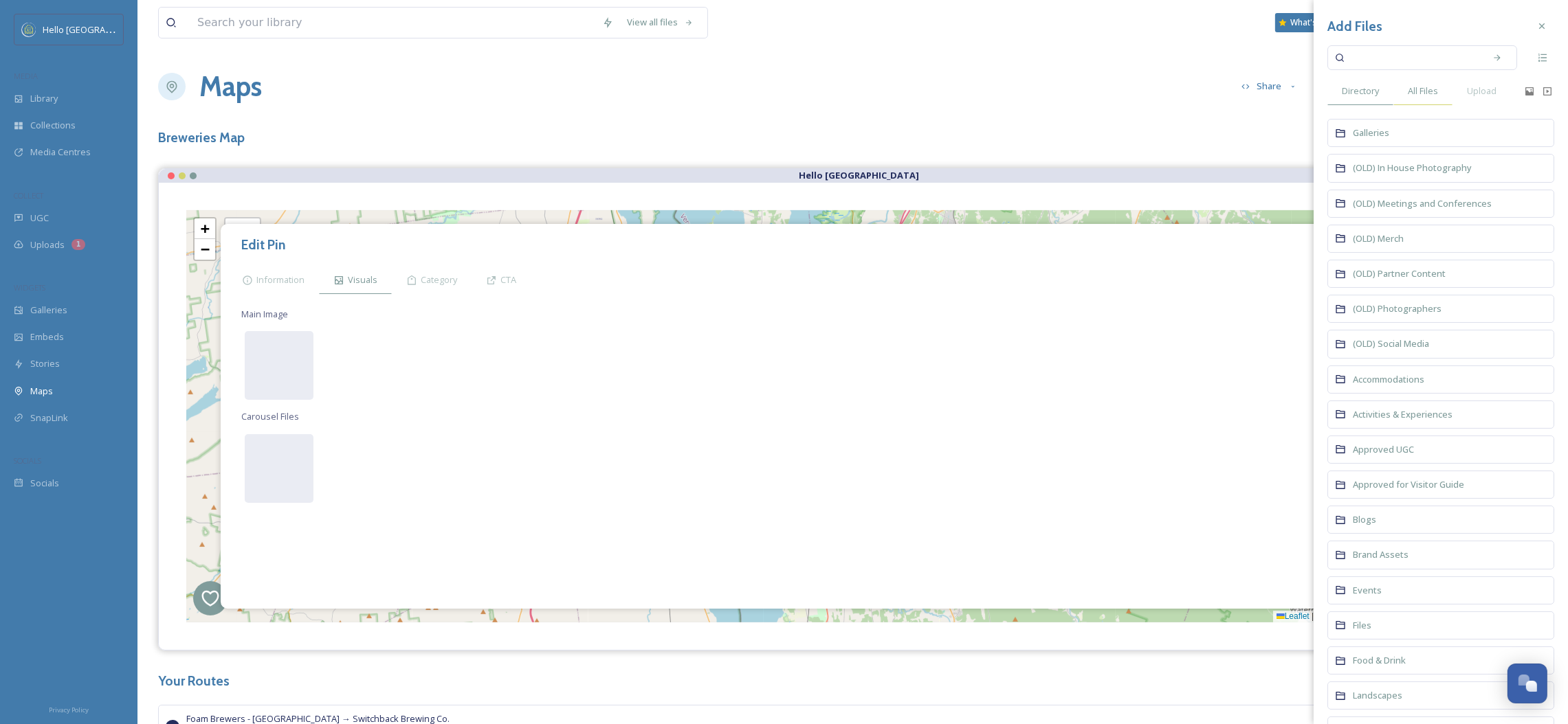
click at [1416, 98] on div "All Files" at bounding box center [1422, 91] width 59 height 28
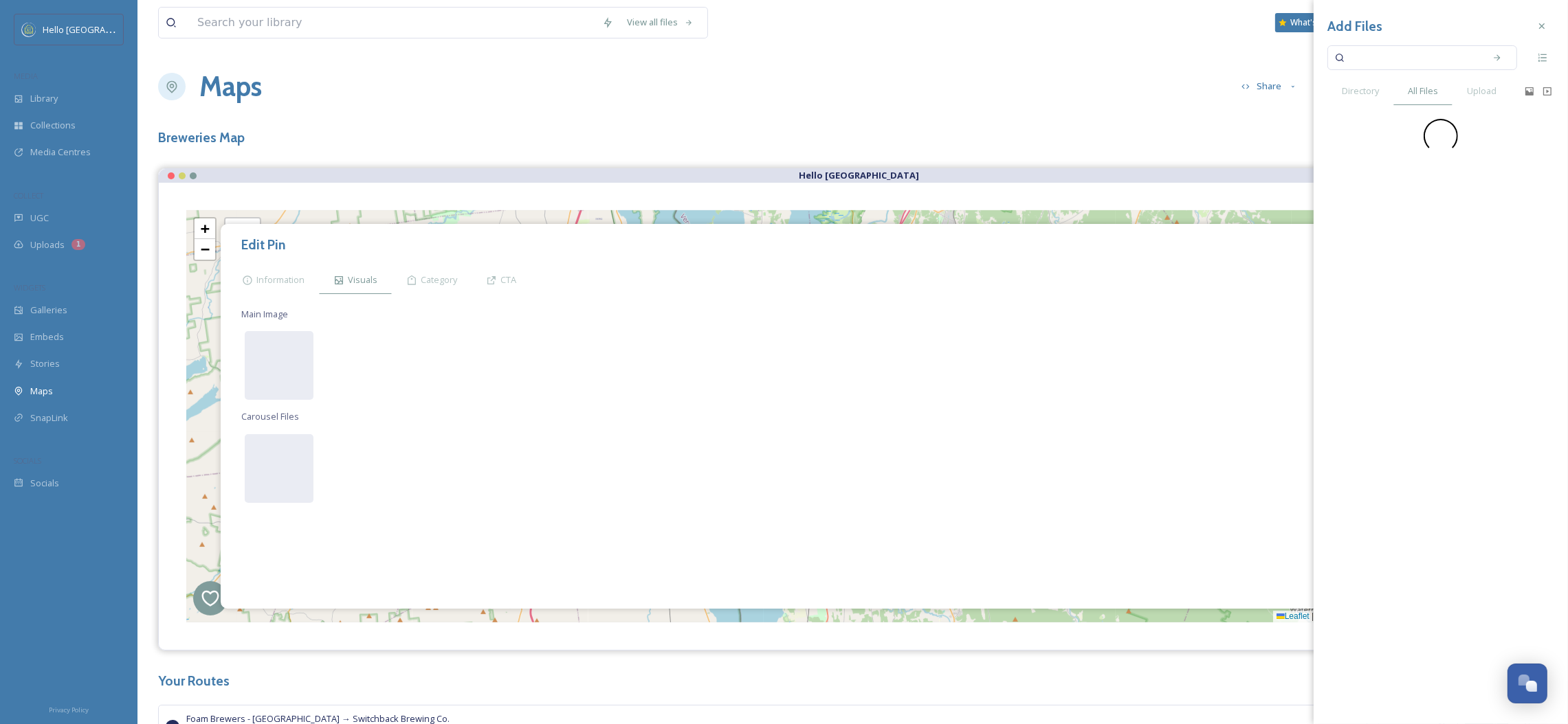
click at [1414, 57] on input at bounding box center [1413, 58] width 130 height 30
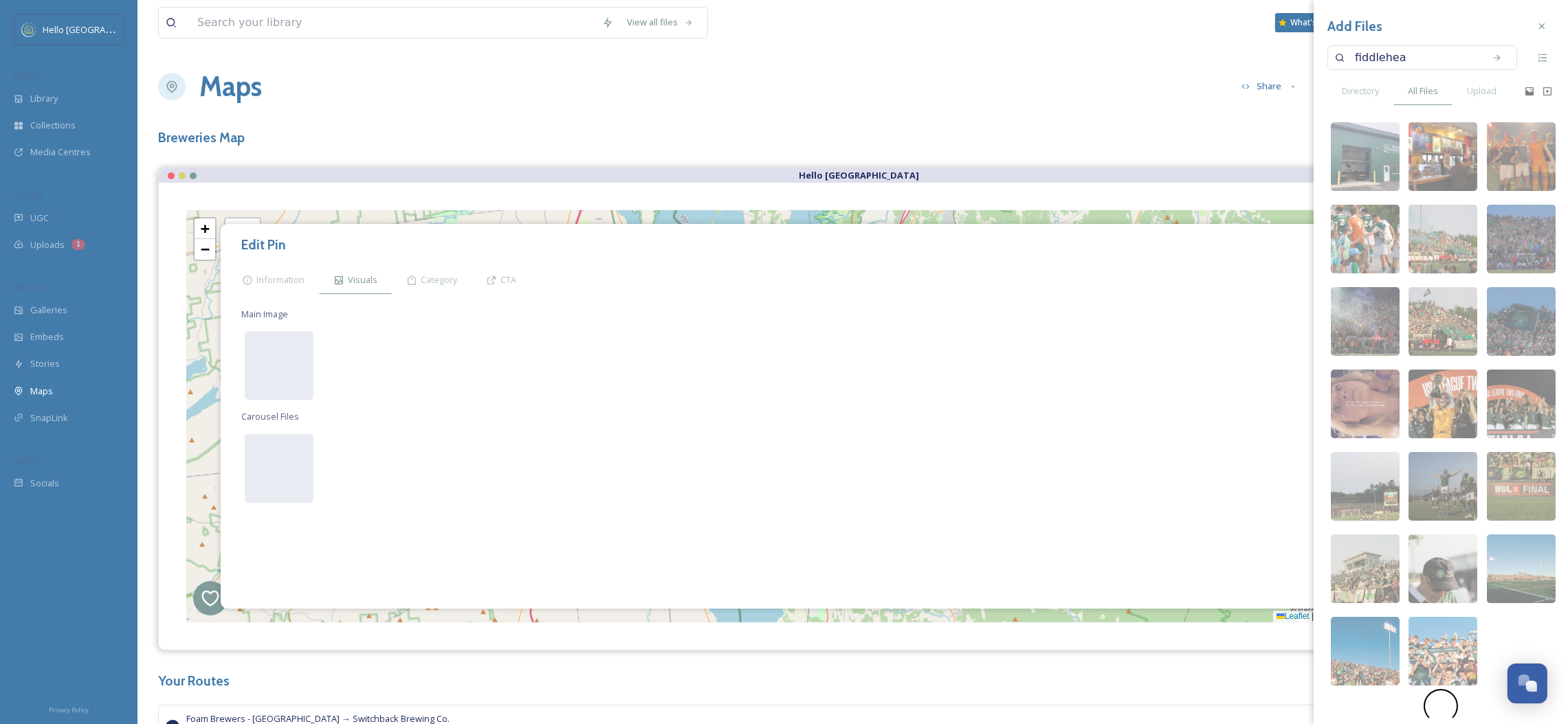
type input "fiddlehead"
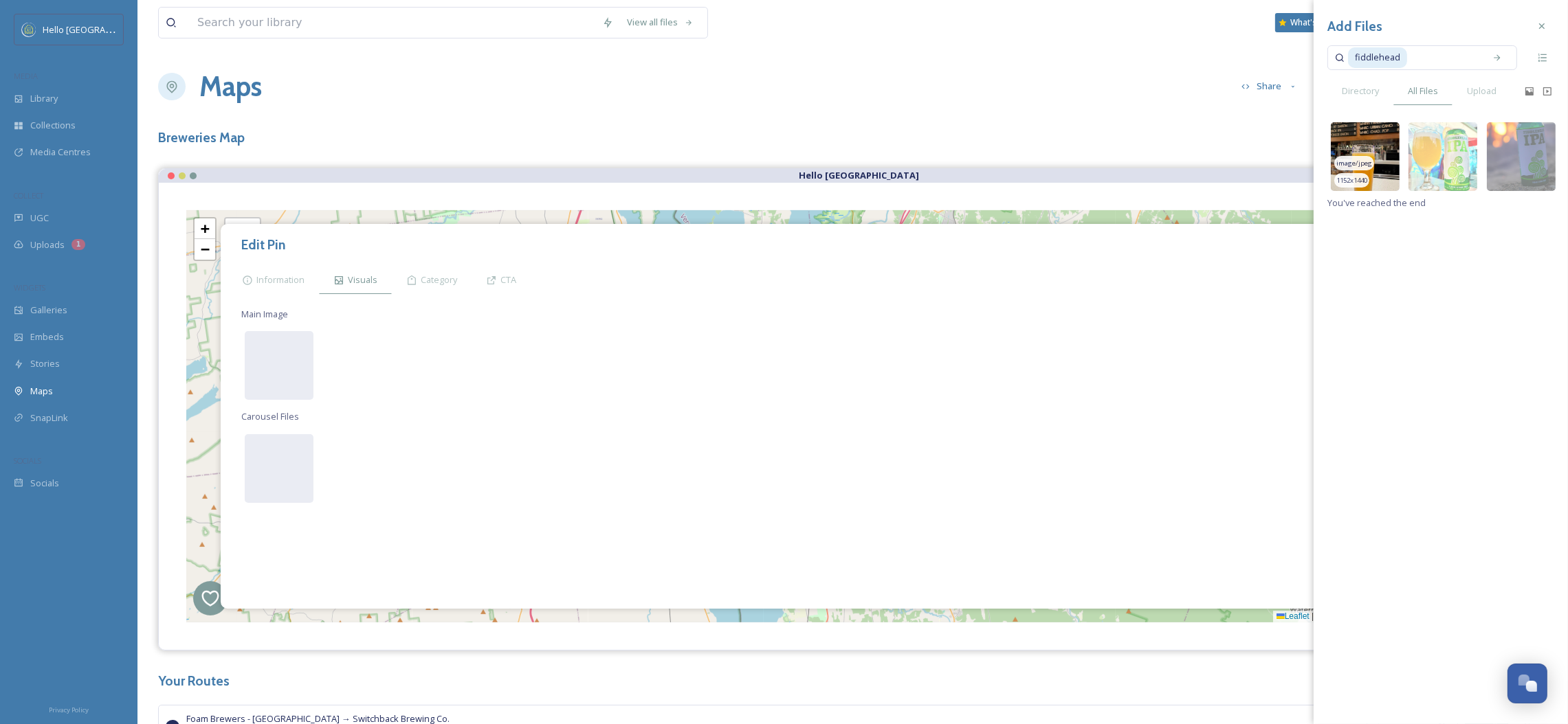
click at [1393, 158] on img at bounding box center [1365, 156] width 69 height 69
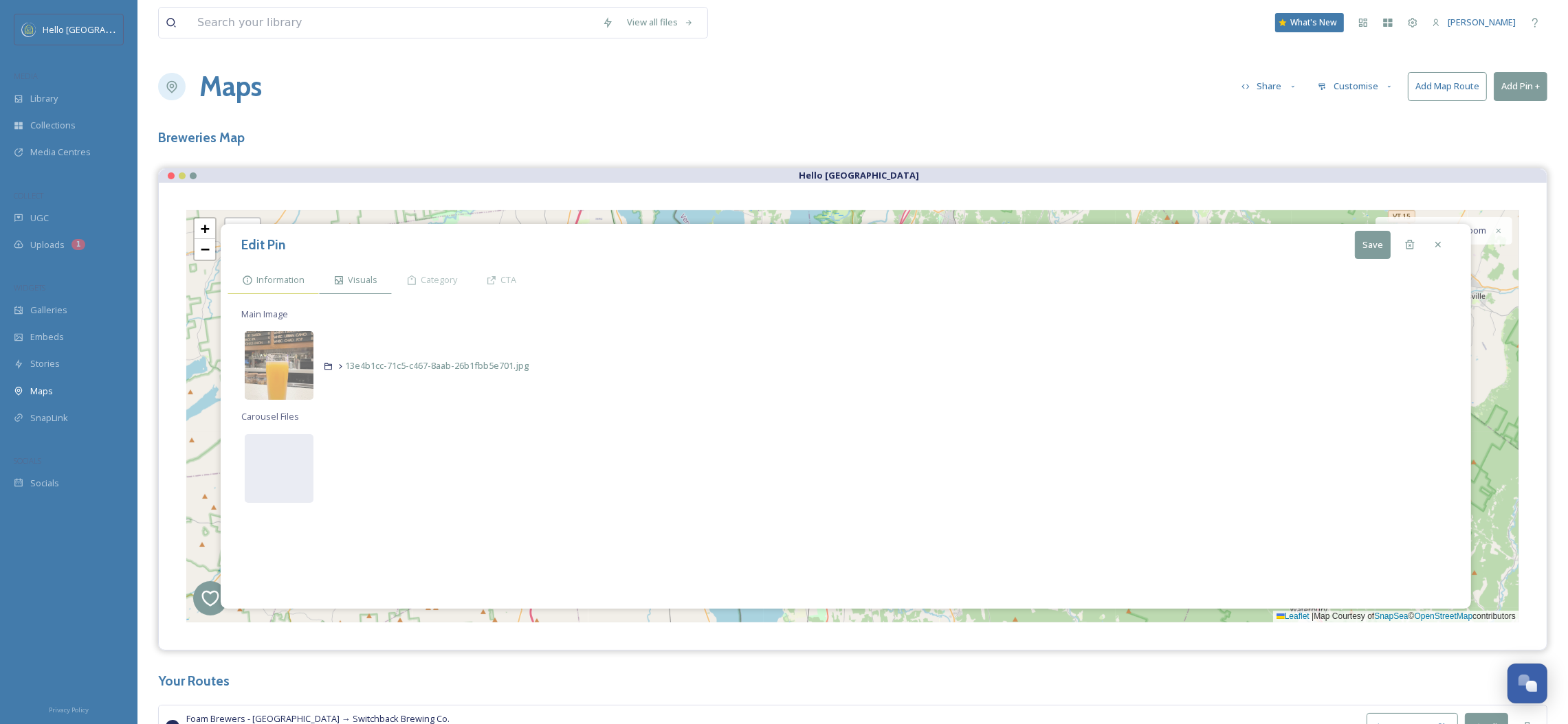
click at [302, 288] on div "Information" at bounding box center [274, 280] width 91 height 28
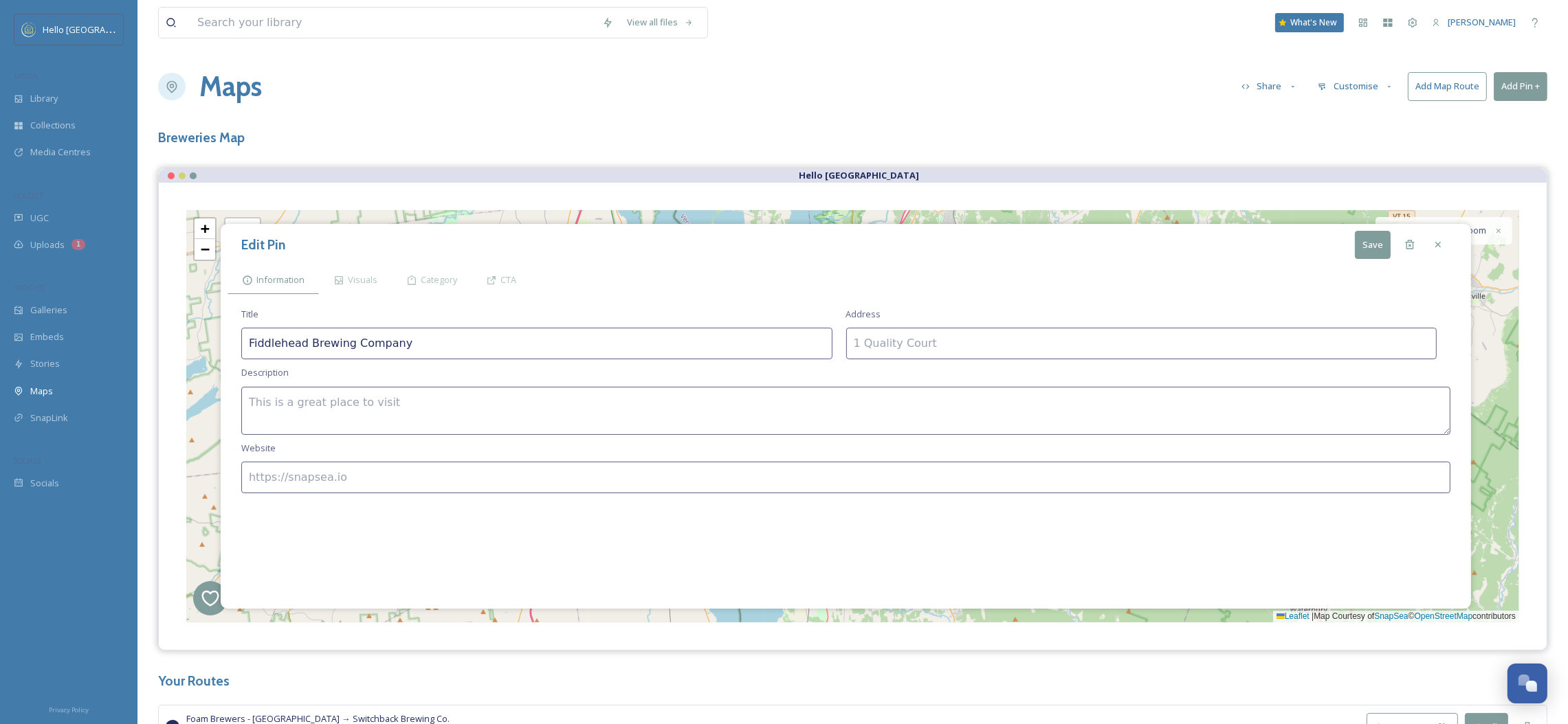
click at [380, 423] on textarea at bounding box center [846, 410] width 1209 height 48
paste textarea "Fiddlehead Brewing Company is a [PERSON_NAME] owned business. Crafting approach…"
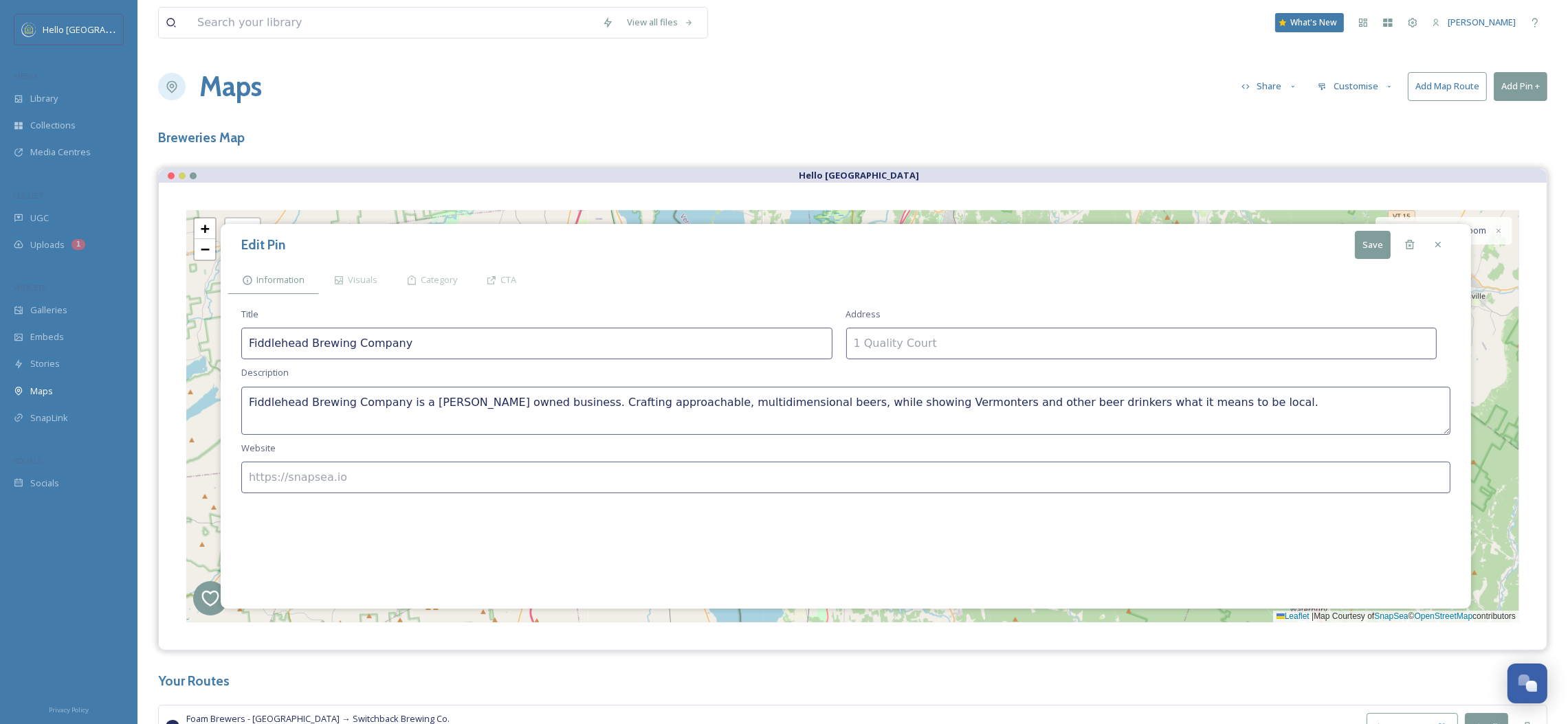
type textarea "Fiddlehead Brewing Company is a [PERSON_NAME] owned business. Crafting approach…"
click at [1016, 331] on input at bounding box center [1142, 343] width 591 height 32
paste input "[STREET_ADDRESS][PERSON_NAME]"
type input "[STREET_ADDRESS][PERSON_NAME]"
click at [302, 465] on input at bounding box center [846, 477] width 1209 height 32
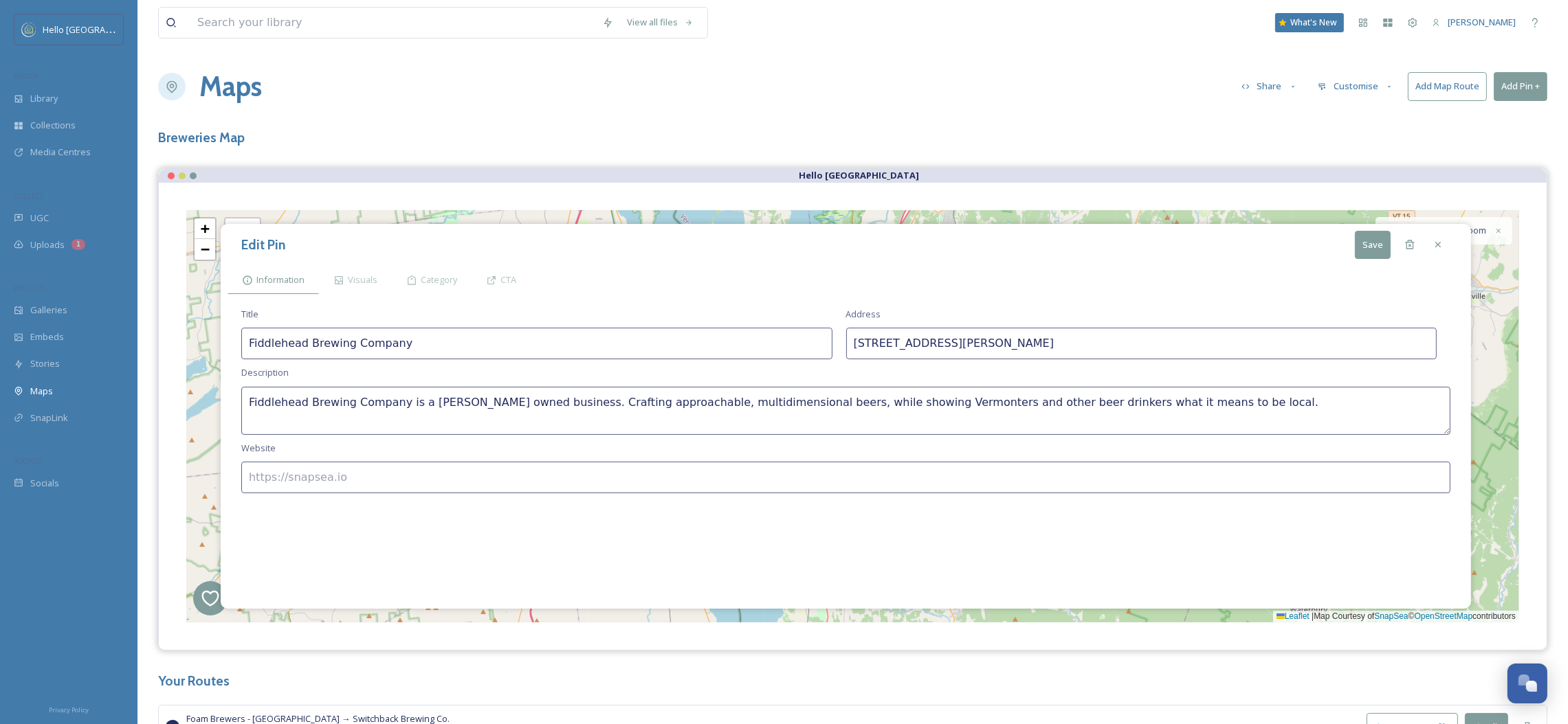
paste input "[URL][DOMAIN_NAME]"
type input "[URL][DOMAIN_NAME]"
click at [1379, 244] on button "Save" at bounding box center [1372, 245] width 35 height 28
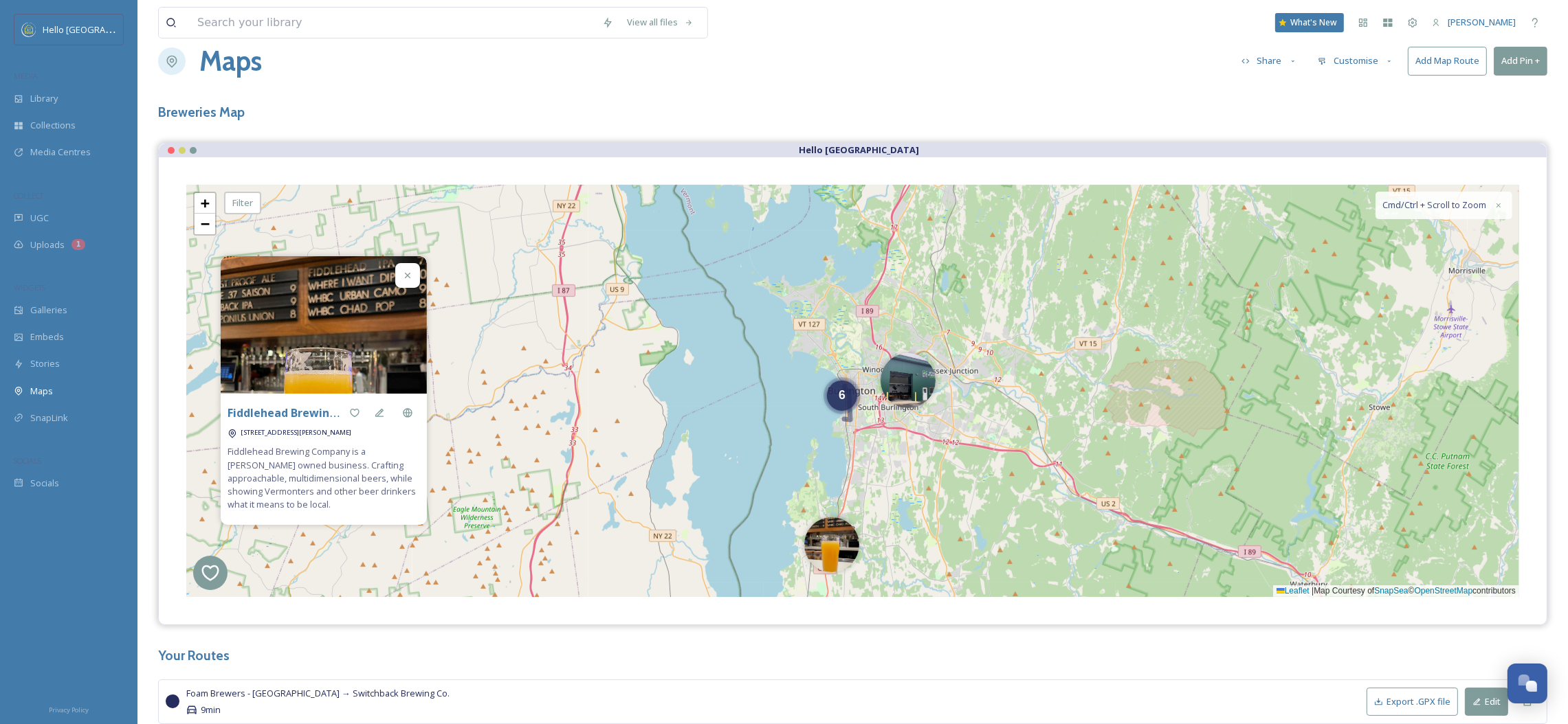
scroll to position [0, 0]
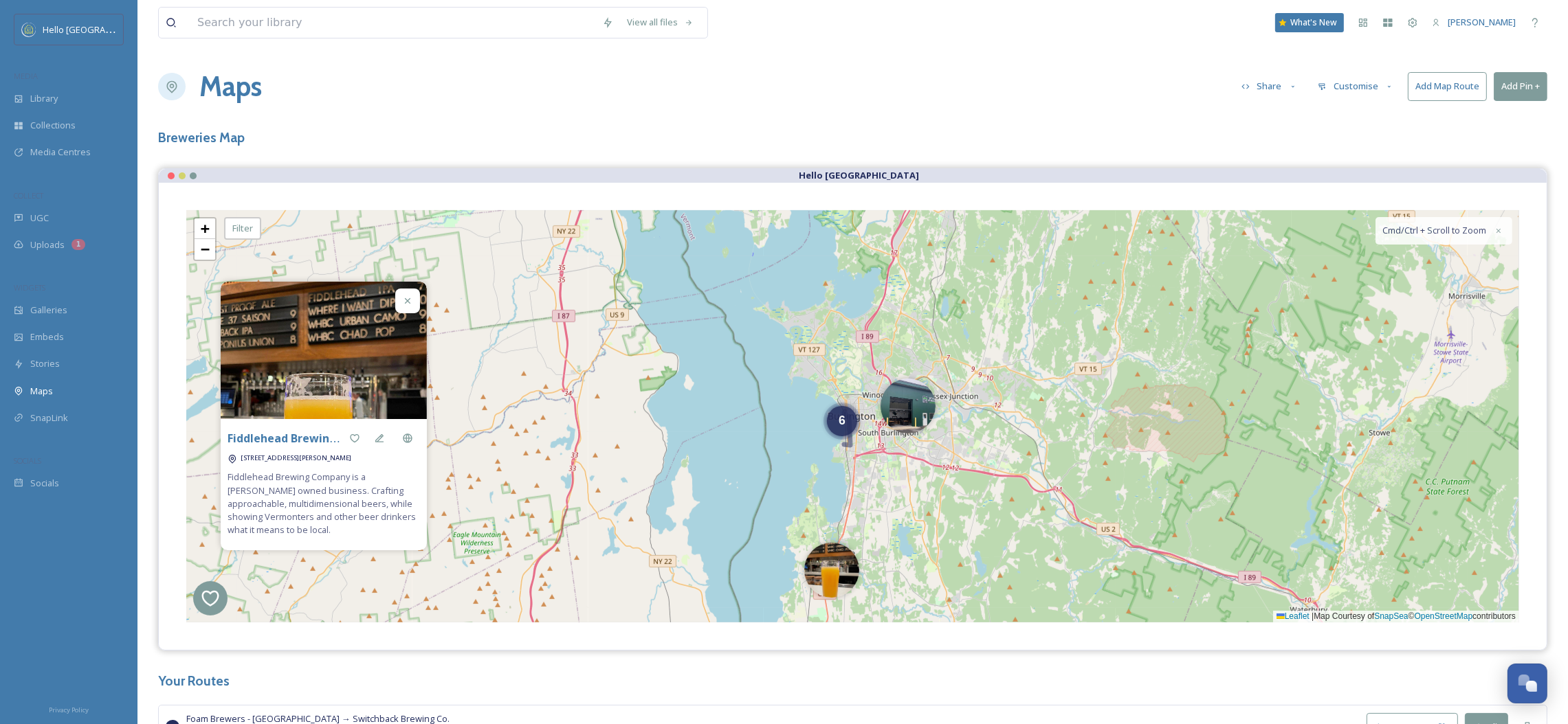
click at [1523, 88] on button "Add Pin +" at bounding box center [1521, 87] width 54 height 28
click at [1483, 121] on span "Add New Pin" at bounding box center [1482, 118] width 52 height 13
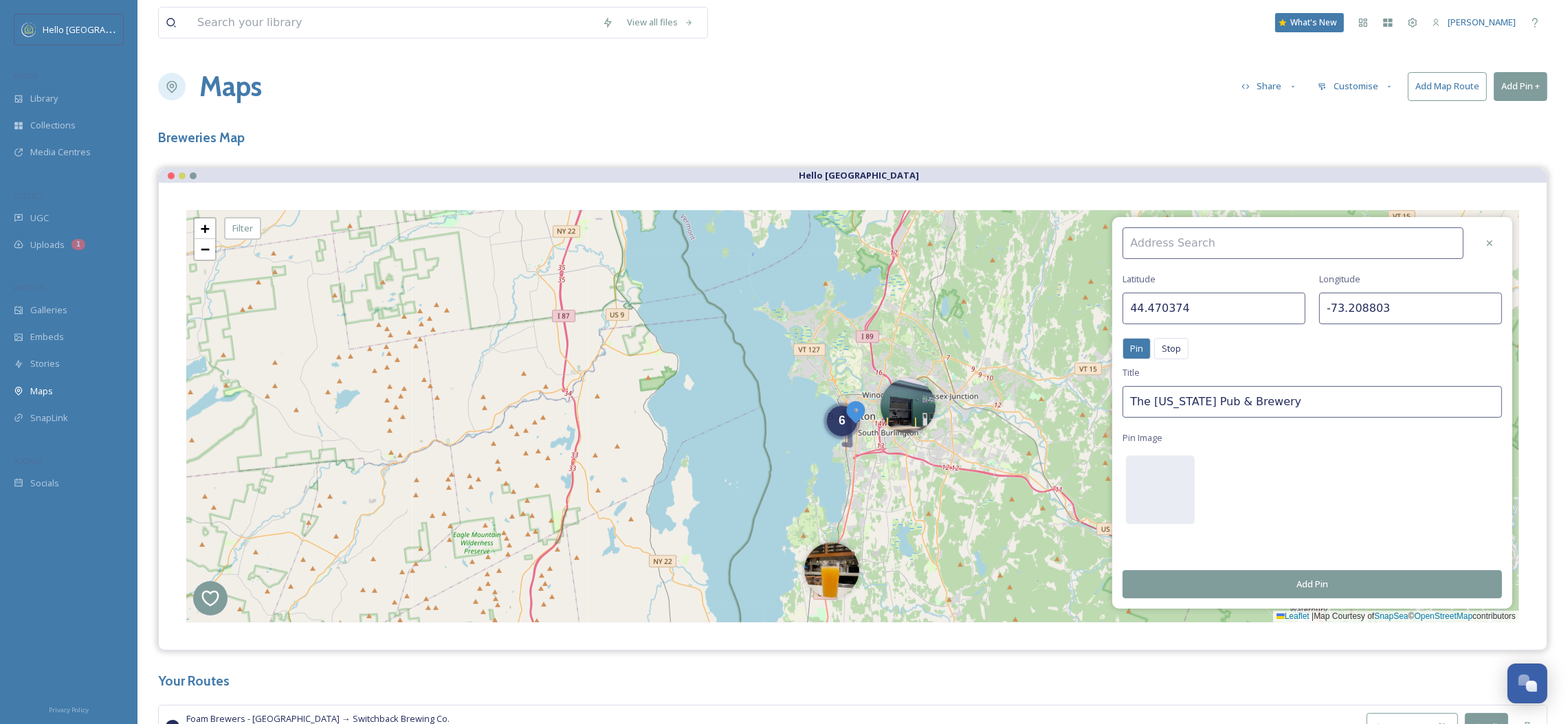
click at [1168, 251] on input at bounding box center [1293, 243] width 341 height 32
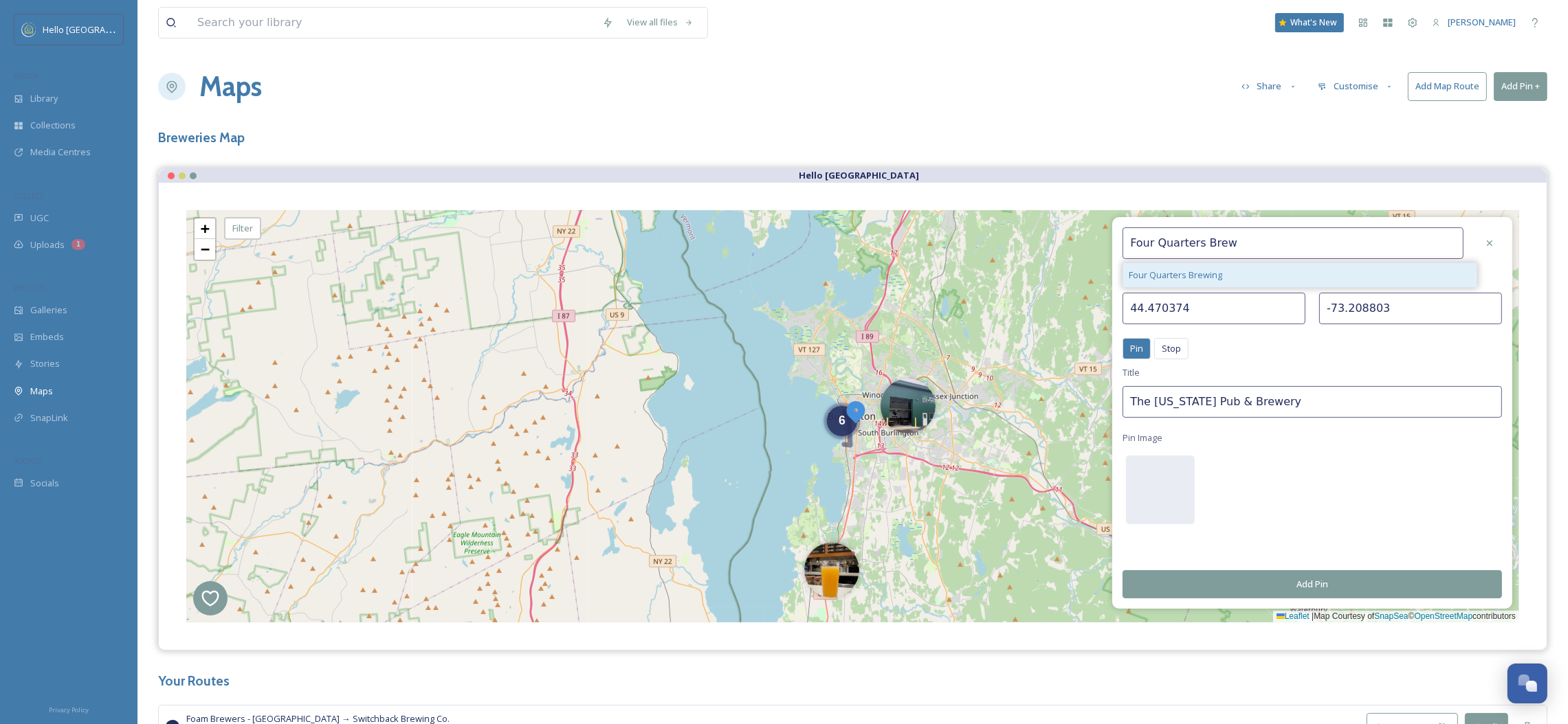
type input "Four Quarters Brew"
click at [1218, 277] on span "Four Quarters Brewing" at bounding box center [1175, 275] width 94 height 13
type input "44.491669"
type input "-73.186766"
type input "Four Quarters Brewing"
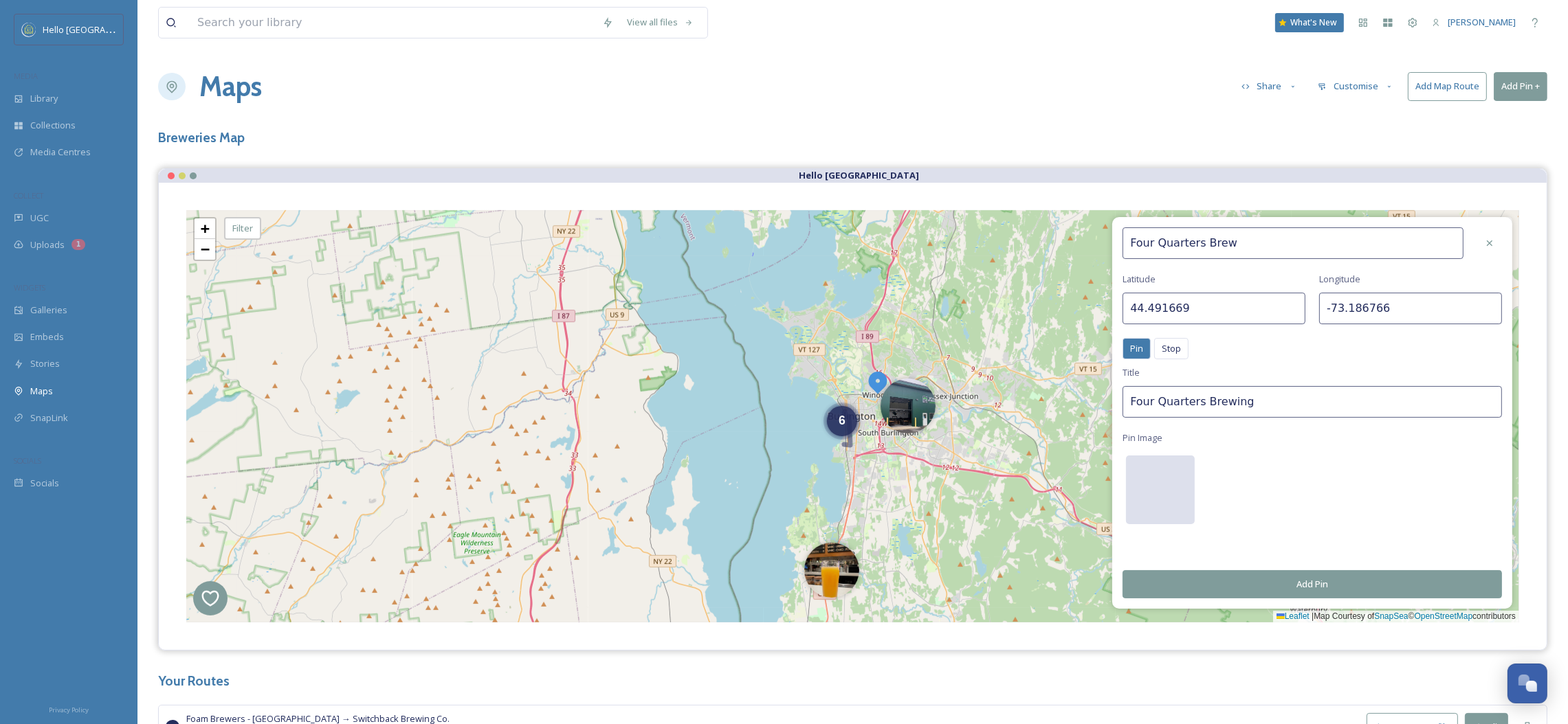
click at [1175, 492] on div at bounding box center [1160, 489] width 69 height 69
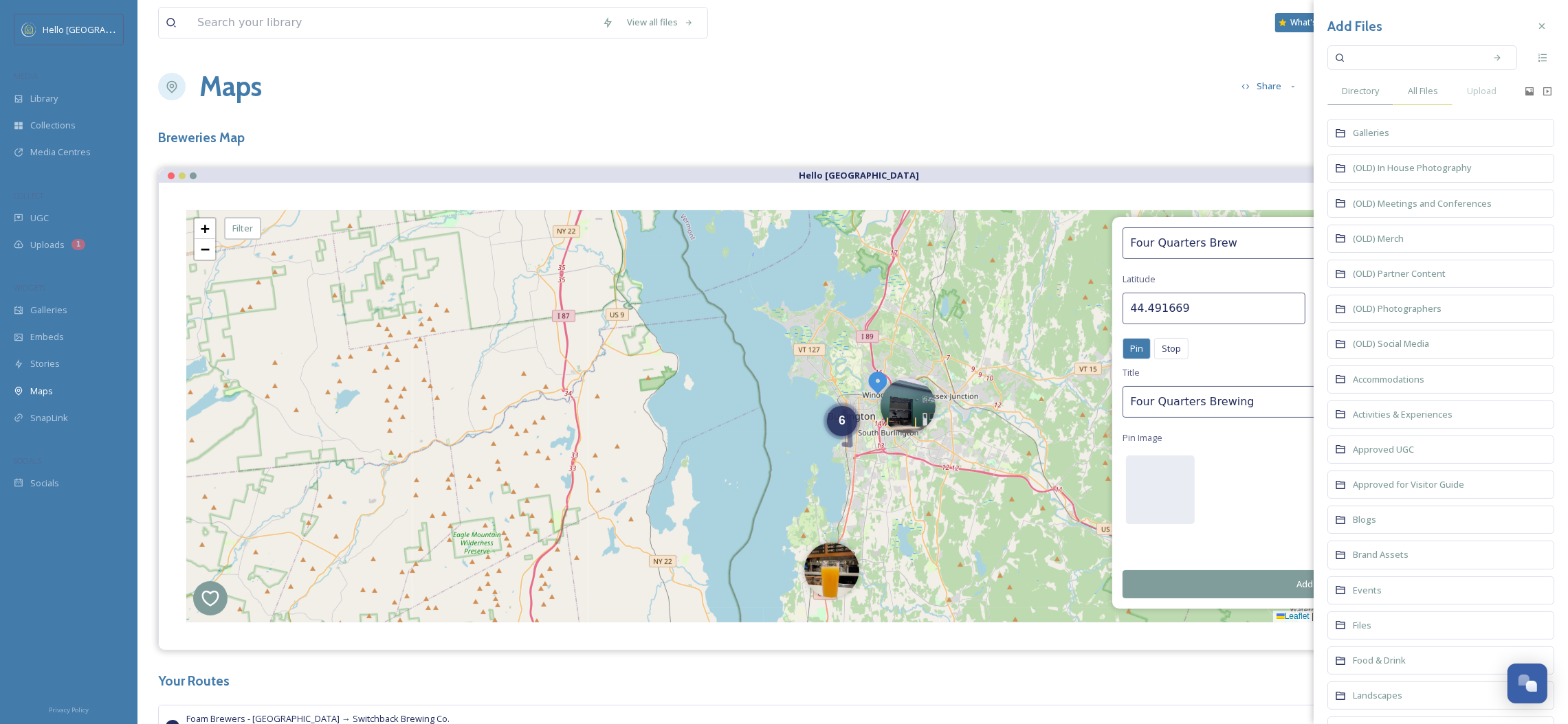
click at [1430, 100] on div "All Files" at bounding box center [1422, 91] width 59 height 28
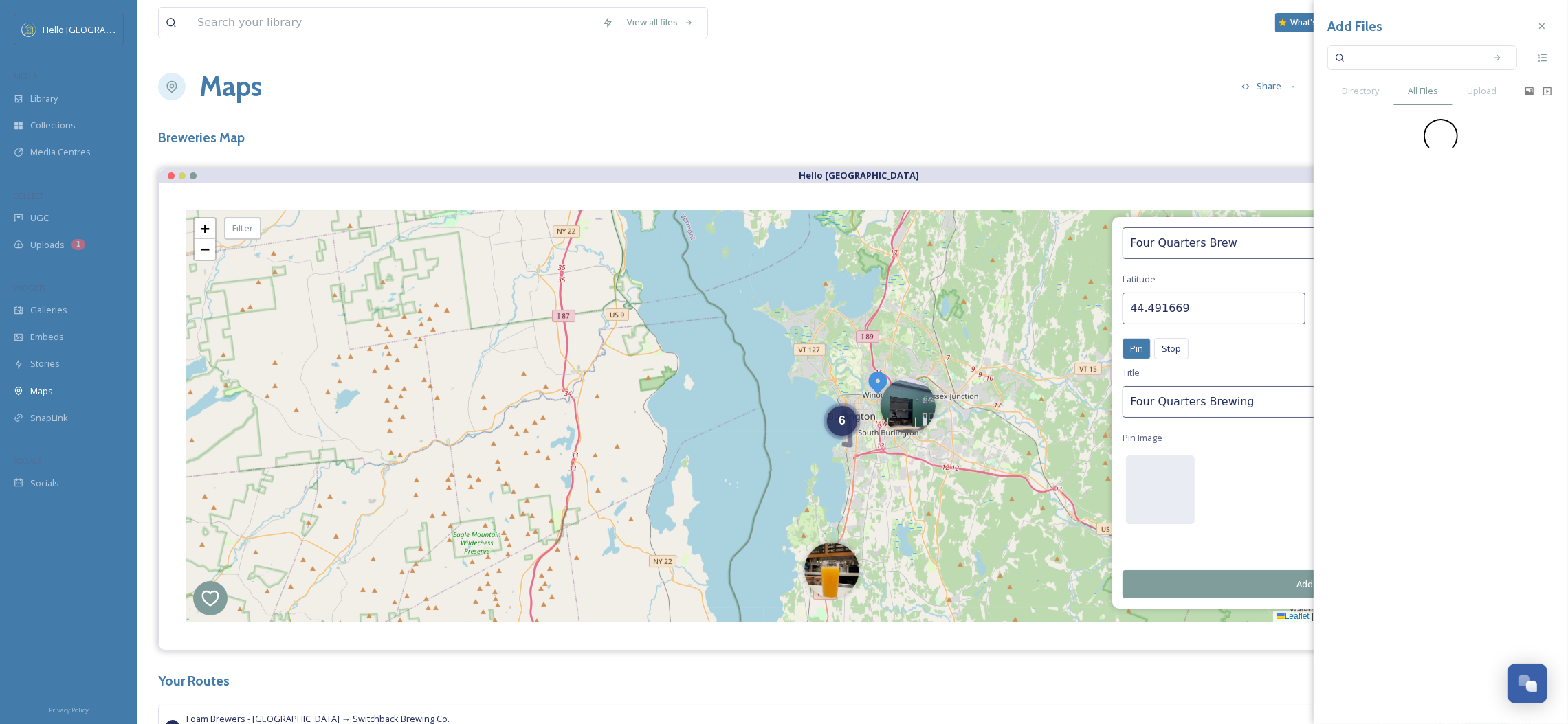
click at [1425, 54] on input at bounding box center [1413, 58] width 130 height 30
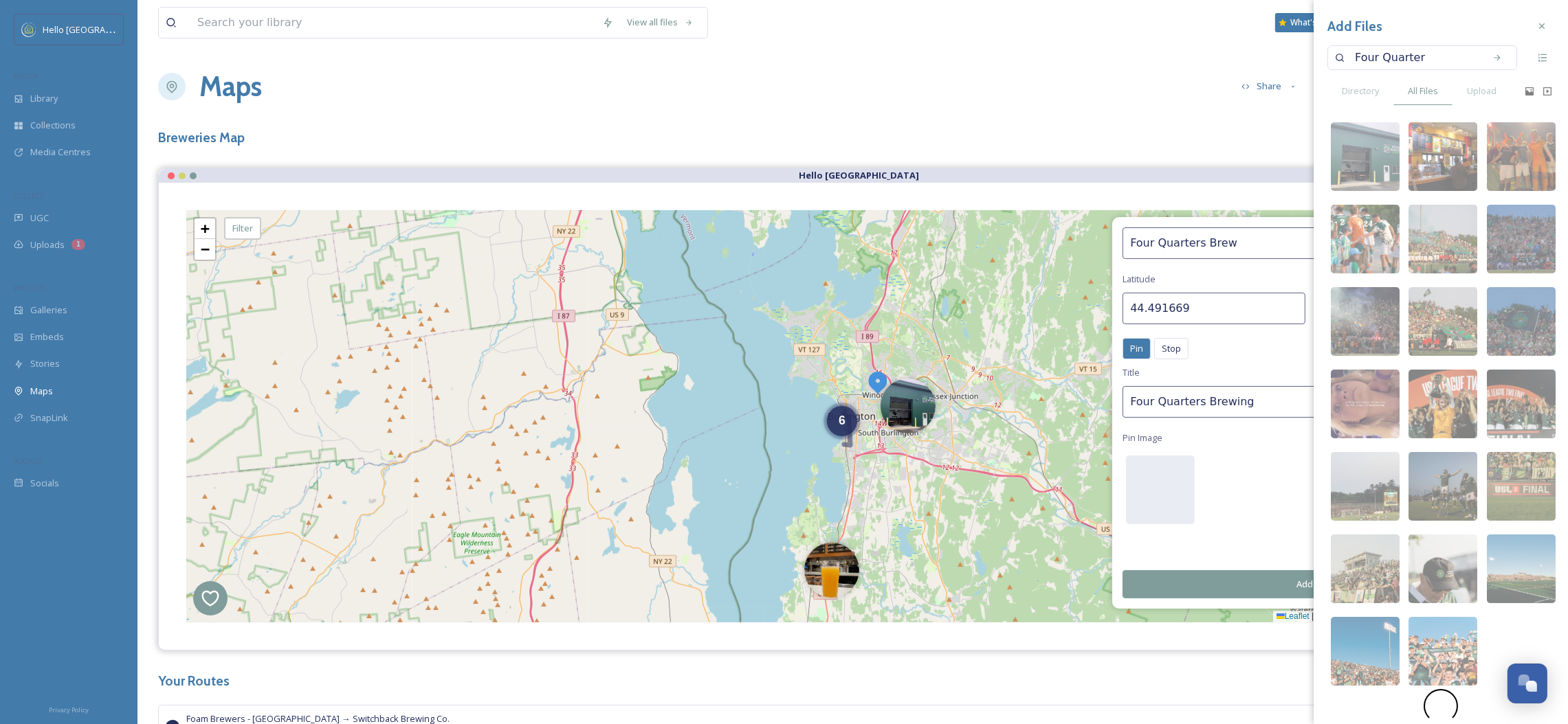
type input "Four Quarters"
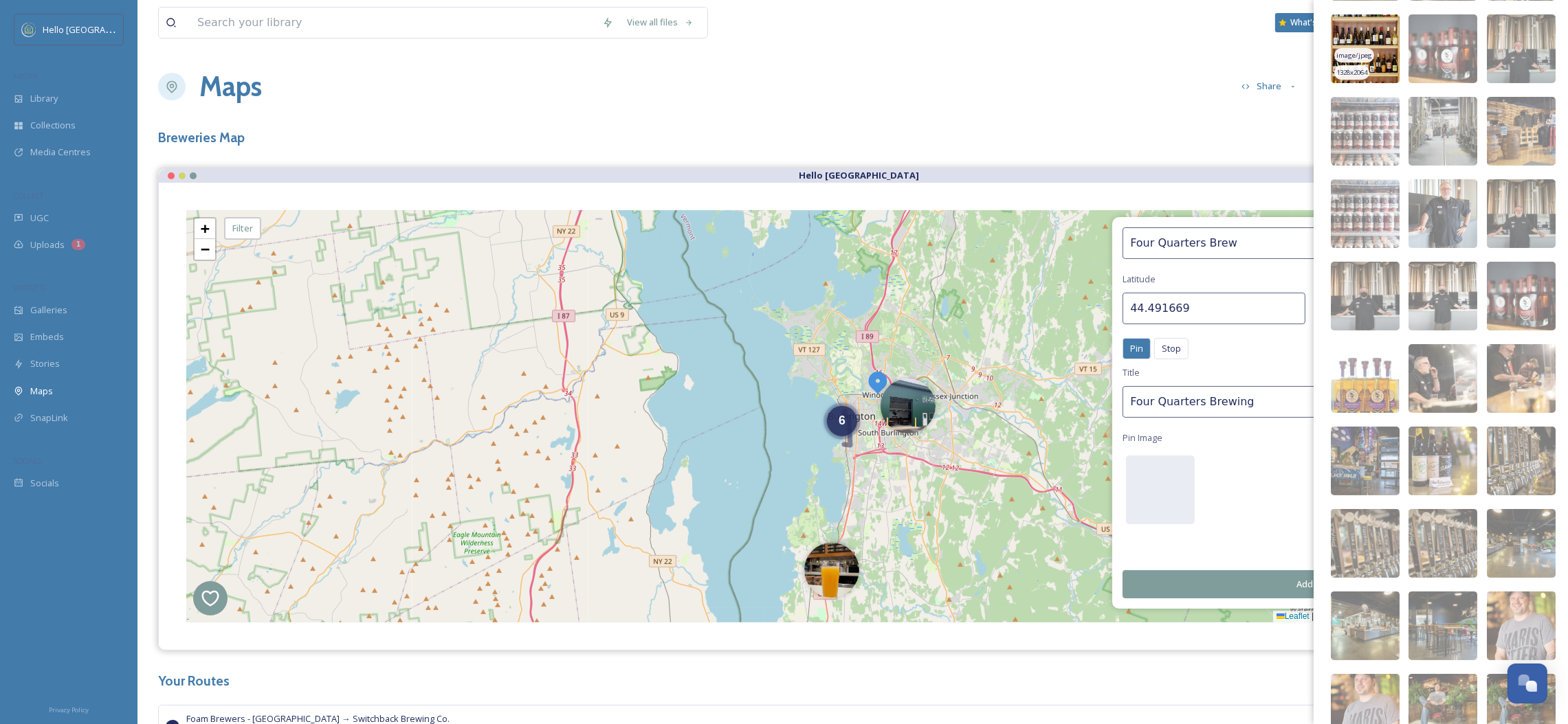
scroll to position [440, 0]
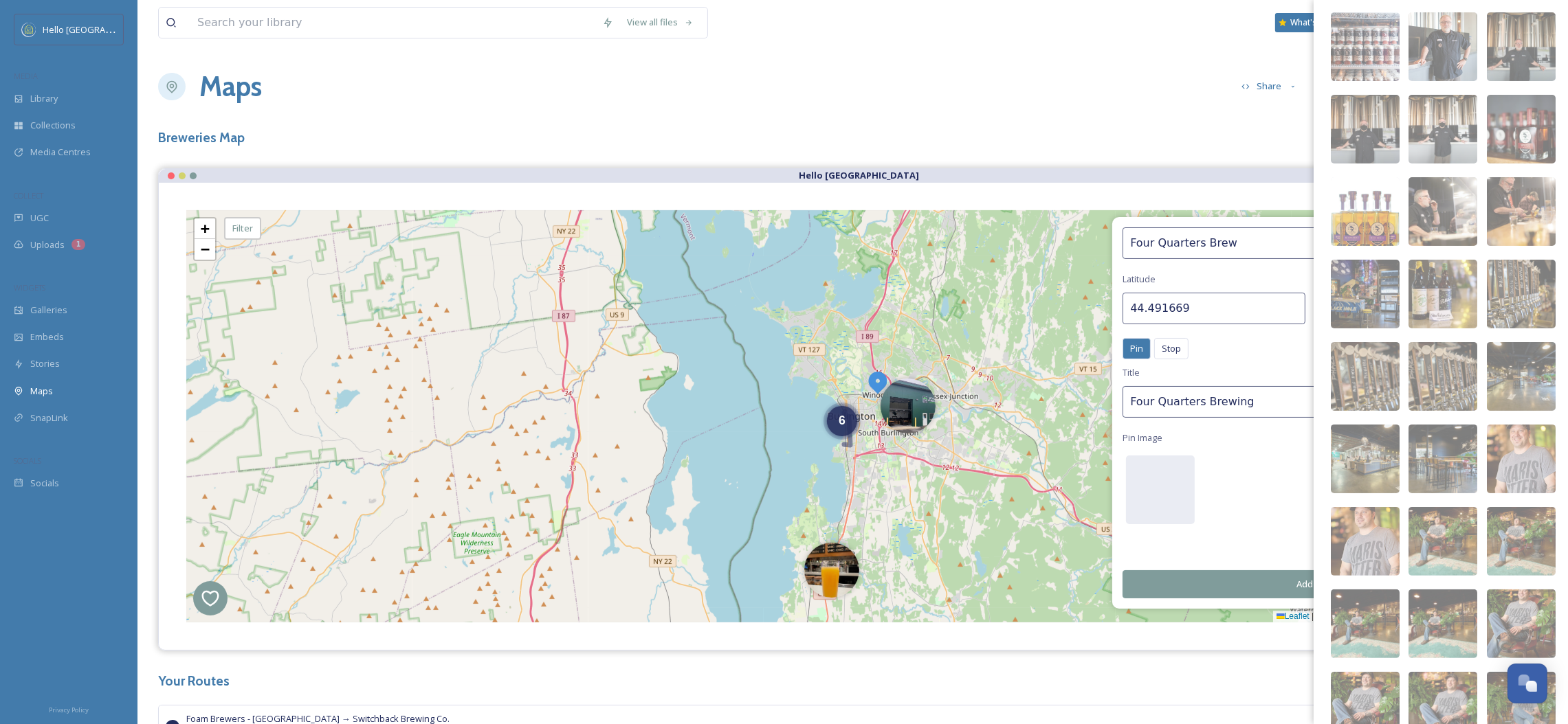
click at [1383, 463] on img at bounding box center [1365, 459] width 69 height 69
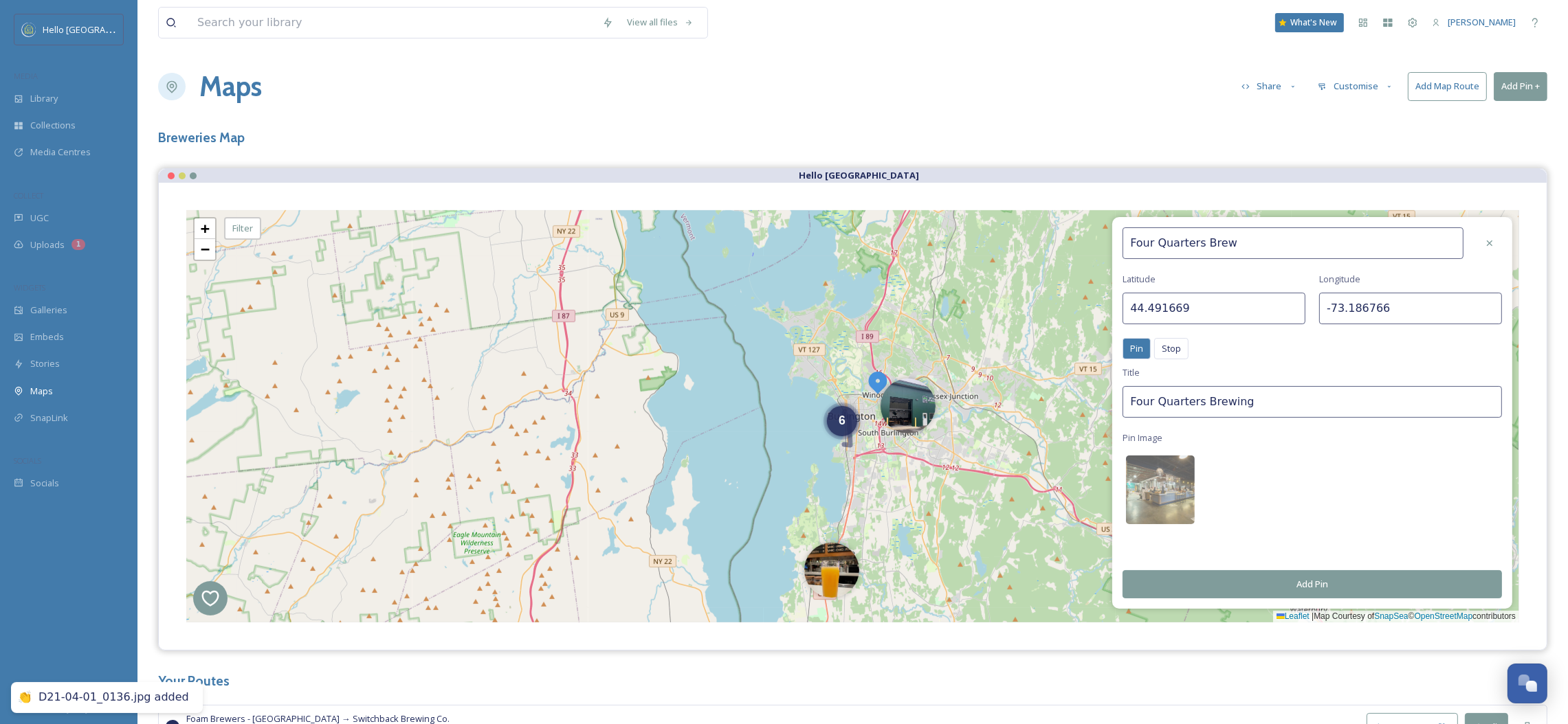
click at [1232, 583] on button "Add Pin" at bounding box center [1312, 585] width 379 height 28
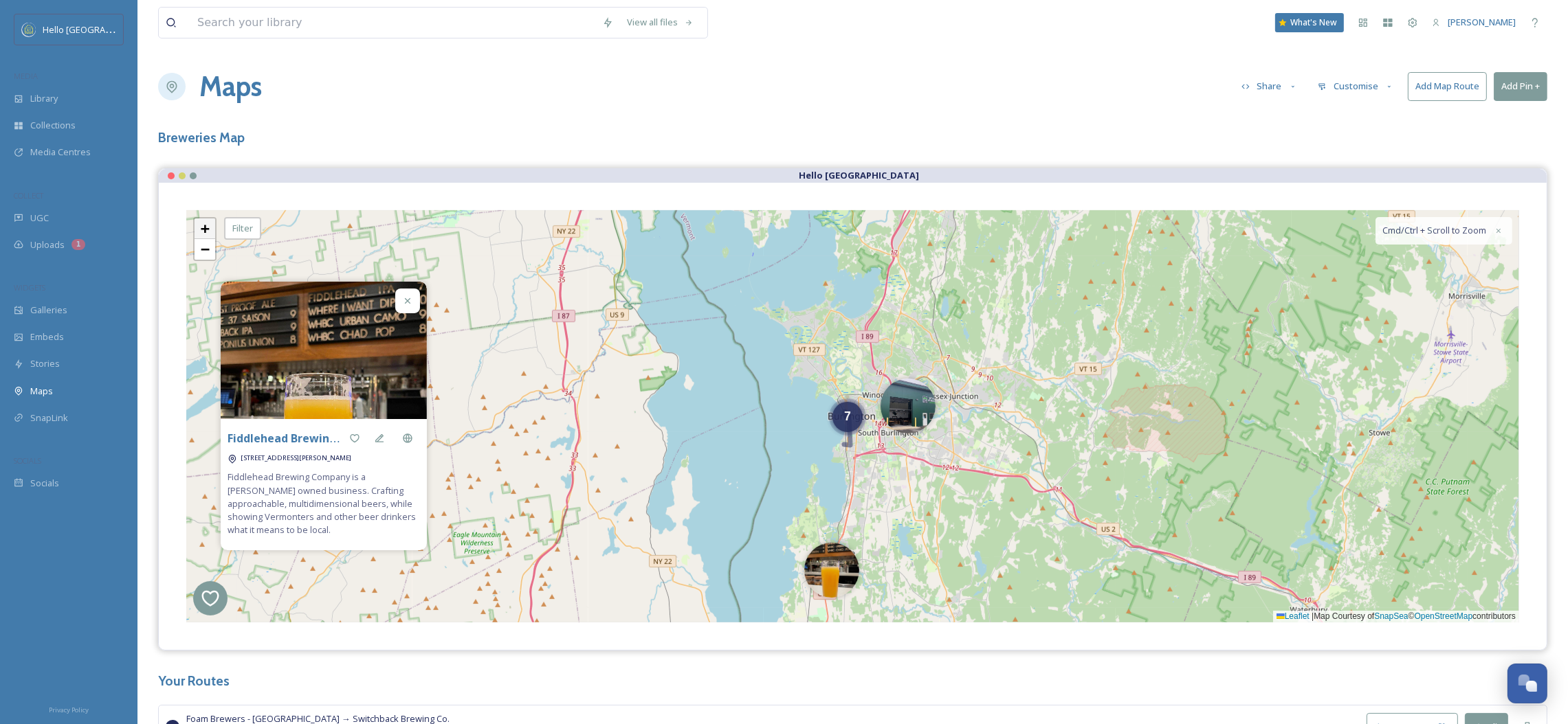
click at [203, 225] on span "+" at bounding box center [205, 228] width 9 height 17
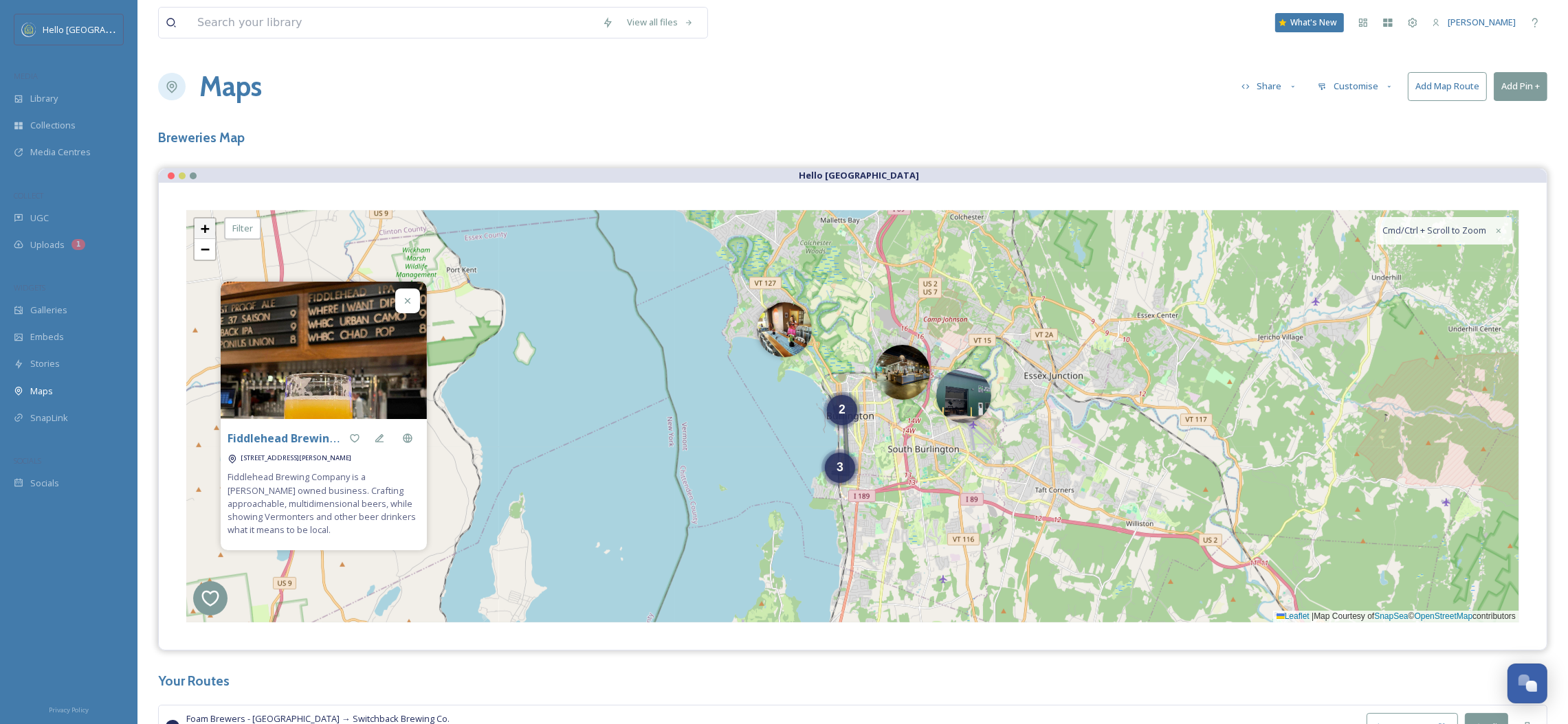
click at [203, 225] on span "+" at bounding box center [205, 228] width 9 height 17
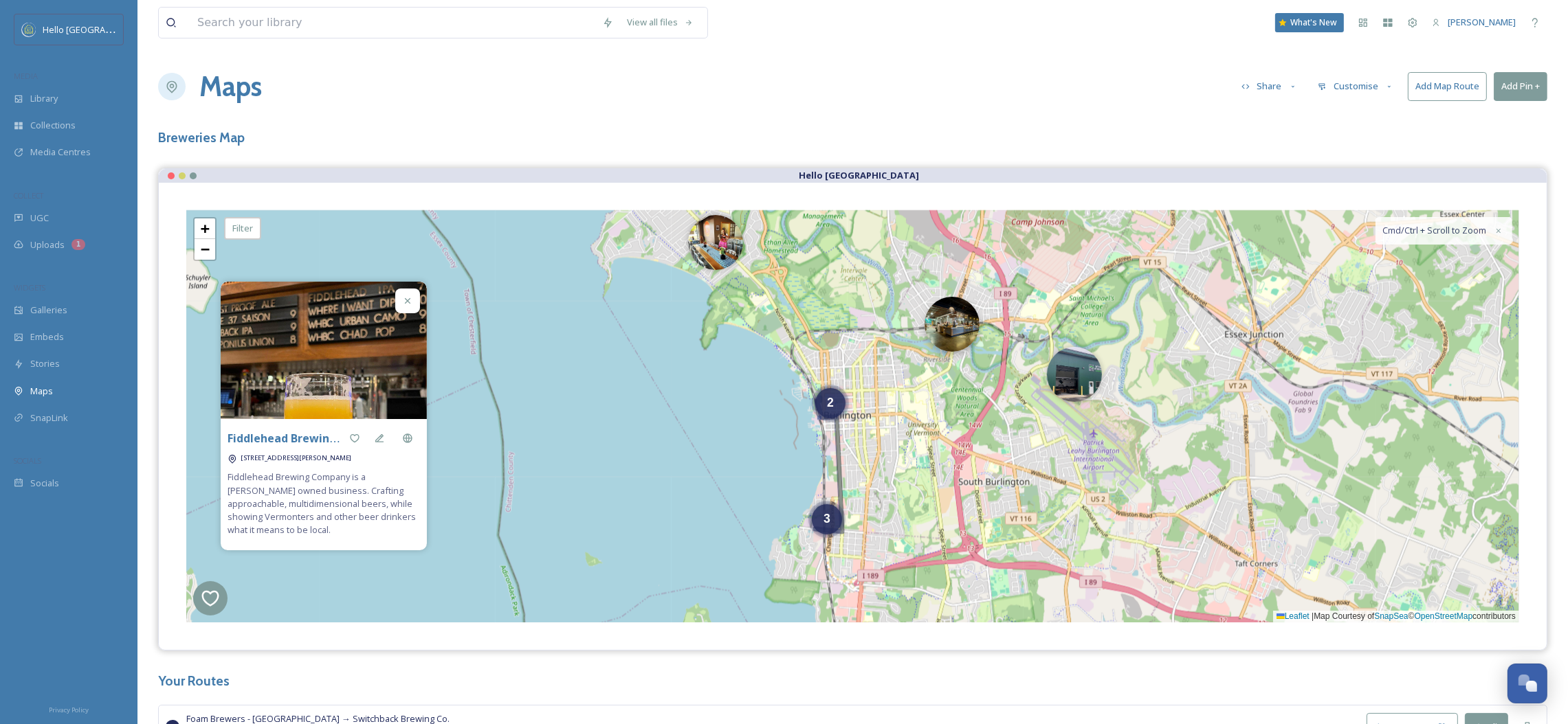
click at [953, 330] on img at bounding box center [952, 325] width 55 height 55
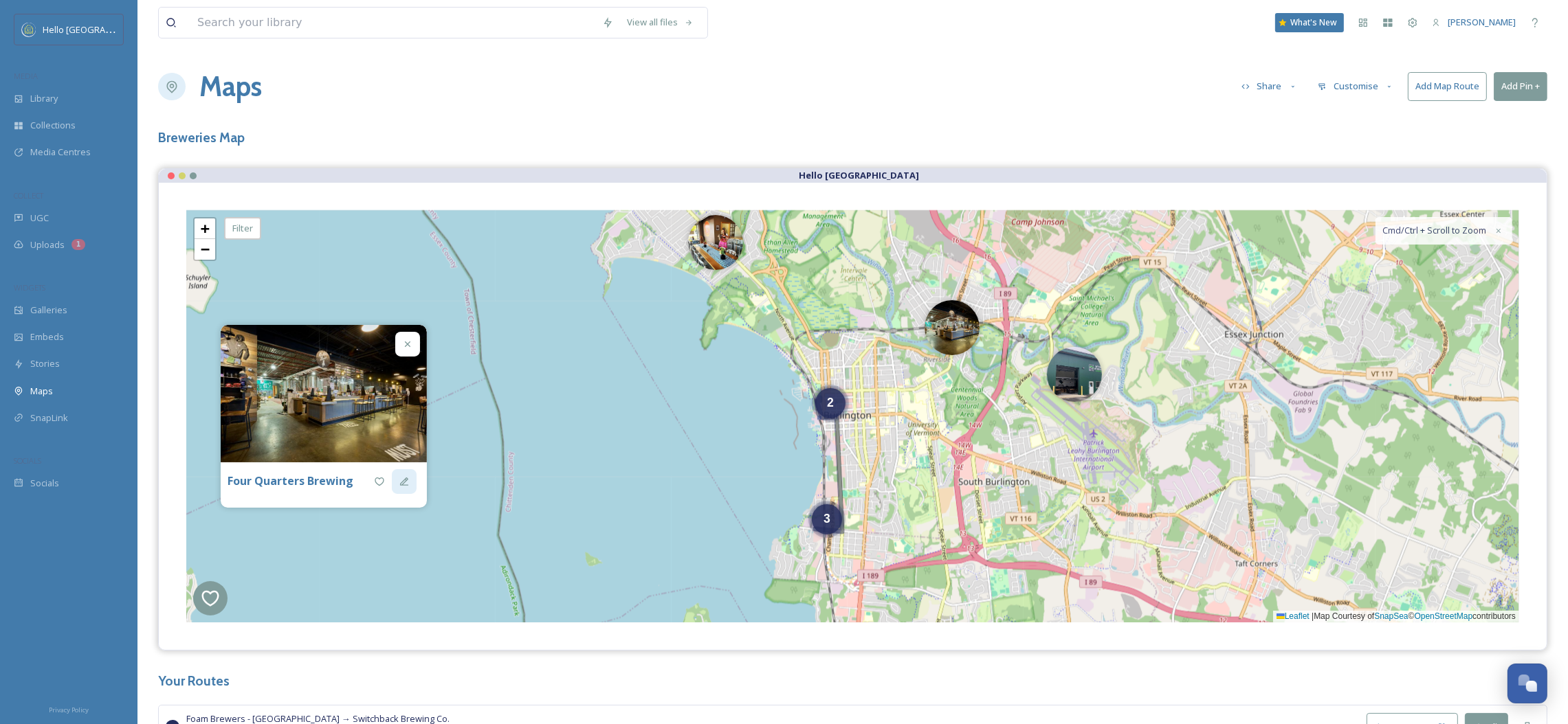
click at [399, 480] on icon at bounding box center [404, 481] width 11 height 11
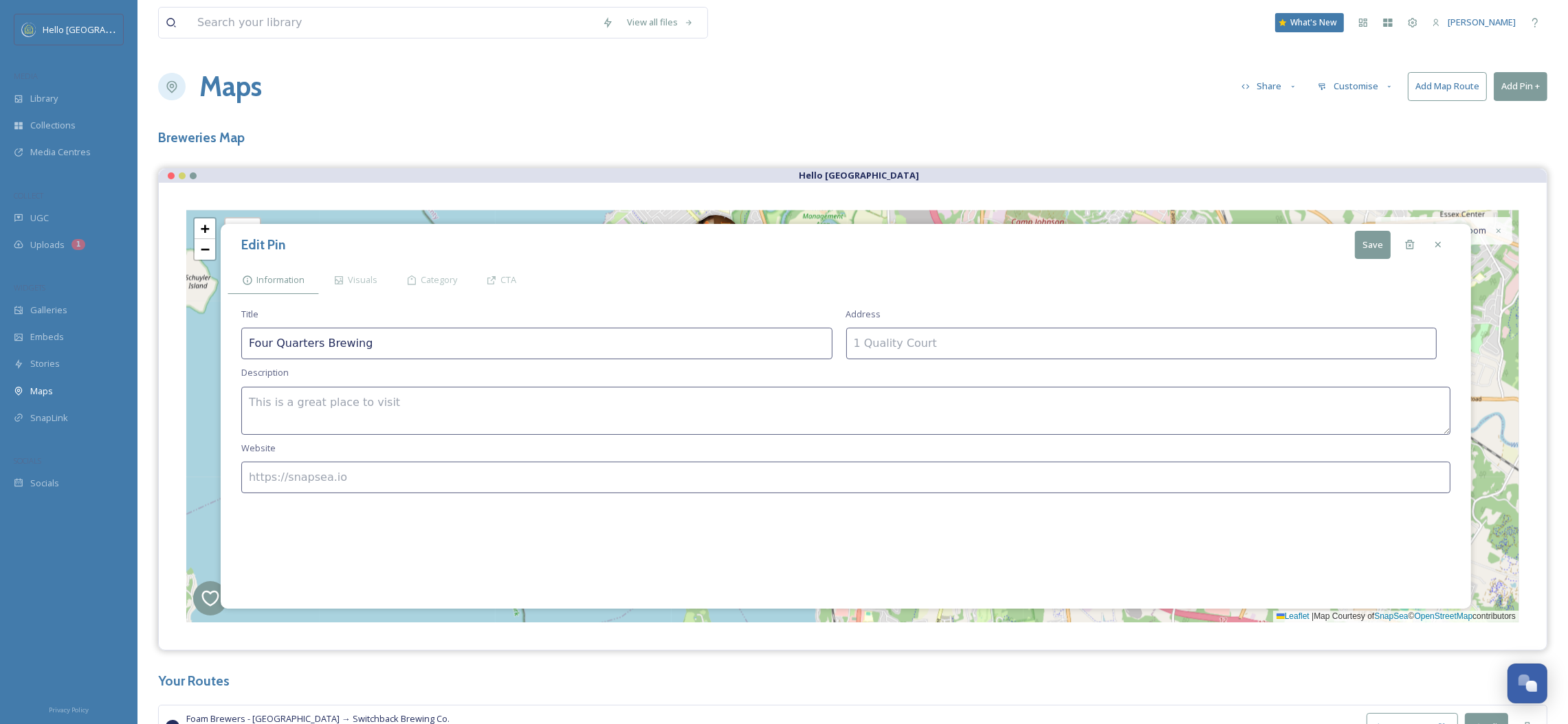
click at [376, 391] on textarea at bounding box center [846, 410] width 1209 height 48
paste textarea "At Four Quarters Brewing, exploration is at the heart of everything we do. Insp…"
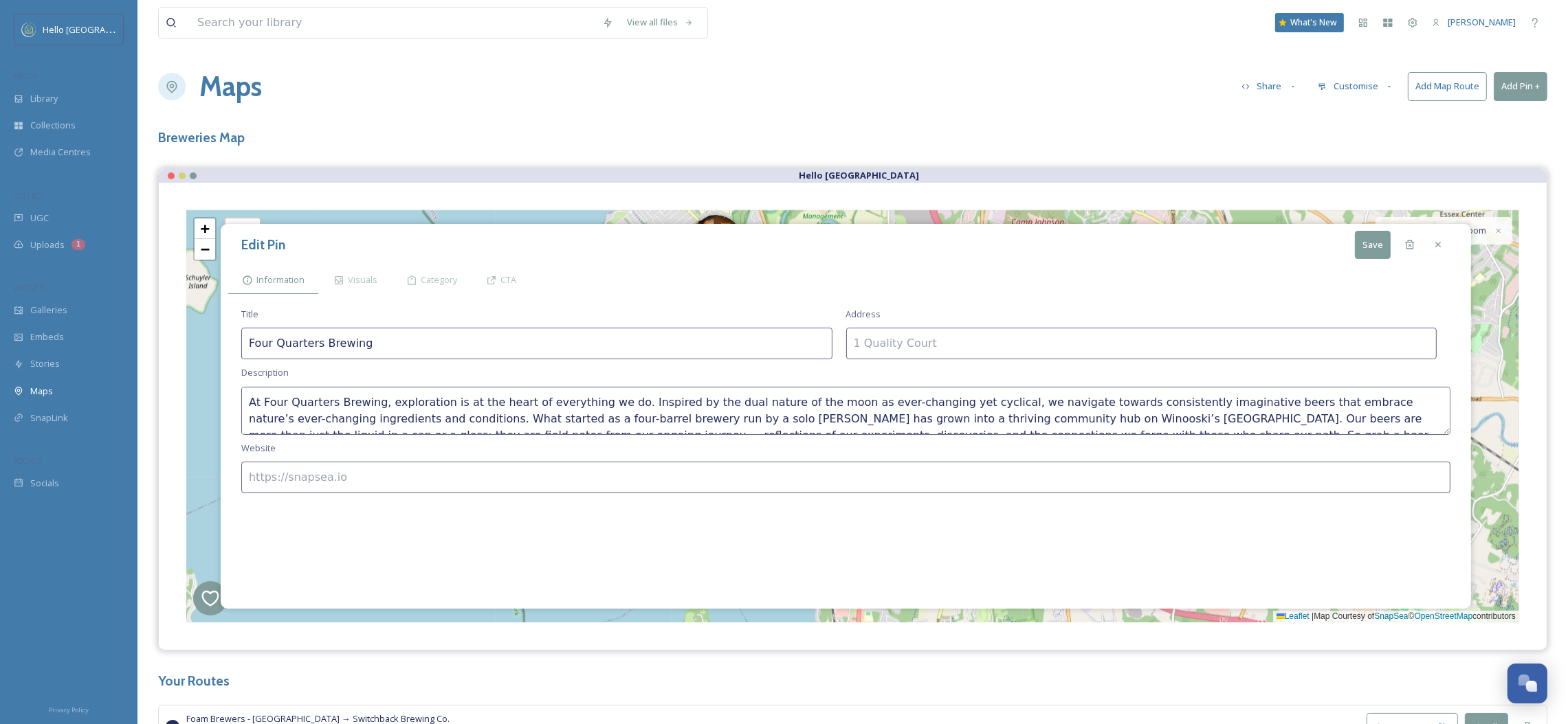
scroll to position [40, 0]
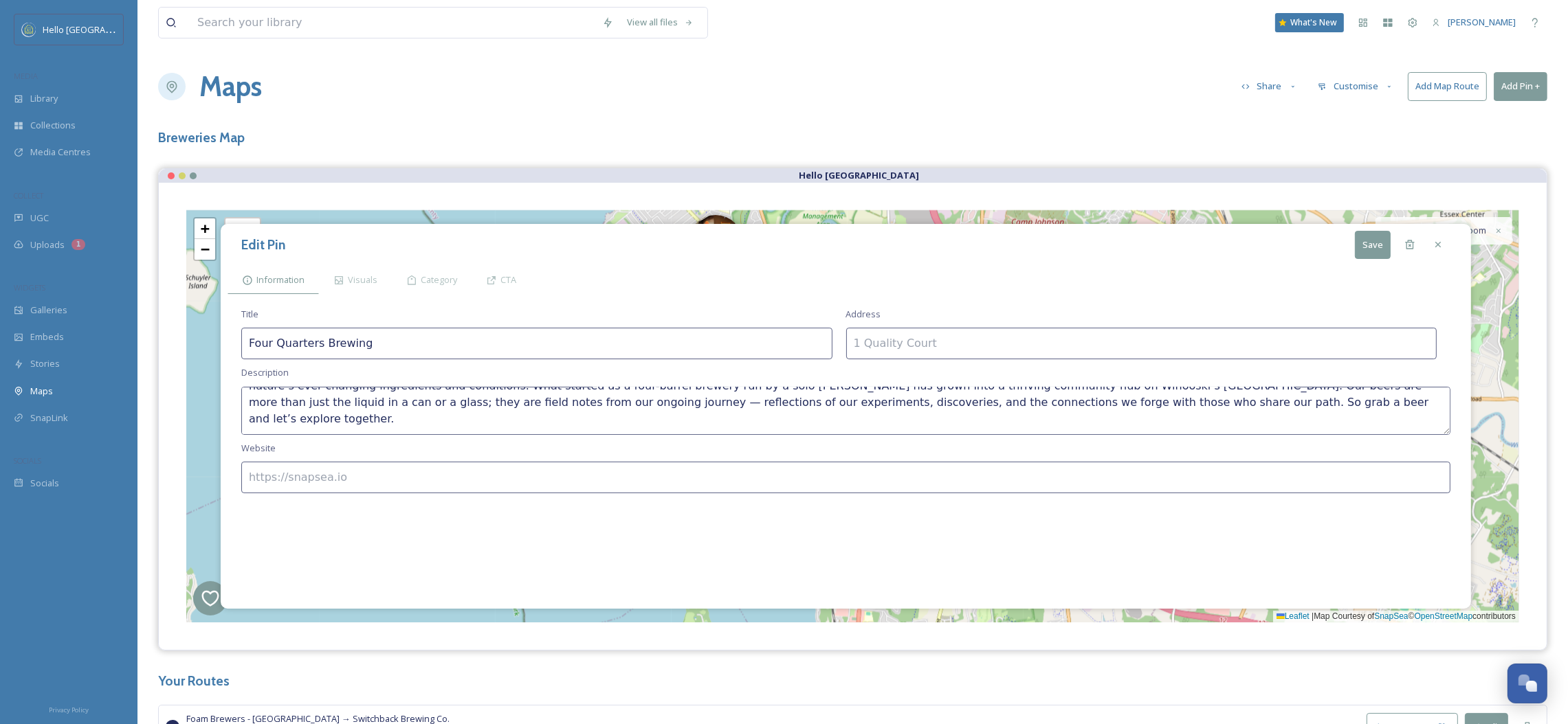
type textarea "At Four Quarters Brewing, exploration is at the heart of everything we do. Insp…"
click at [910, 354] on input at bounding box center [1142, 343] width 591 height 32
paste input "[STREET_ADDRESS]"
type input "[STREET_ADDRESS]"
click at [290, 492] on input at bounding box center [846, 477] width 1209 height 32
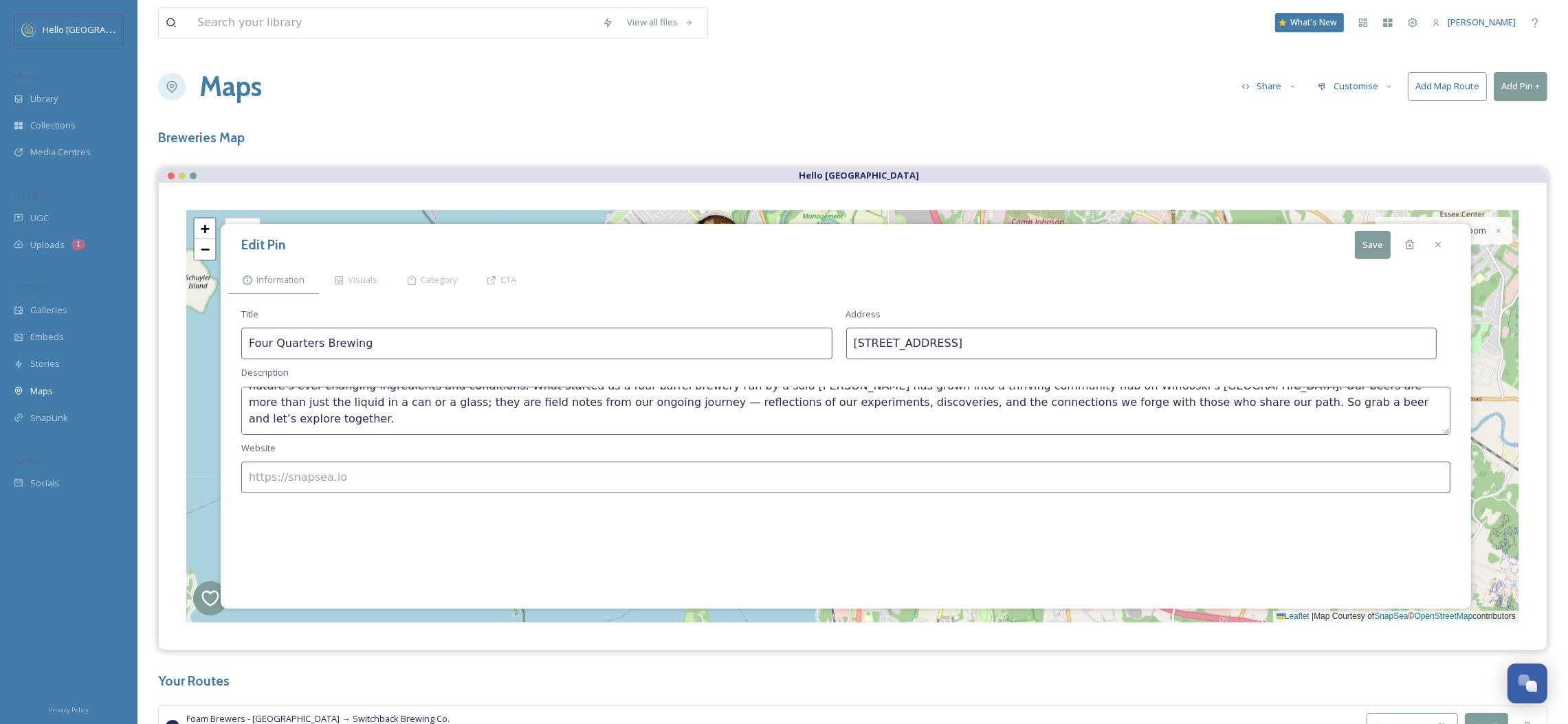
paste input "[URL][DOMAIN_NAME]"
type input "[URL][DOMAIN_NAME]"
click at [1366, 245] on button "Save" at bounding box center [1372, 245] width 35 height 28
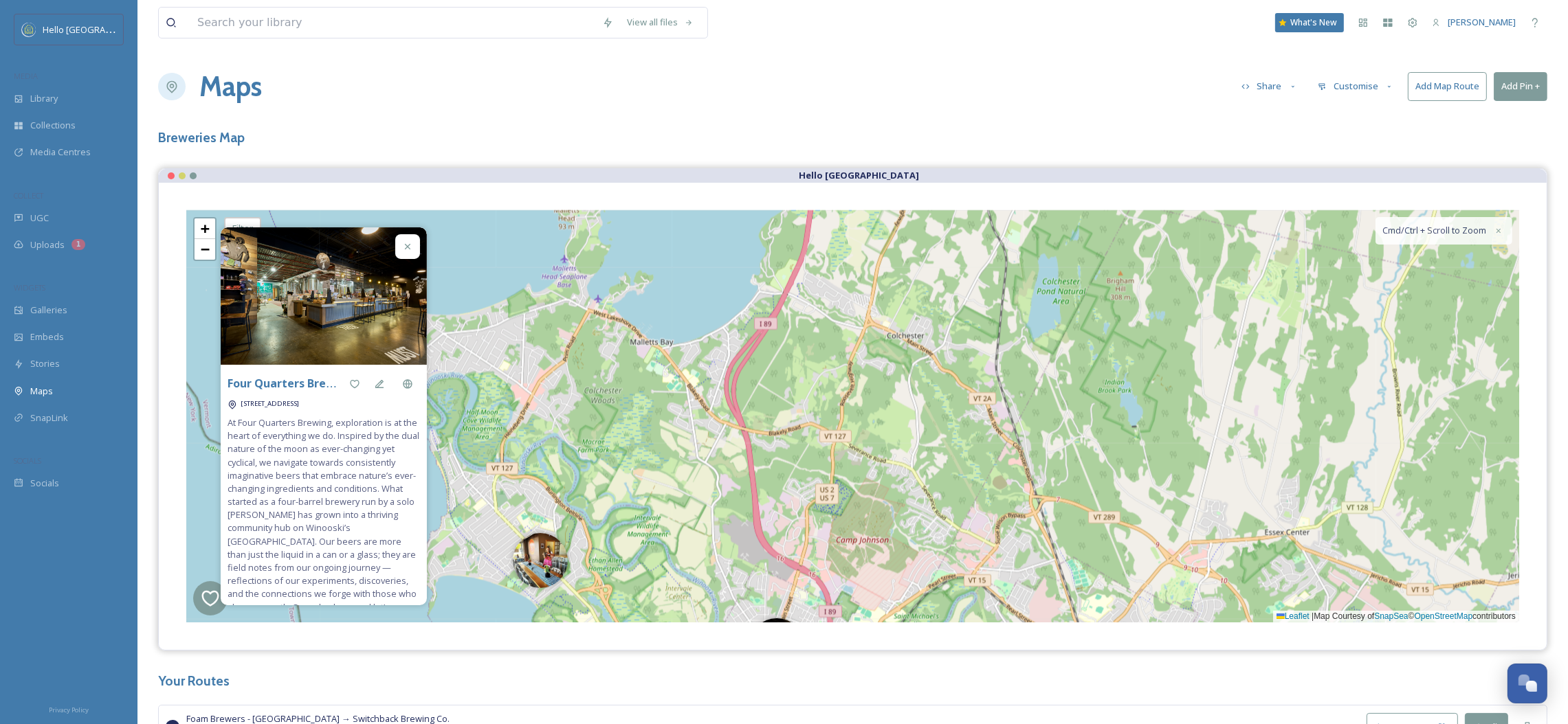
drag, startPoint x: 1052, startPoint y: 362, endPoint x: 1004, endPoint y: 589, distance: 232.0
click at [1004, 589] on div "3 2 + − Leaflet | Map Courtesy of SnapSea © OpenStreetMap contributors Cmd/Ctrl…" at bounding box center [852, 416] width 1333 height 412
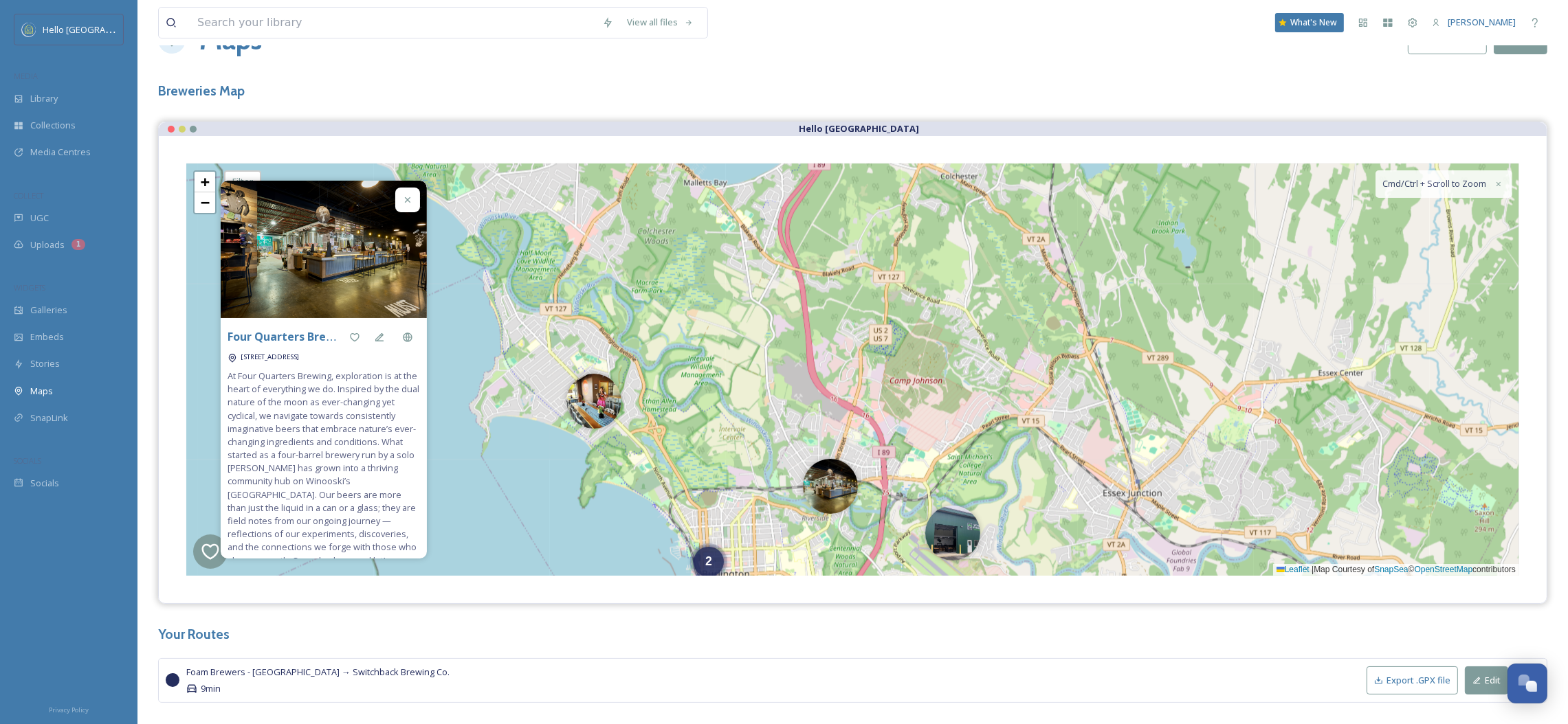
scroll to position [72, 0]
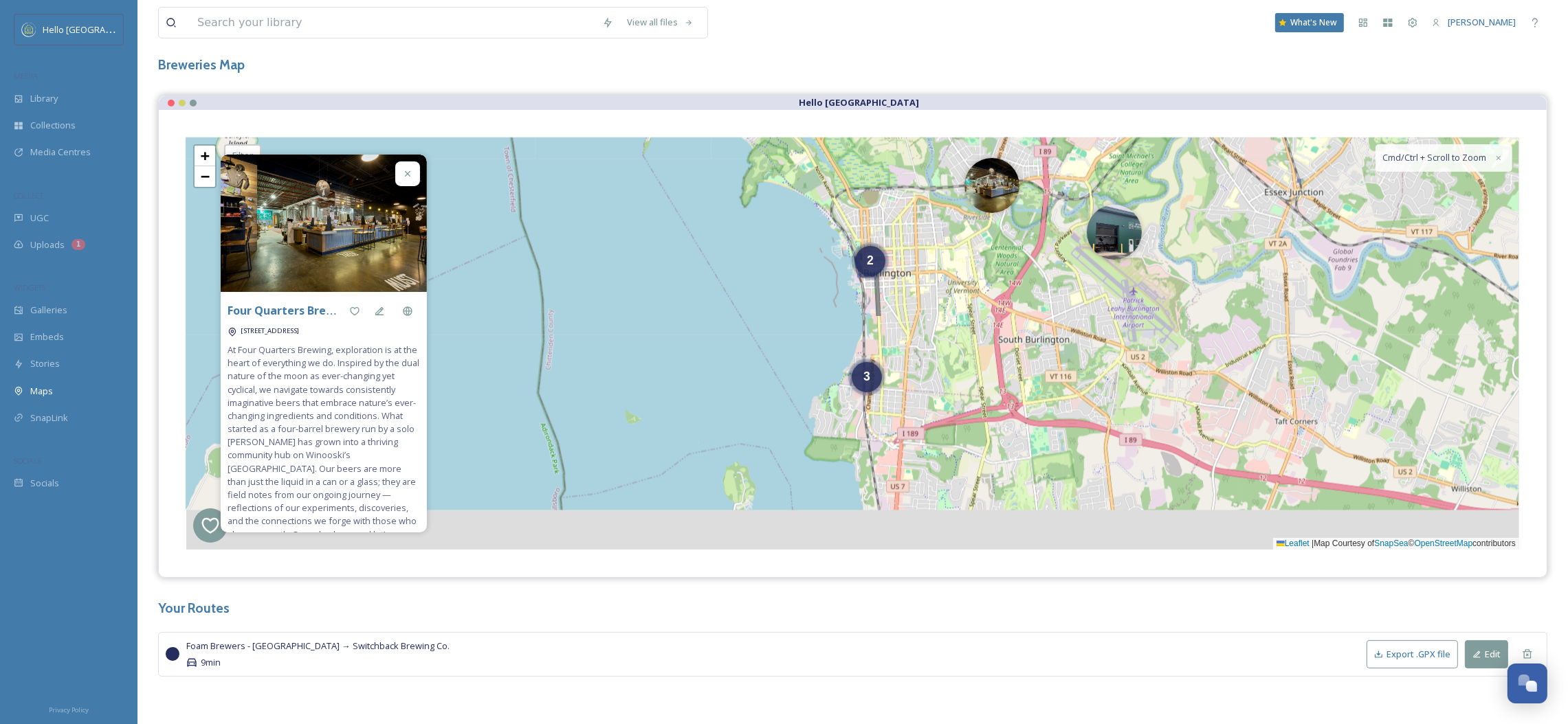
drag, startPoint x: 679, startPoint y: 441, endPoint x: 844, endPoint y: 143, distance: 340.6
click at [844, 143] on div "3 2 + − Leaflet | Map Courtesy of SnapSea © OpenStreetMap contributors Cmd/Ctrl…" at bounding box center [852, 343] width 1333 height 412
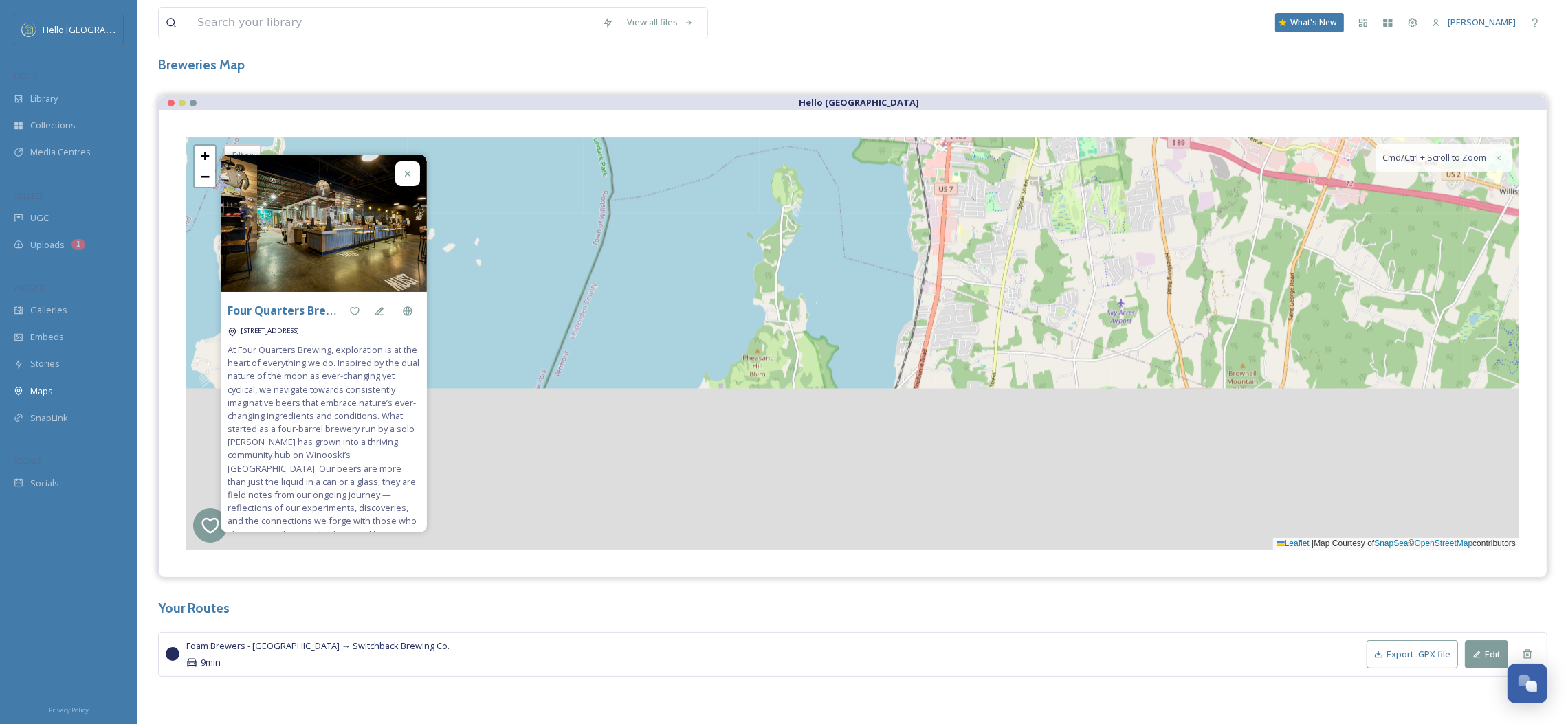
drag, startPoint x: 683, startPoint y: 506, endPoint x: 706, endPoint y: 180, distance: 326.8
click at [706, 180] on div "3 2 + − Leaflet | Map Courtesy of SnapSea © OpenStreetMap contributors Cmd/Ctrl…" at bounding box center [852, 343] width 1333 height 412
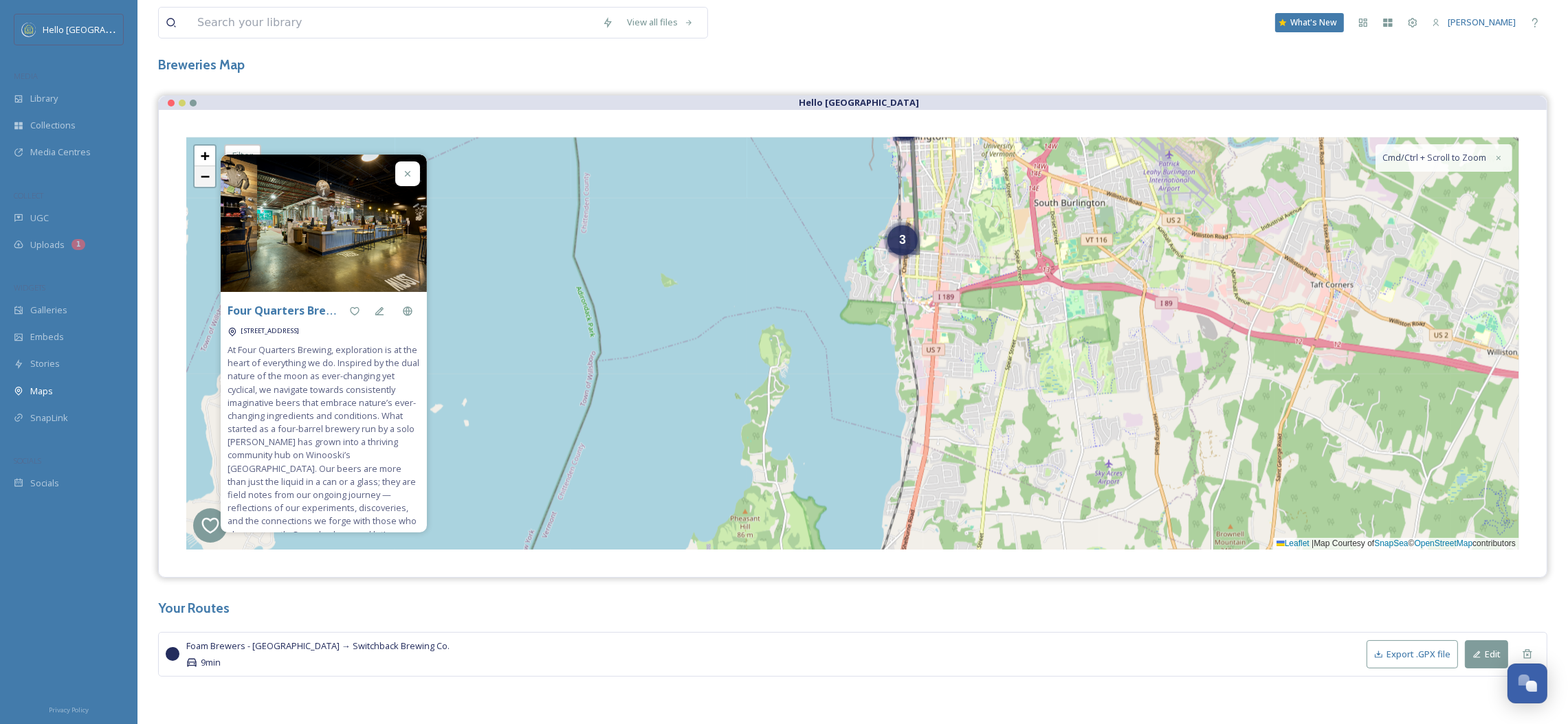
click at [197, 179] on link "−" at bounding box center [205, 176] width 20 height 20
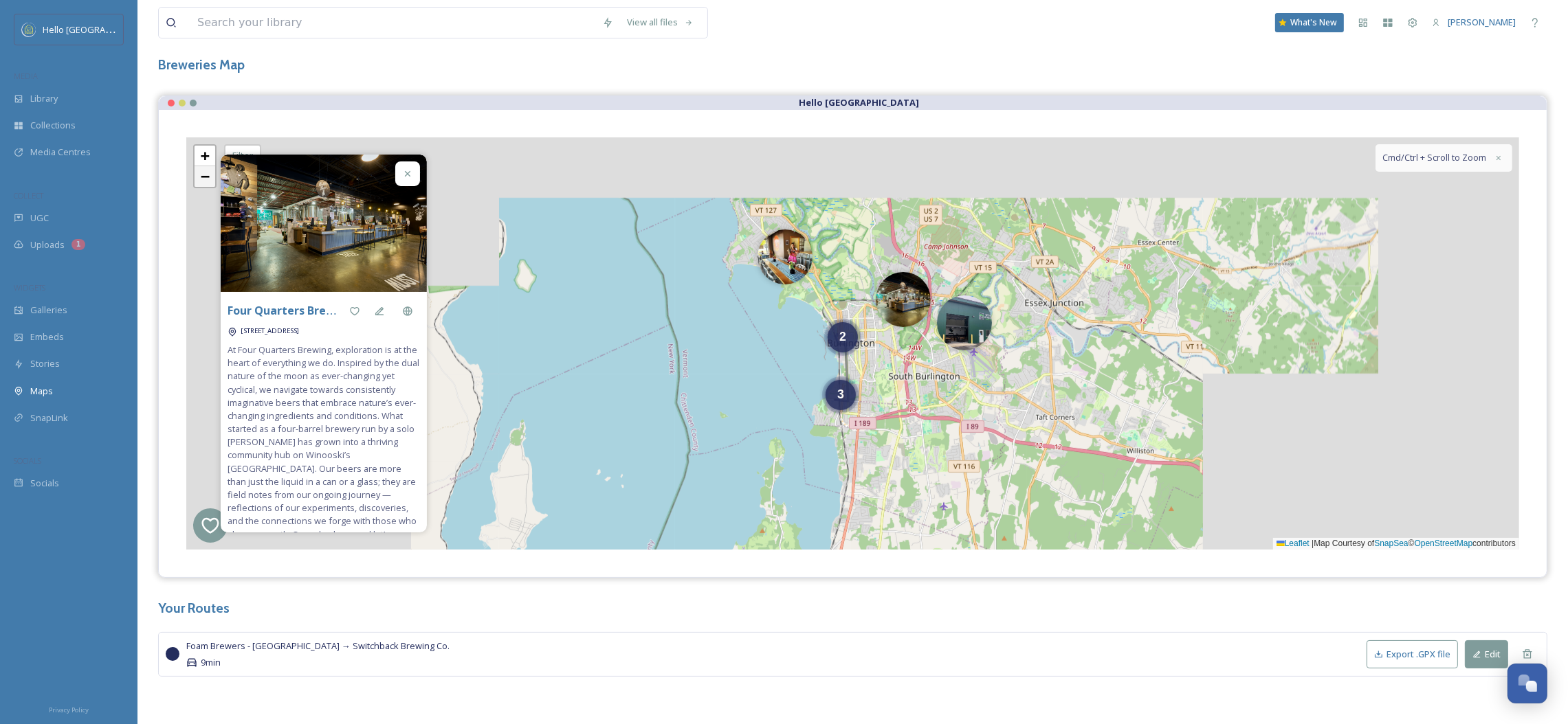
click at [197, 179] on link "−" at bounding box center [205, 176] width 20 height 20
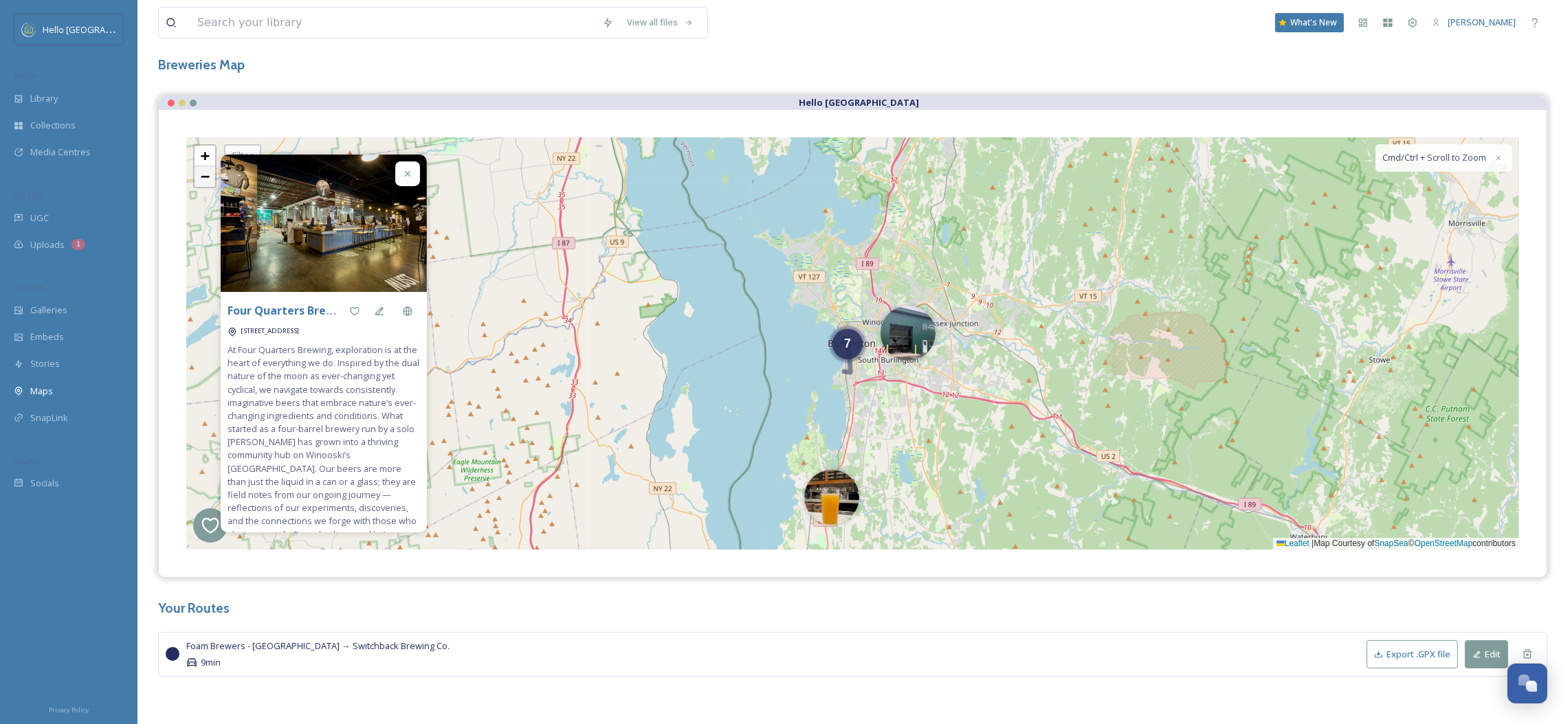
click at [197, 179] on link "−" at bounding box center [205, 176] width 20 height 20
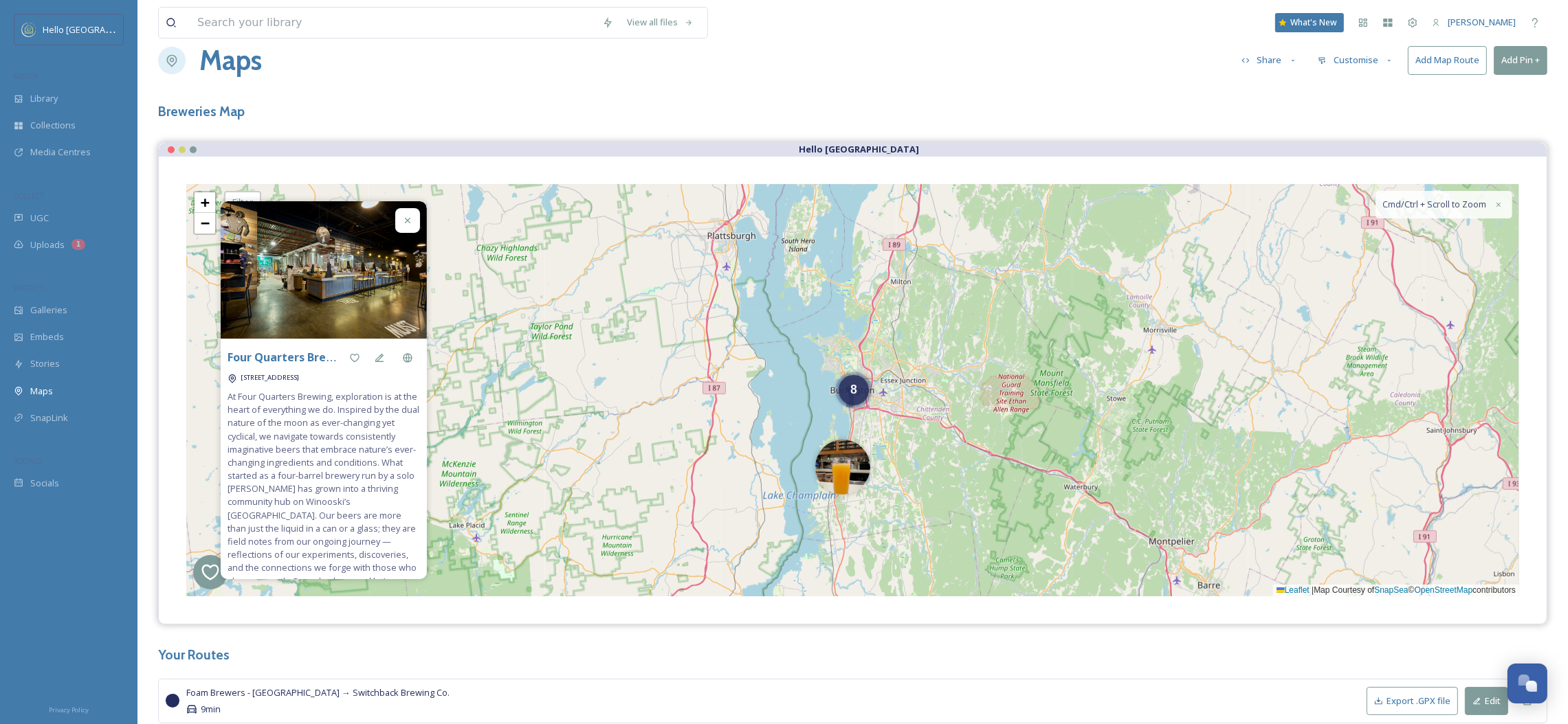
scroll to position [0, 0]
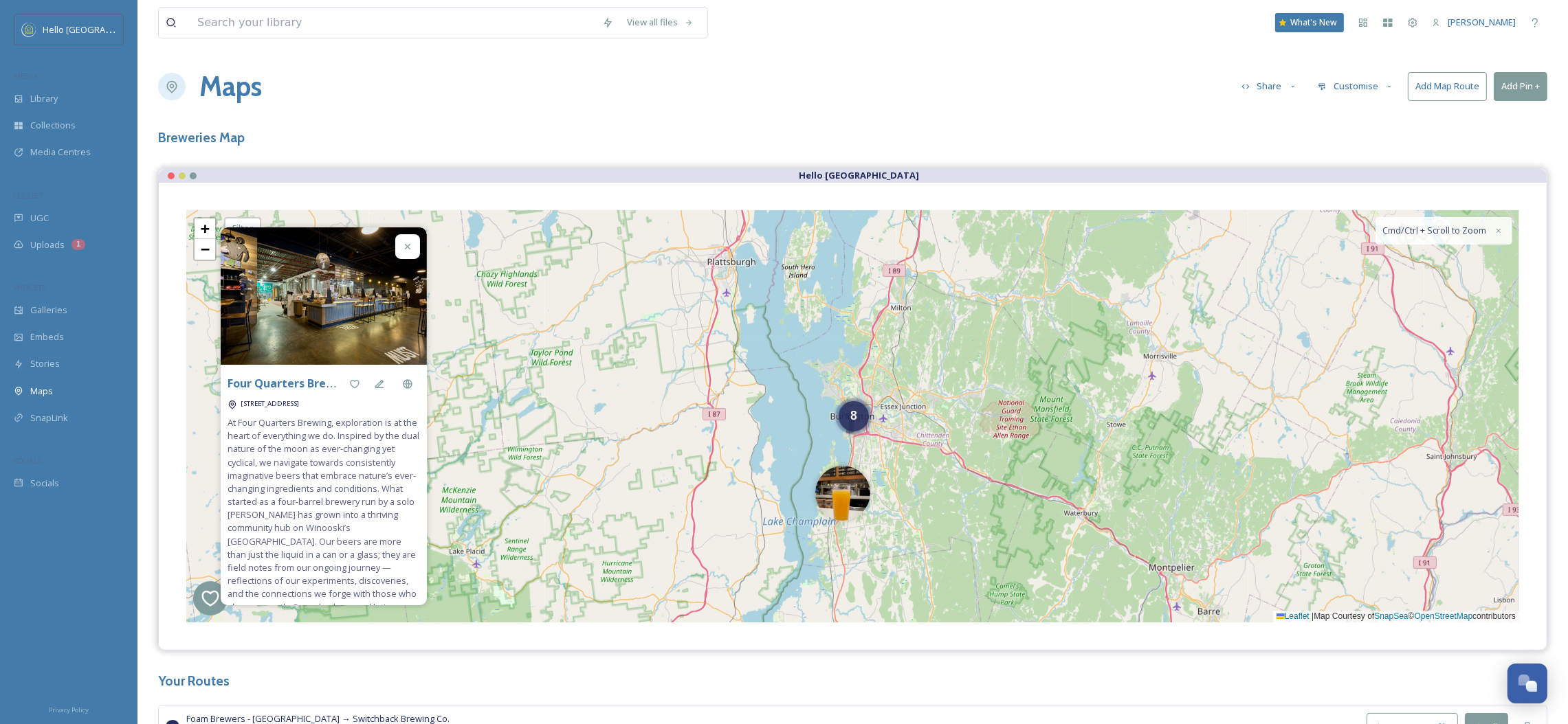
click at [1354, 88] on button "Customise" at bounding box center [1356, 86] width 90 height 27
click at [1358, 117] on div "Layout" at bounding box center [1359, 118] width 95 height 27
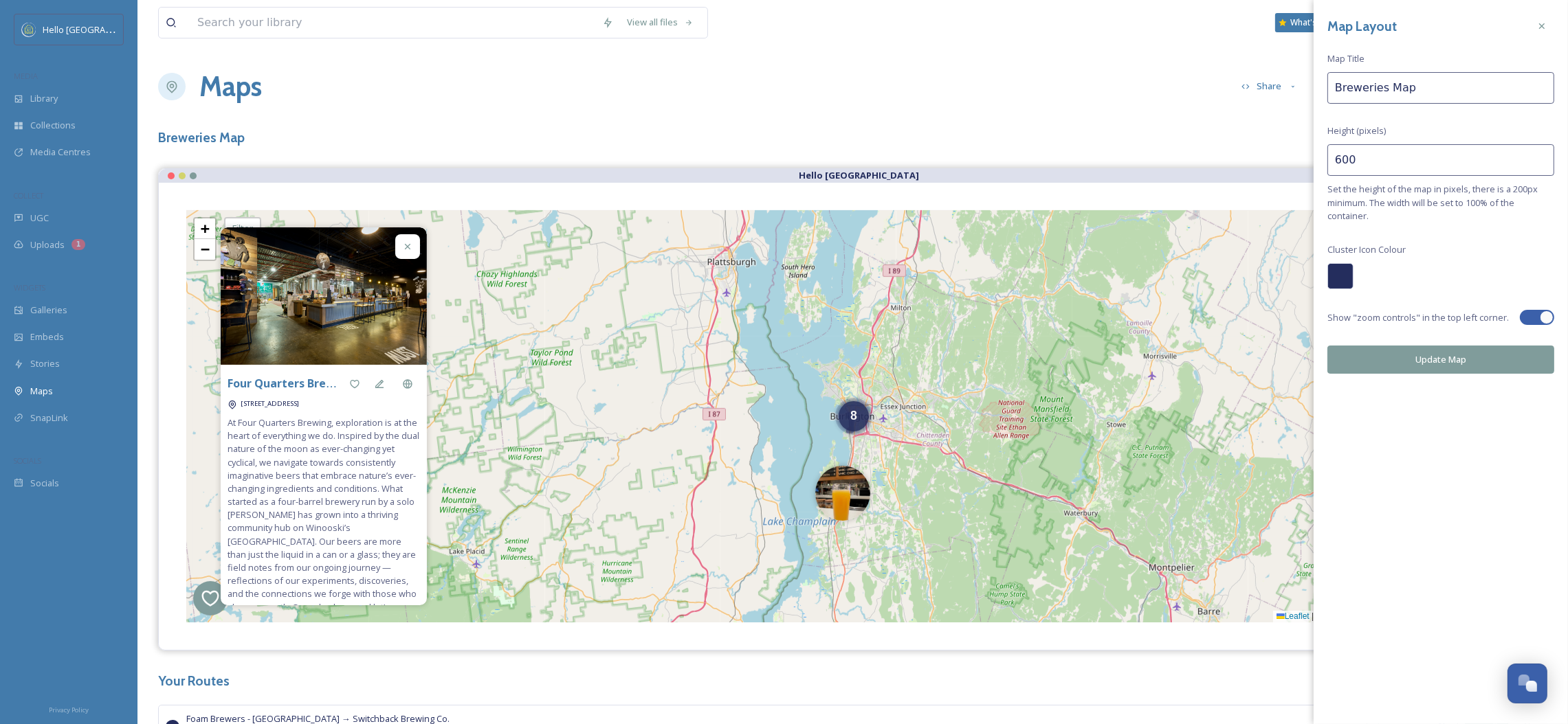
click at [1367, 158] on input "600" at bounding box center [1441, 160] width 227 height 32
click at [1356, 355] on button "Update Map" at bounding box center [1441, 360] width 227 height 28
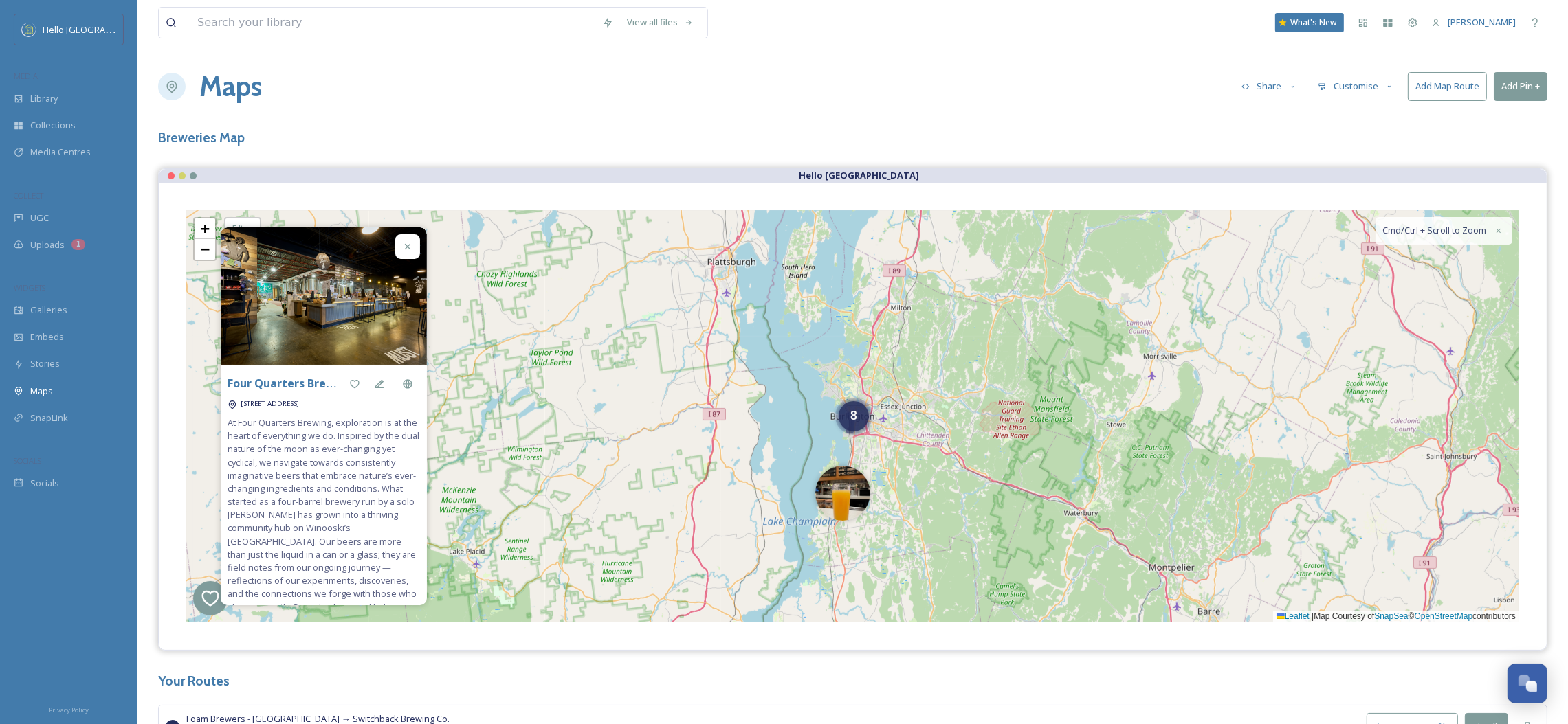
click at [395, 243] on div at bounding box center [407, 246] width 24 height 24
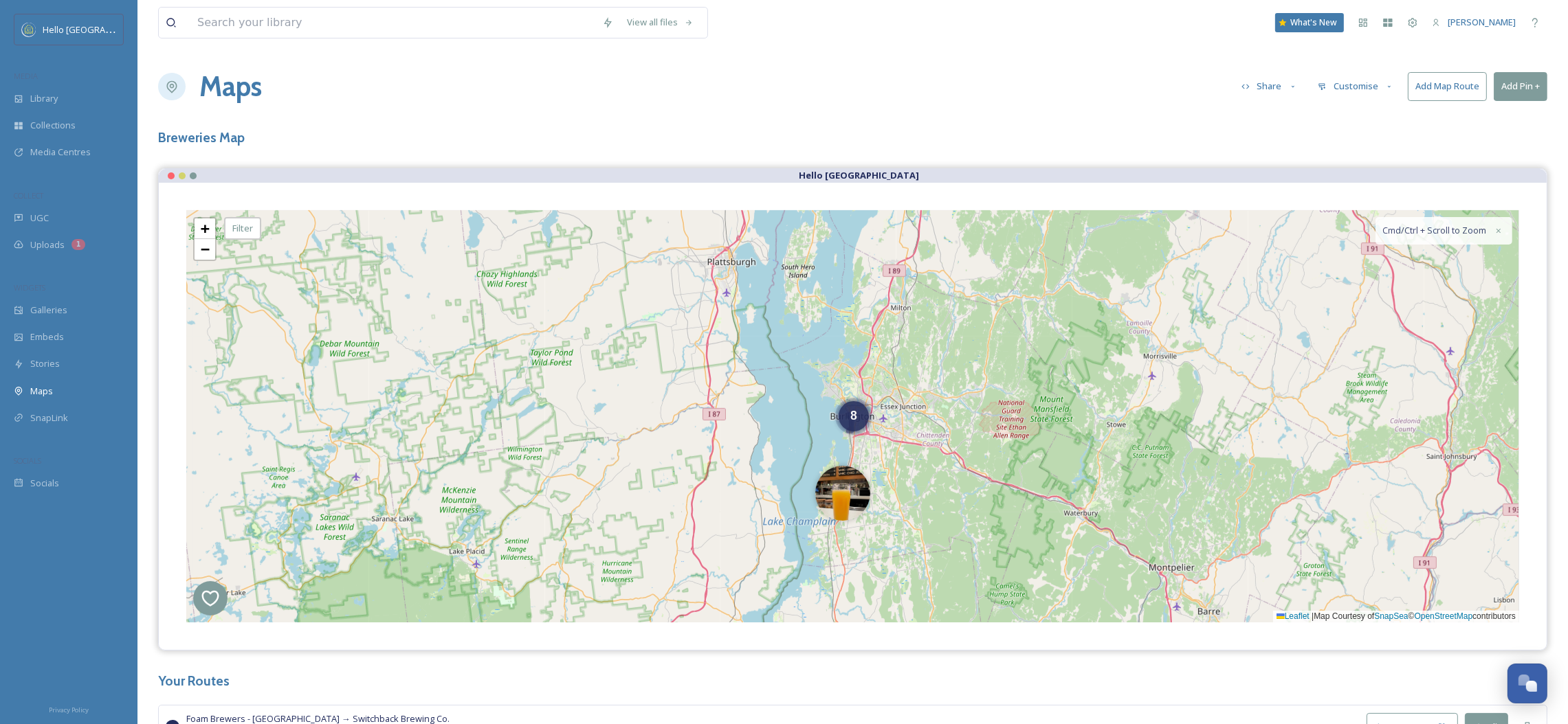
click at [1360, 83] on button "Customise" at bounding box center [1356, 86] width 90 height 27
click at [1354, 117] on div "Layout" at bounding box center [1359, 118] width 95 height 27
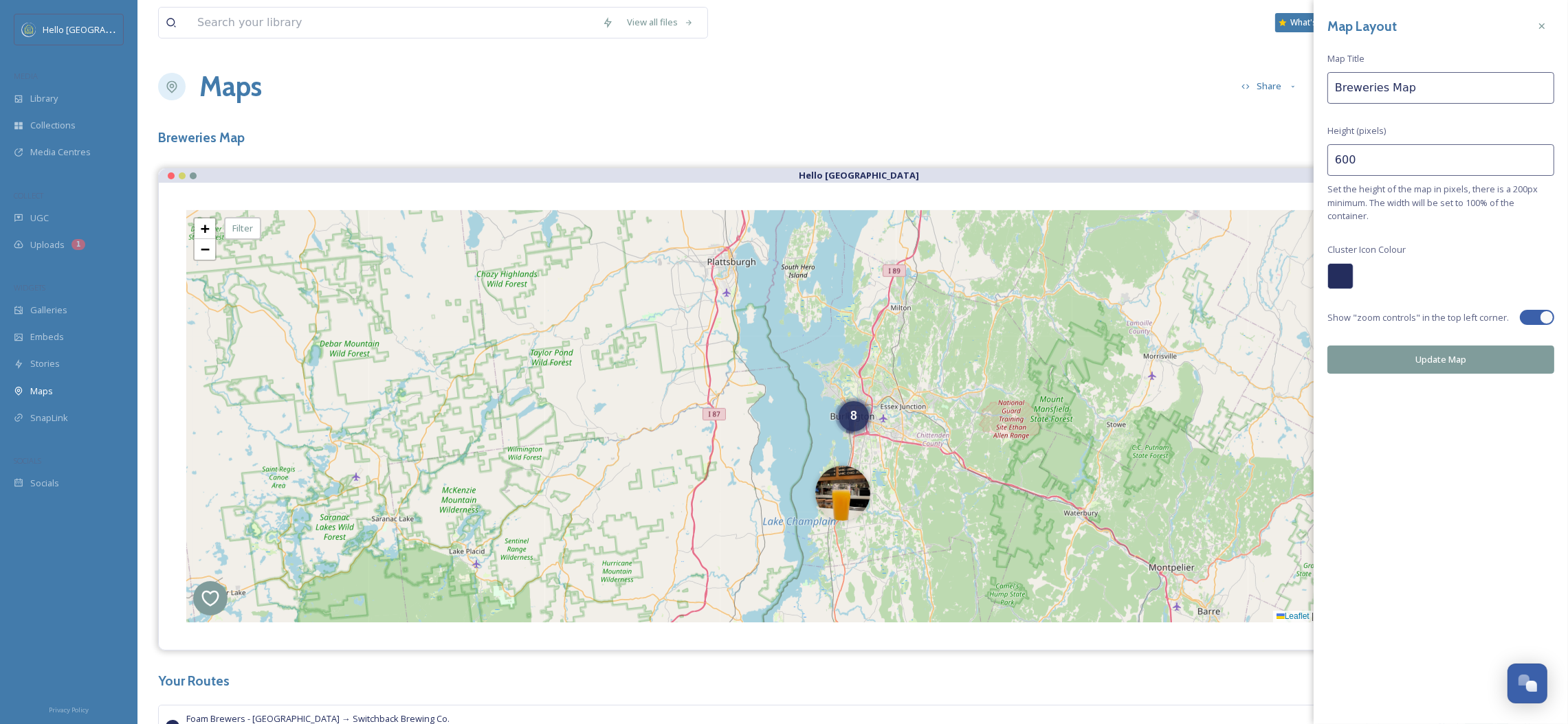
click at [1381, 157] on input "600" at bounding box center [1441, 160] width 227 height 32
click at [1538, 155] on input "601" at bounding box center [1441, 160] width 227 height 32
click at [1437, 165] on input "601" at bounding box center [1441, 160] width 227 height 32
type input "6"
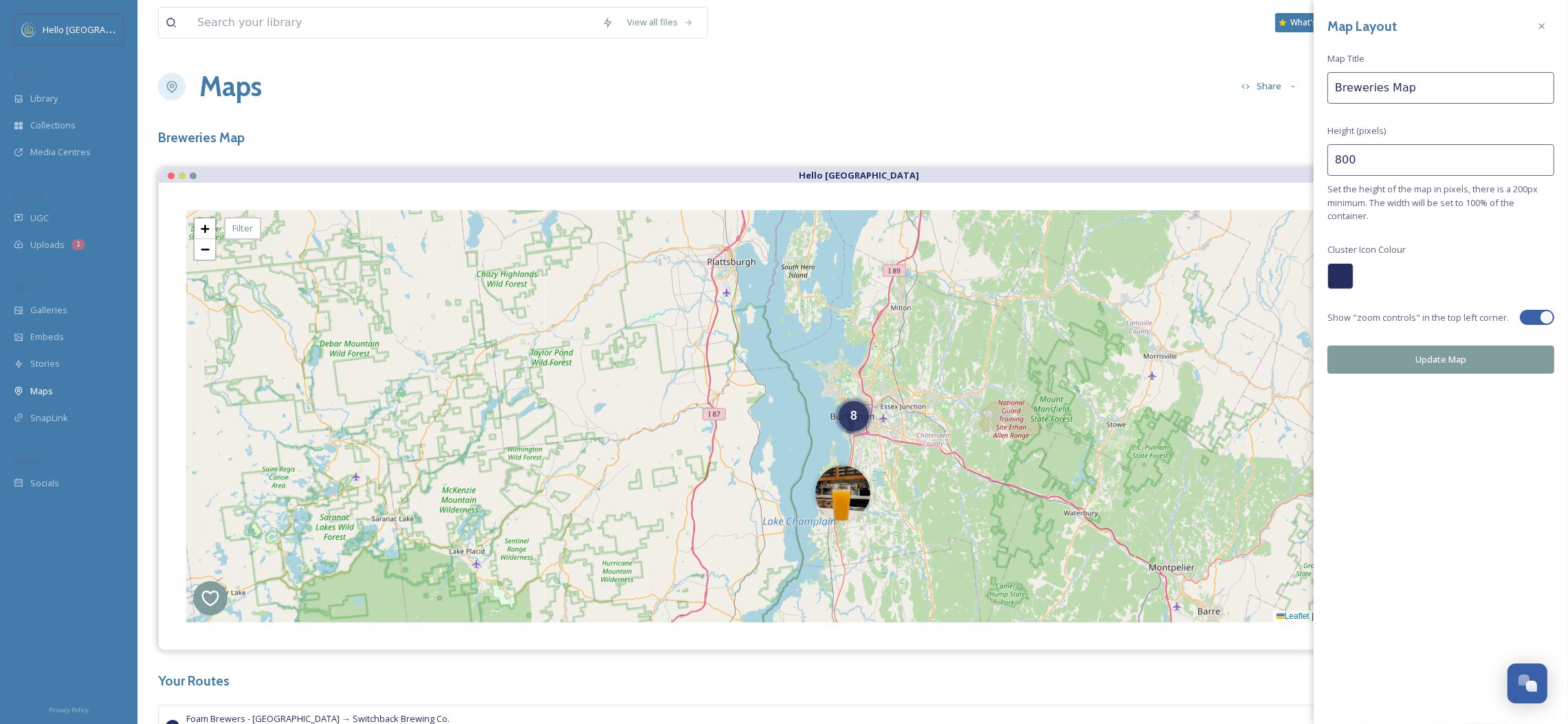
type input "800"
click at [1422, 358] on button "Update Map" at bounding box center [1441, 360] width 227 height 28
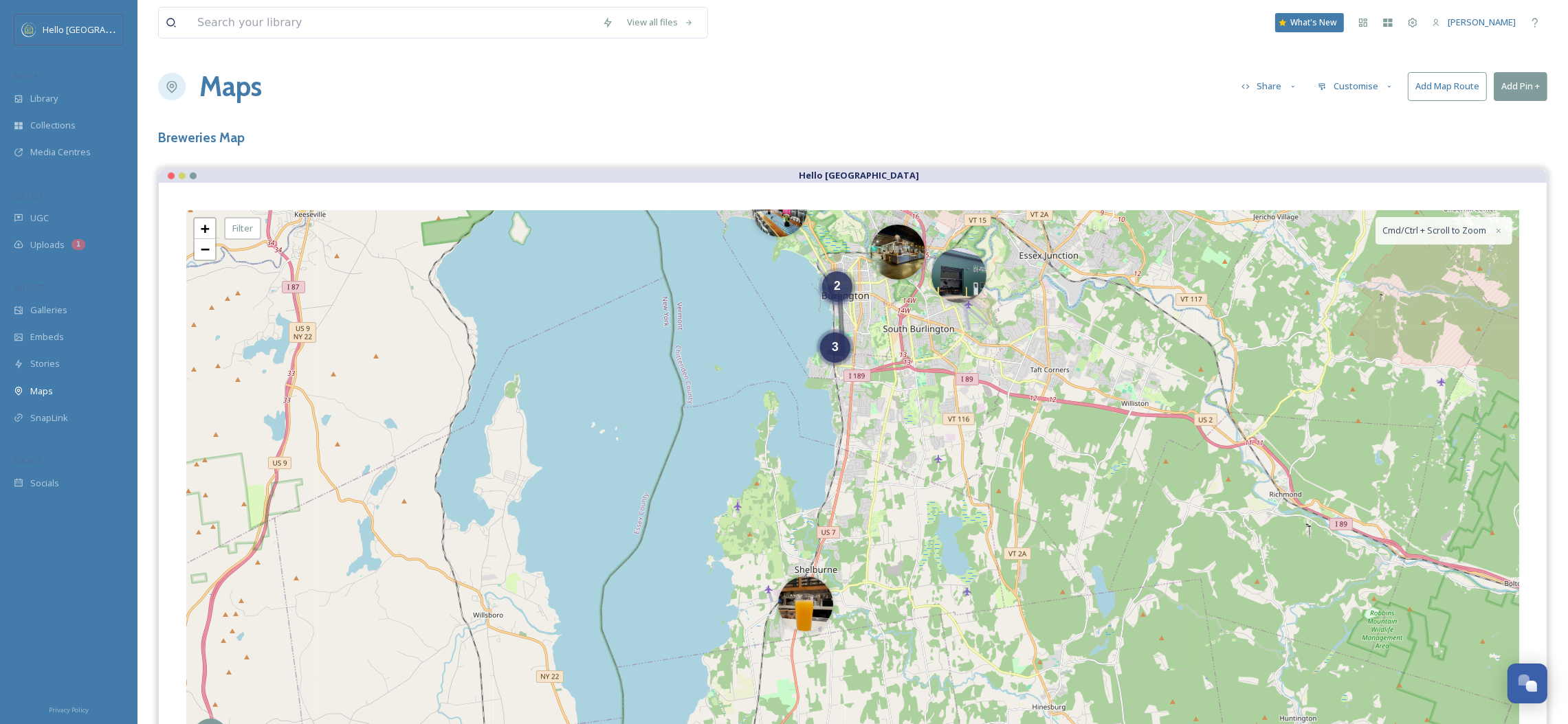
drag, startPoint x: 851, startPoint y: 463, endPoint x: 846, endPoint y: 274, distance: 189.1
click at [846, 274] on div "2" at bounding box center [837, 286] width 30 height 30
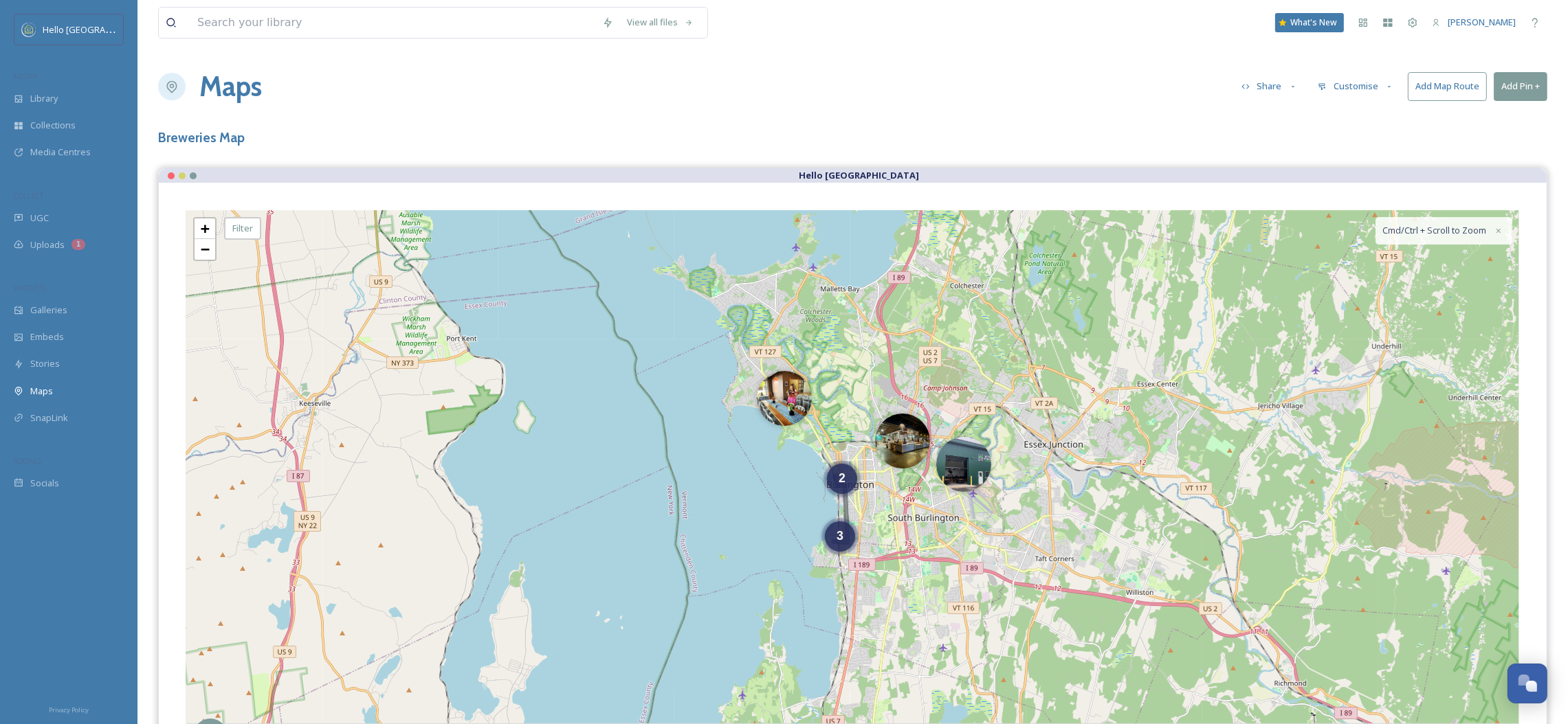
click at [1338, 92] on button "Customise" at bounding box center [1356, 86] width 90 height 27
click at [1344, 115] on span "Layout" at bounding box center [1331, 117] width 27 height 13
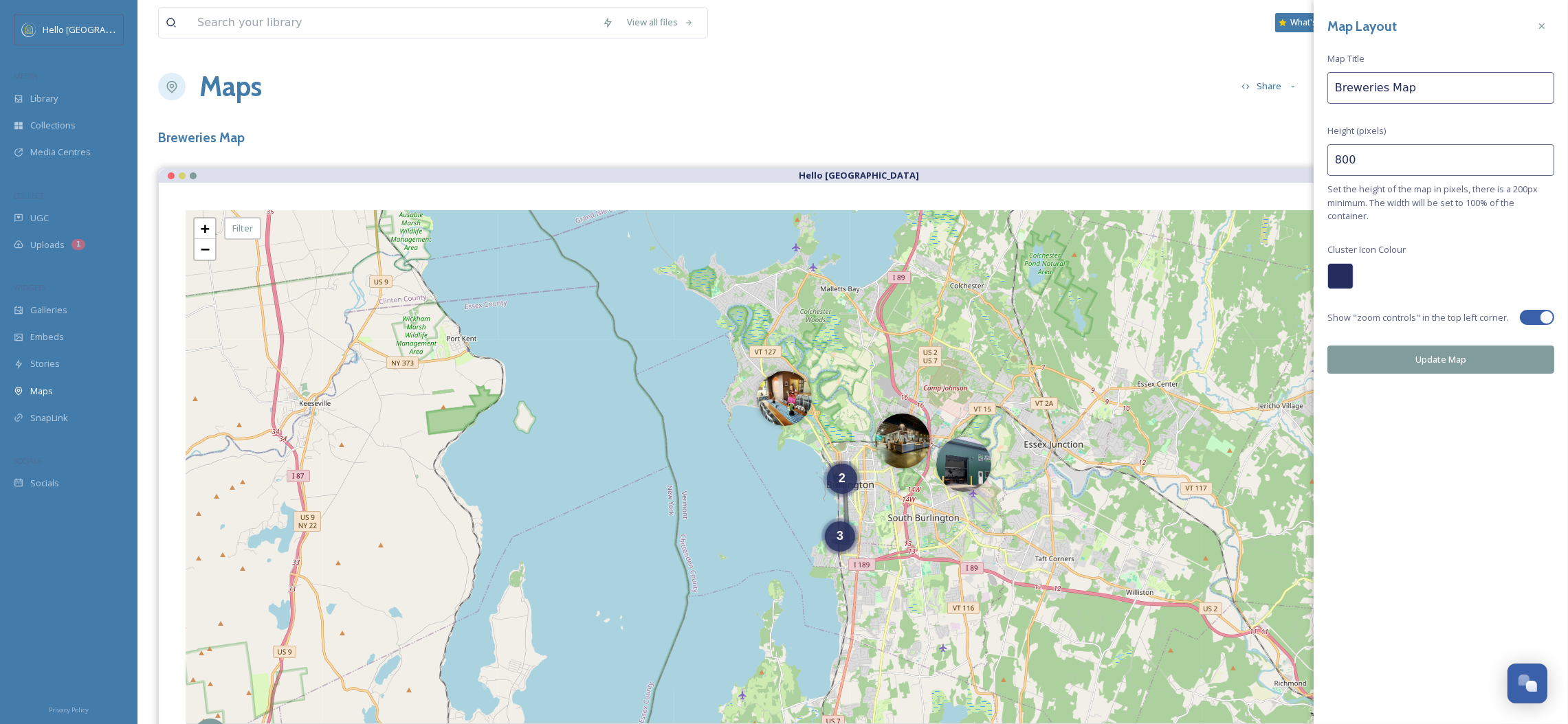
click at [1346, 161] on input "800" at bounding box center [1441, 160] width 227 height 32
type input "700"
click at [1448, 369] on button "Update Map" at bounding box center [1441, 360] width 227 height 28
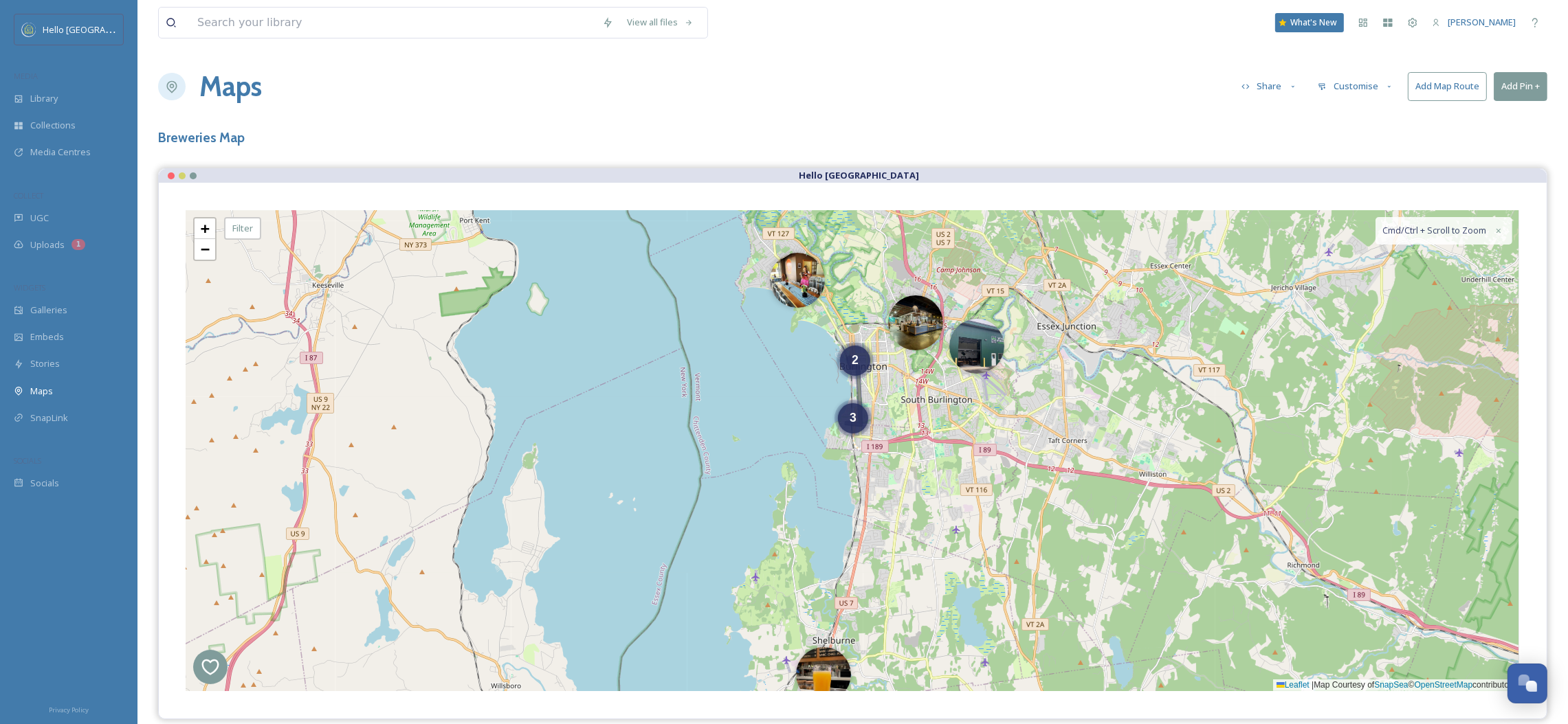
drag, startPoint x: 835, startPoint y: 581, endPoint x: 847, endPoint y: 497, distance: 84.9
click at [847, 497] on div "3 2 + − Leaflet | Map Courtesy of SnapSea © OpenStreetMap contributors Cmd/Ctrl…" at bounding box center [852, 451] width 1333 height 481
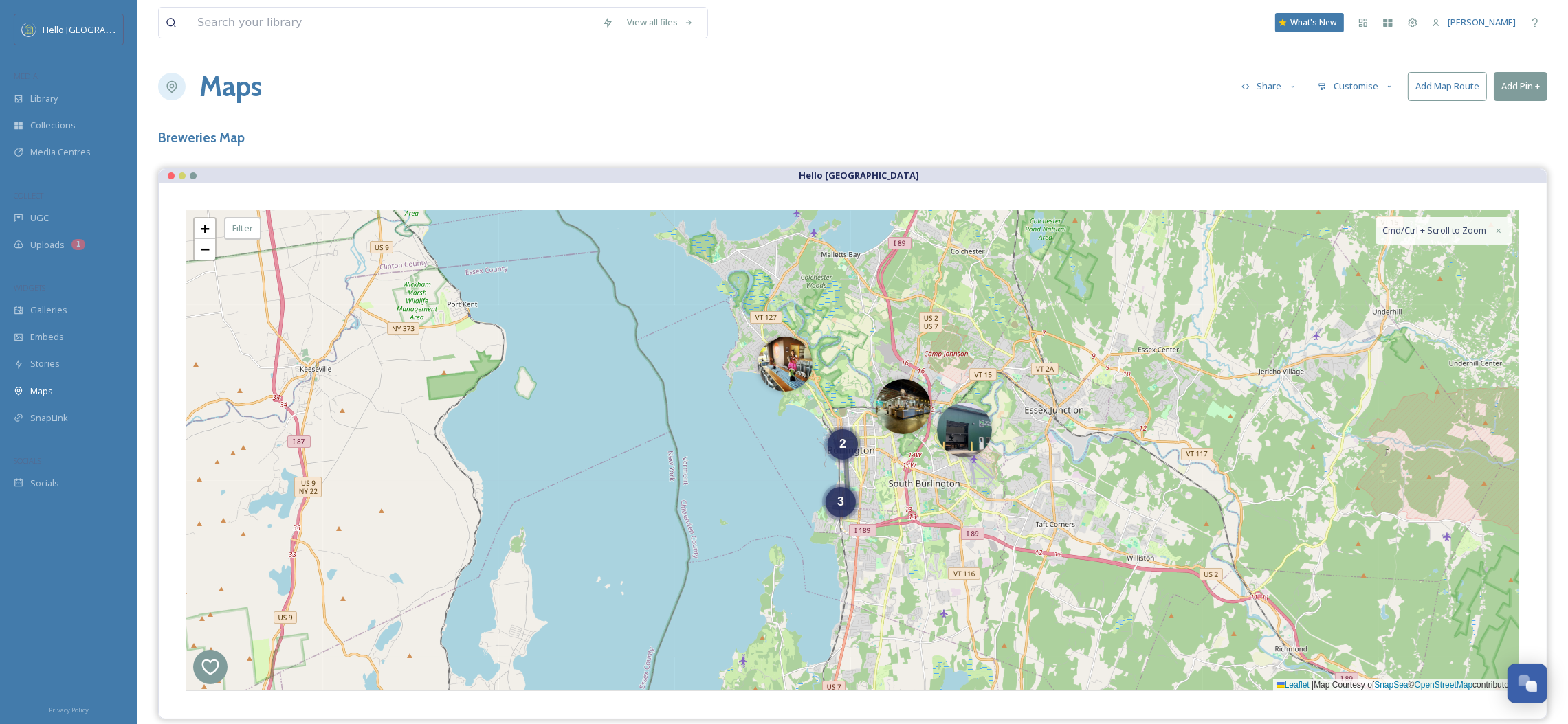
click at [1284, 89] on button "Share" at bounding box center [1269, 86] width 70 height 27
click at [1324, 90] on icon at bounding box center [1322, 87] width 9 height 9
click at [1326, 117] on span "Layout" at bounding box center [1331, 117] width 27 height 13
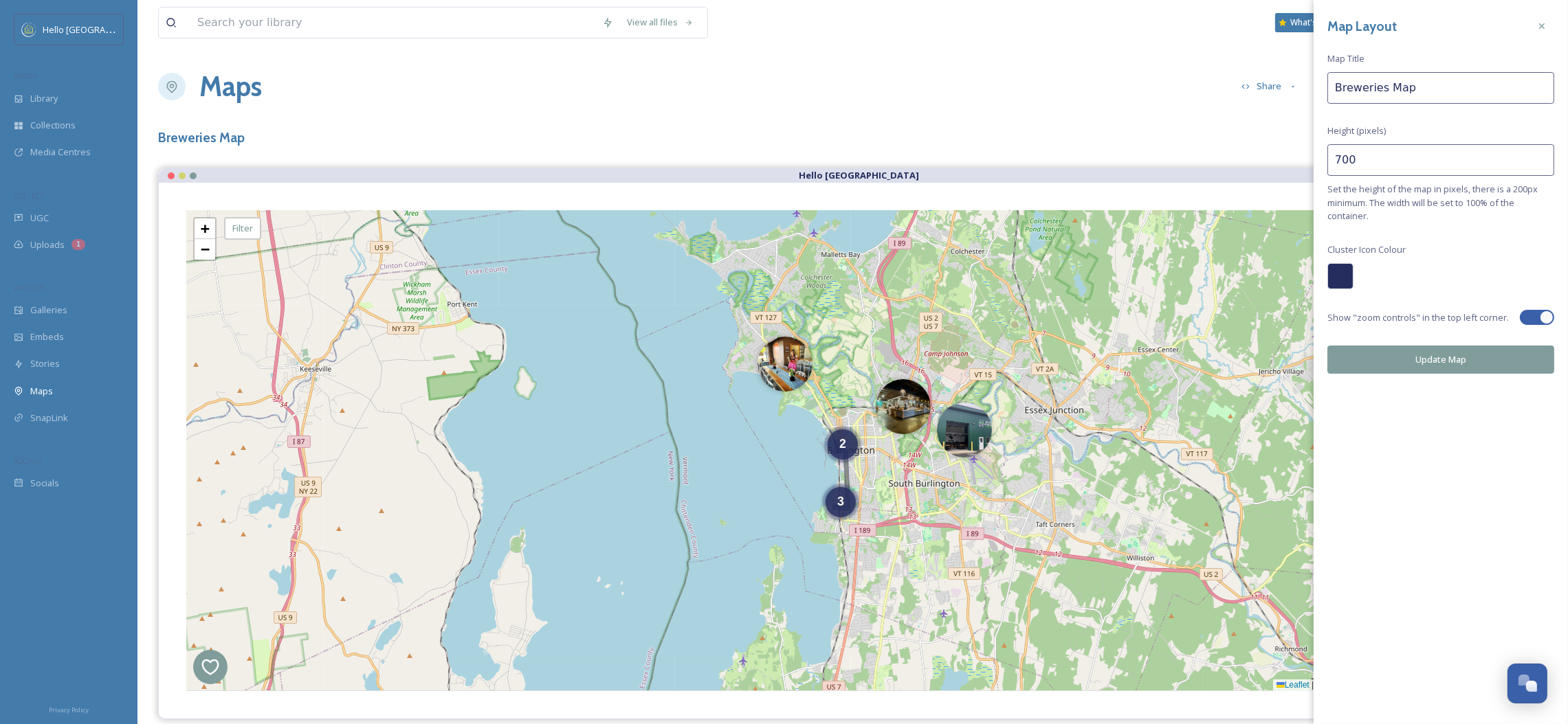
click at [1343, 158] on input "700" at bounding box center [1441, 160] width 227 height 32
type input "650"
click at [1415, 364] on button "Update Map" at bounding box center [1441, 360] width 227 height 28
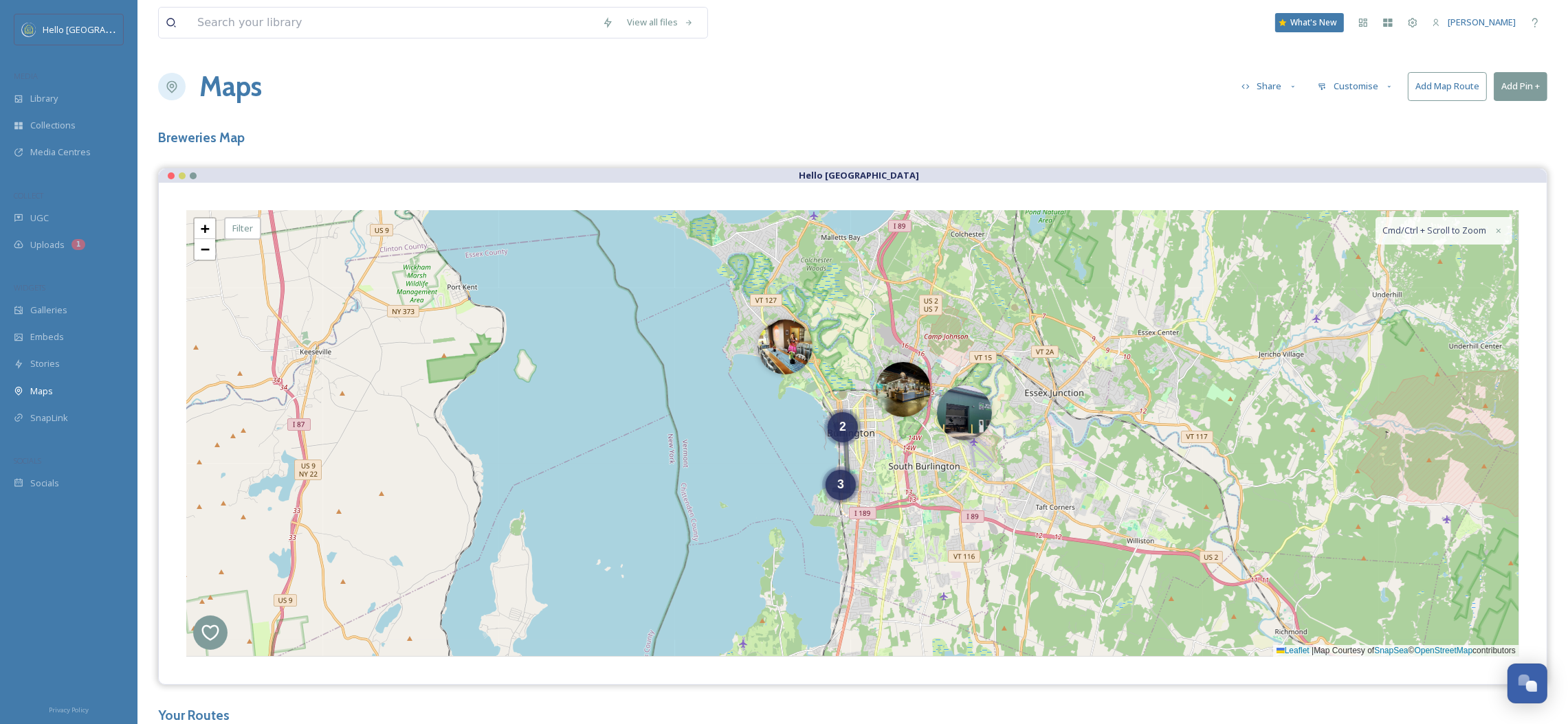
click at [1364, 73] on button "Customise" at bounding box center [1356, 86] width 90 height 27
click at [1363, 148] on div "Location" at bounding box center [1359, 145] width 95 height 27
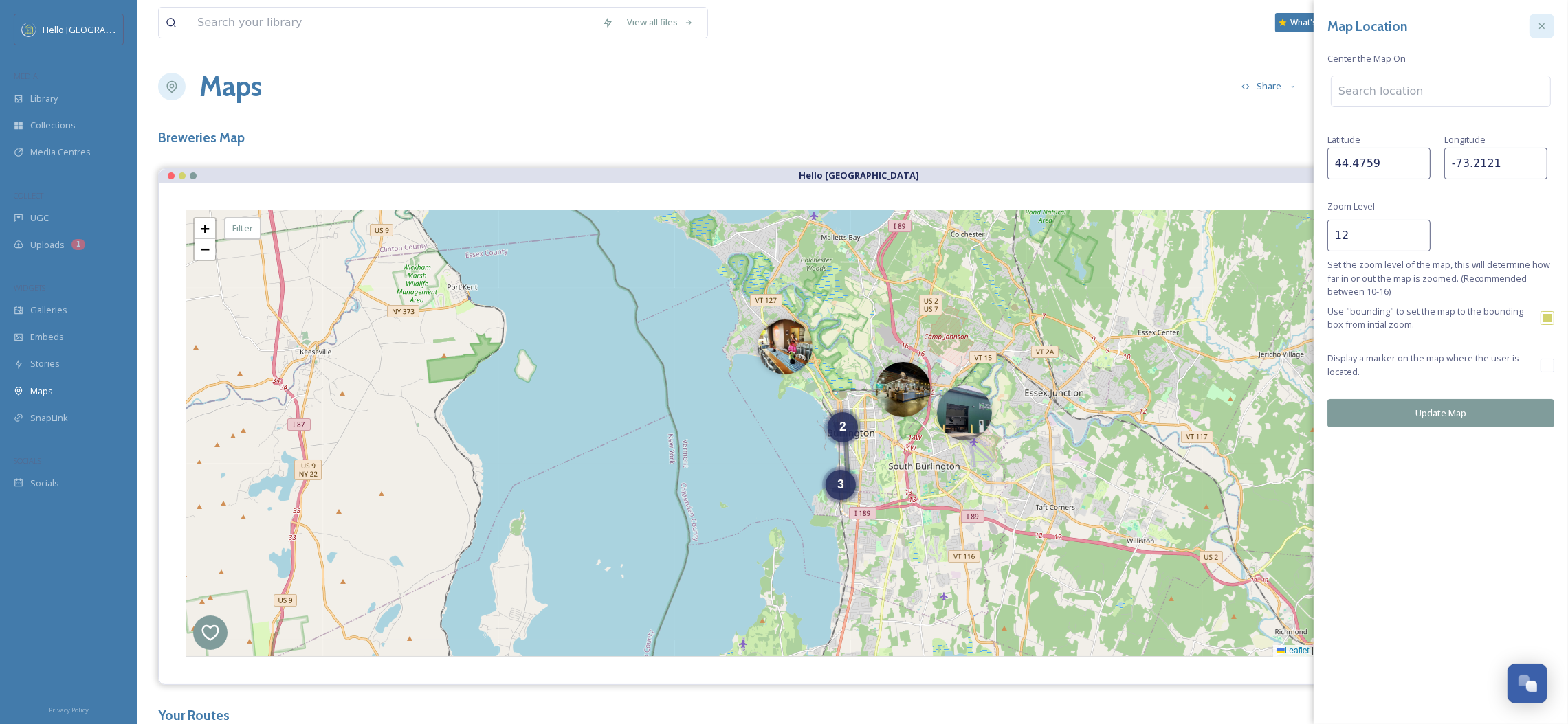
click at [1538, 19] on div at bounding box center [1541, 25] width 24 height 24
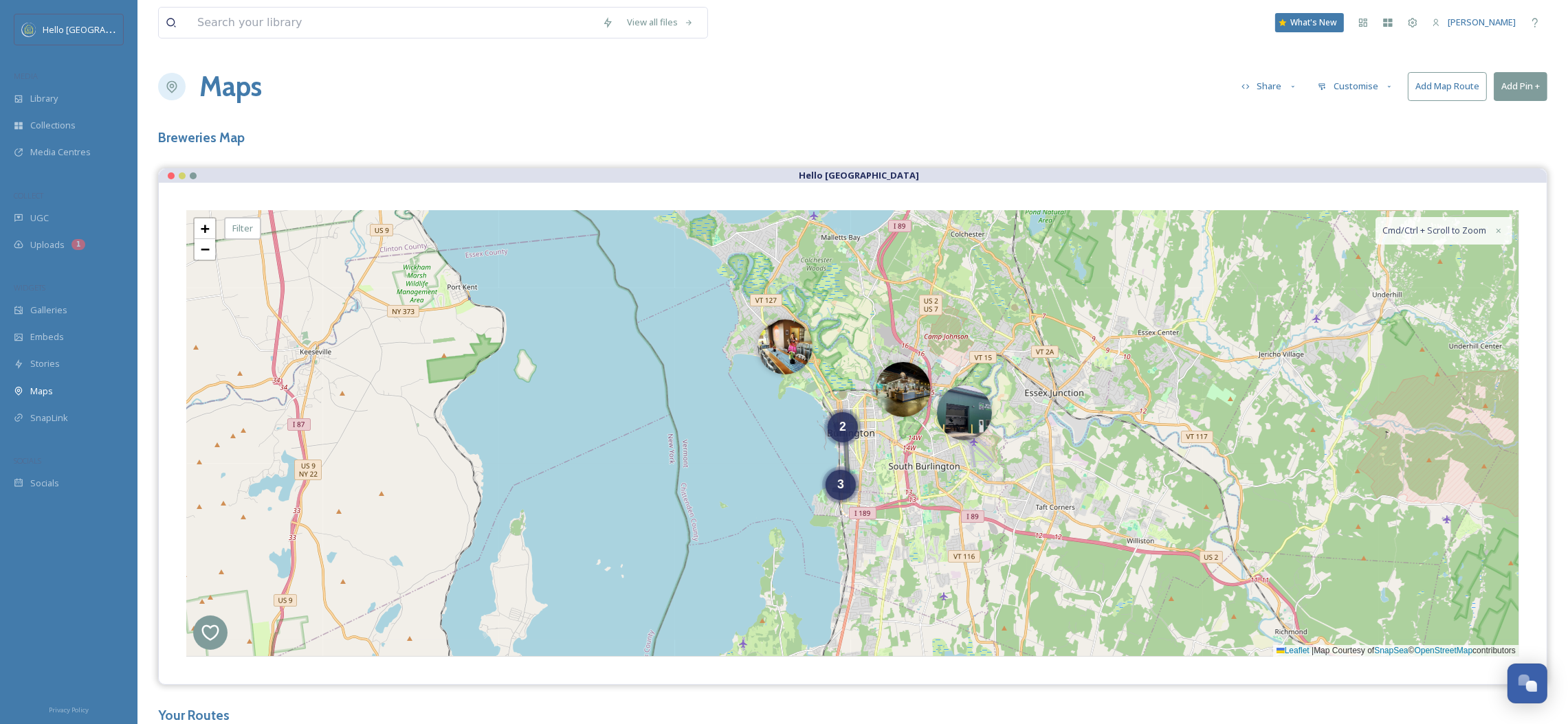
click at [1271, 94] on button "Share" at bounding box center [1269, 86] width 70 height 27
click at [1370, 95] on button "Customise" at bounding box center [1356, 86] width 90 height 27
click at [1366, 110] on div "Layout" at bounding box center [1359, 118] width 95 height 27
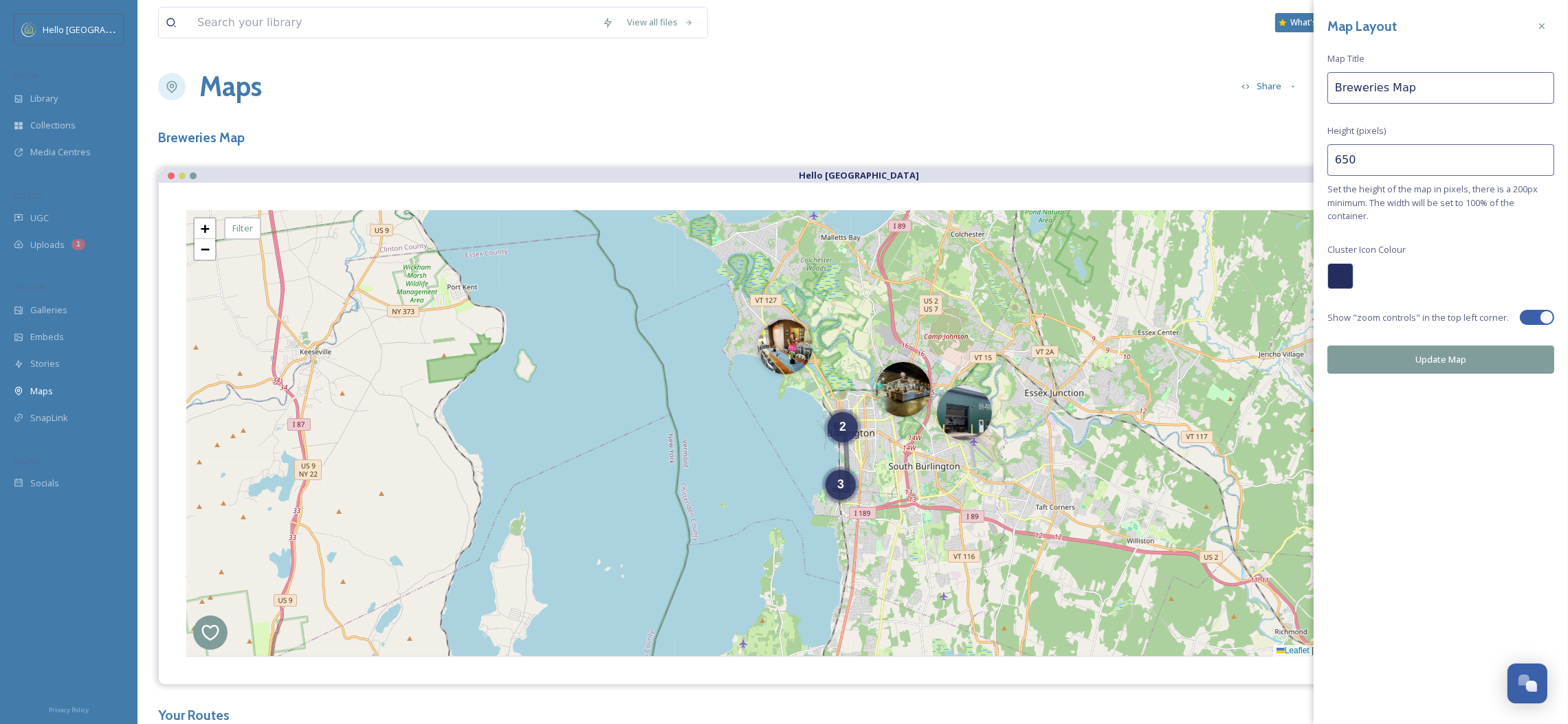
click at [1345, 177] on div "Map Layout Map Title Breweries Map Height (pixels) 650 Set the height of the ma…" at bounding box center [1440, 194] width 255 height 388
click at [1359, 162] on input "650" at bounding box center [1441, 160] width 227 height 32
type input "6"
type input "550"
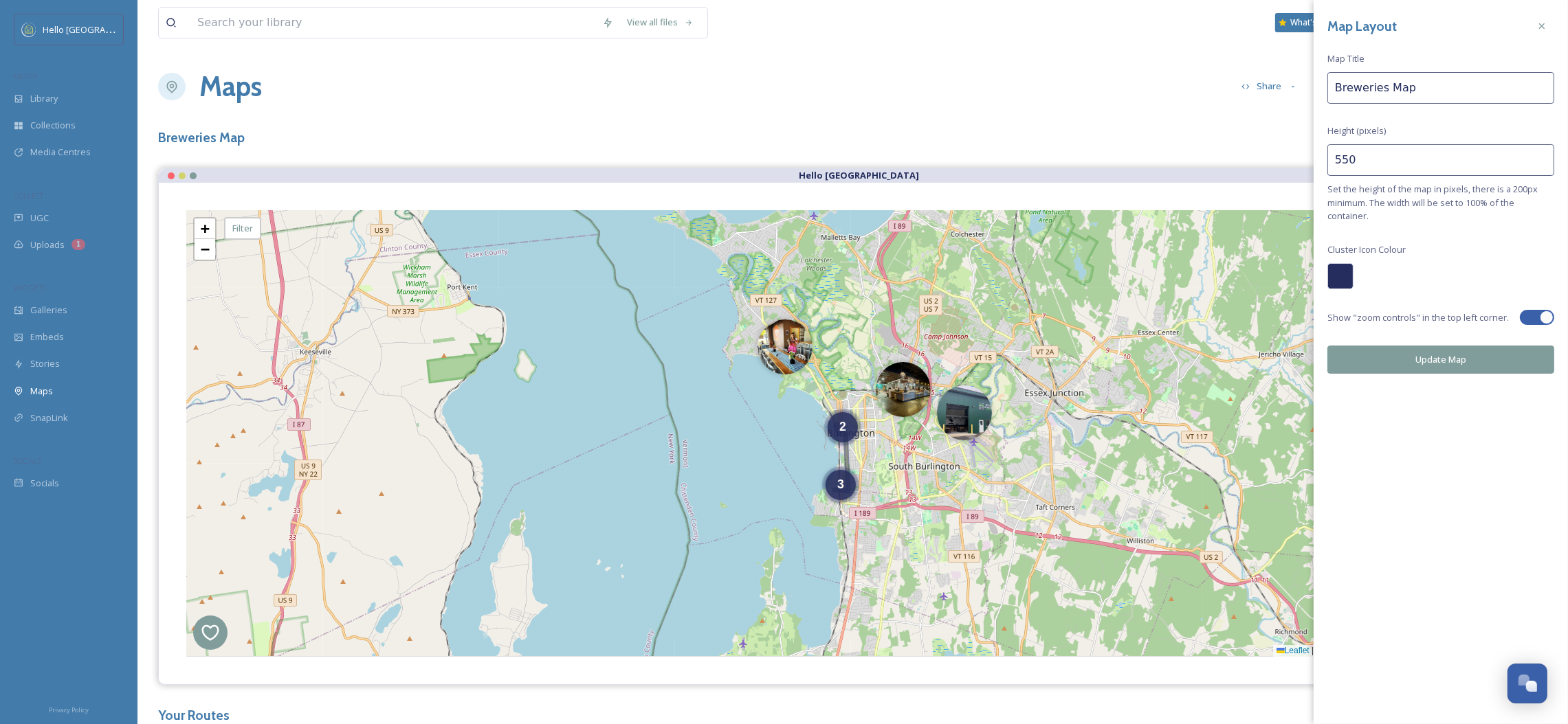
click at [1413, 368] on button "Update Map" at bounding box center [1441, 360] width 227 height 28
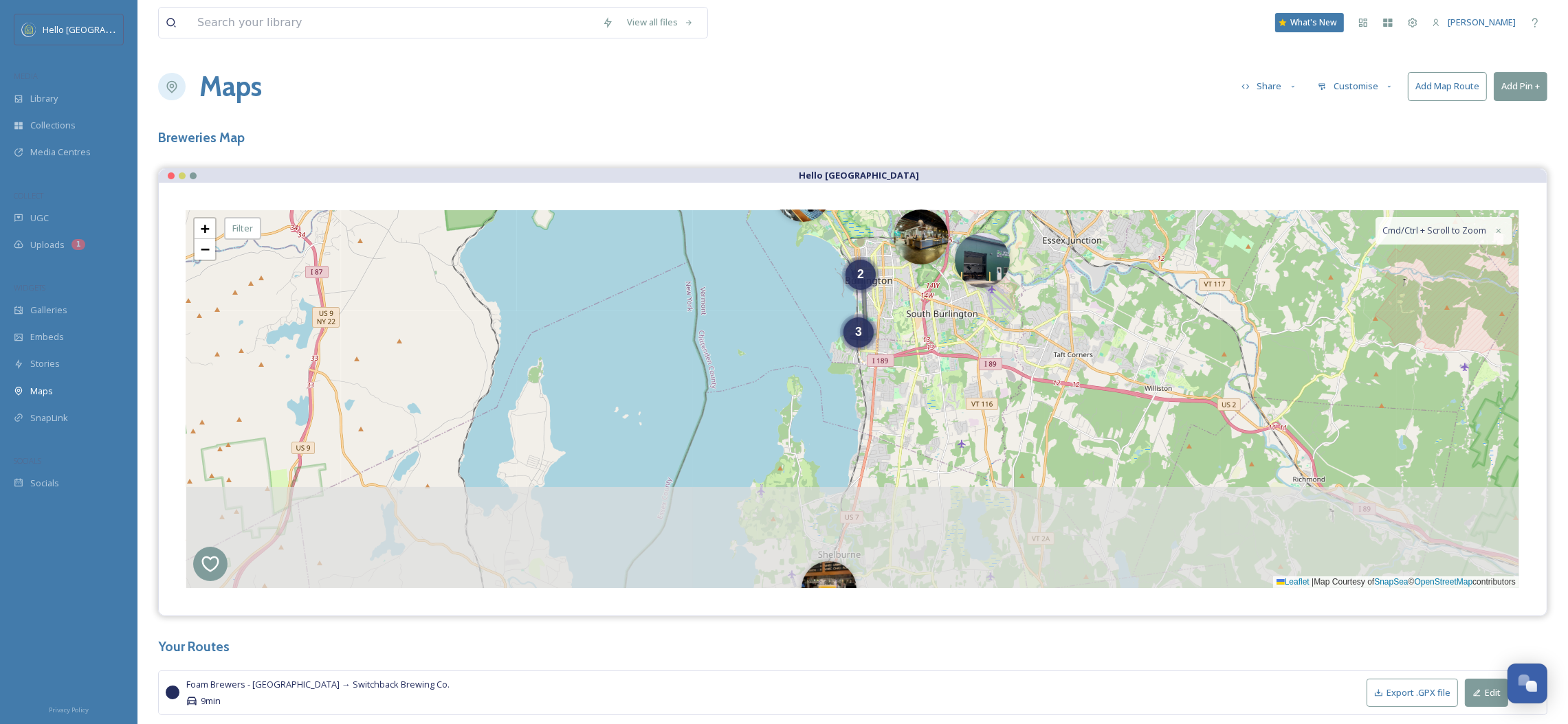
drag, startPoint x: 900, startPoint y: 527, endPoint x: 918, endPoint y: 407, distance: 121.3
click at [918, 407] on div "3 2 + − Leaflet | Map Courtesy of SnapSea © OpenStreetMap contributors Cmd/Ctrl…" at bounding box center [852, 399] width 1333 height 378
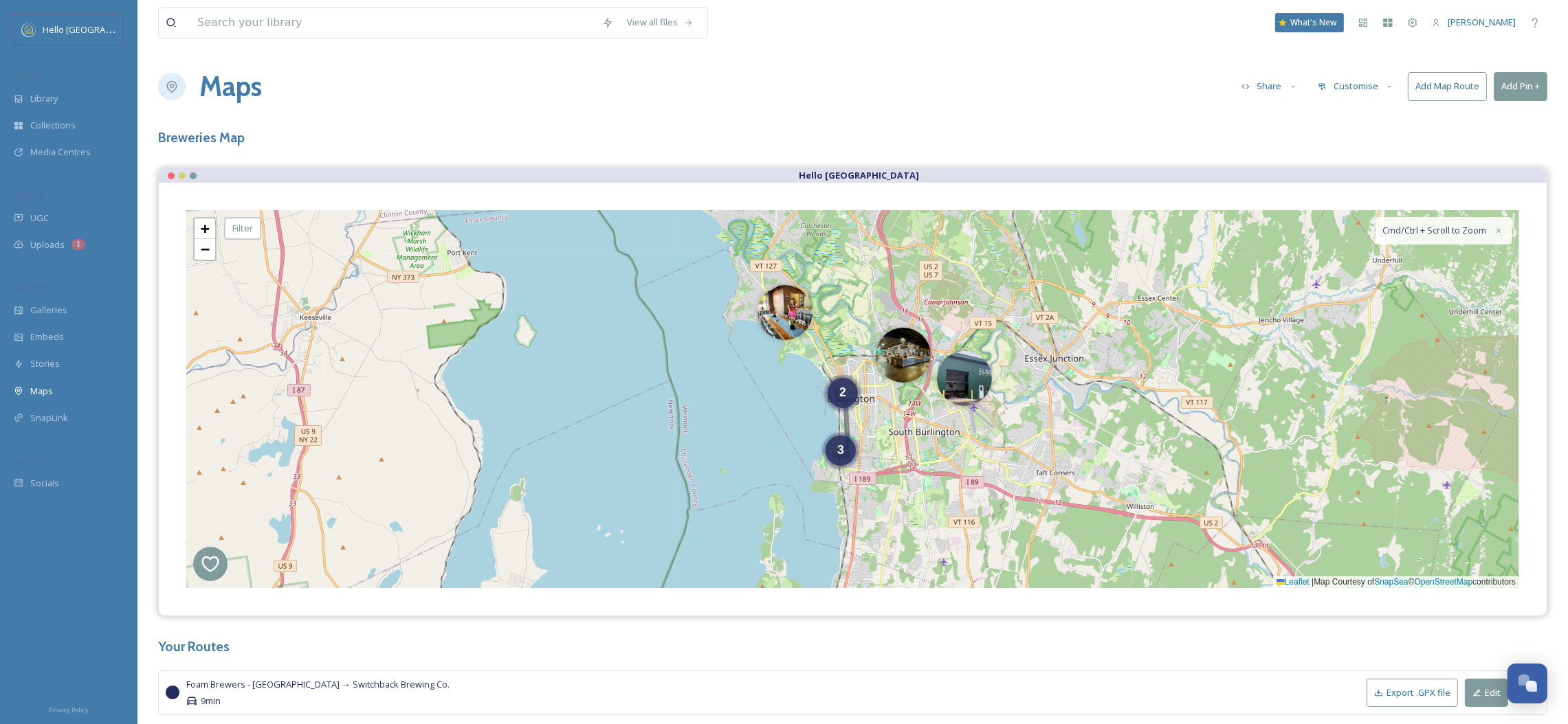
click at [1372, 84] on button "Customise" at bounding box center [1356, 86] width 90 height 27
click at [1360, 110] on div "Layout" at bounding box center [1359, 118] width 95 height 27
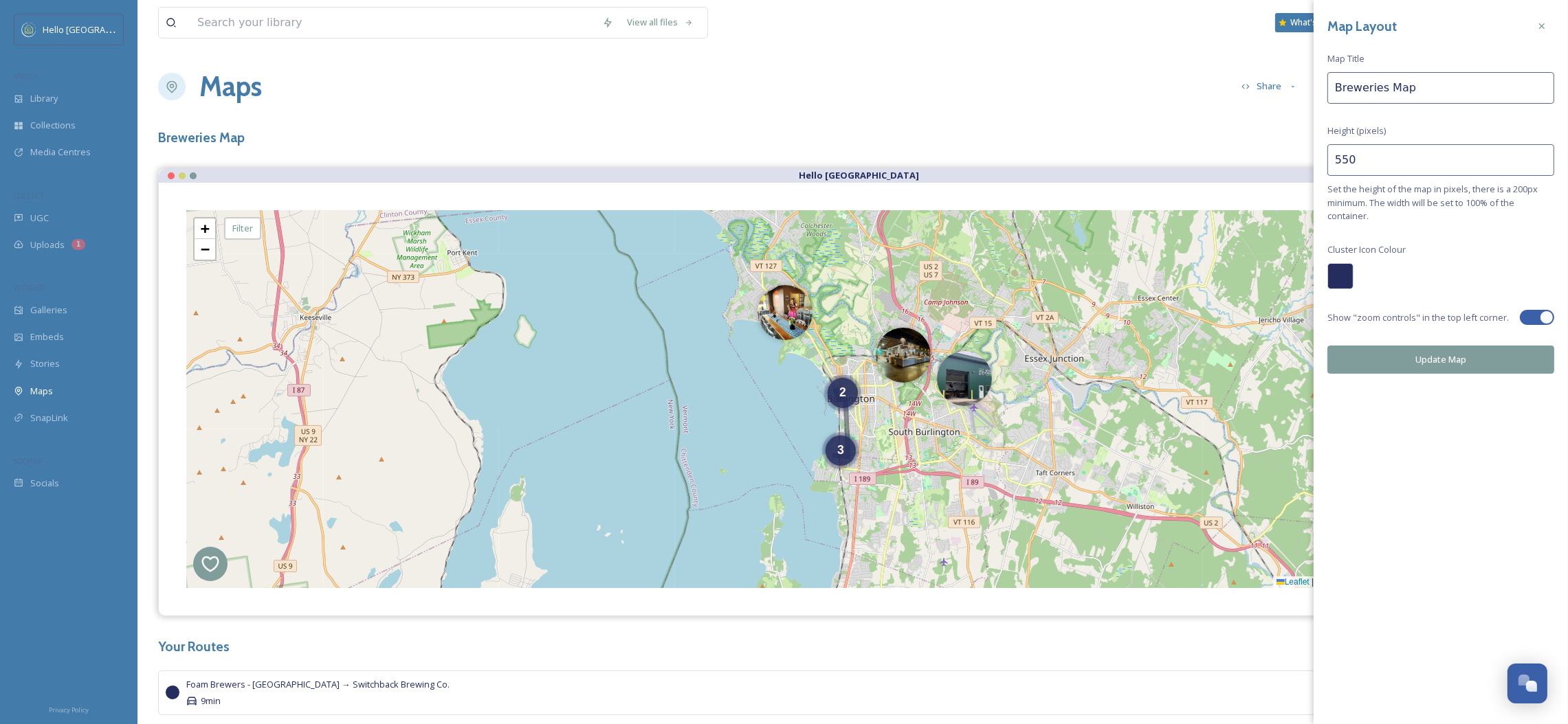
click at [1345, 153] on input "550" at bounding box center [1441, 160] width 227 height 32
click at [1114, 68] on div "Maps Share Customise Add Map Route Add Pin +" at bounding box center [853, 87] width 1389 height 41
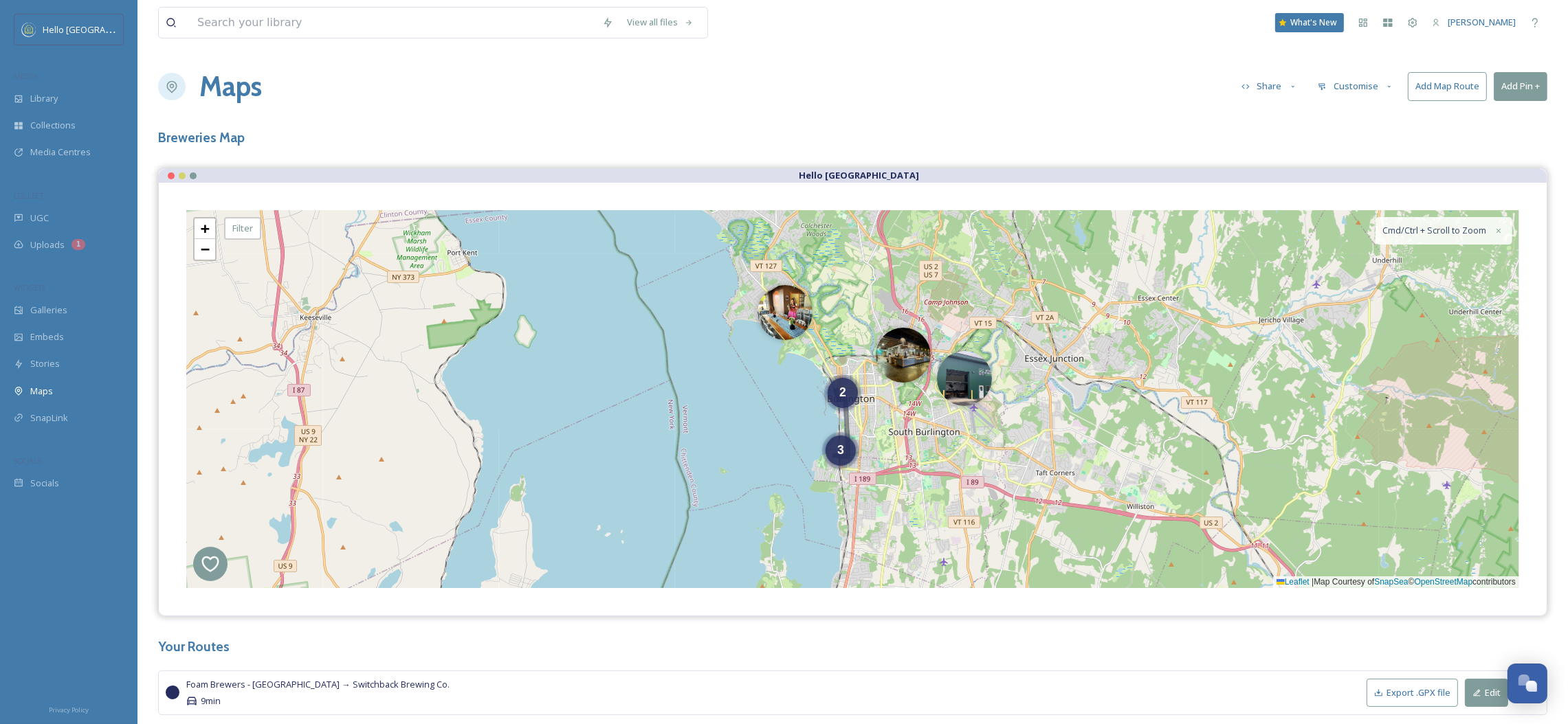
click at [1354, 92] on button "Customise" at bounding box center [1356, 86] width 90 height 27
click at [1360, 143] on div "Location" at bounding box center [1359, 145] width 95 height 27
click at [867, 504] on div "3 2 + − Leaflet | Map Courtesy of SnapSea © OpenStreetMap contributors Cmd/Ctrl…" at bounding box center [852, 399] width 1333 height 378
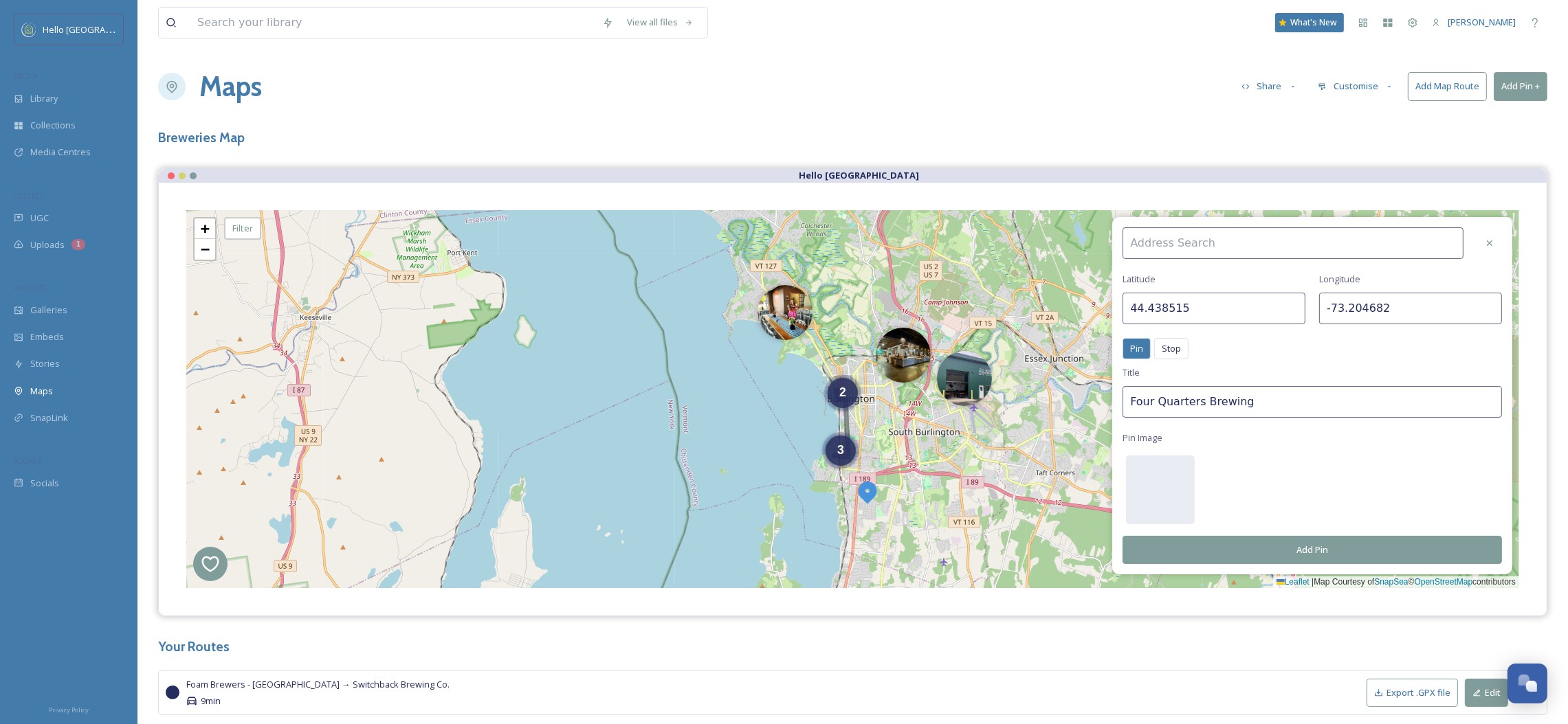
click at [1250, 311] on input "44.438515" at bounding box center [1214, 308] width 183 height 32
click at [1495, 236] on div at bounding box center [1489, 243] width 24 height 24
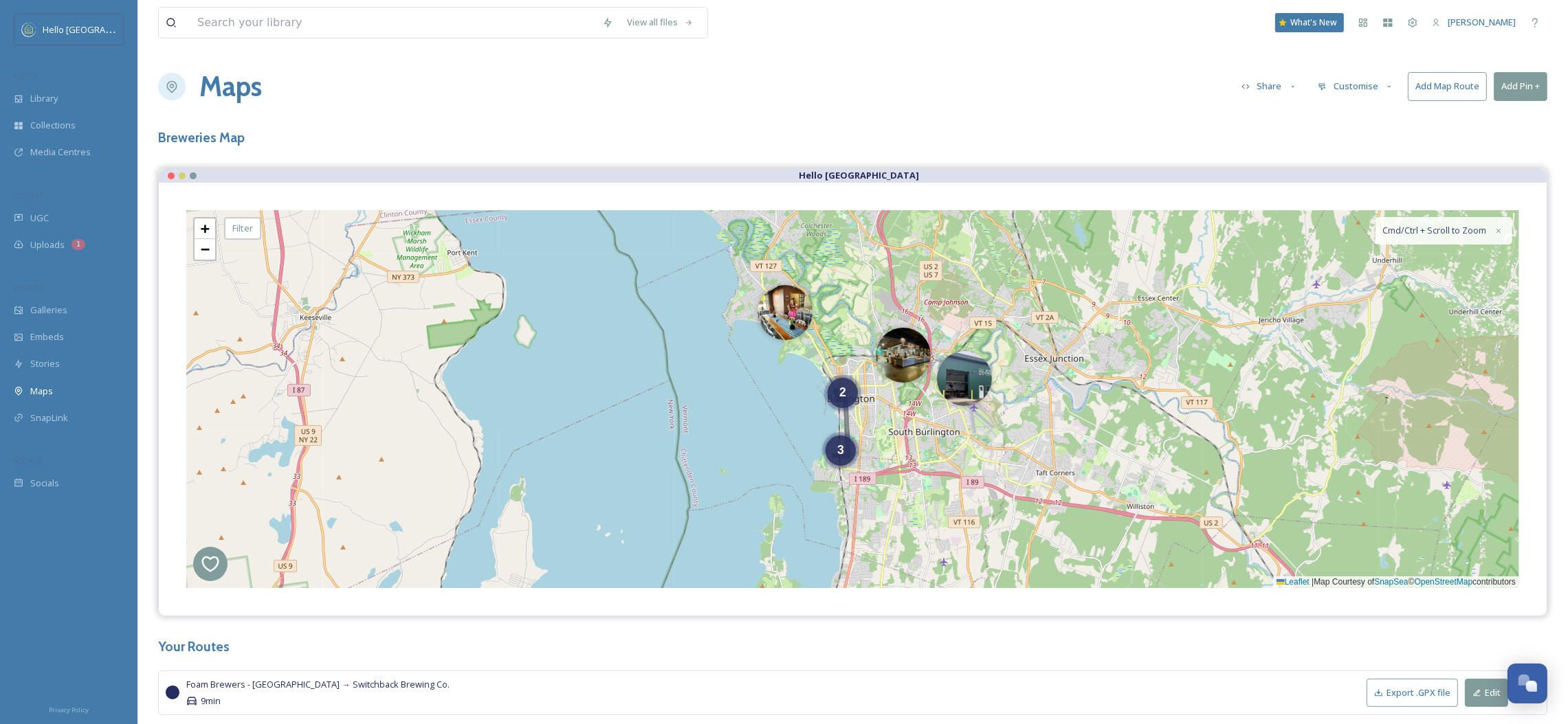
click at [1378, 84] on button "Customise" at bounding box center [1356, 86] width 90 height 27
click at [1366, 147] on div "Location" at bounding box center [1359, 145] width 95 height 27
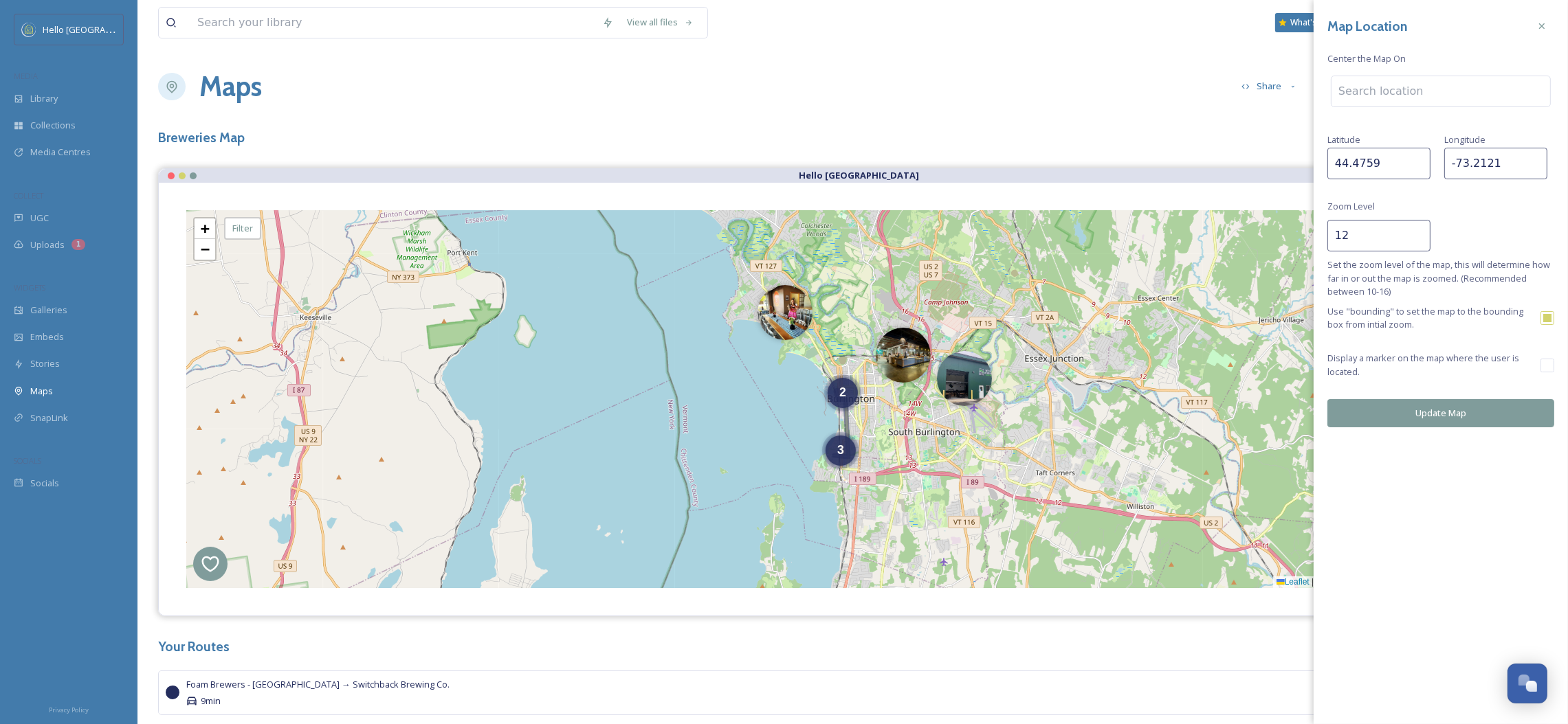
click at [1364, 163] on input "44.4759" at bounding box center [1379, 163] width 103 height 32
paste input "38515"
type input "44.438515"
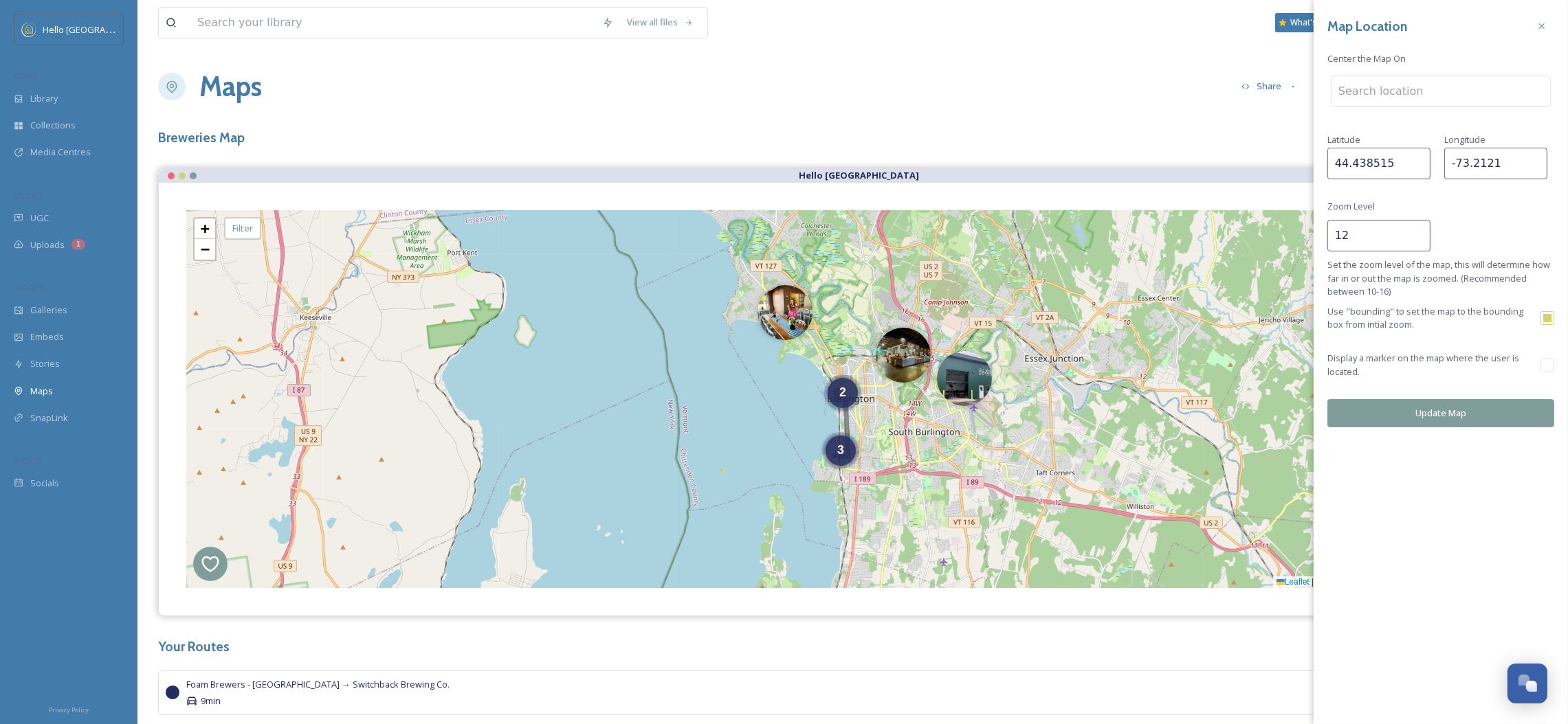
click at [1485, 163] on input "-73.2121" at bounding box center [1495, 163] width 103 height 32
click at [1536, 168] on input "-74.2121" at bounding box center [1495, 163] width 103 height 32
click at [1536, 168] on input "-75.2121" at bounding box center [1495, 163] width 103 height 32
click at [1536, 168] on input "-76.2121" at bounding box center [1495, 163] width 103 height 32
click at [1536, 168] on input "-77.2121" at bounding box center [1495, 163] width 103 height 32
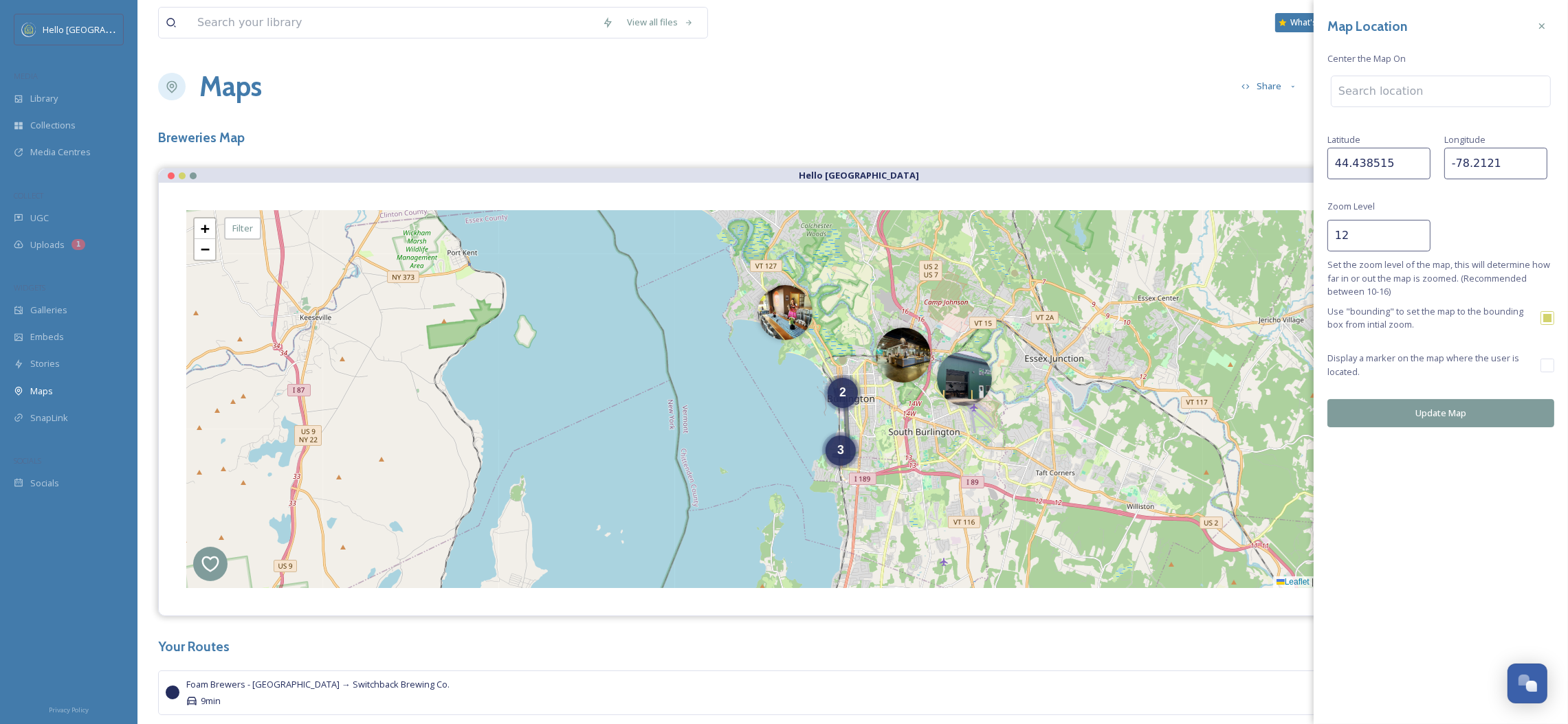
click at [1536, 168] on input "-78.2121" at bounding box center [1495, 163] width 103 height 32
click at [1535, 156] on input "-77.2121" at bounding box center [1495, 163] width 103 height 32
click at [1535, 156] on input "-76.2121" at bounding box center [1495, 163] width 103 height 32
click at [1535, 156] on input "-75.2121" at bounding box center [1495, 163] width 103 height 32
click at [1535, 156] on input "-74.2121" at bounding box center [1495, 163] width 103 height 32
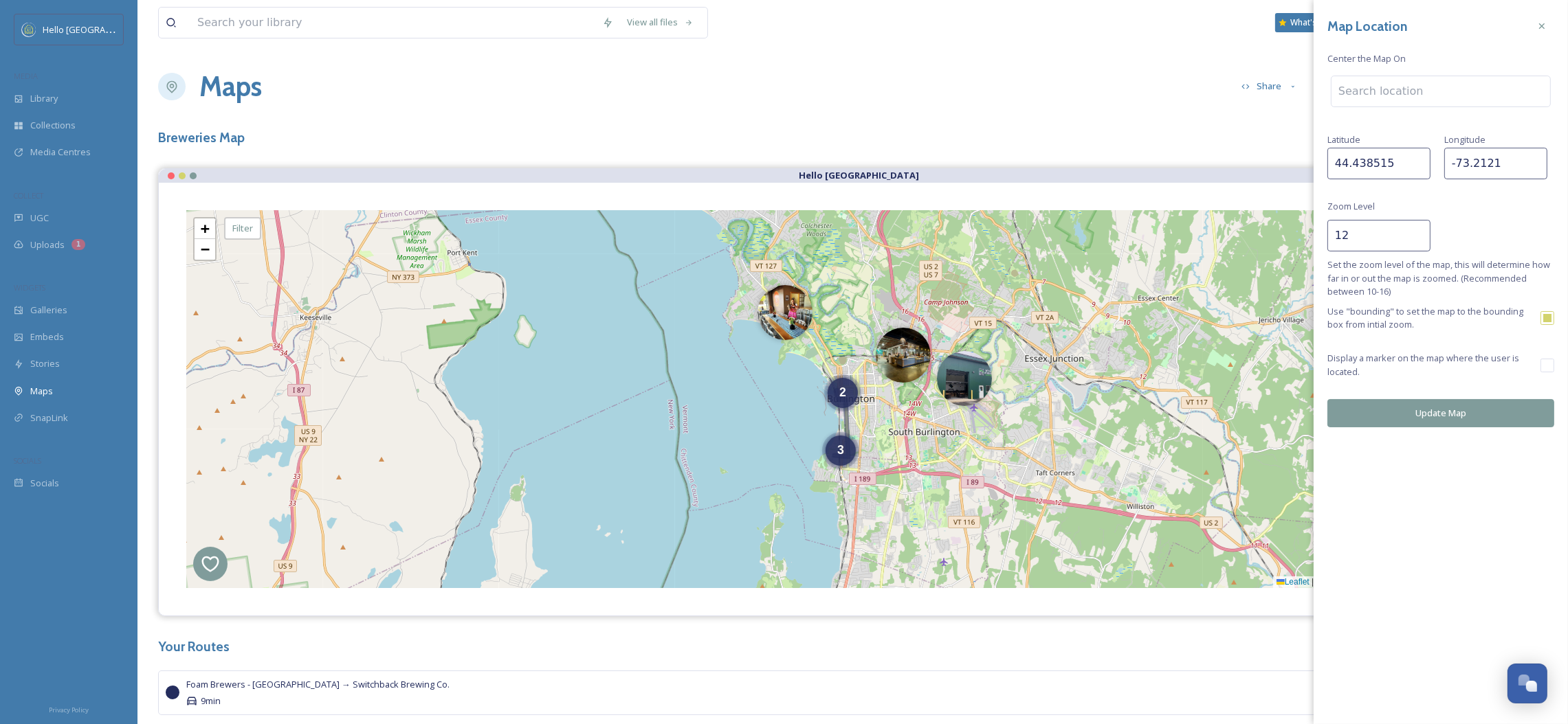
type input "-73.2121"
click at [1533, 157] on input "-73.2121" at bounding box center [1495, 163] width 103 height 32
click at [1475, 418] on button "Update Map" at bounding box center [1441, 414] width 227 height 28
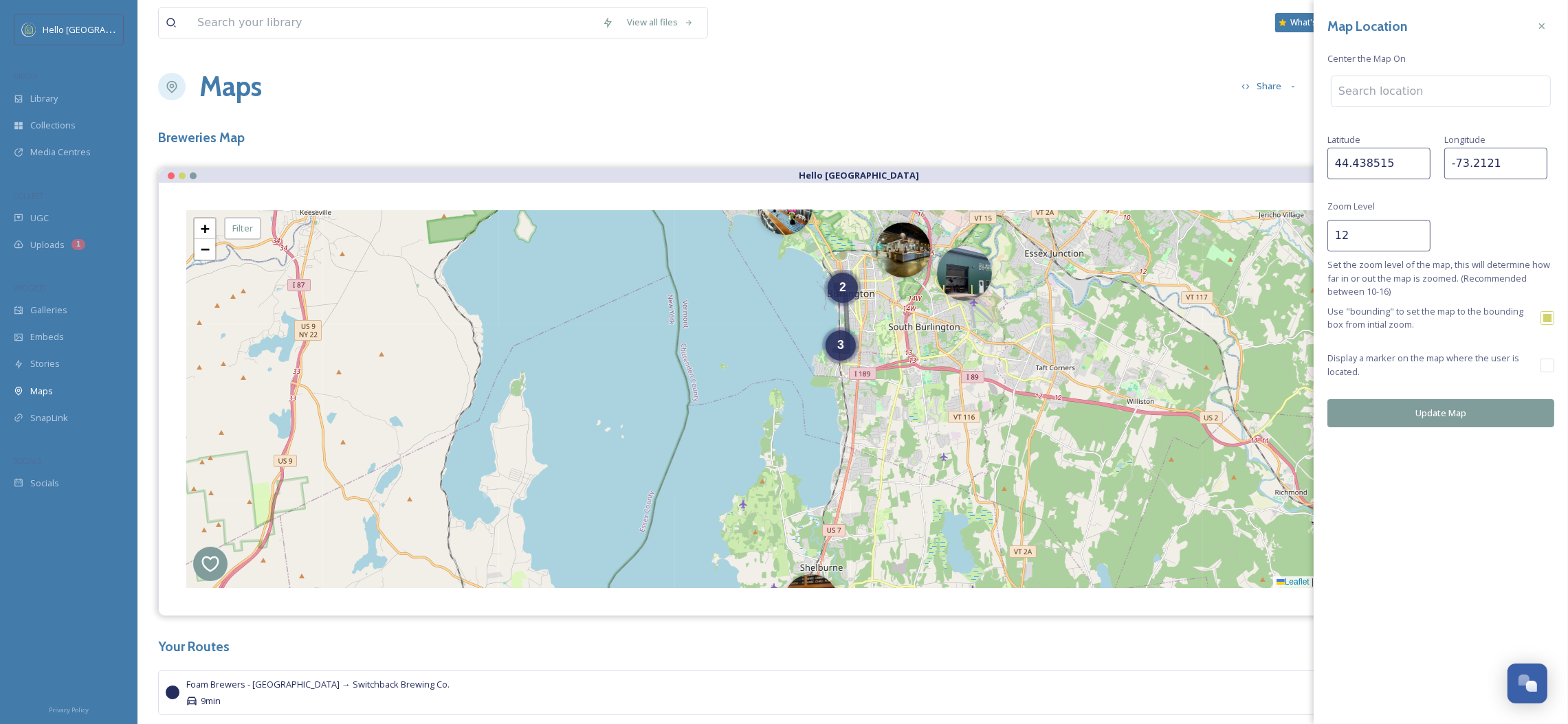
click at [1376, 239] on input "12" at bounding box center [1379, 236] width 103 height 32
click at [1420, 241] on input "11" at bounding box center [1379, 236] width 103 height 32
click at [1420, 241] on input "10" at bounding box center [1379, 236] width 103 height 32
click at [1420, 241] on input "9" at bounding box center [1379, 236] width 103 height 32
click at [1421, 416] on button "Update Map" at bounding box center [1441, 414] width 227 height 28
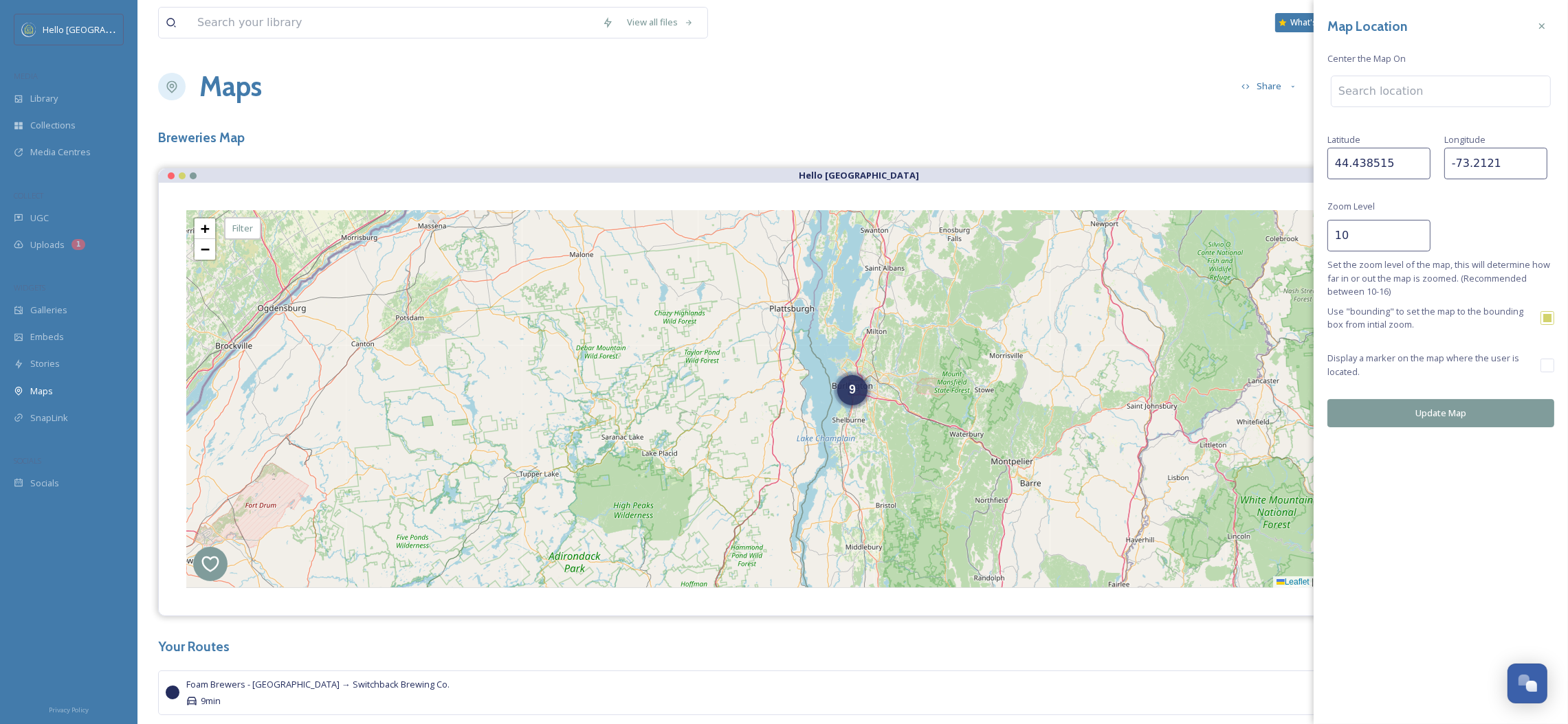
click at [1420, 230] on input "10" at bounding box center [1379, 236] width 103 height 32
type input "11"
click at [1420, 230] on input "11" at bounding box center [1379, 236] width 103 height 32
click at [1445, 407] on button "Update Map" at bounding box center [1441, 414] width 227 height 28
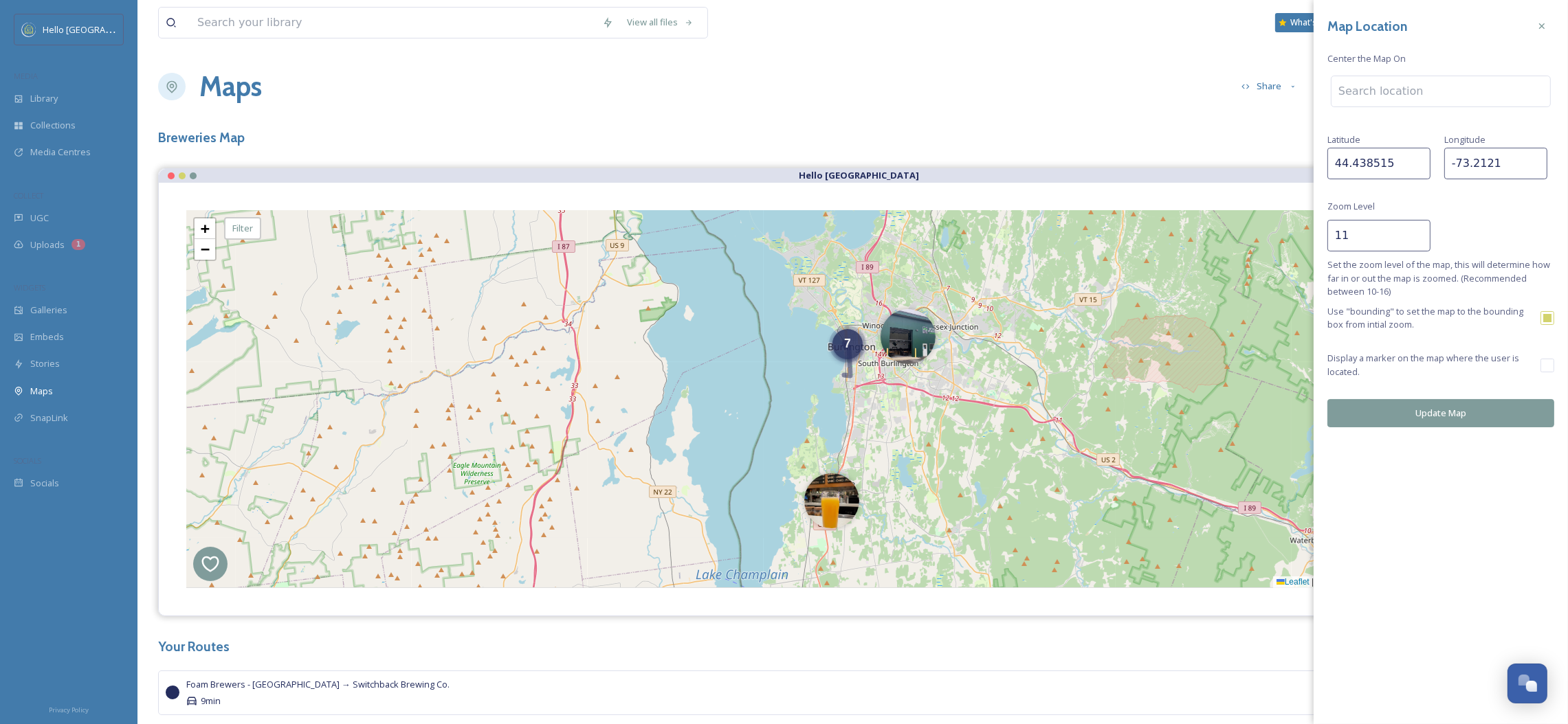
click at [186, 210] on div "7" at bounding box center [186, 210] width 0 height 0
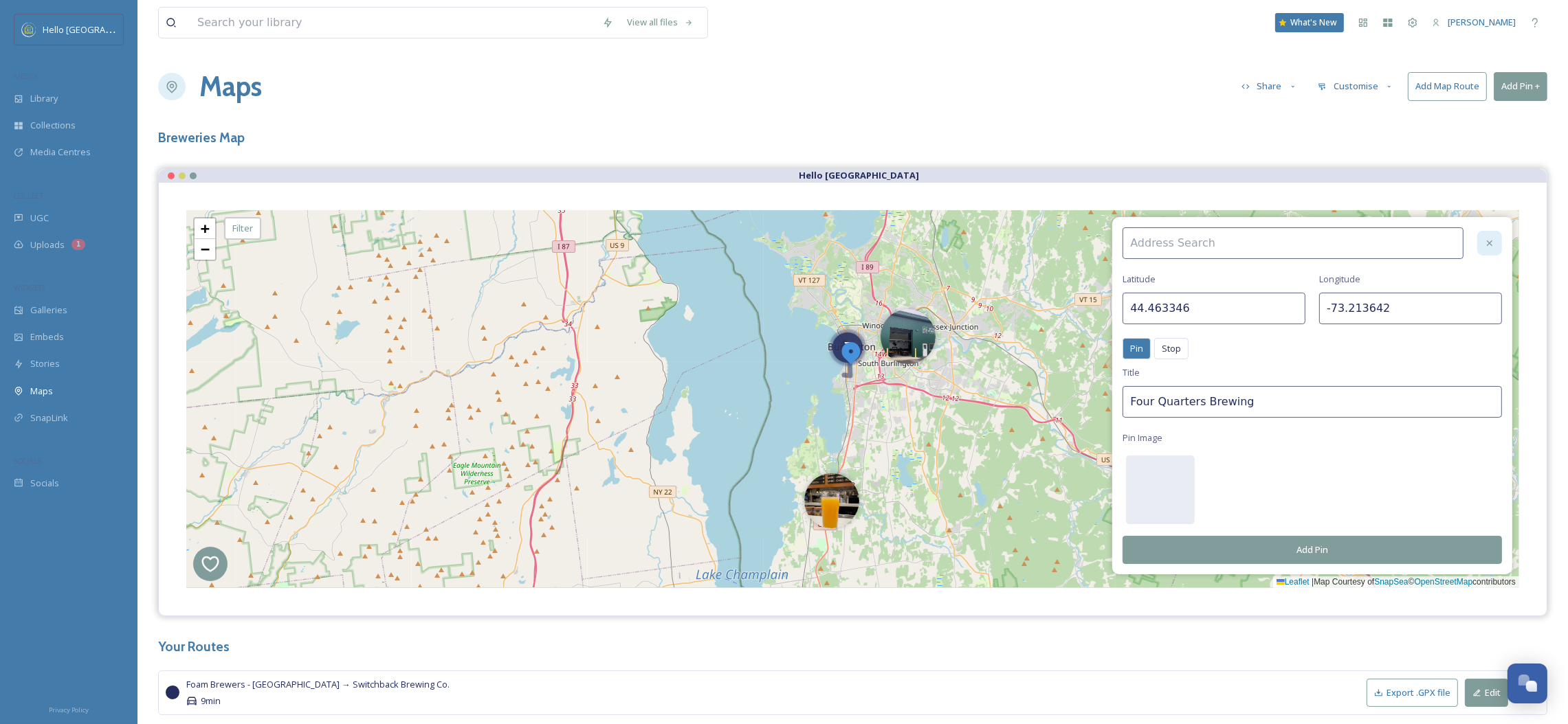
click at [1499, 239] on div at bounding box center [1489, 243] width 24 height 24
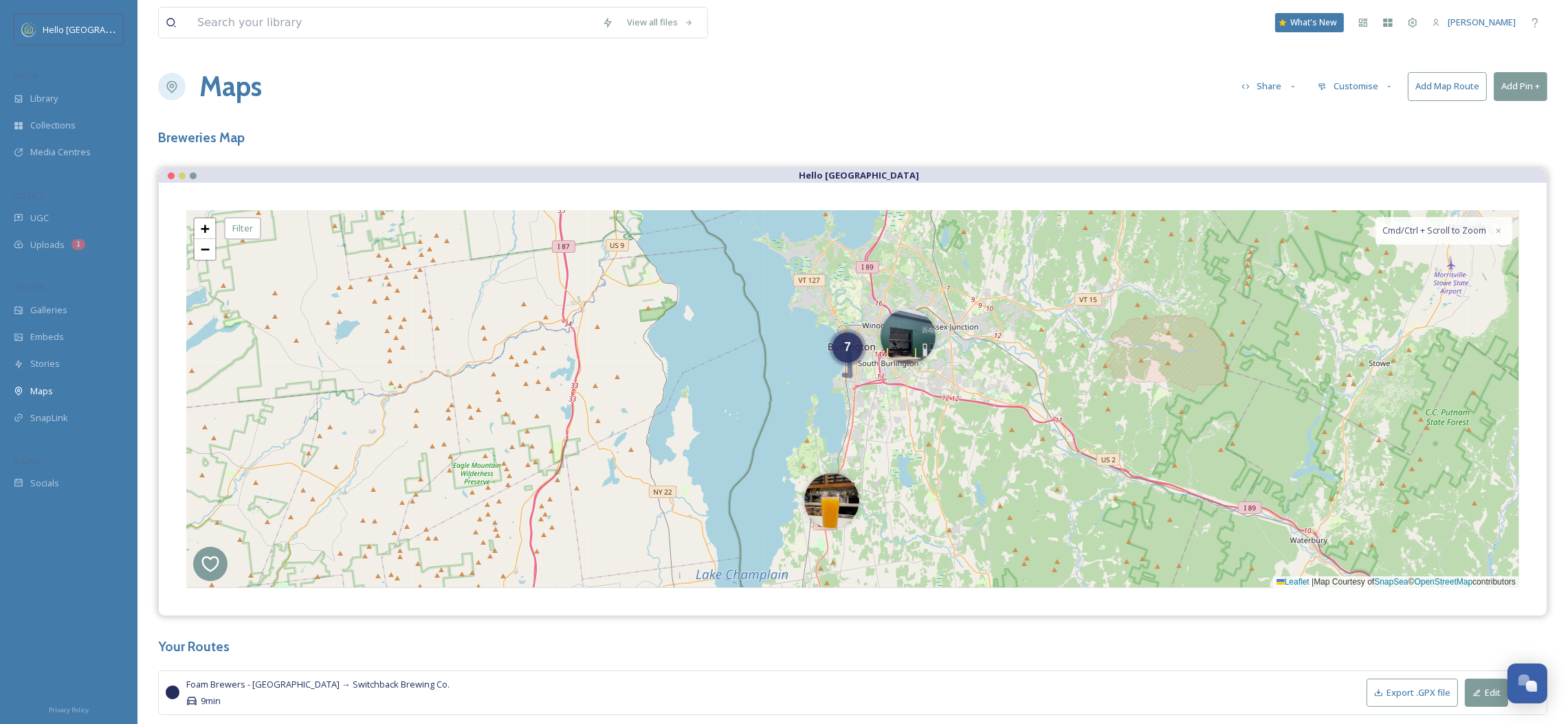
click at [1350, 84] on button "Customise" at bounding box center [1356, 86] width 90 height 27
click at [1358, 174] on div "Map" at bounding box center [1359, 172] width 95 height 27
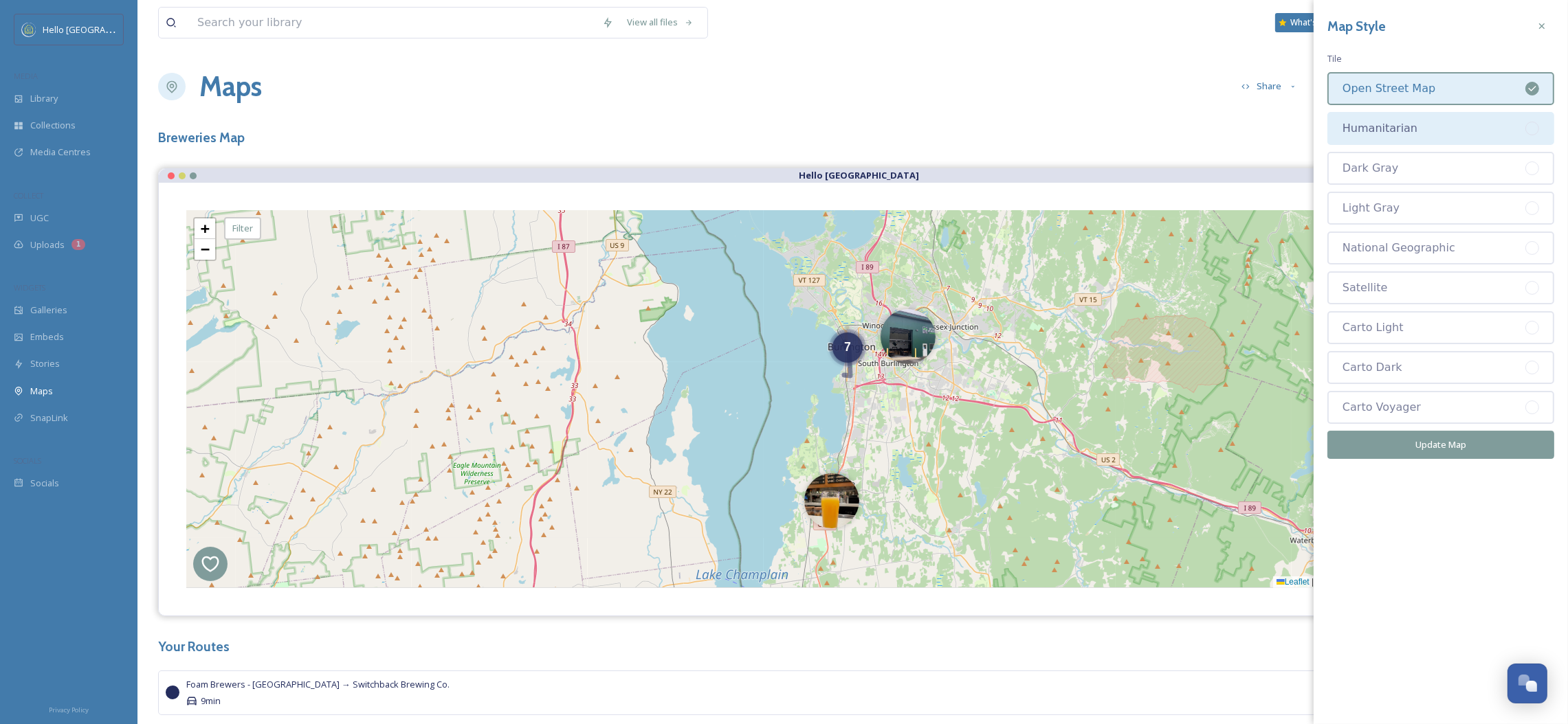
click at [1391, 139] on div "Humanitarian" at bounding box center [1441, 128] width 227 height 33
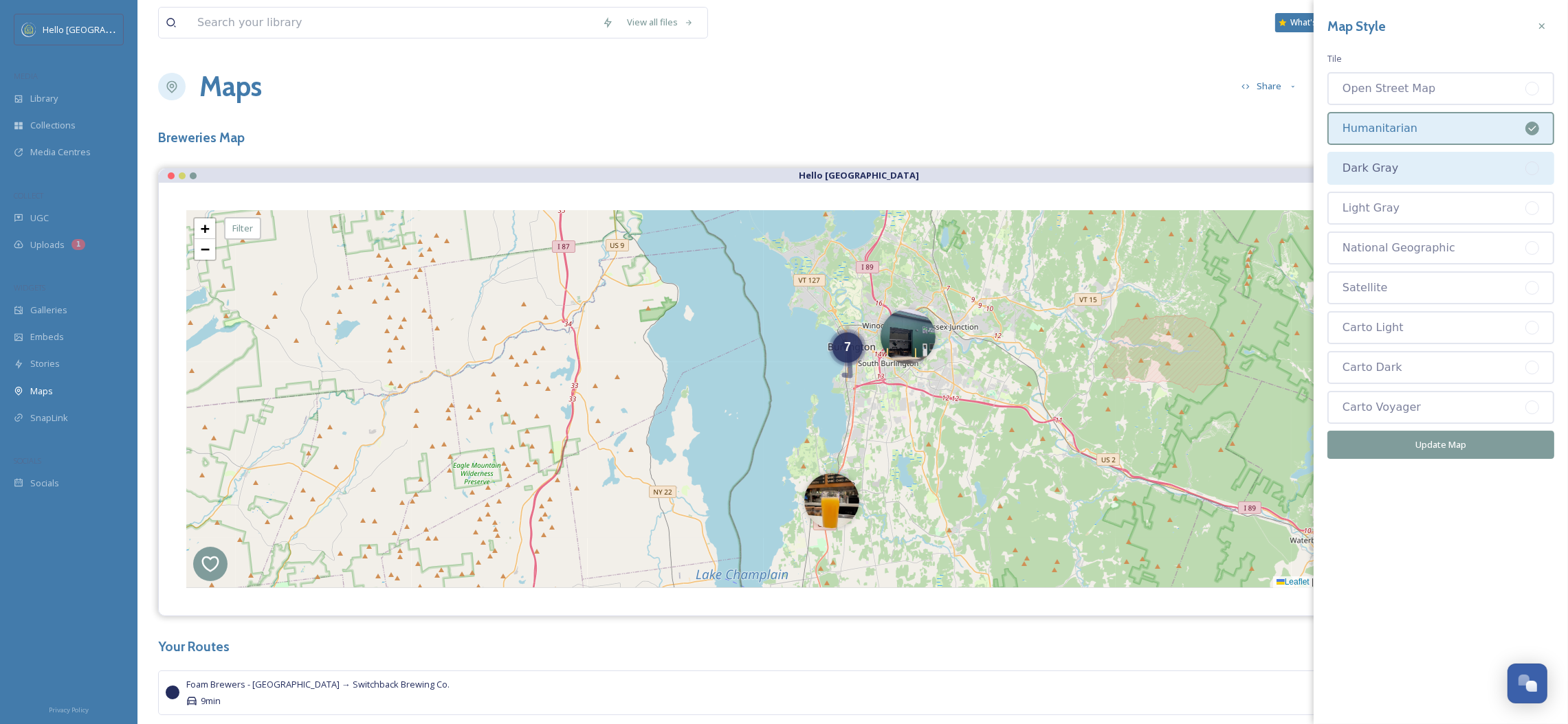
click at [1389, 164] on div "Dark Gray" at bounding box center [1434, 168] width 183 height 17
click at [1421, 433] on button "Update Map" at bounding box center [1441, 445] width 227 height 28
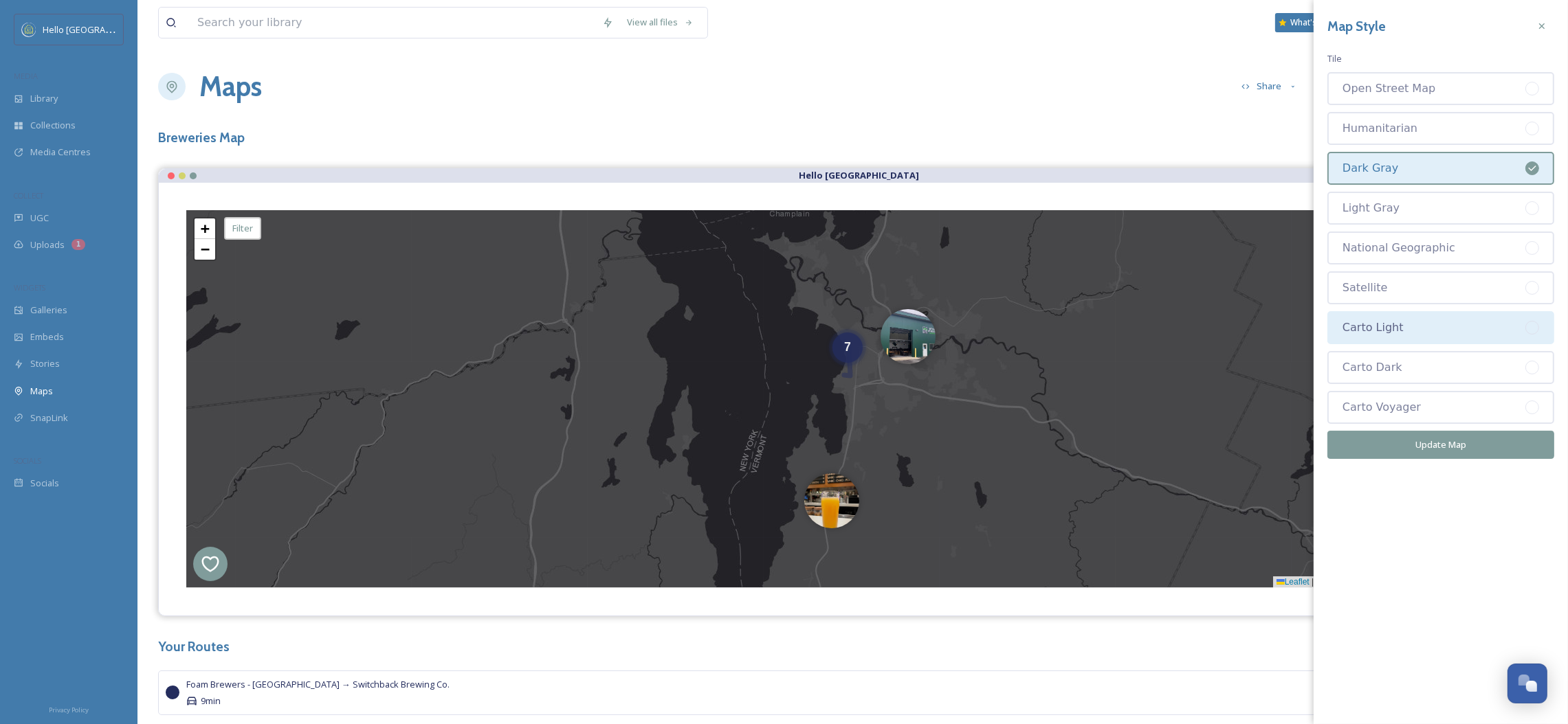
click at [1436, 325] on div "Carto Light" at bounding box center [1434, 327] width 183 height 17
click at [1428, 438] on button "Update Map" at bounding box center [1441, 445] width 227 height 28
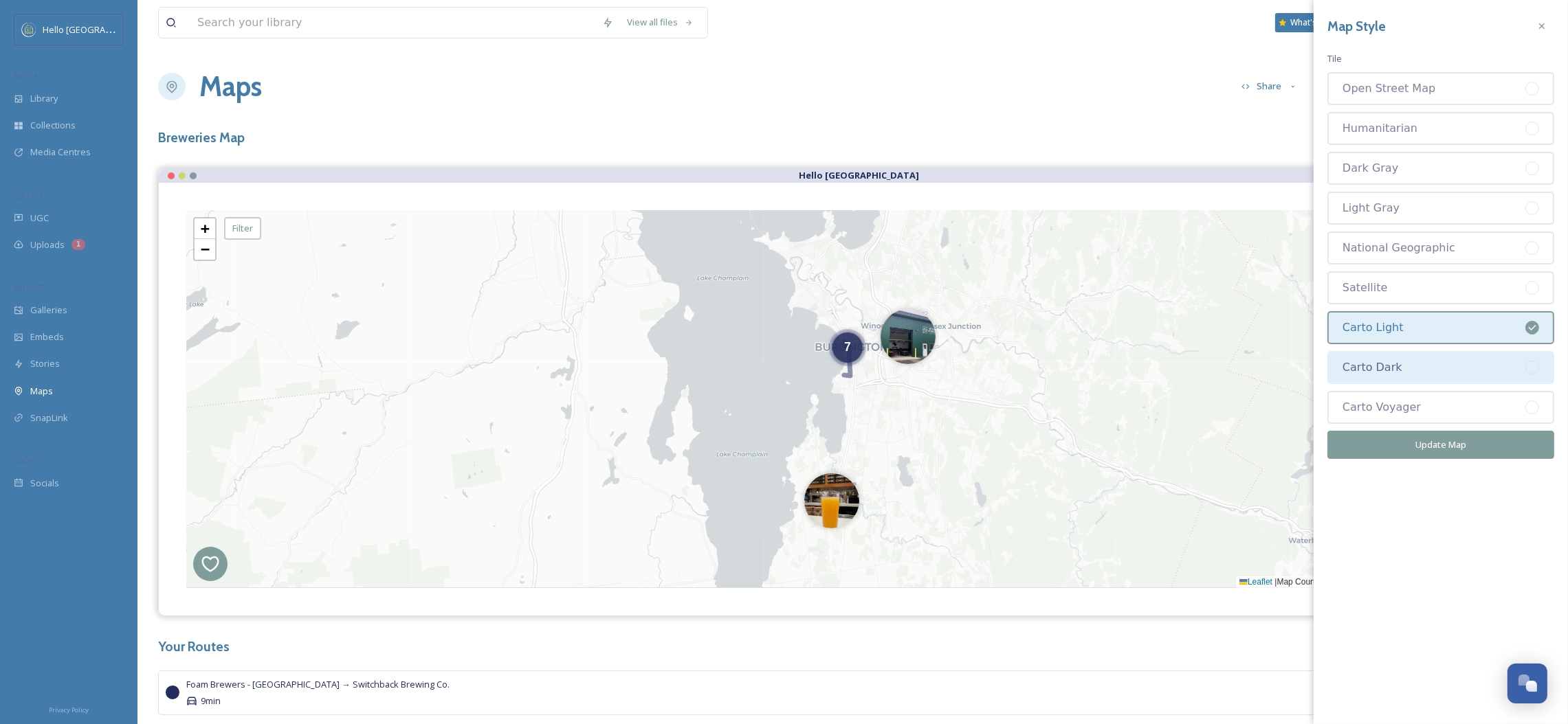
click at [1449, 359] on div "Carto Dark" at bounding box center [1434, 367] width 183 height 17
click at [1455, 432] on button "Update Map" at bounding box center [1441, 445] width 227 height 28
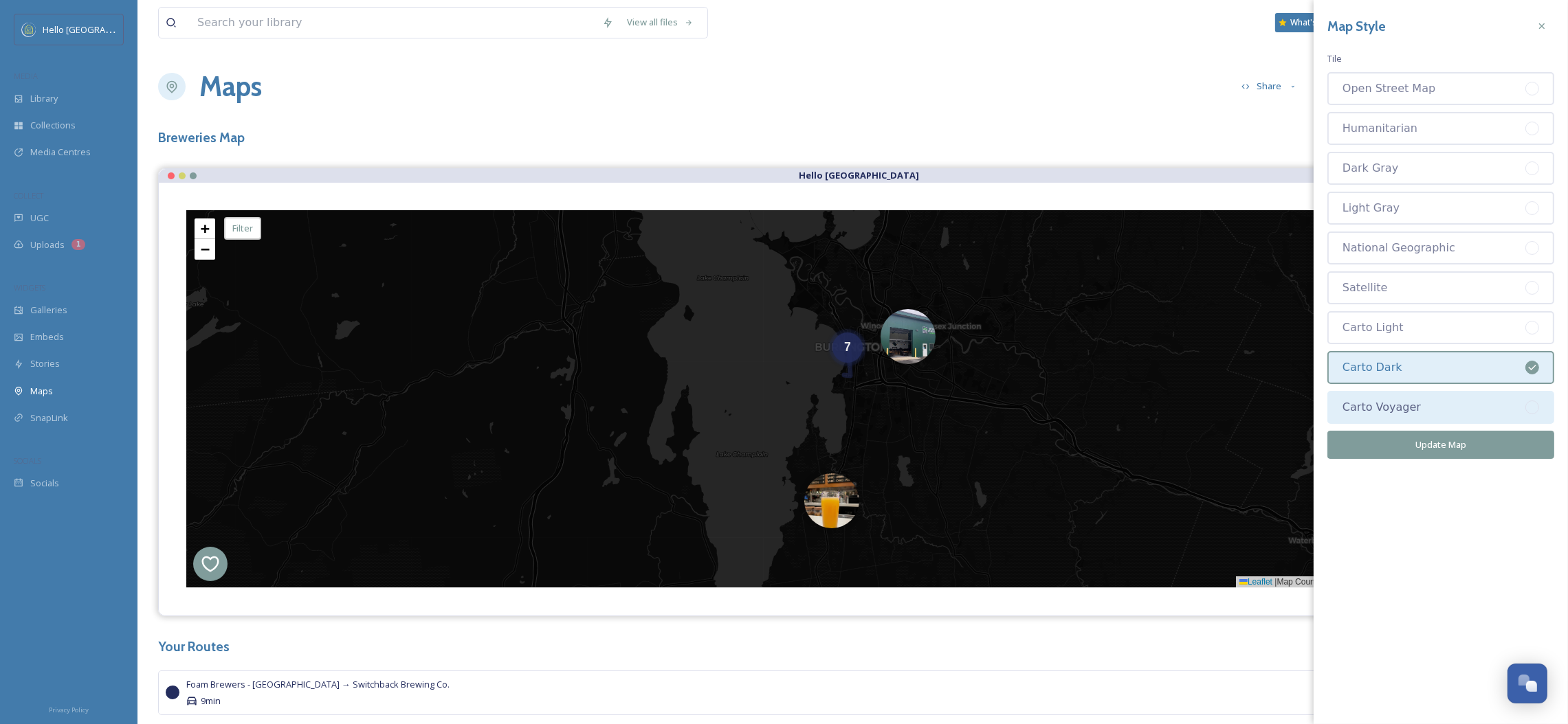
click at [1458, 399] on div "Carto Voyager" at bounding box center [1434, 407] width 183 height 17
click at [1455, 447] on button "Update Map" at bounding box center [1441, 445] width 227 height 28
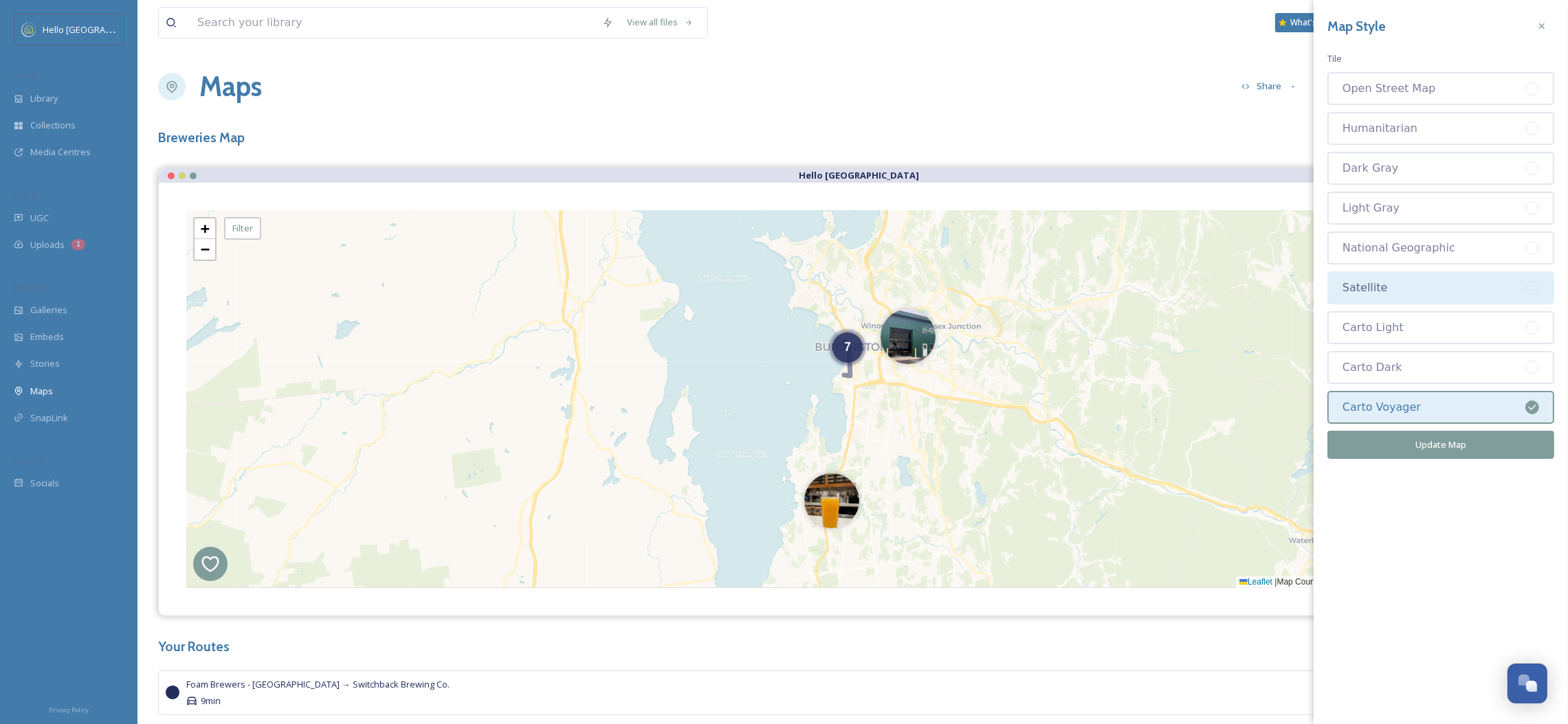
click at [1420, 291] on div "Satellite" at bounding box center [1441, 288] width 227 height 33
click at [1441, 432] on button "Update Map" at bounding box center [1441, 445] width 227 height 28
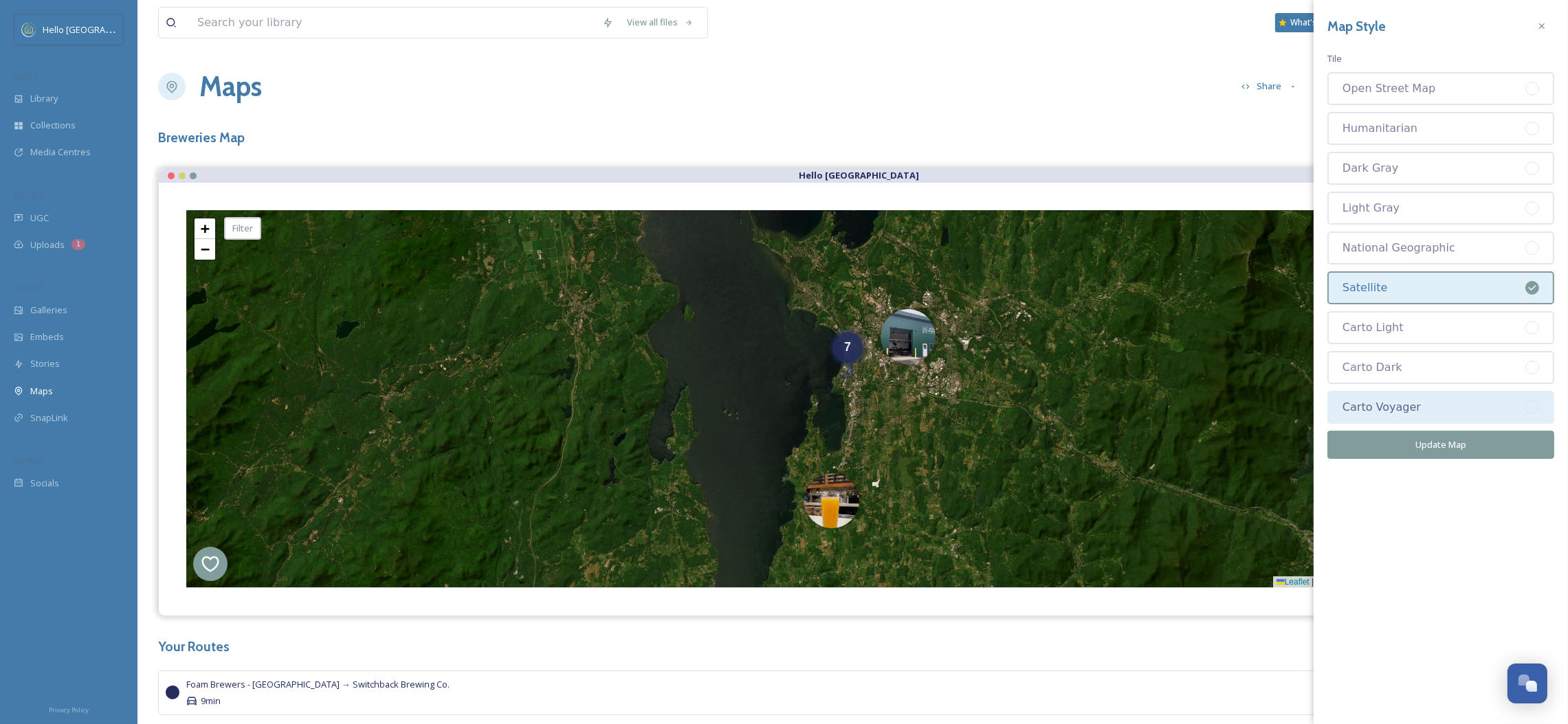
click at [1436, 399] on div "Carto Voyager" at bounding box center [1434, 407] width 183 height 17
click at [1438, 434] on button "Update Map" at bounding box center [1441, 445] width 227 height 28
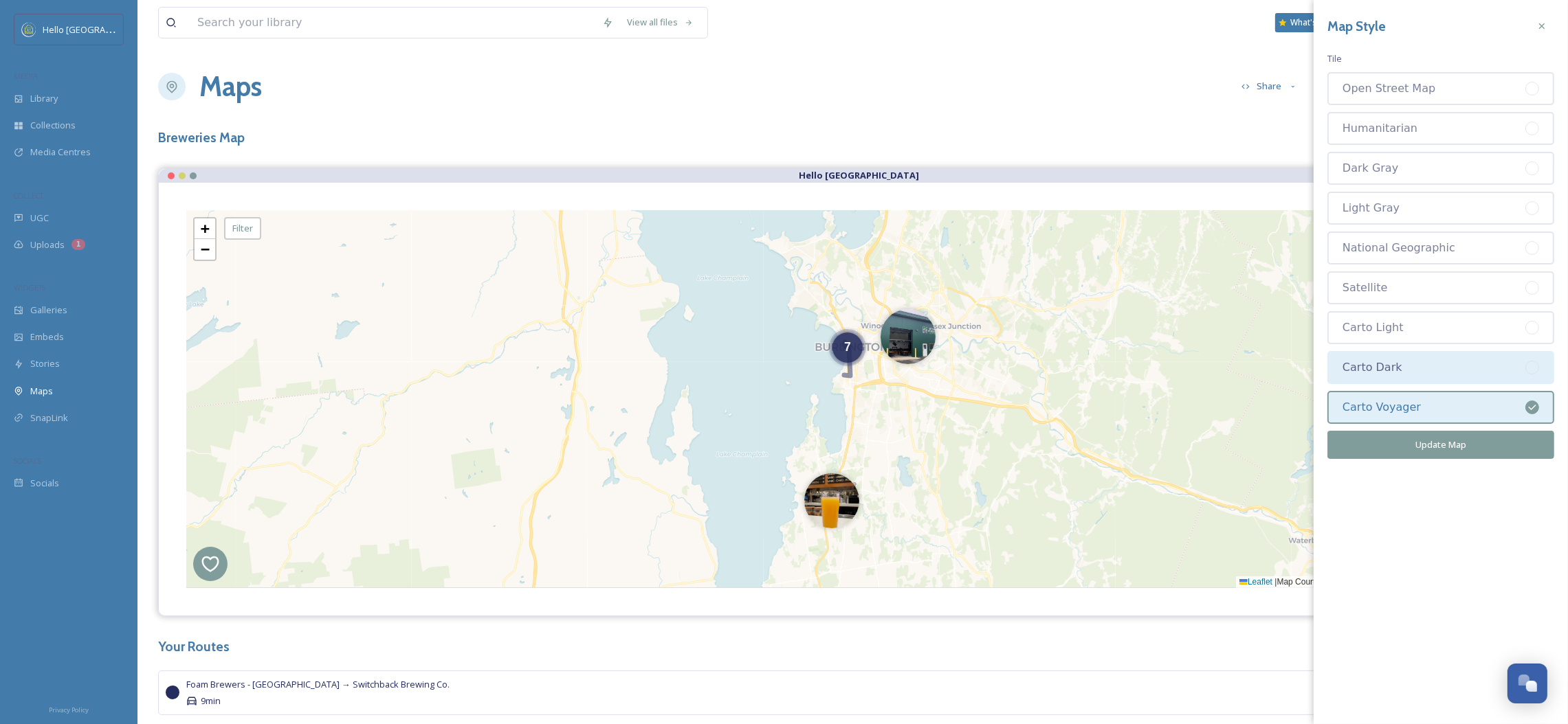
click at [1420, 361] on div "Carto Dark" at bounding box center [1434, 367] width 183 height 17
drag, startPoint x: 1428, startPoint y: 329, endPoint x: 1429, endPoint y: 340, distance: 11.0
click at [1429, 329] on div "Carto Light" at bounding box center [1441, 328] width 227 height 33
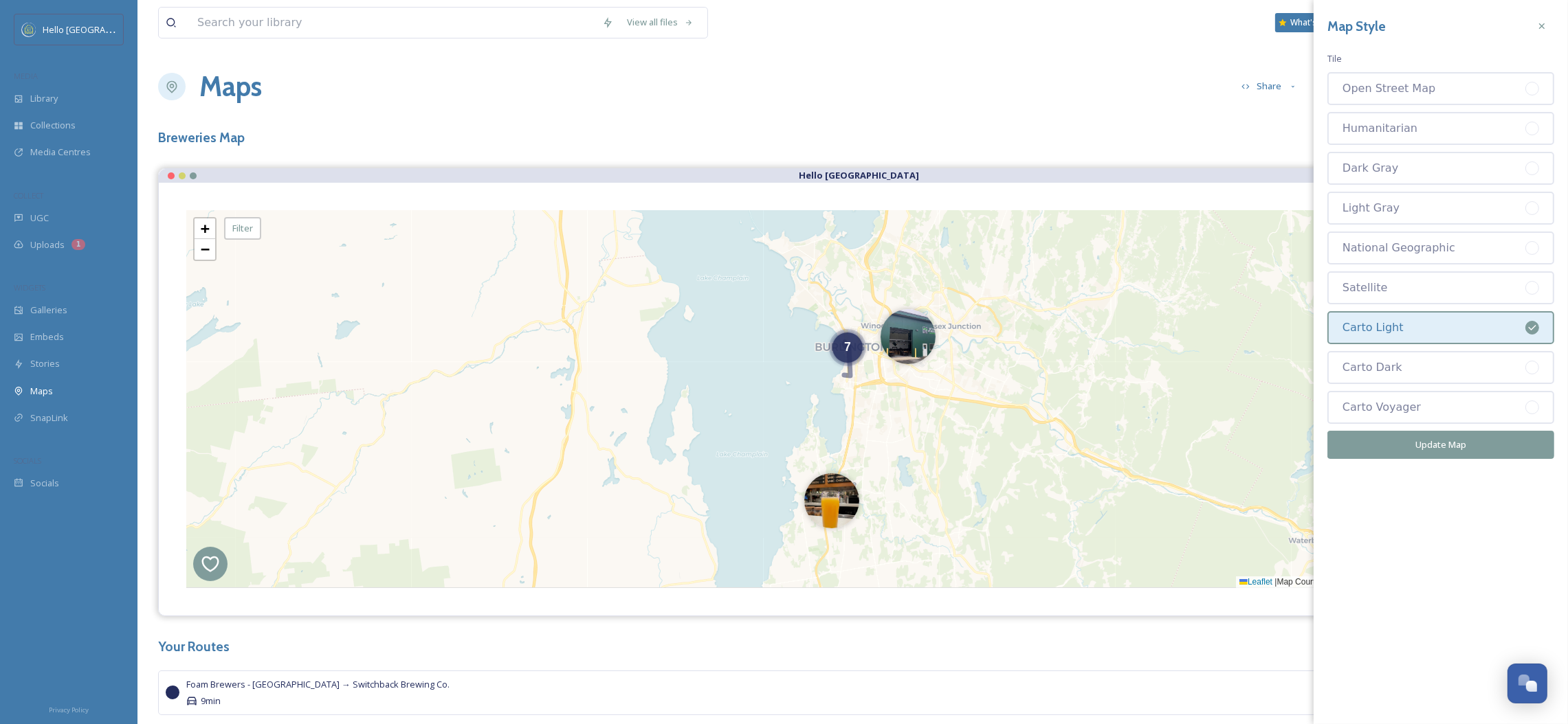
click at [1428, 434] on button "Update Map" at bounding box center [1441, 445] width 227 height 28
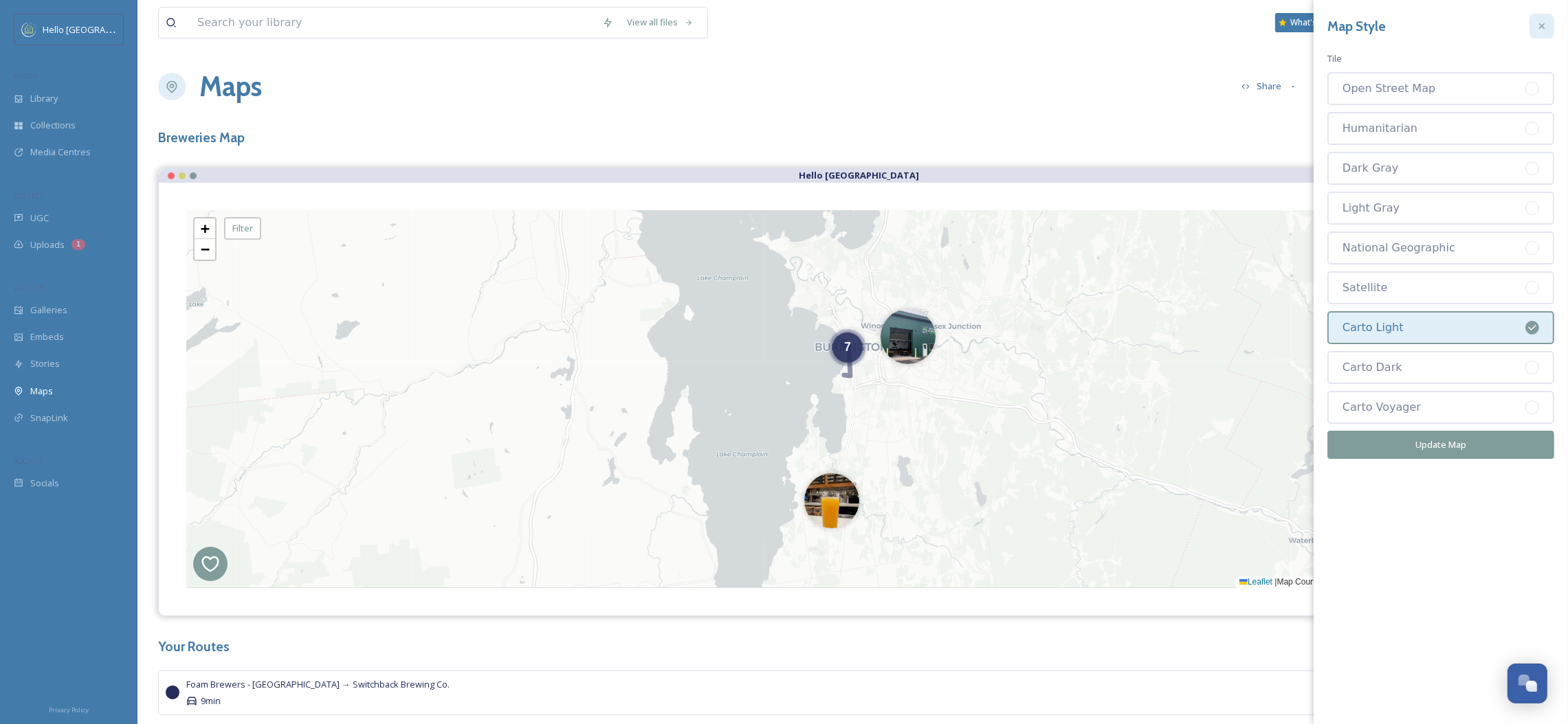
click at [1544, 20] on icon at bounding box center [1542, 26] width 11 height 11
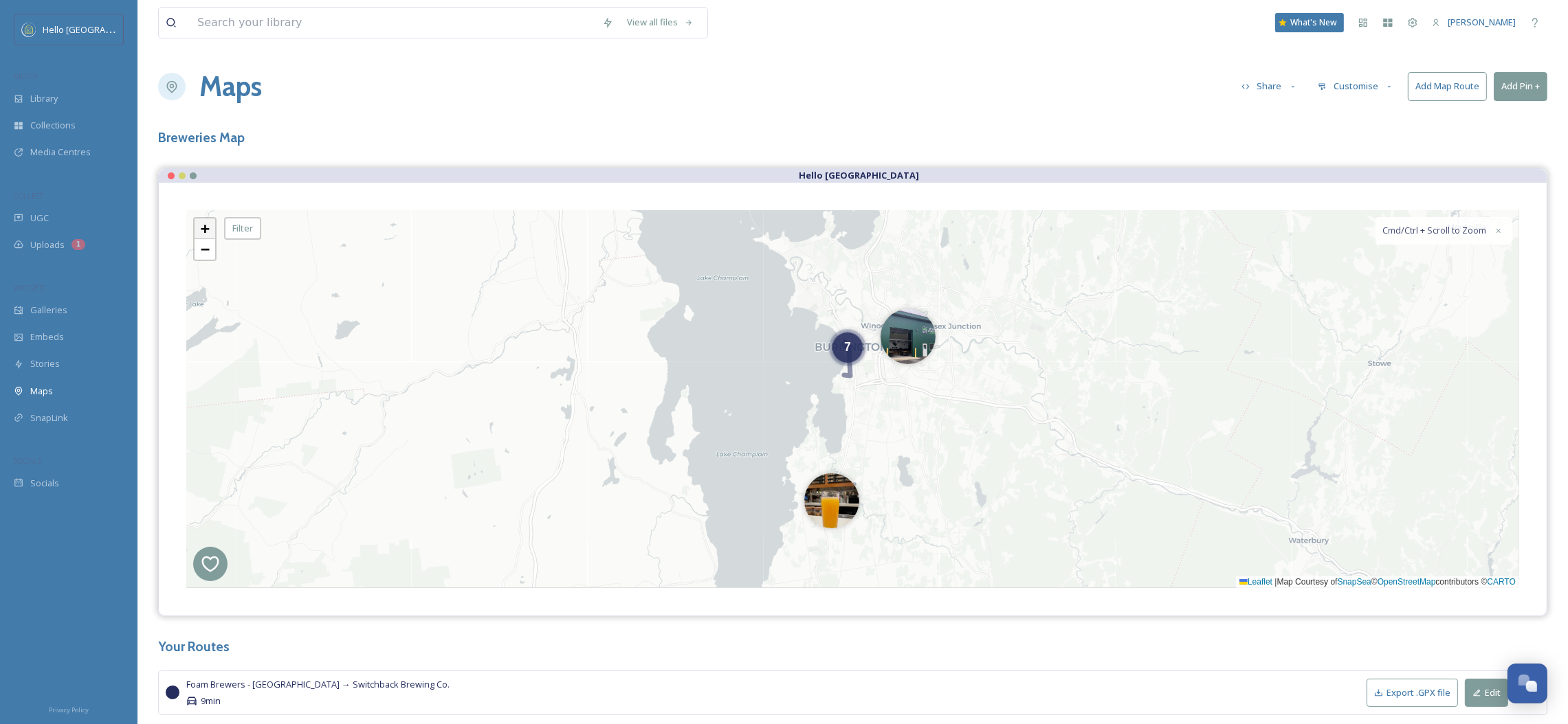
click at [209, 225] on link "+" at bounding box center [205, 228] width 20 height 20
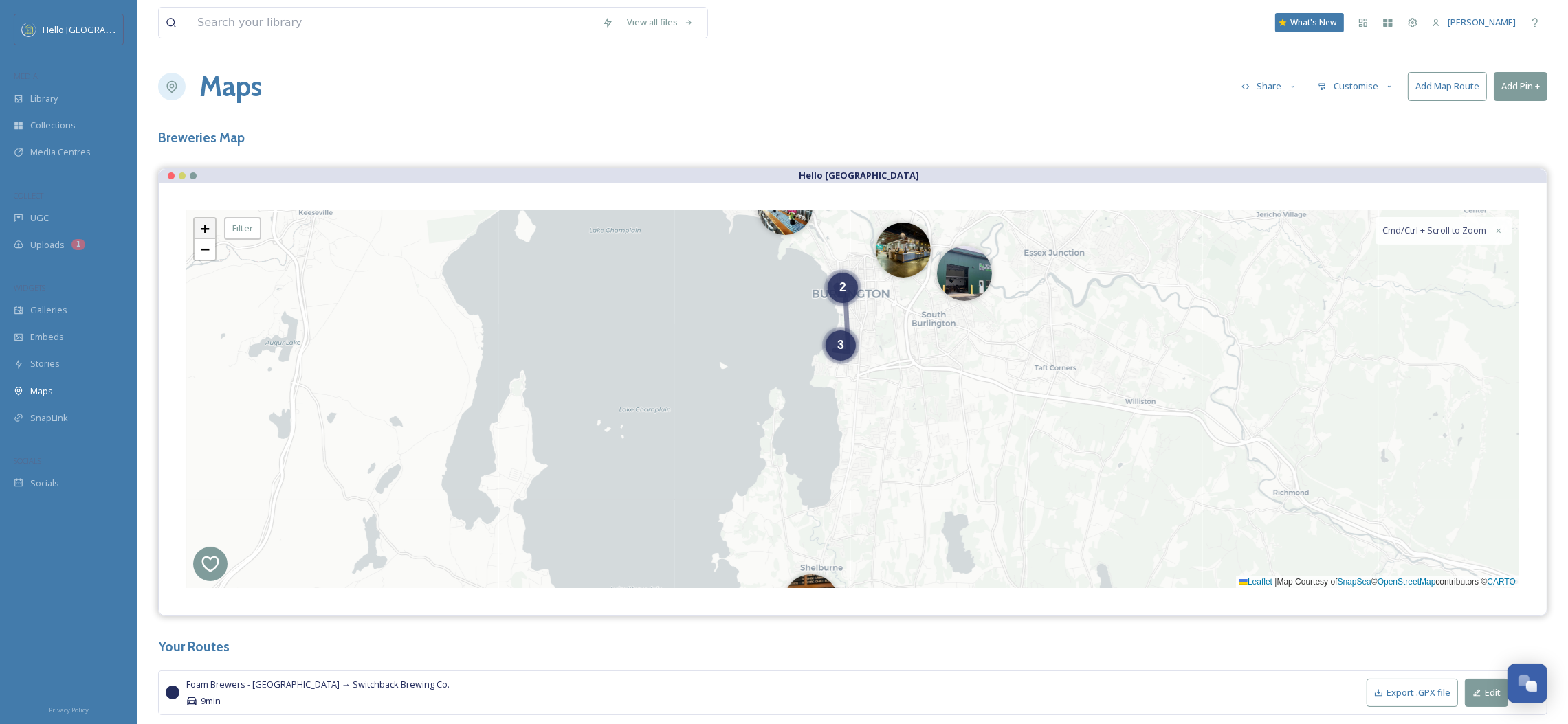
click at [209, 225] on link "+" at bounding box center [205, 228] width 20 height 20
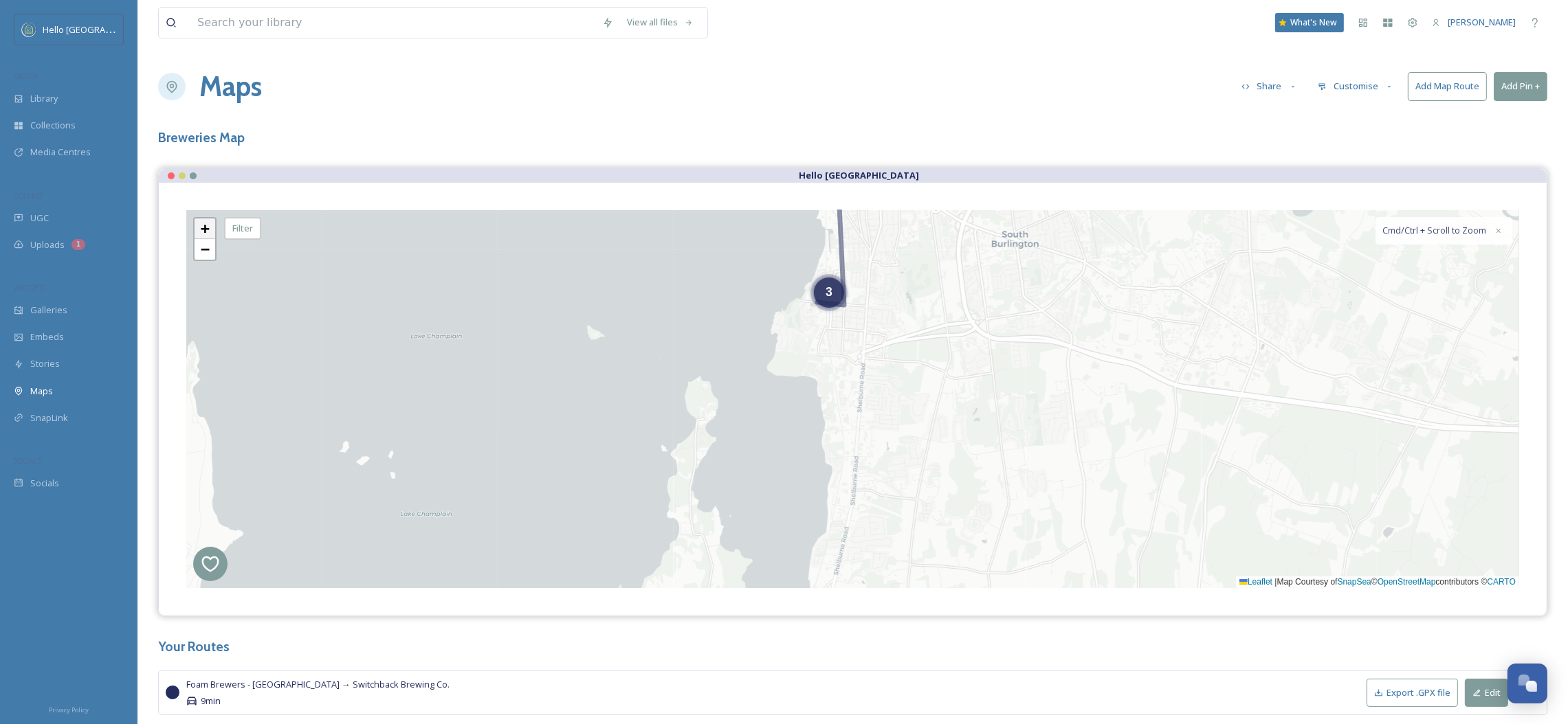
click at [209, 225] on link "+" at bounding box center [205, 228] width 20 height 20
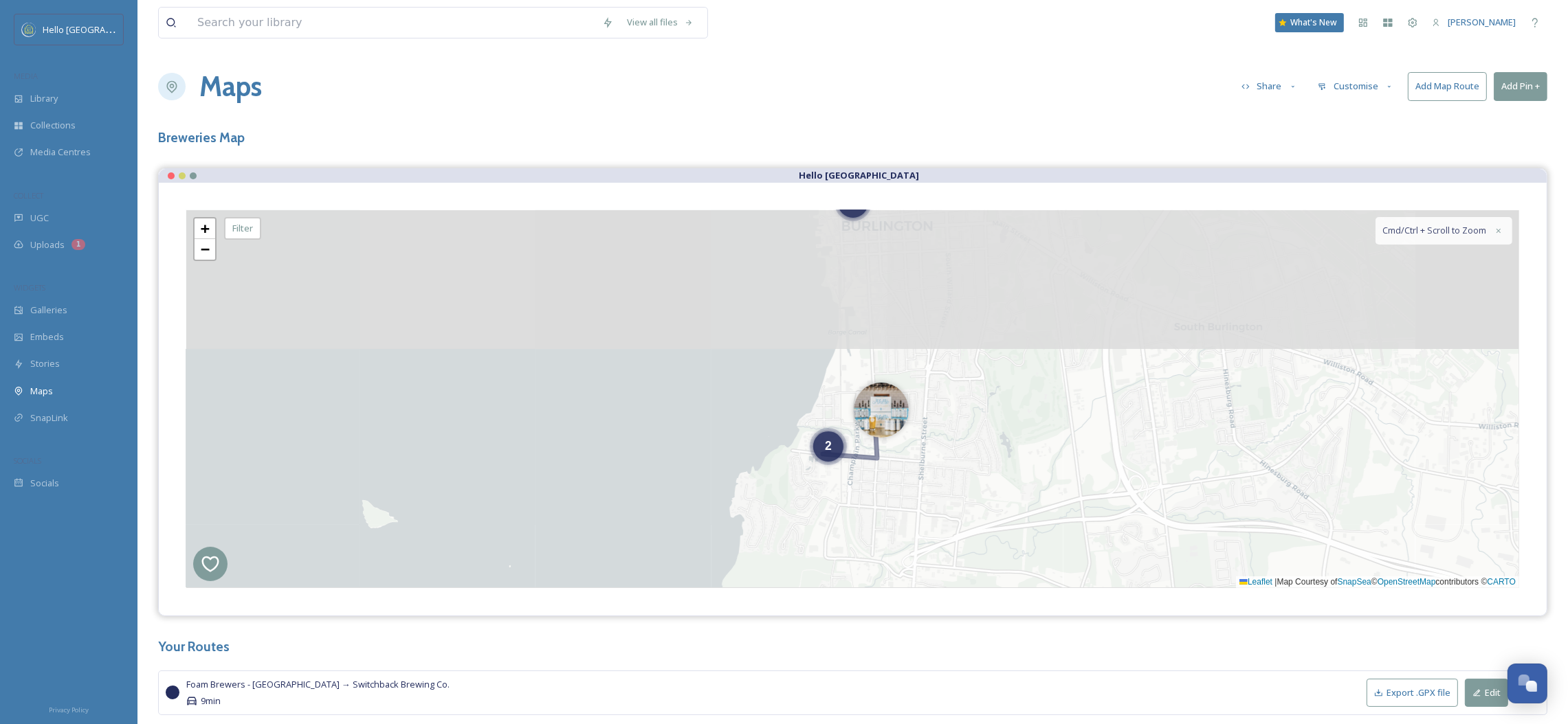
drag, startPoint x: 588, startPoint y: 404, endPoint x: 612, endPoint y: 592, distance: 189.5
click at [616, 592] on div "2 2 + − Leaflet | Map Courtesy of SnapSea © OpenStreetMap contributors © CARTO …" at bounding box center [852, 399] width 1387 height 433
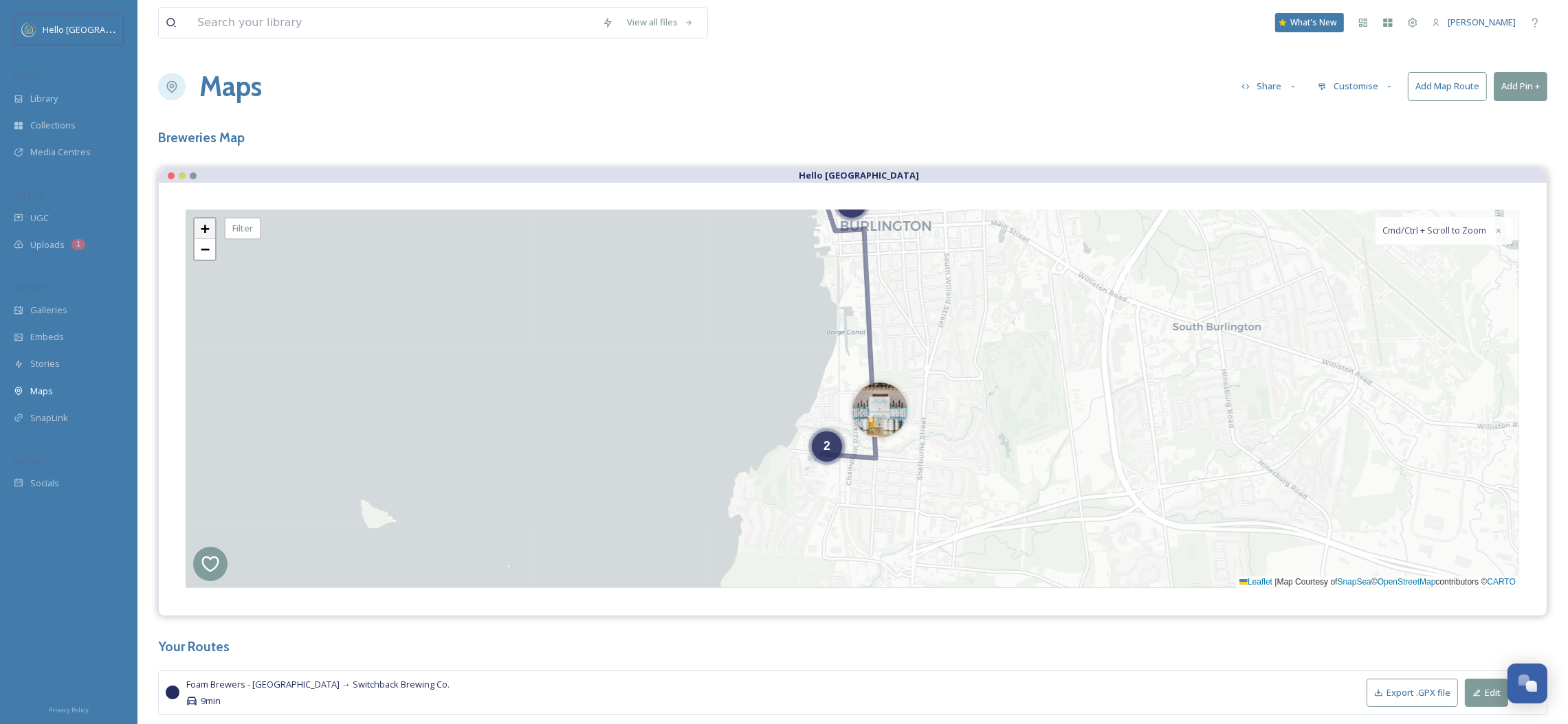
click at [197, 221] on link "+" at bounding box center [205, 228] width 20 height 20
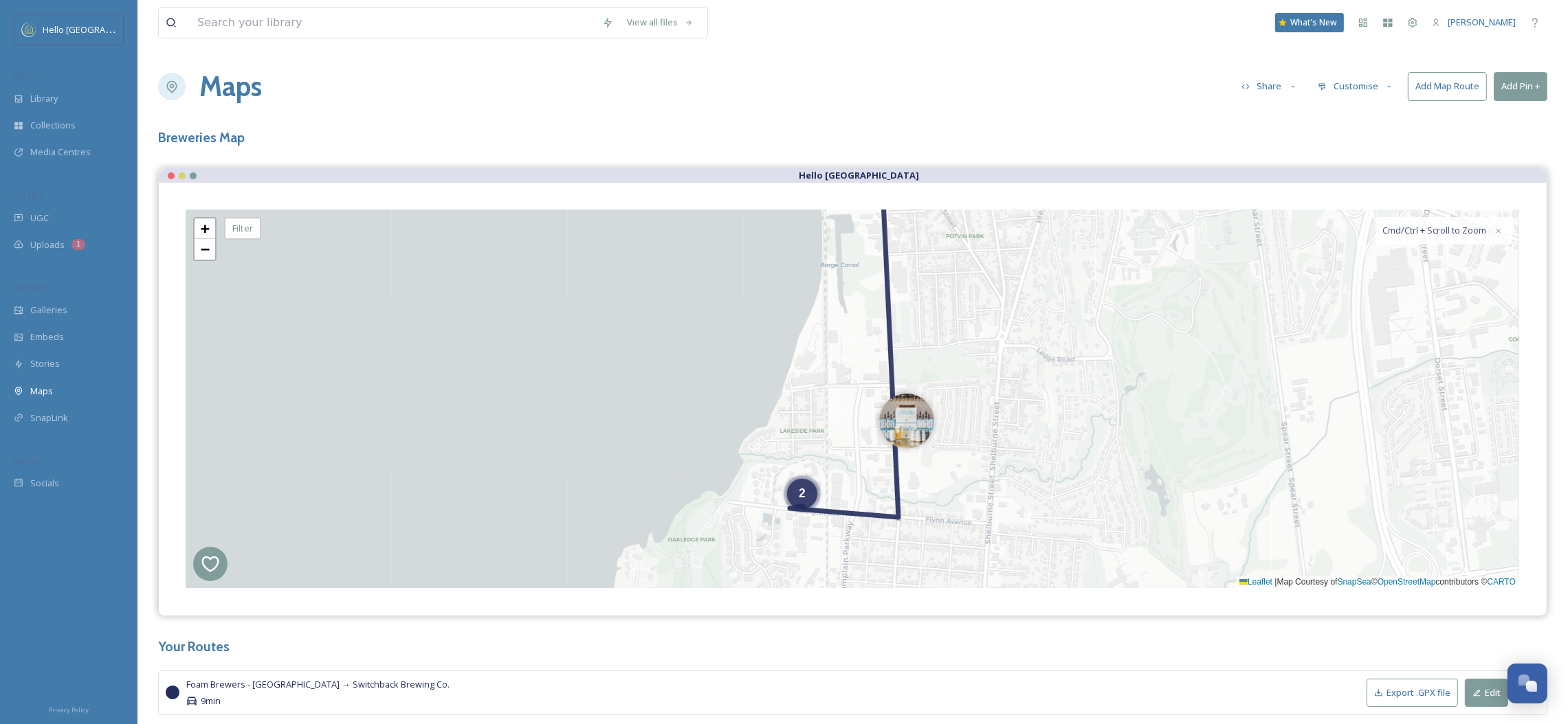
click at [888, 331] on icon at bounding box center [844, 345] width 109 height 345
click at [1482, 347] on button "Exit" at bounding box center [1481, 335] width 61 height 28
click at [890, 351] on icon at bounding box center [844, 345] width 109 height 345
click at [921, 239] on span "×" at bounding box center [923, 236] width 6 height 12
click at [888, 294] on icon at bounding box center [844, 345] width 109 height 345
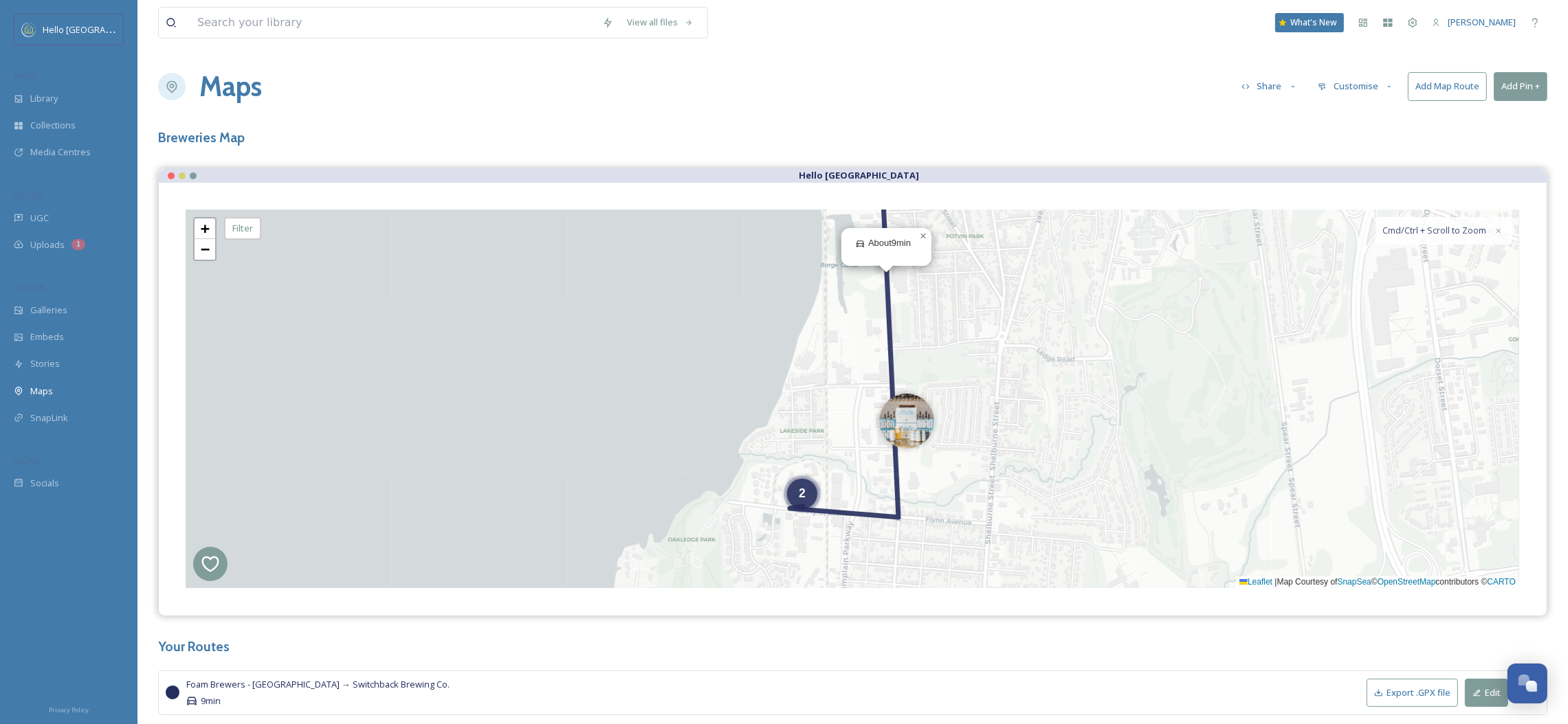
click at [888, 294] on icon at bounding box center [844, 345] width 109 height 345
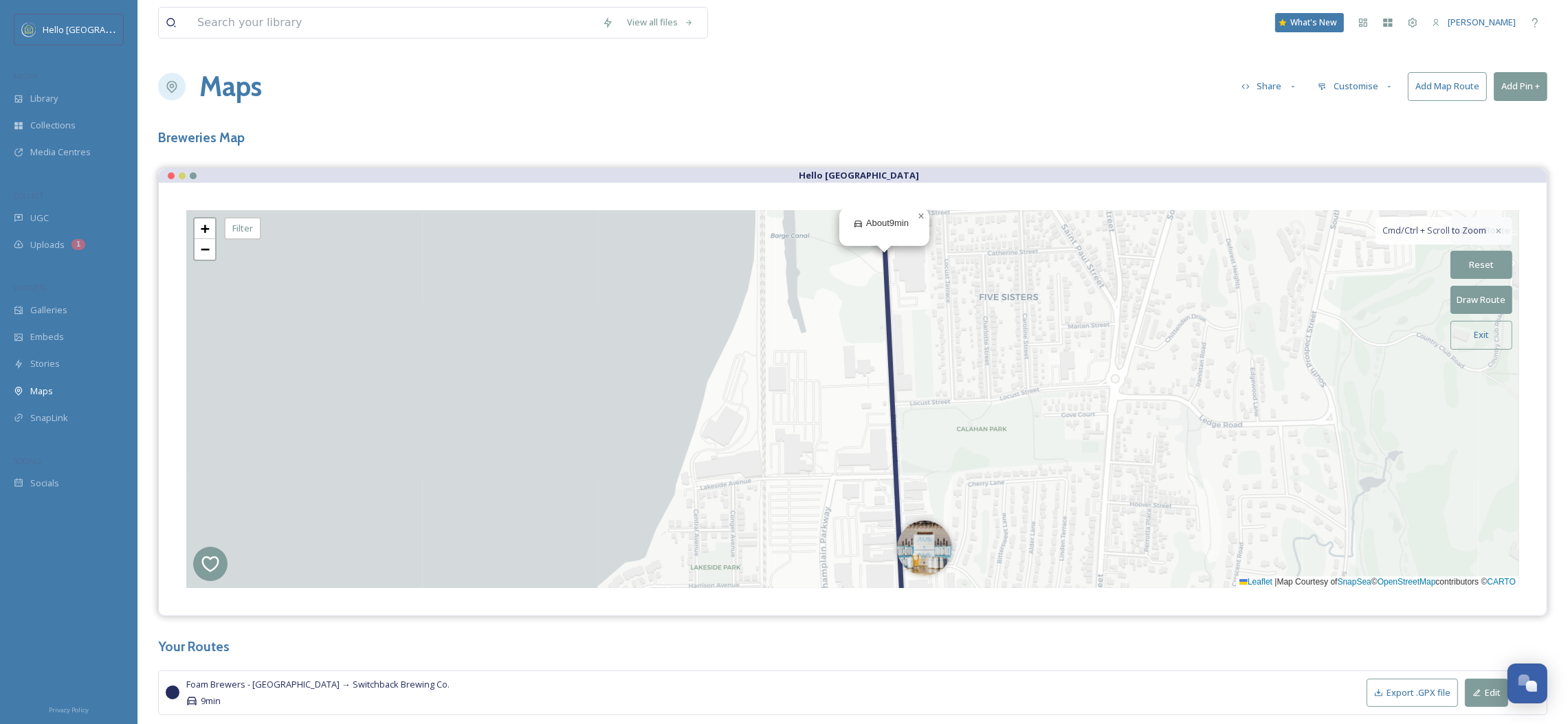
click at [885, 294] on icon at bounding box center [892, 399] width 22 height 453
click at [885, 294] on icon at bounding box center [892, 399] width 22 height 453
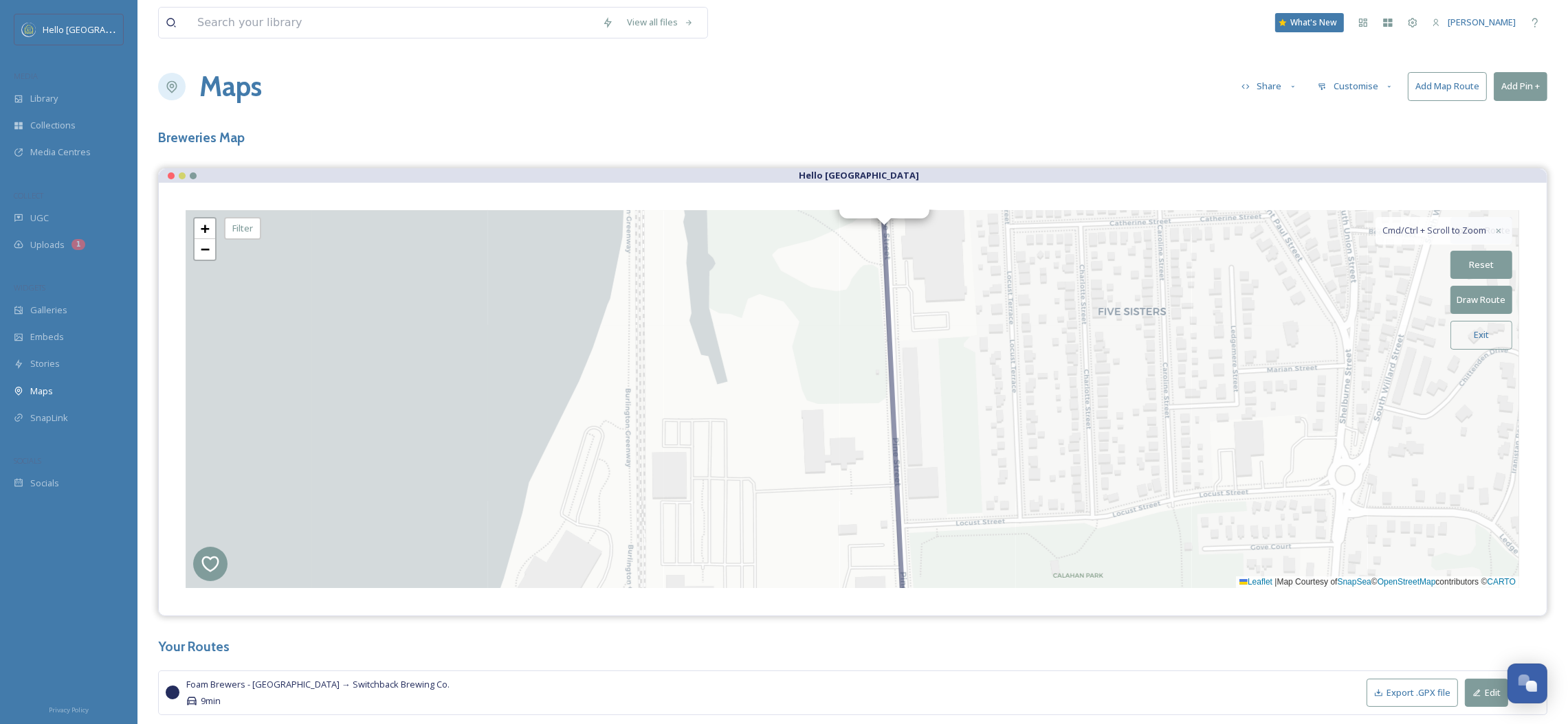
click at [1487, 263] on button "Reset" at bounding box center [1481, 265] width 61 height 28
click at [192, 245] on div "+ − Leaflet | Map Courtesy of SnapSea © OpenStreetMap contributors © CARTO Cmd/…" at bounding box center [852, 399] width 1333 height 378
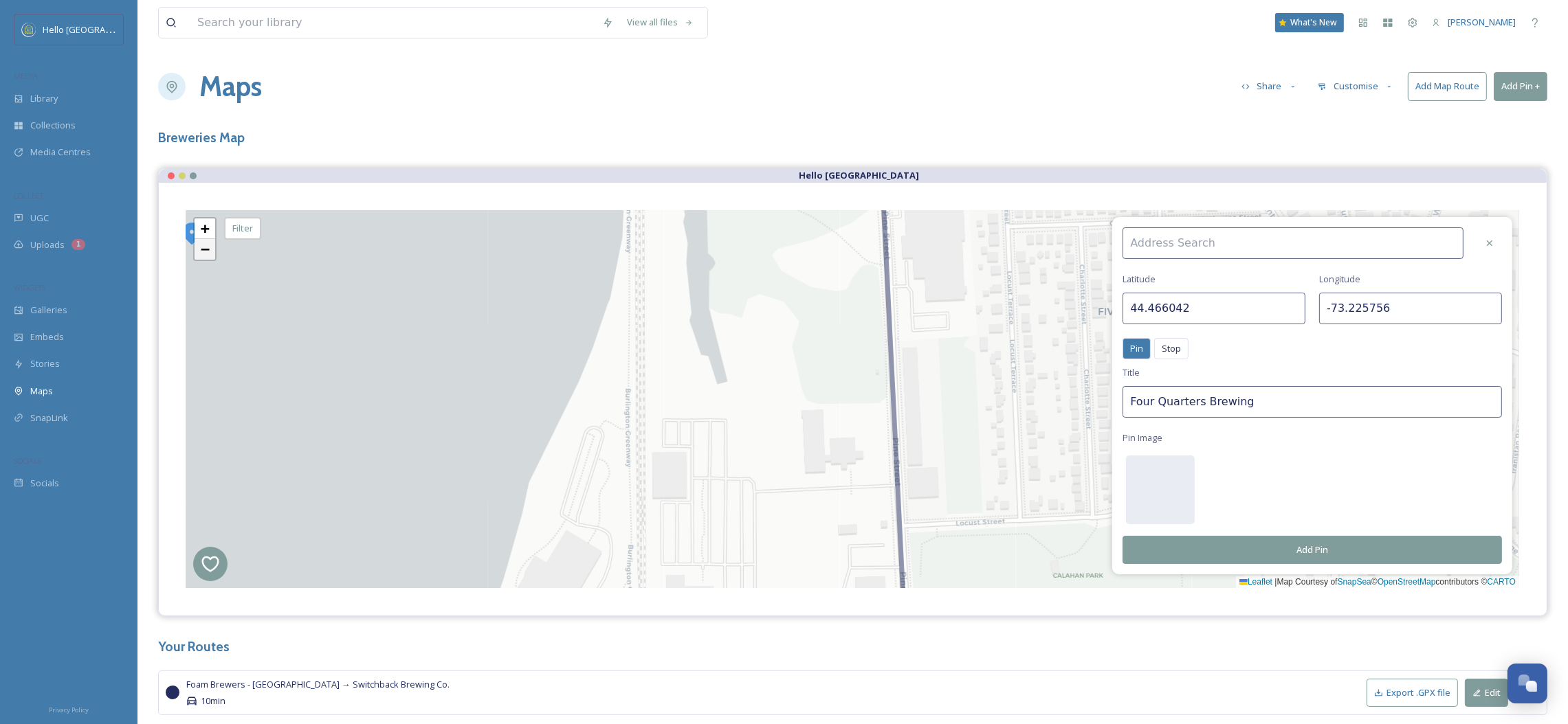
click at [201, 247] on span "−" at bounding box center [205, 249] width 9 height 17
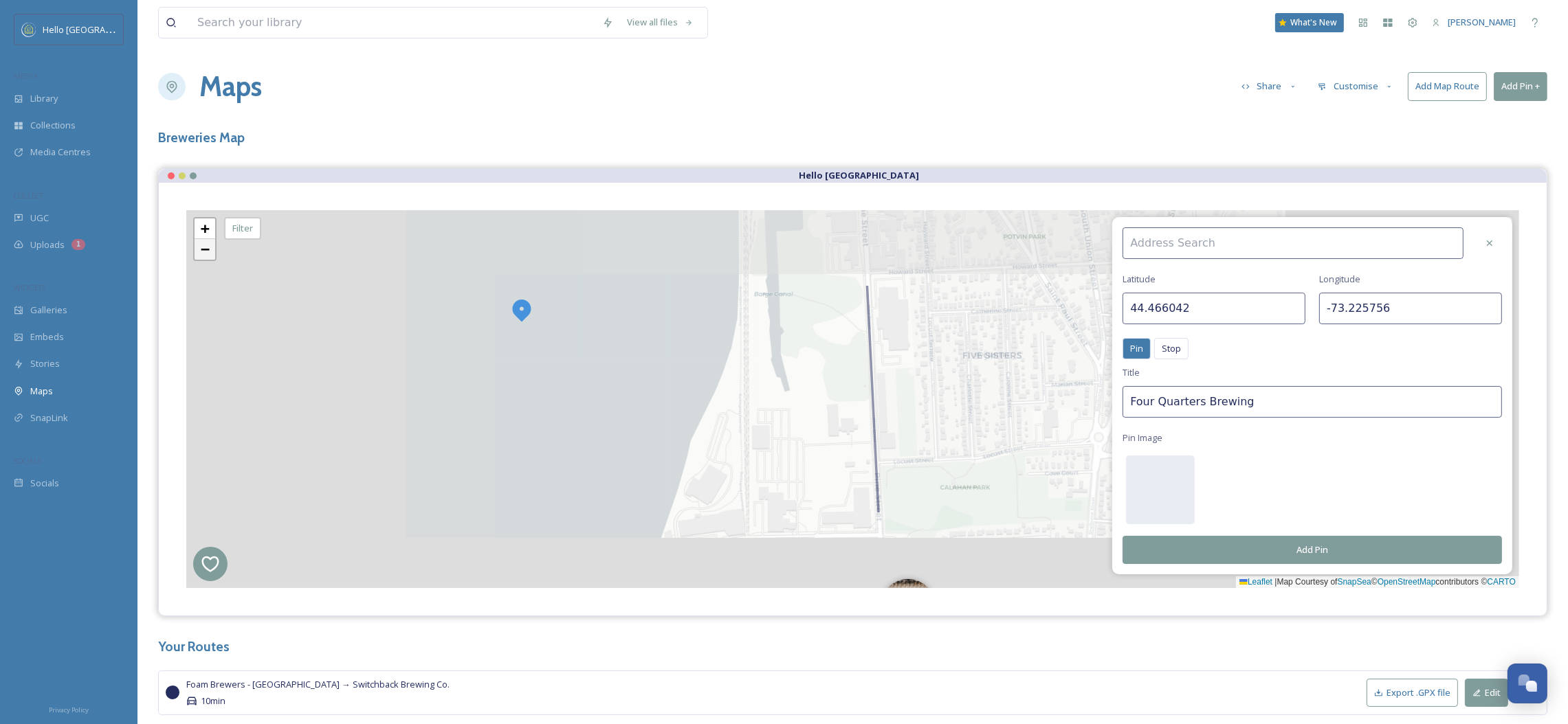
click at [201, 247] on span "−" at bounding box center [205, 249] width 9 height 17
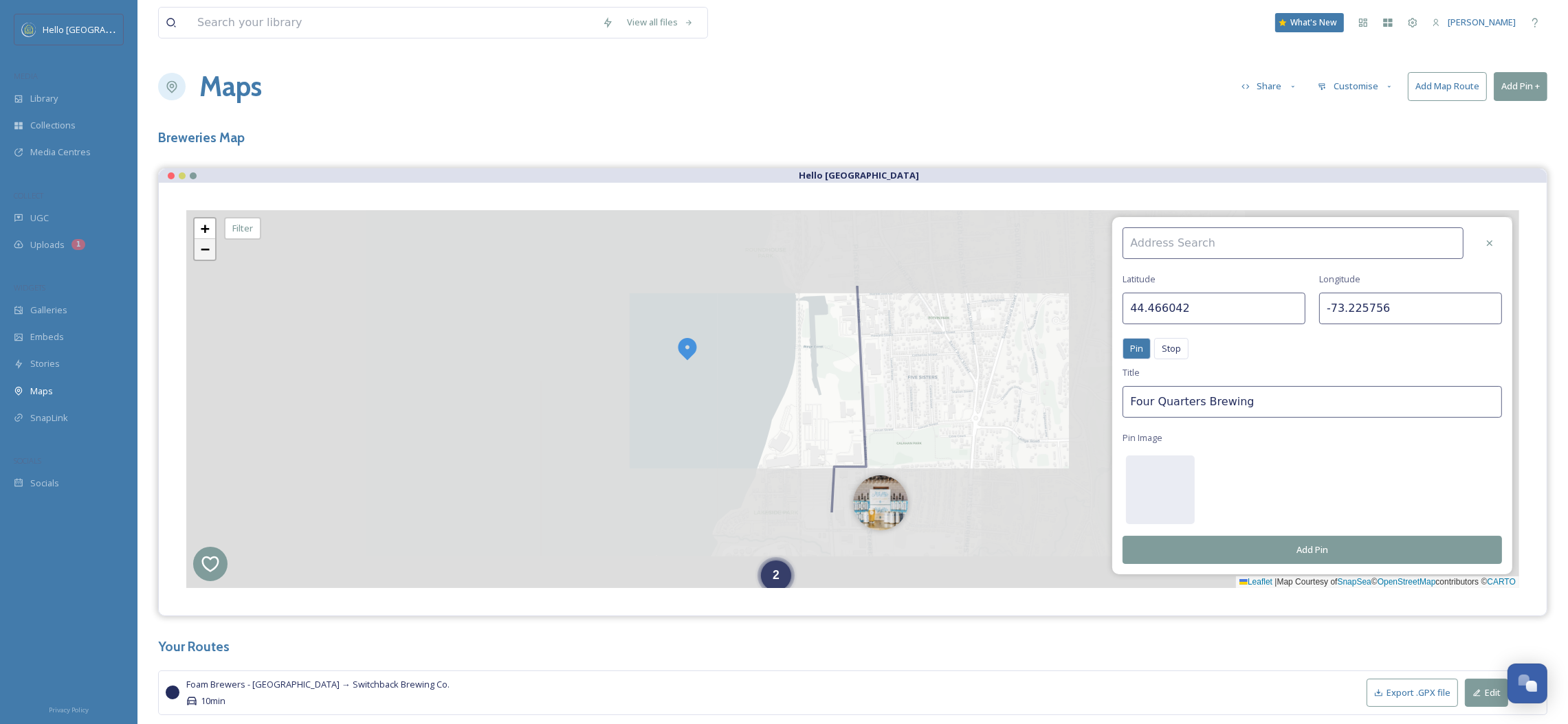
click at [201, 247] on span "−" at bounding box center [205, 249] width 9 height 17
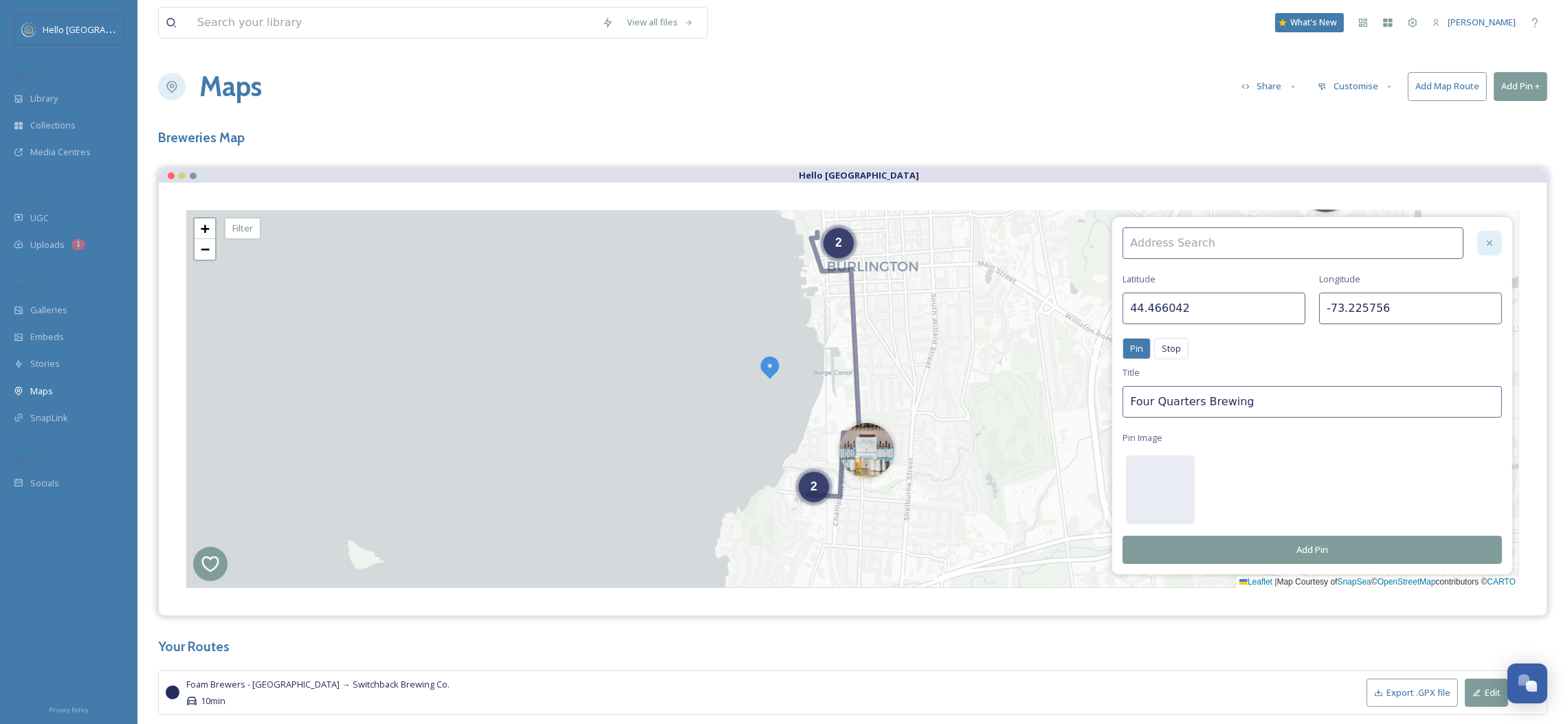
click at [1483, 239] on div at bounding box center [1489, 243] width 24 height 24
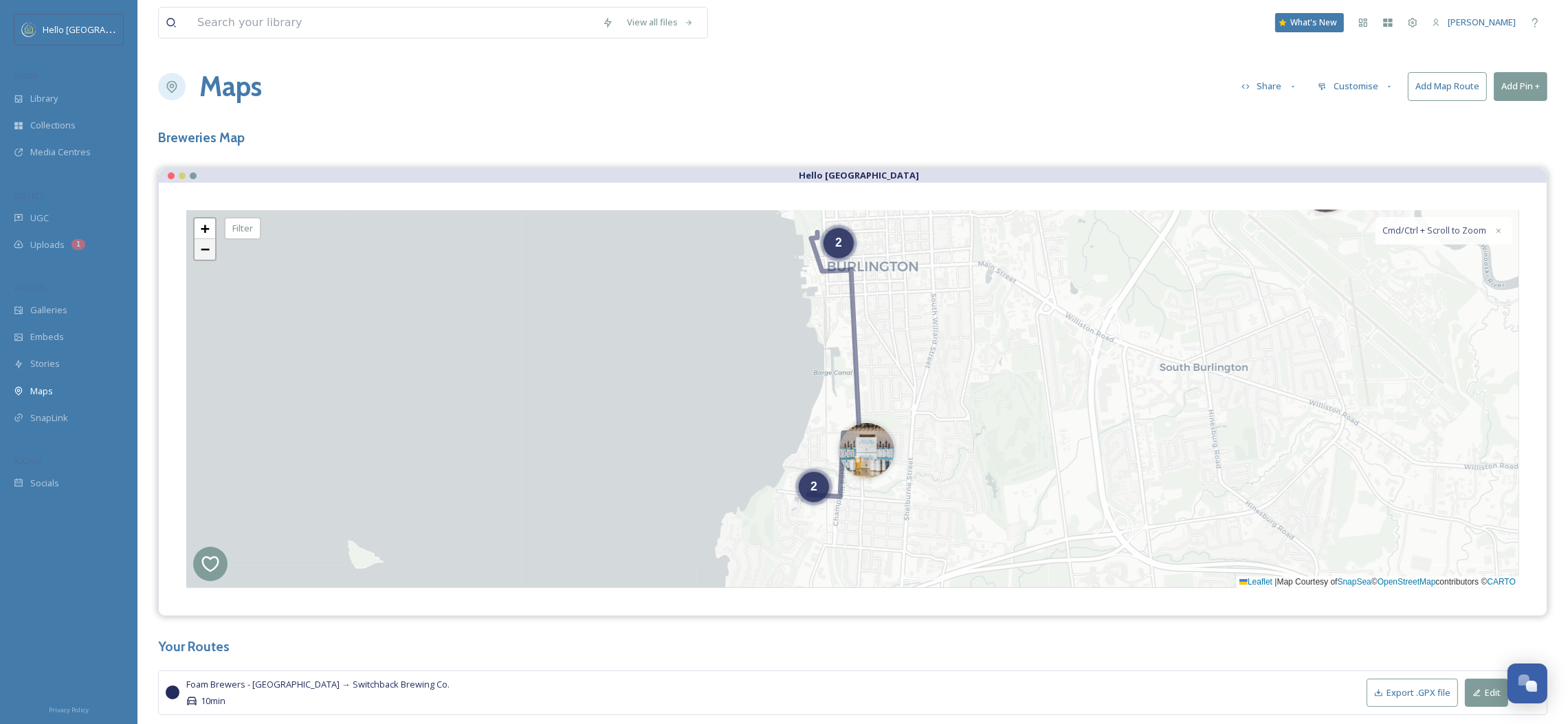
click at [204, 251] on span "−" at bounding box center [205, 249] width 9 height 17
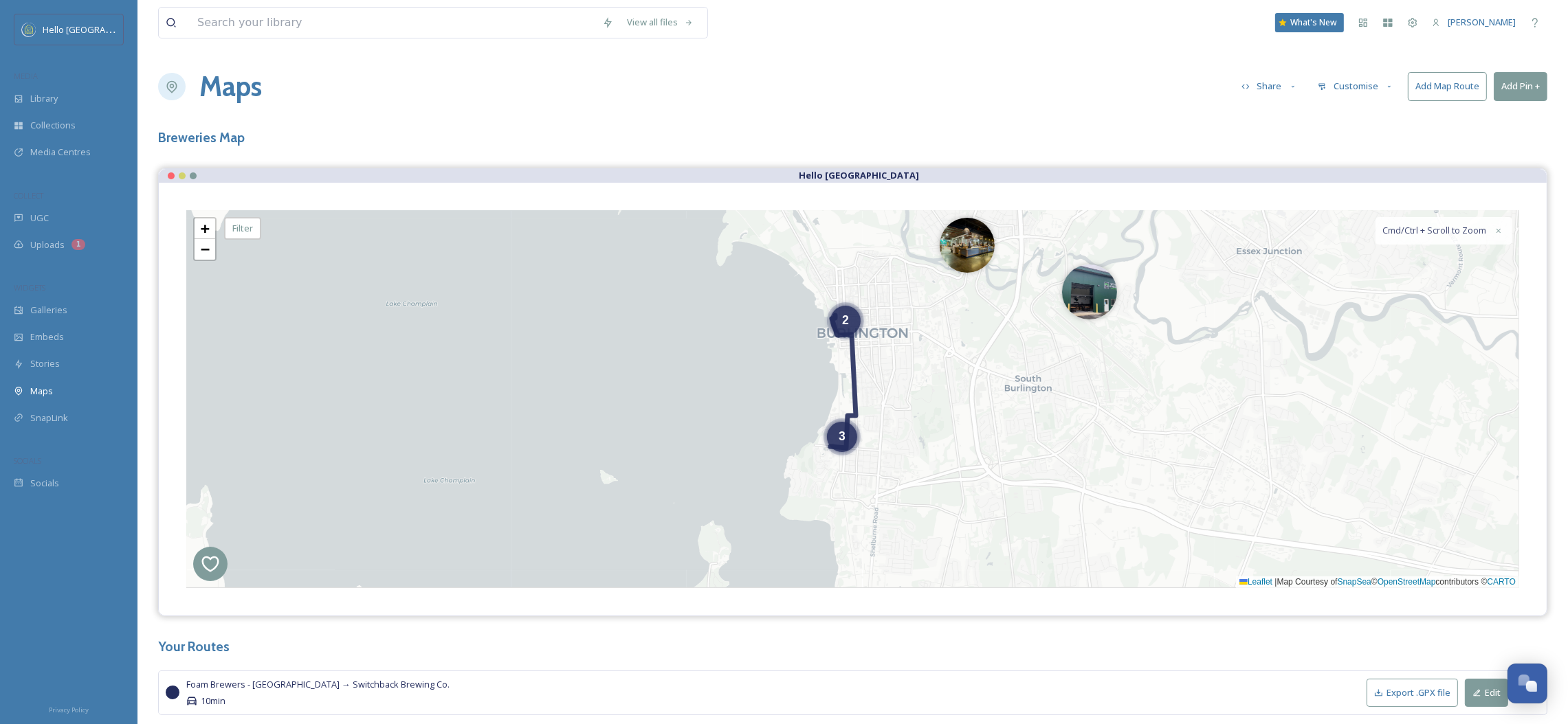
click at [855, 382] on icon at bounding box center [843, 381] width 25 height 132
click at [1504, 265] on button "Reset" at bounding box center [1481, 265] width 61 height 28
click at [856, 383] on icon at bounding box center [843, 381] width 25 height 132
click at [1492, 340] on button "Exit" at bounding box center [1481, 335] width 61 height 28
click at [851, 378] on div "3 2 + − Leaflet | Map Courtesy of SnapSea © OpenStreetMap contributors © CARTO …" at bounding box center [852, 399] width 1333 height 378
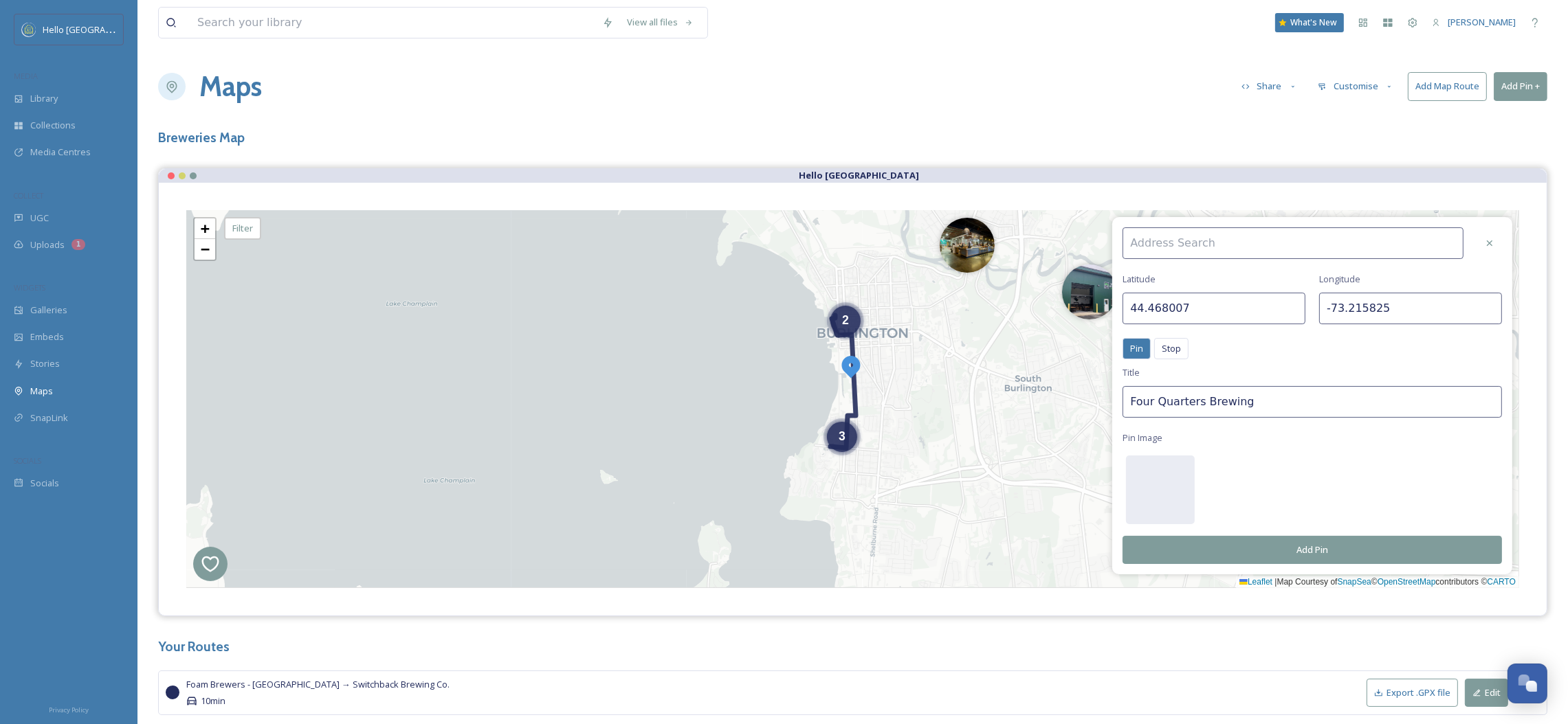
click at [856, 378] on img at bounding box center [851, 366] width 24 height 24
type input "44.468130"
type input "-73.214623"
click at [855, 378] on icon at bounding box center [843, 381] width 25 height 132
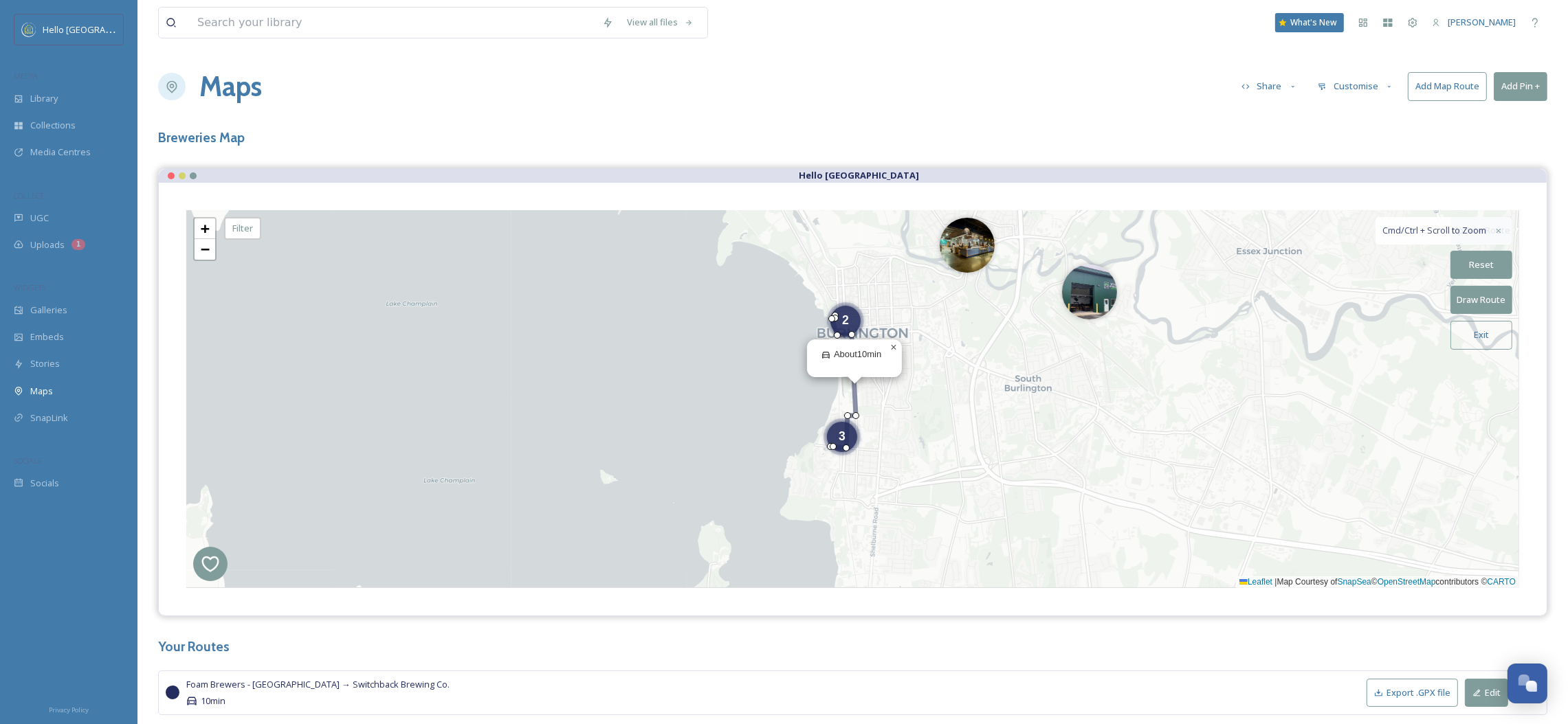
click at [896, 346] on span "×" at bounding box center [893, 347] width 6 height 12
click at [208, 221] on span "+" at bounding box center [205, 228] width 9 height 17
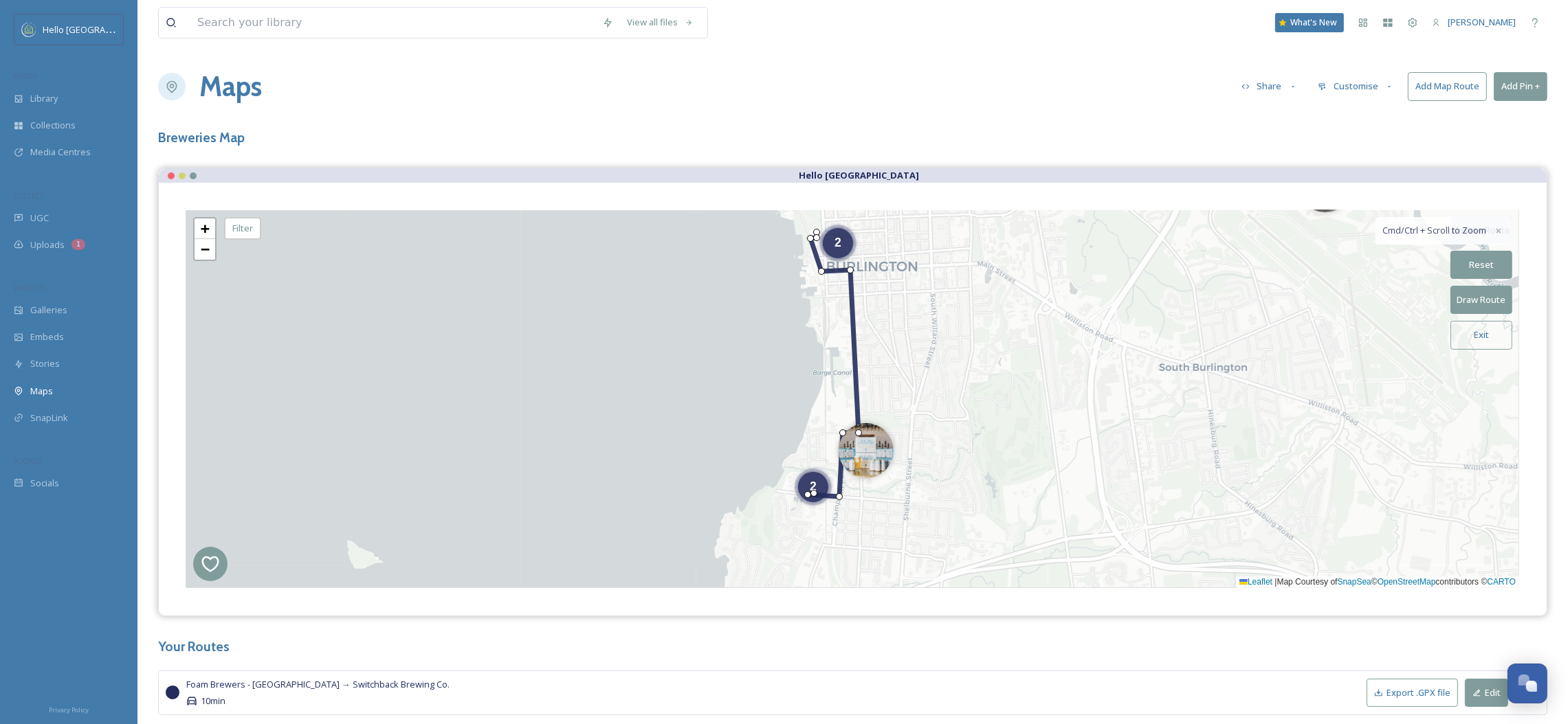
click at [856, 364] on icon at bounding box center [833, 365] width 51 height 265
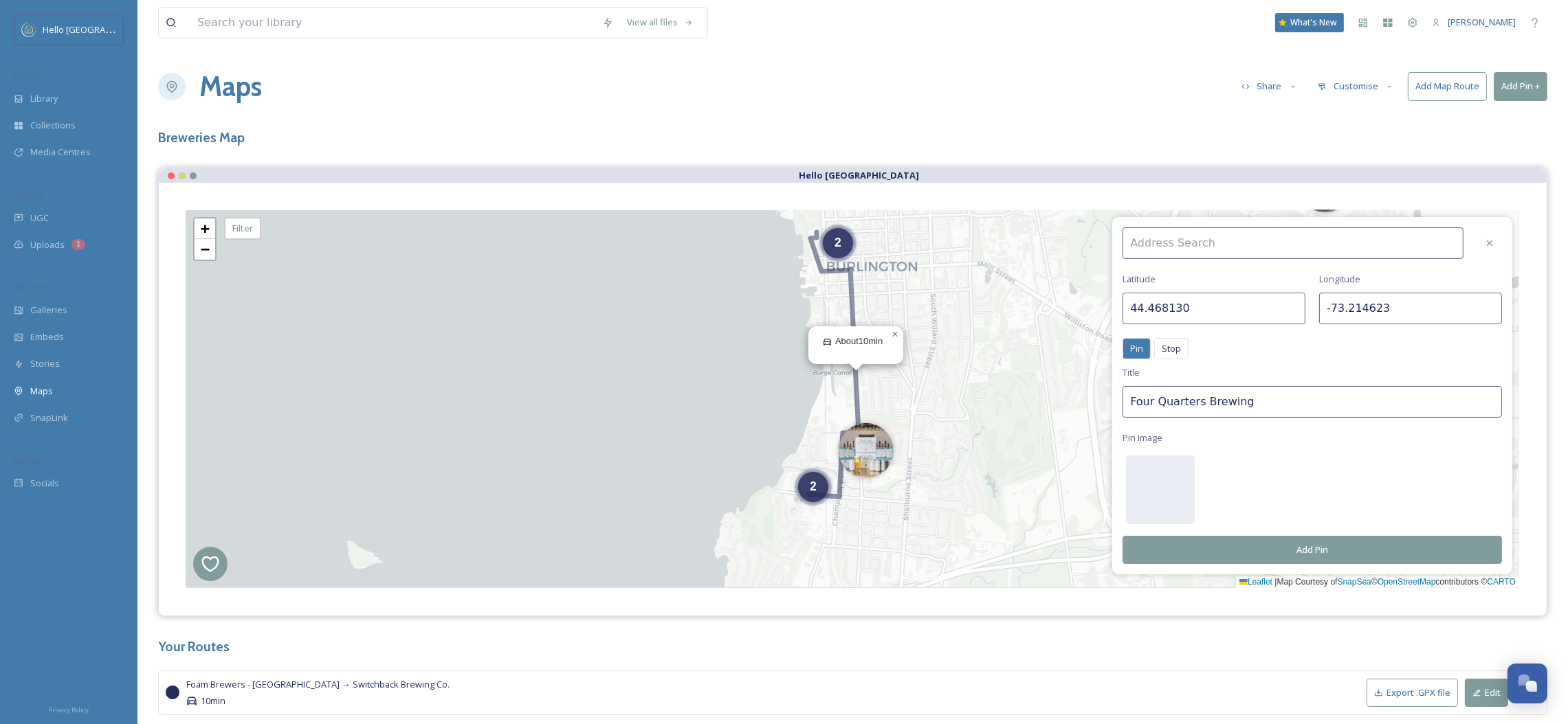
click at [1123, 259] on div at bounding box center [1123, 259] width 0 height 0
click at [1487, 238] on icon at bounding box center [1490, 243] width 11 height 11
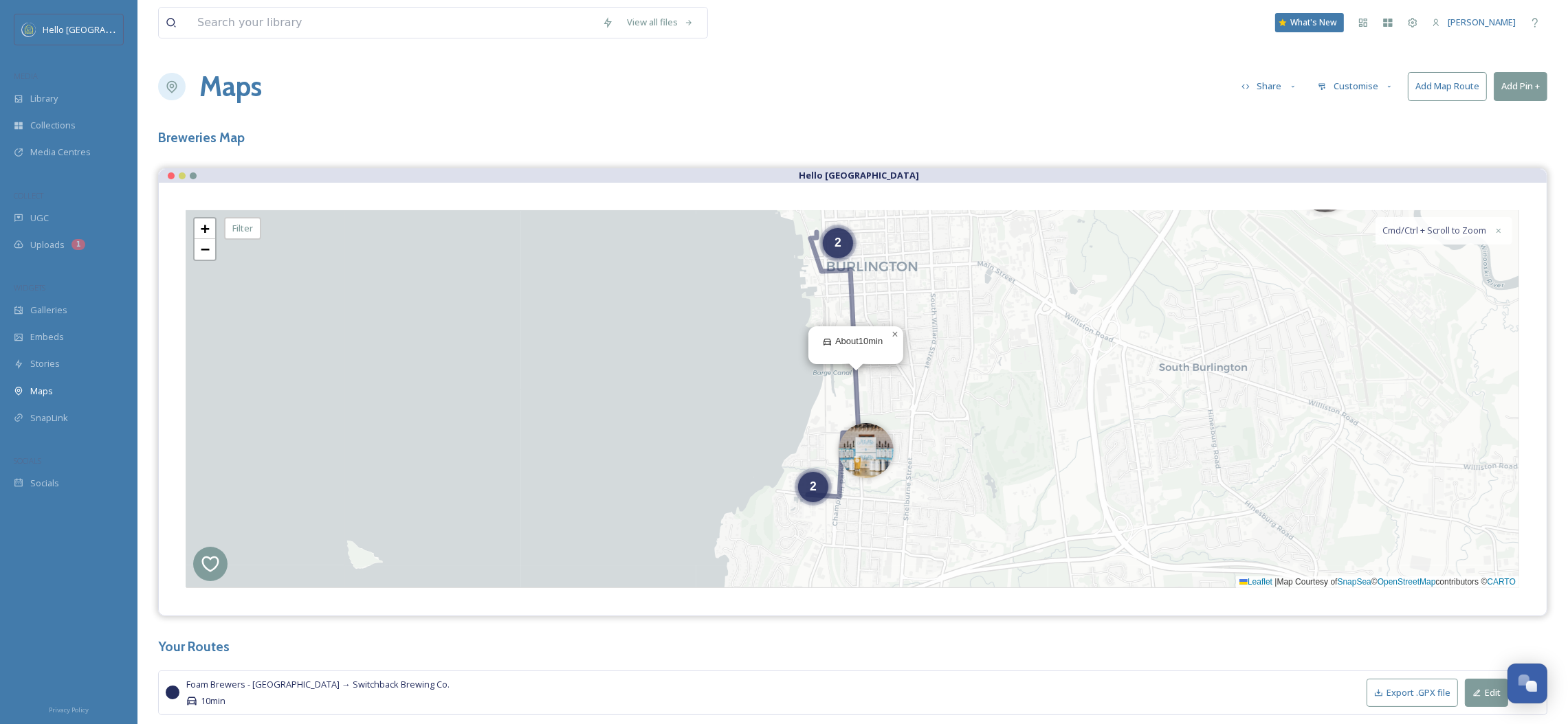
click at [823, 267] on div "2 2 About 10min × + − Leaflet | Map Courtesy of SnapSea © OpenStreetMap contrib…" at bounding box center [852, 399] width 1333 height 378
click at [820, 268] on icon at bounding box center [833, 365] width 51 height 265
click at [1458, 337] on button "Exit" at bounding box center [1481, 335] width 61 height 28
click at [205, 226] on span "+" at bounding box center [205, 228] width 9 height 17
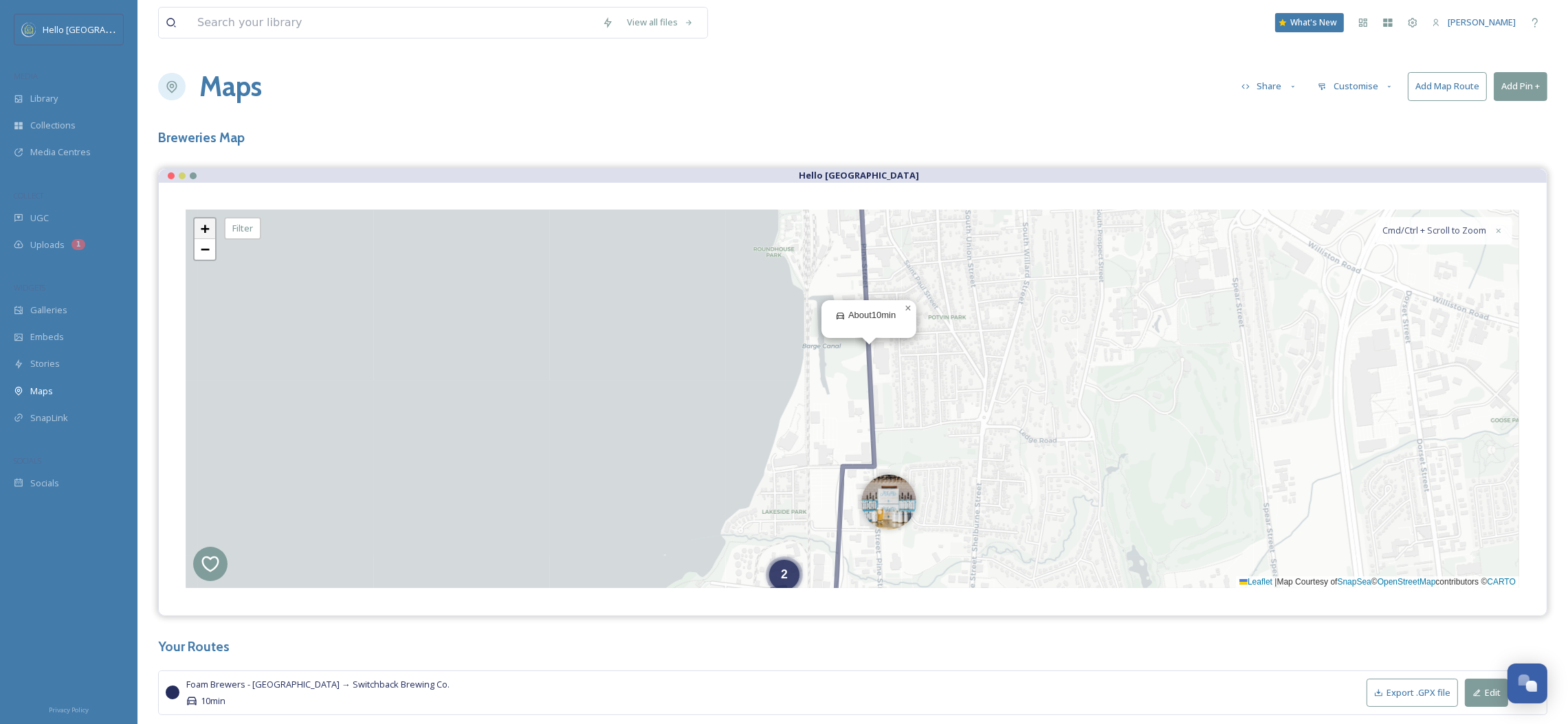
click at [205, 226] on span "+" at bounding box center [205, 228] width 9 height 17
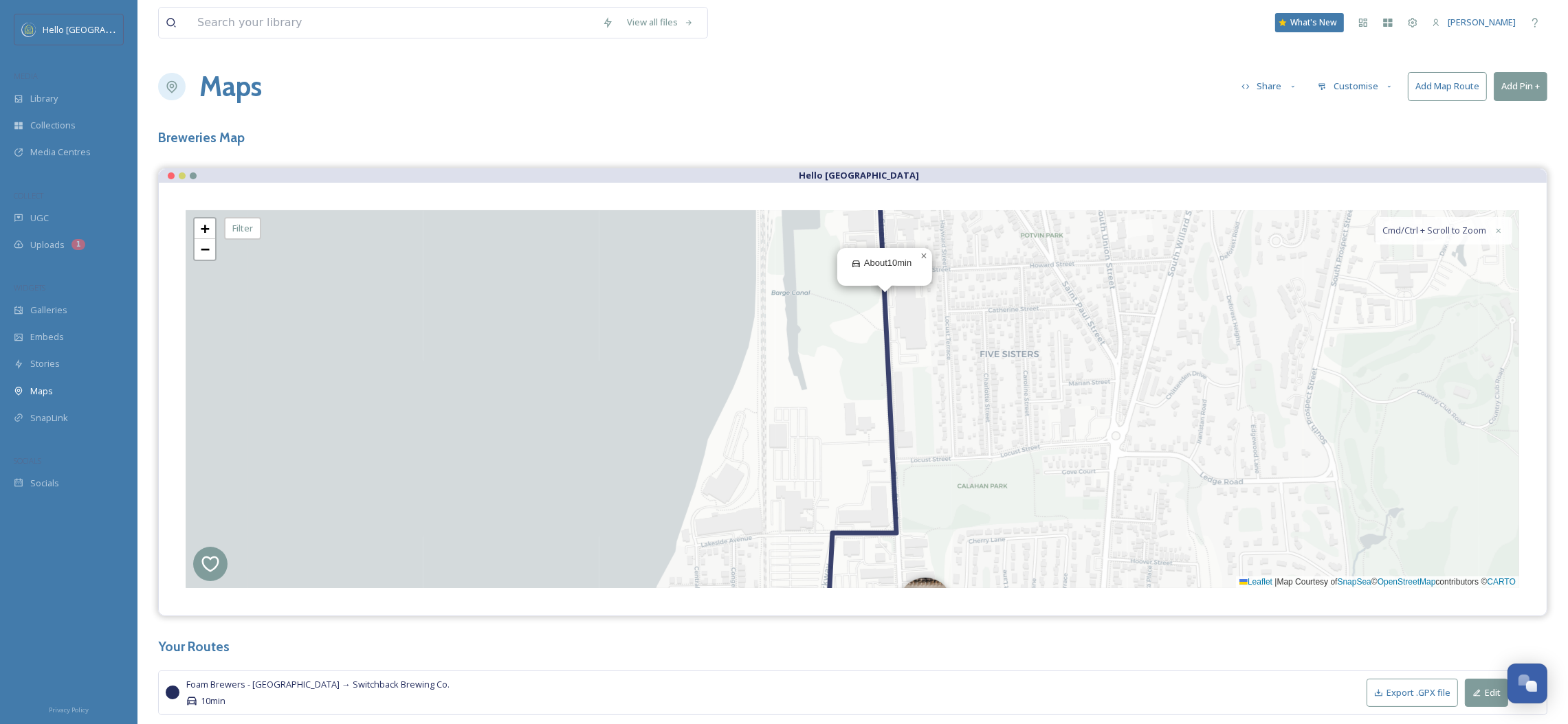
click at [896, 507] on icon at bounding box center [862, 399] width 69 height 453
click at [1494, 269] on button "Reset" at bounding box center [1481, 265] width 61 height 28
click at [885, 414] on div "2 + − Leaflet | Map Courtesy of SnapSea © OpenStreetMap contributors © CARTO Cm…" at bounding box center [852, 399] width 1333 height 378
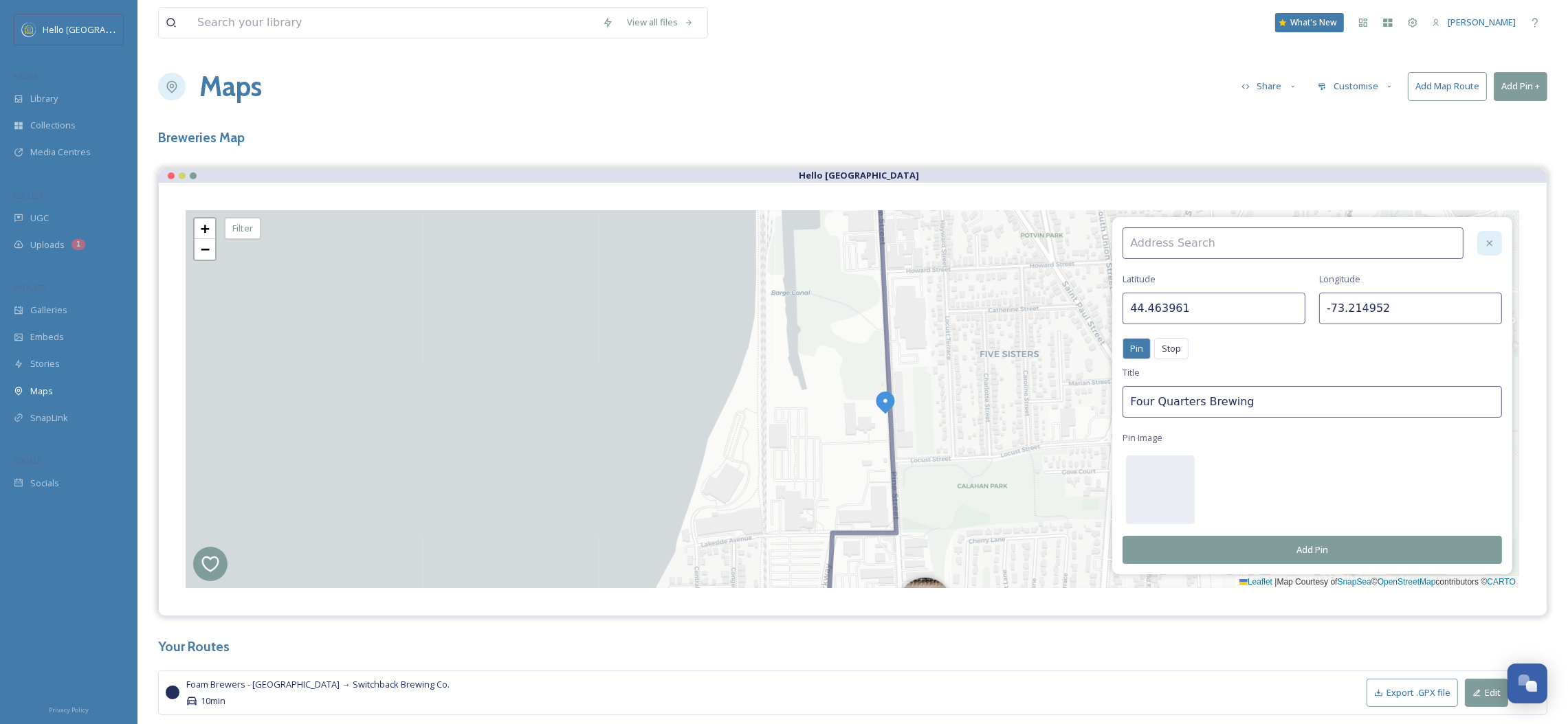
click at [1487, 239] on icon at bounding box center [1490, 243] width 11 height 11
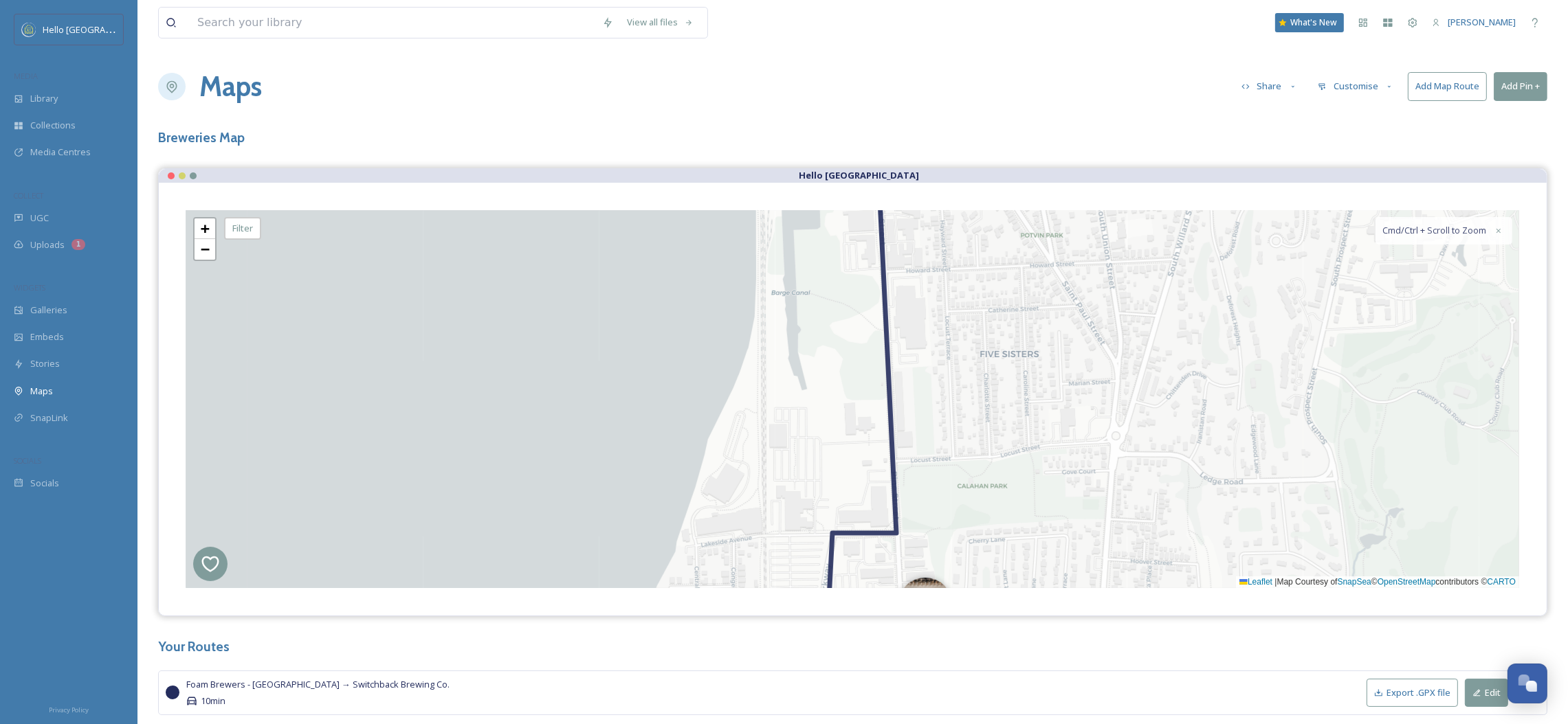
click at [888, 385] on icon at bounding box center [862, 399] width 69 height 453
click at [1496, 270] on button "Reset" at bounding box center [1481, 265] width 61 height 28
click at [892, 451] on icon at bounding box center [862, 400] width 69 height 453
click at [892, 451] on icon at bounding box center [862, 399] width 69 height 453
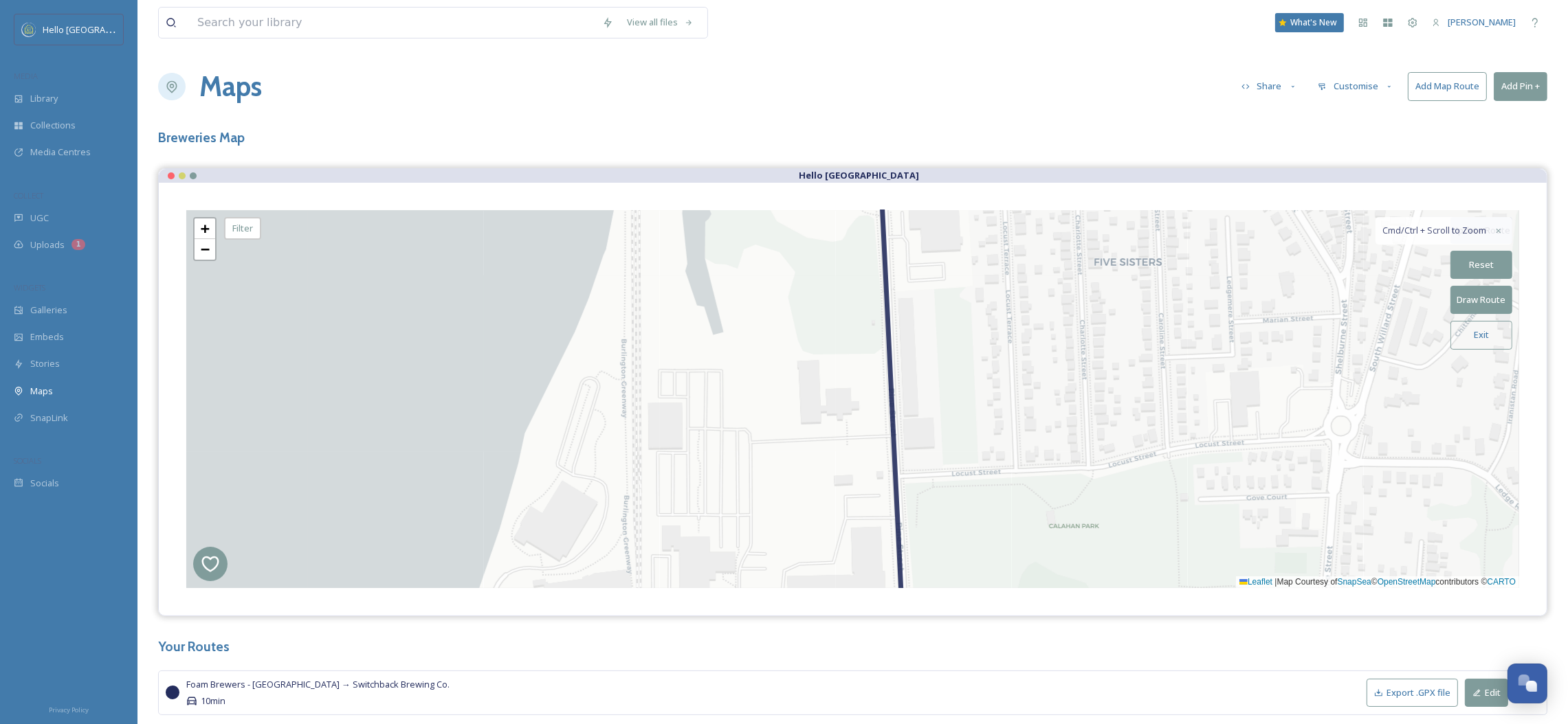
click at [892, 451] on icon at bounding box center [838, 399] width 128 height 453
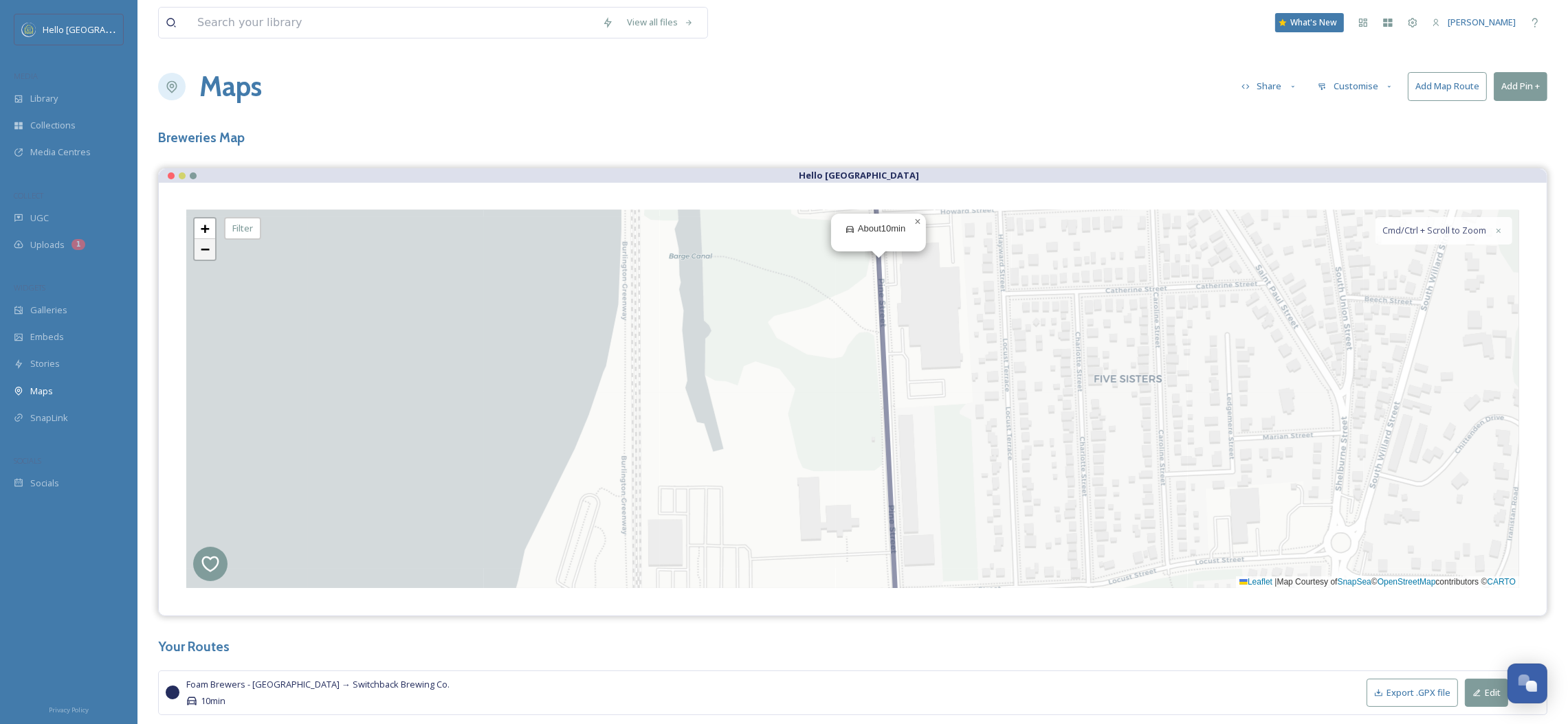
click at [201, 254] on span "−" at bounding box center [205, 249] width 9 height 17
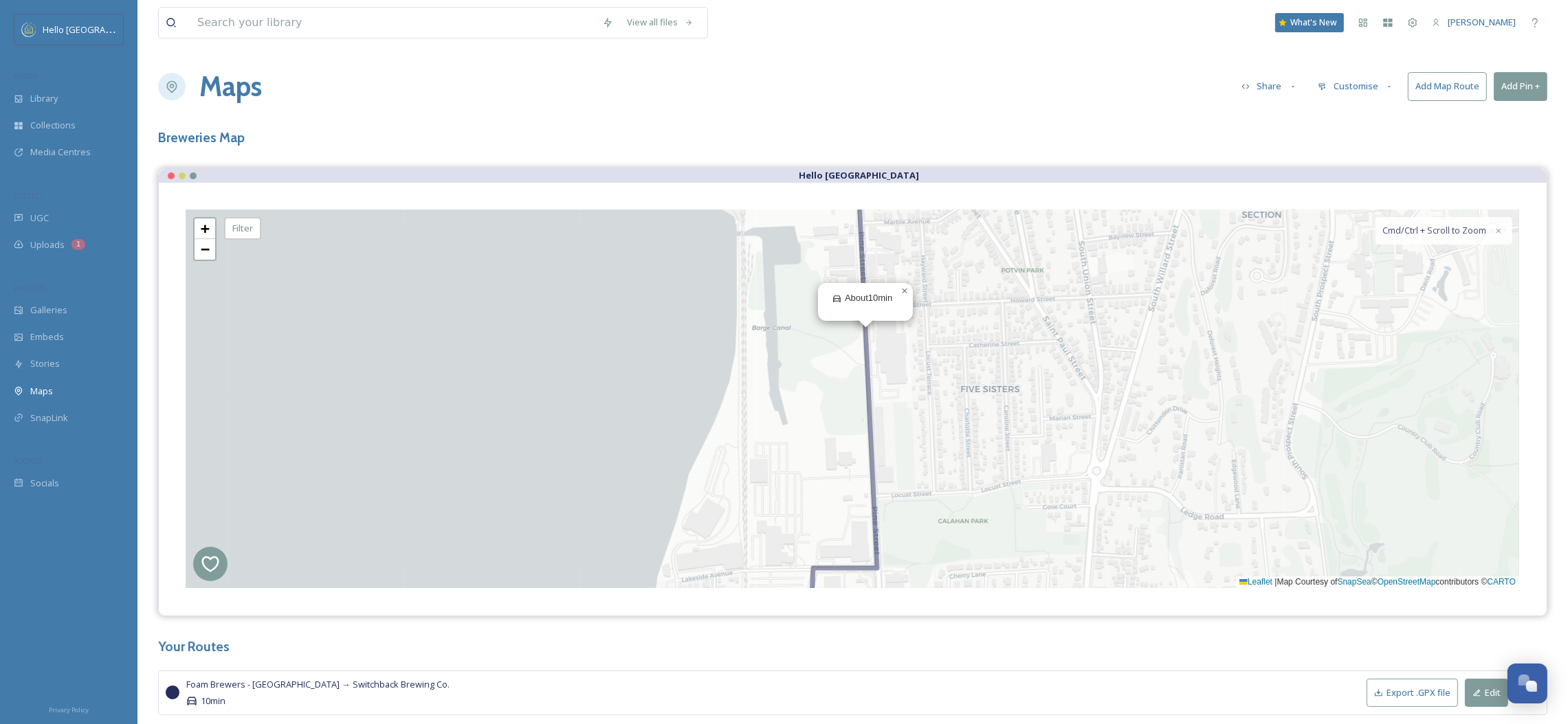
click at [1475, 689] on icon at bounding box center [1477, 692] width 9 height 9
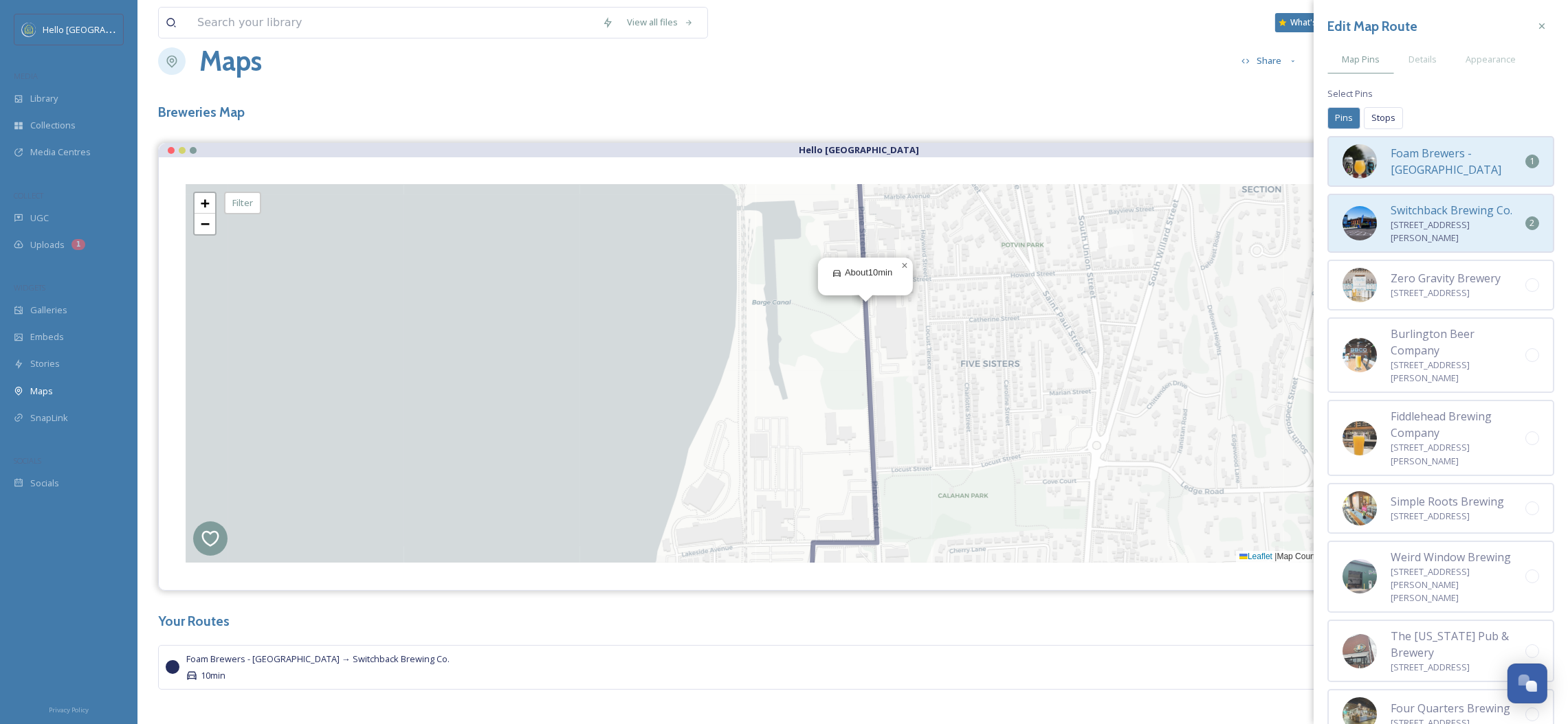
scroll to position [39, 0]
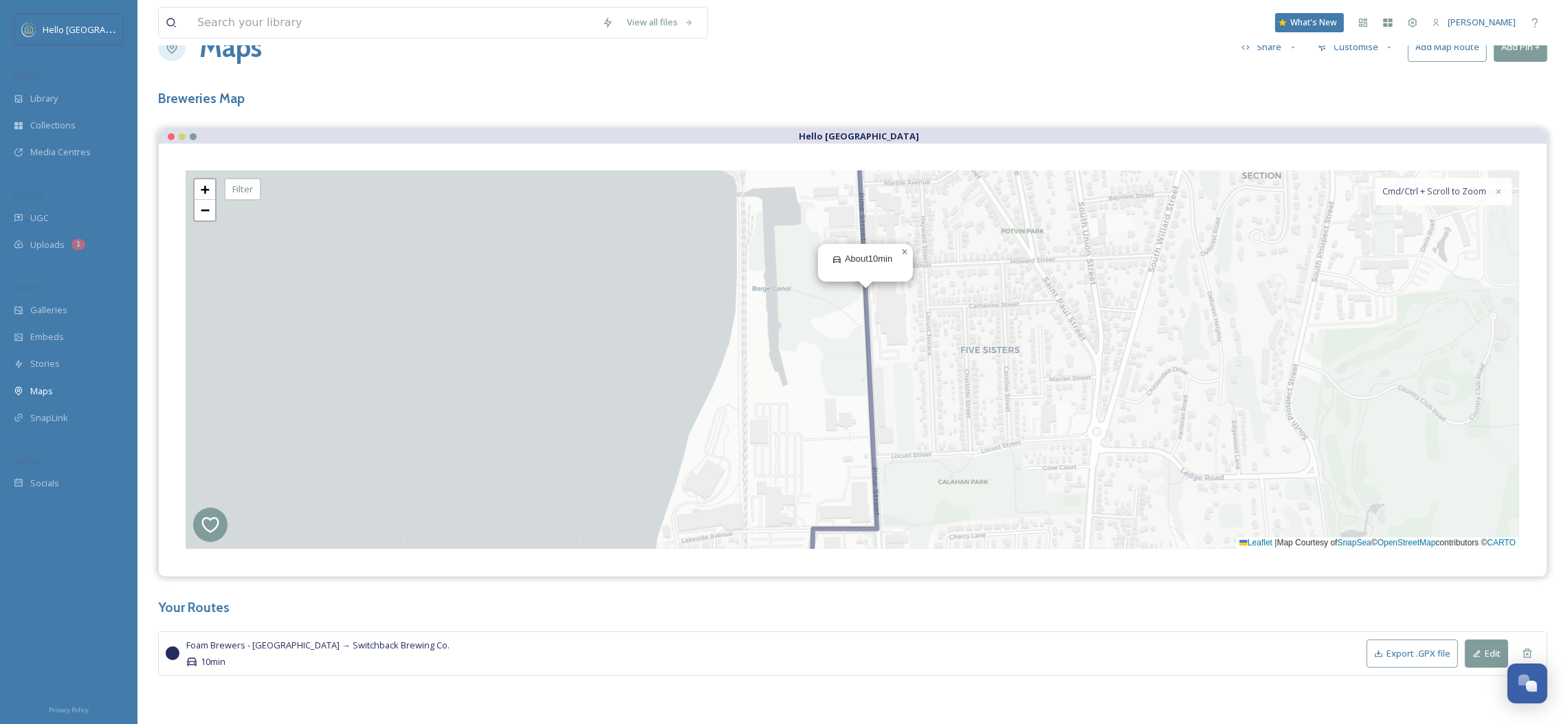
click at [1217, 641] on div "Foam Brewers - [GEOGRAPHIC_DATA] → Switchback Brewing Co. 10min" at bounding box center [776, 653] width 1180 height 29
click at [1522, 650] on icon at bounding box center [1528, 653] width 11 height 11
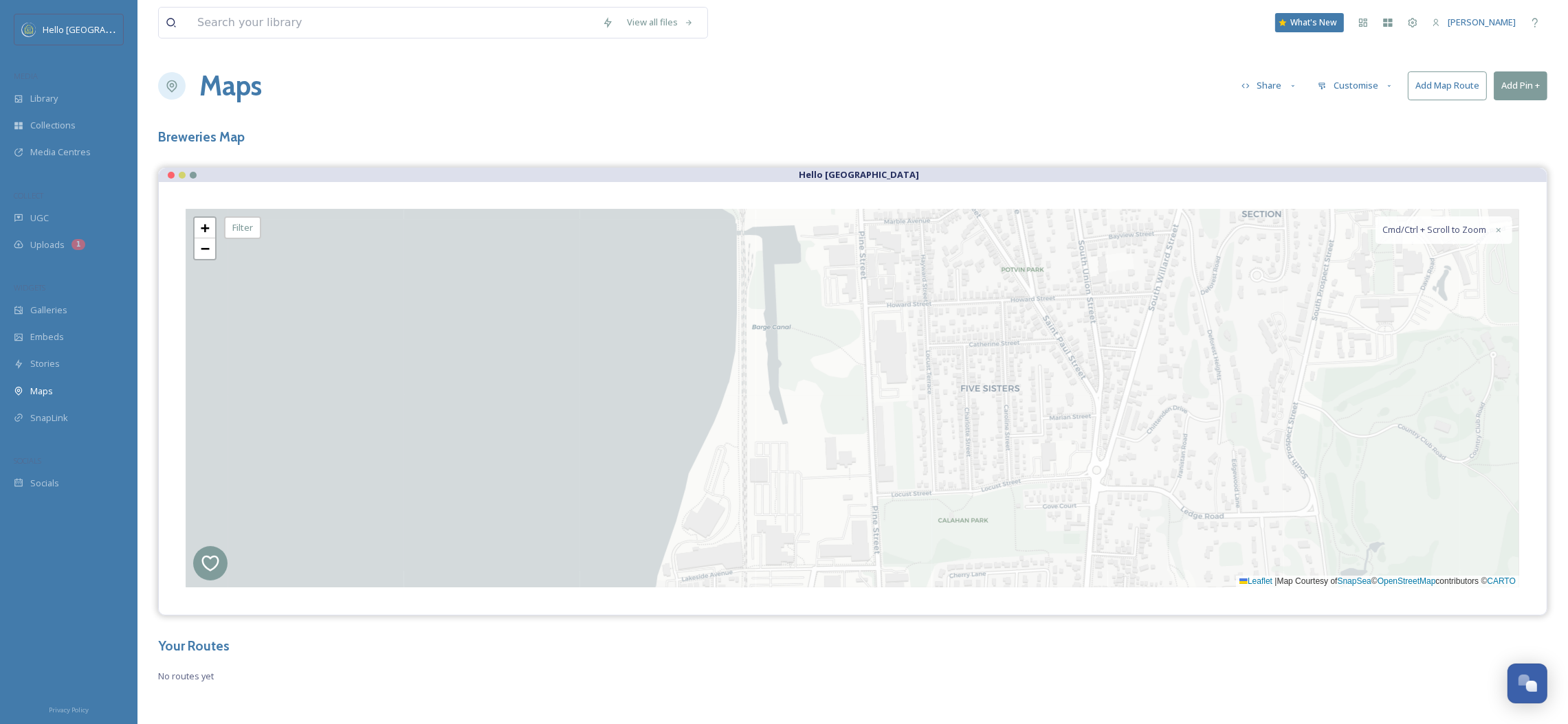
scroll to position [1, 0]
click at [196, 251] on link "−" at bounding box center [205, 249] width 20 height 20
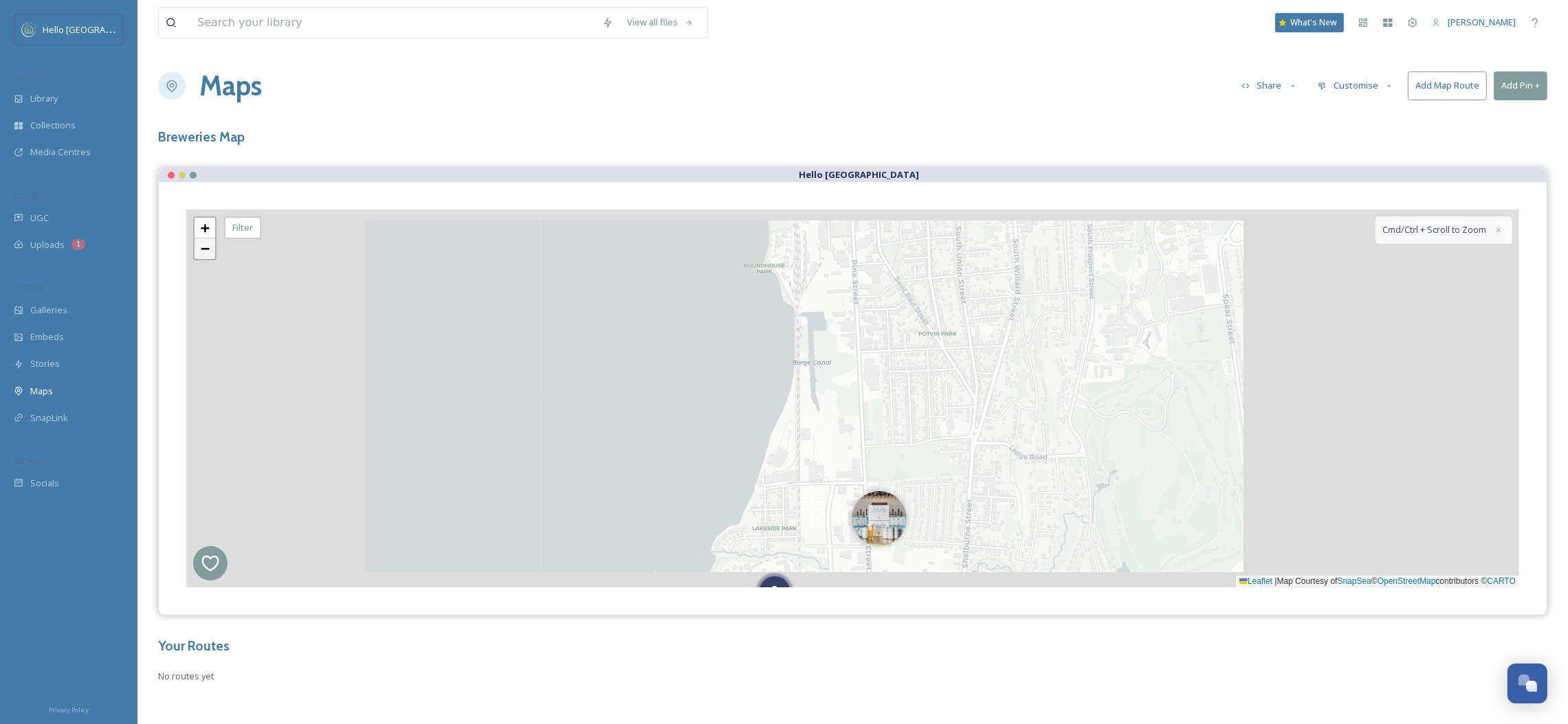
click at [196, 251] on link "−" at bounding box center [205, 249] width 20 height 20
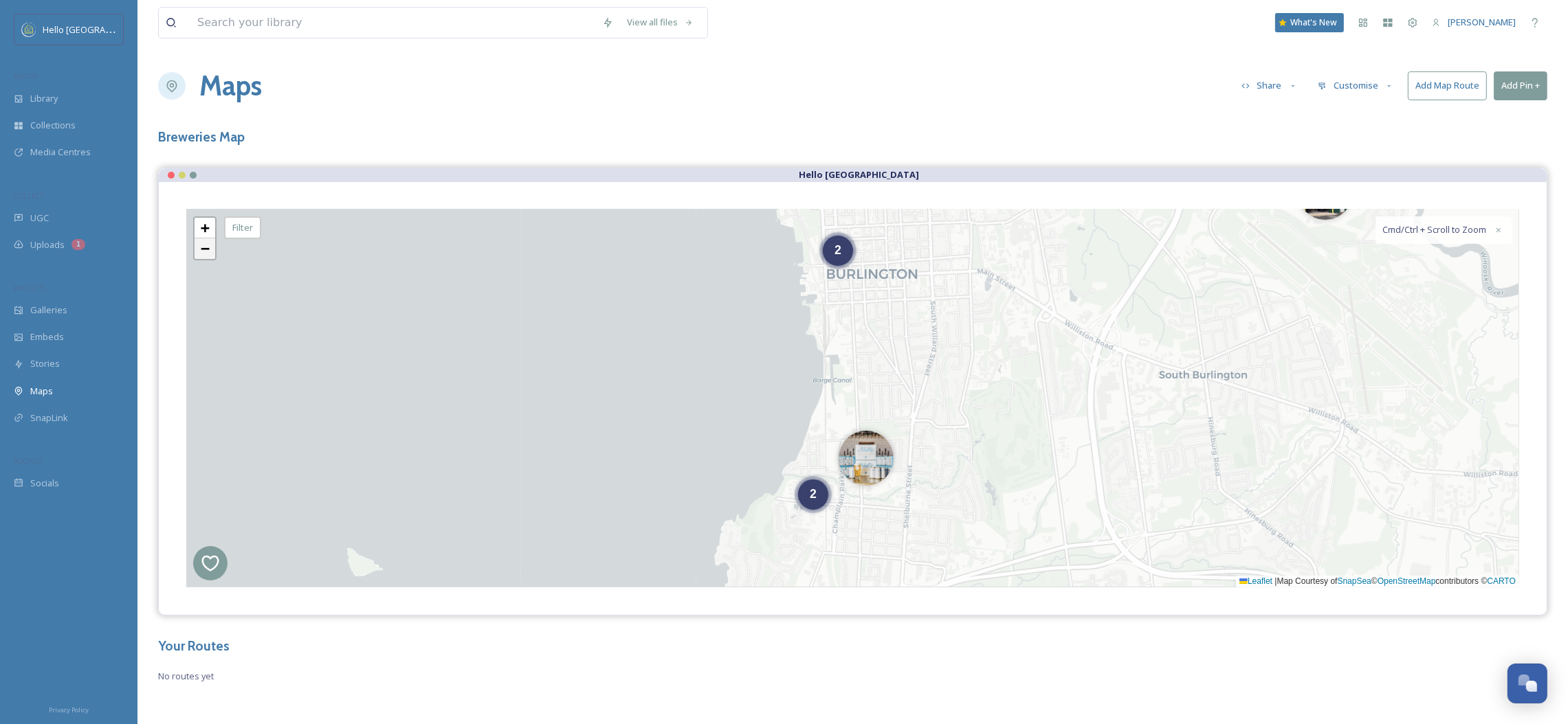
click at [196, 251] on link "−" at bounding box center [205, 249] width 20 height 20
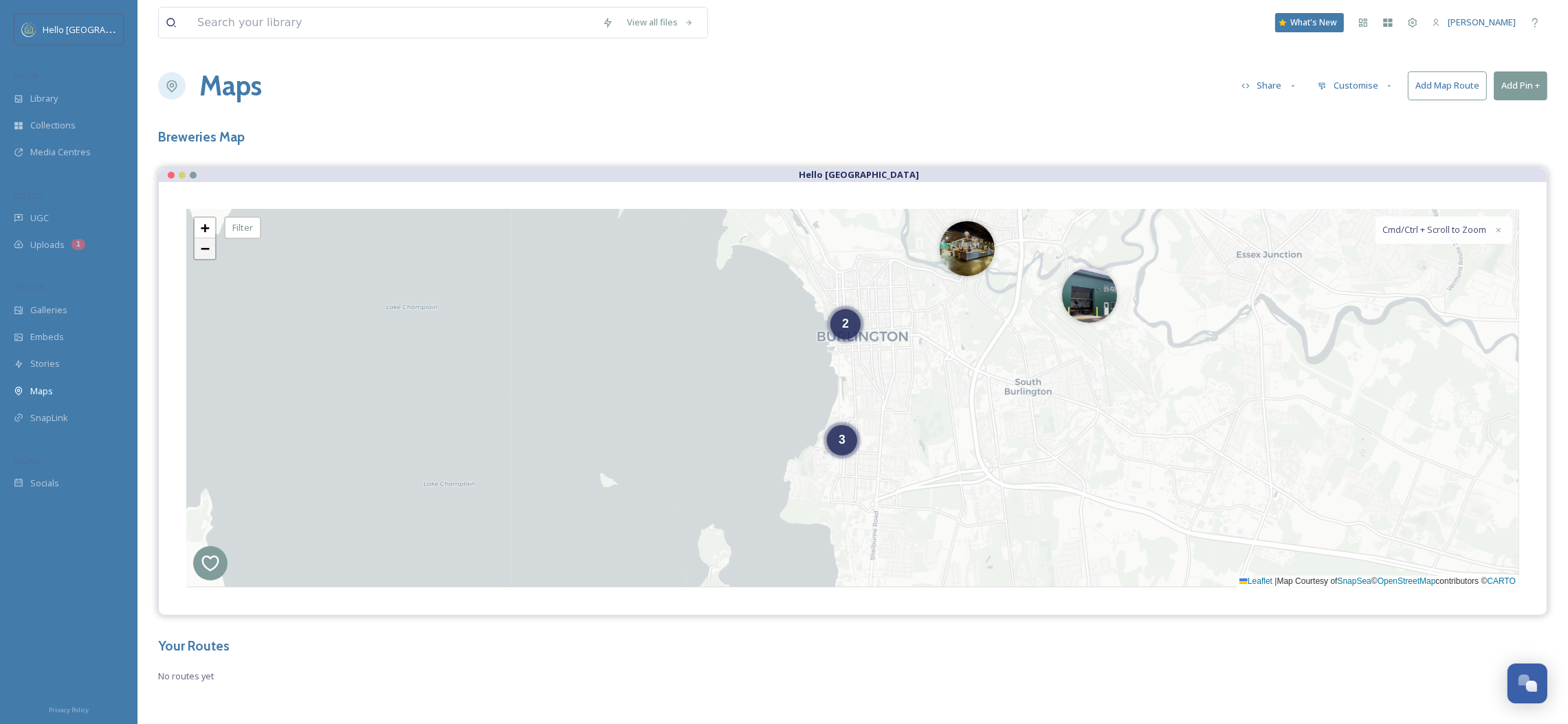
click at [196, 251] on link "−" at bounding box center [205, 249] width 20 height 20
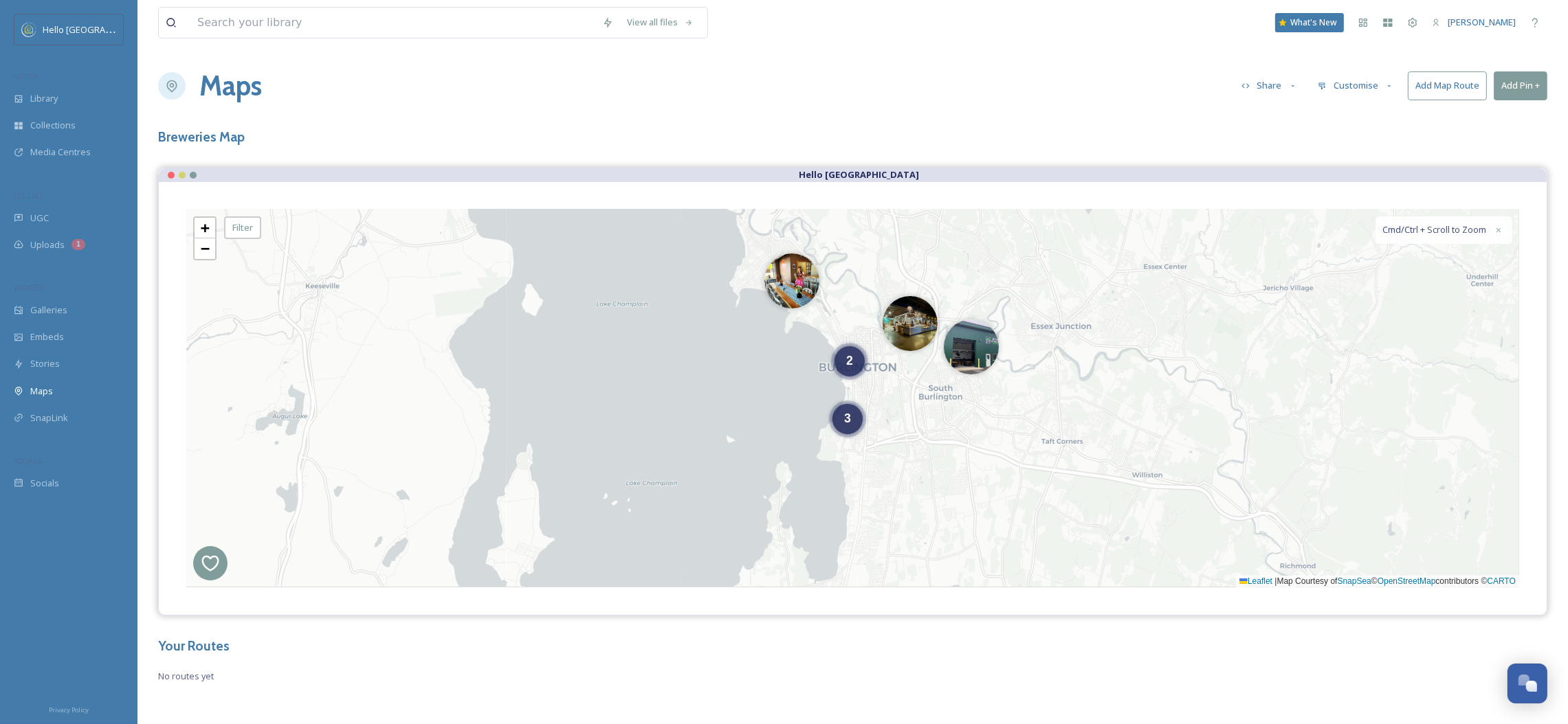
click at [1290, 78] on button "Share" at bounding box center [1269, 86] width 70 height 27
click at [1272, 143] on span "Embed Map" at bounding box center [1267, 143] width 49 height 13
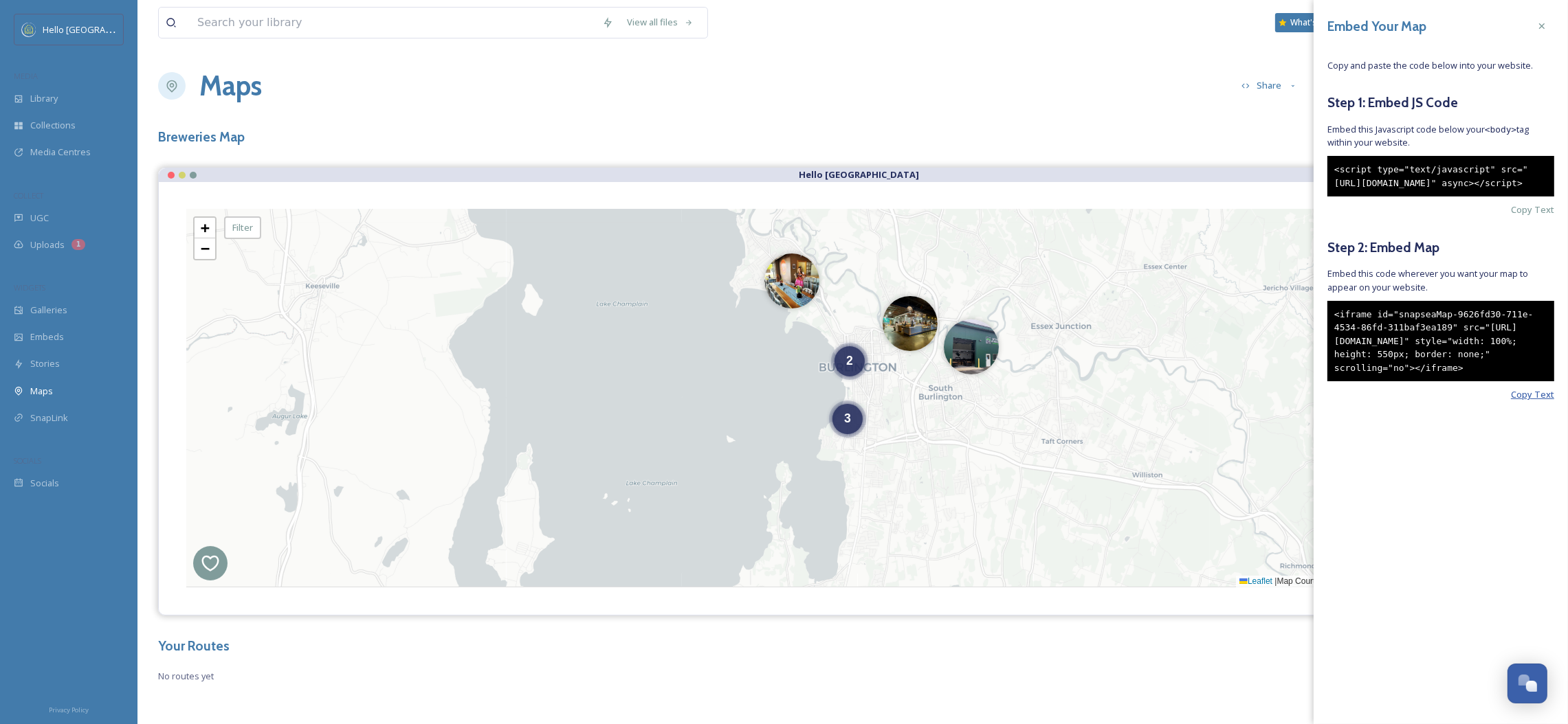
click at [1514, 401] on span "Copy Text" at bounding box center [1533, 395] width 43 height 13
